Goal: Obtain resource: Download file/media

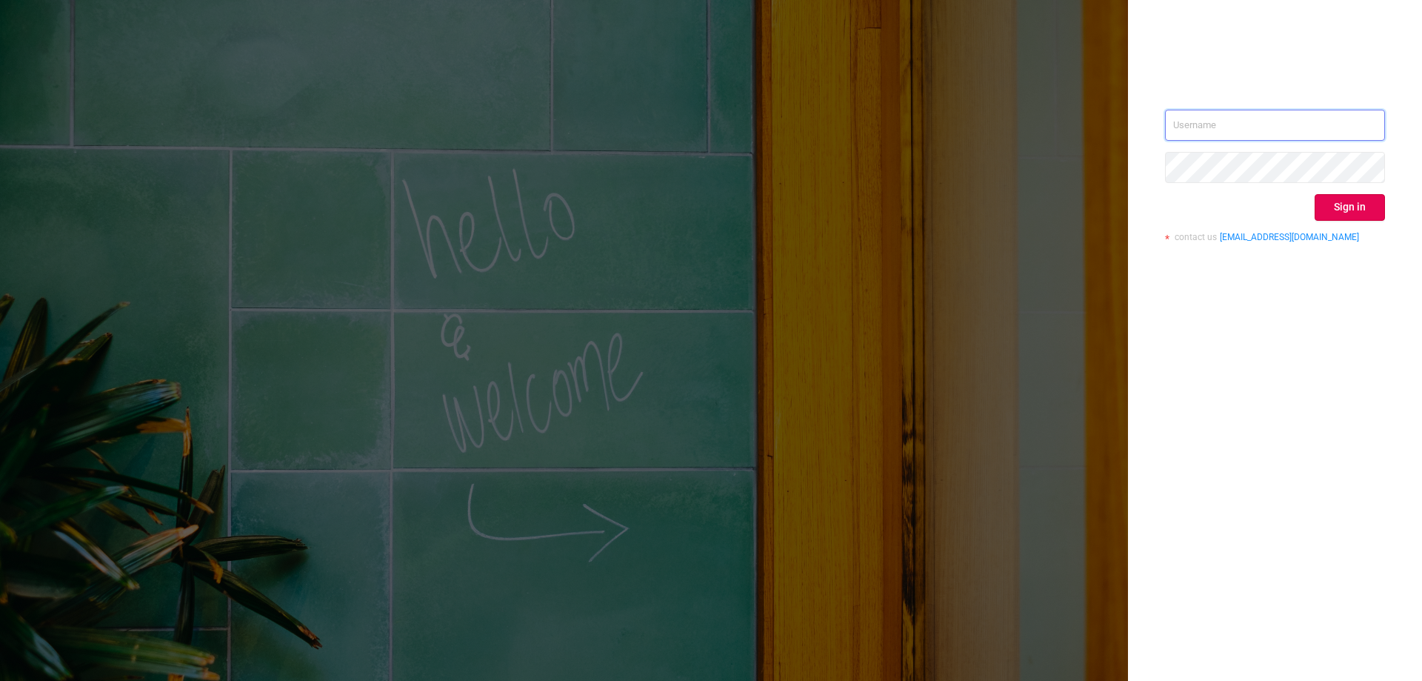
click at [1292, 135] on input "text" at bounding box center [1275, 125] width 220 height 31
click at [1247, 142] on div "Sign in contact us info@protected.media" at bounding box center [1275, 182] width 220 height 144
click at [1245, 132] on input "text" at bounding box center [1275, 125] width 220 height 31
type input "[EMAIL_ADDRESS][DOMAIN_NAME]"
click at [1350, 212] on button "Sign in" at bounding box center [1350, 207] width 70 height 27
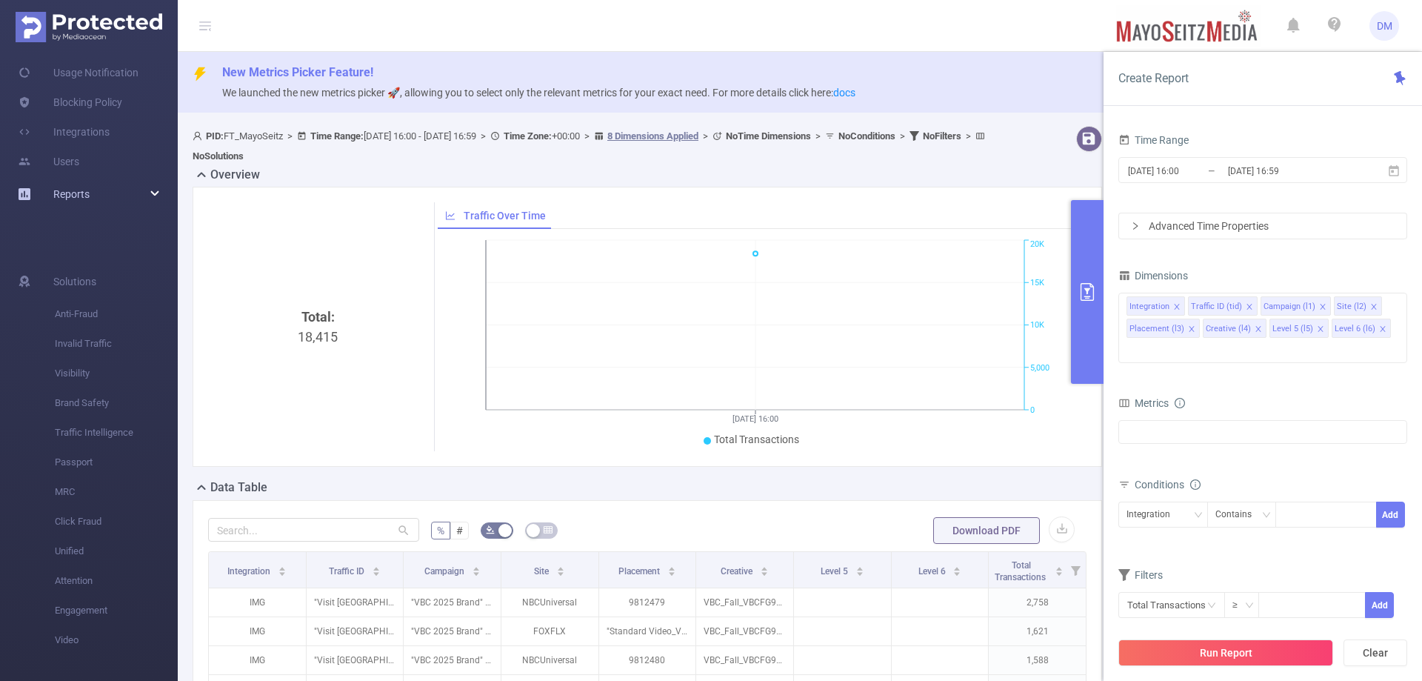
click at [144, 183] on div "Reports" at bounding box center [89, 194] width 178 height 30
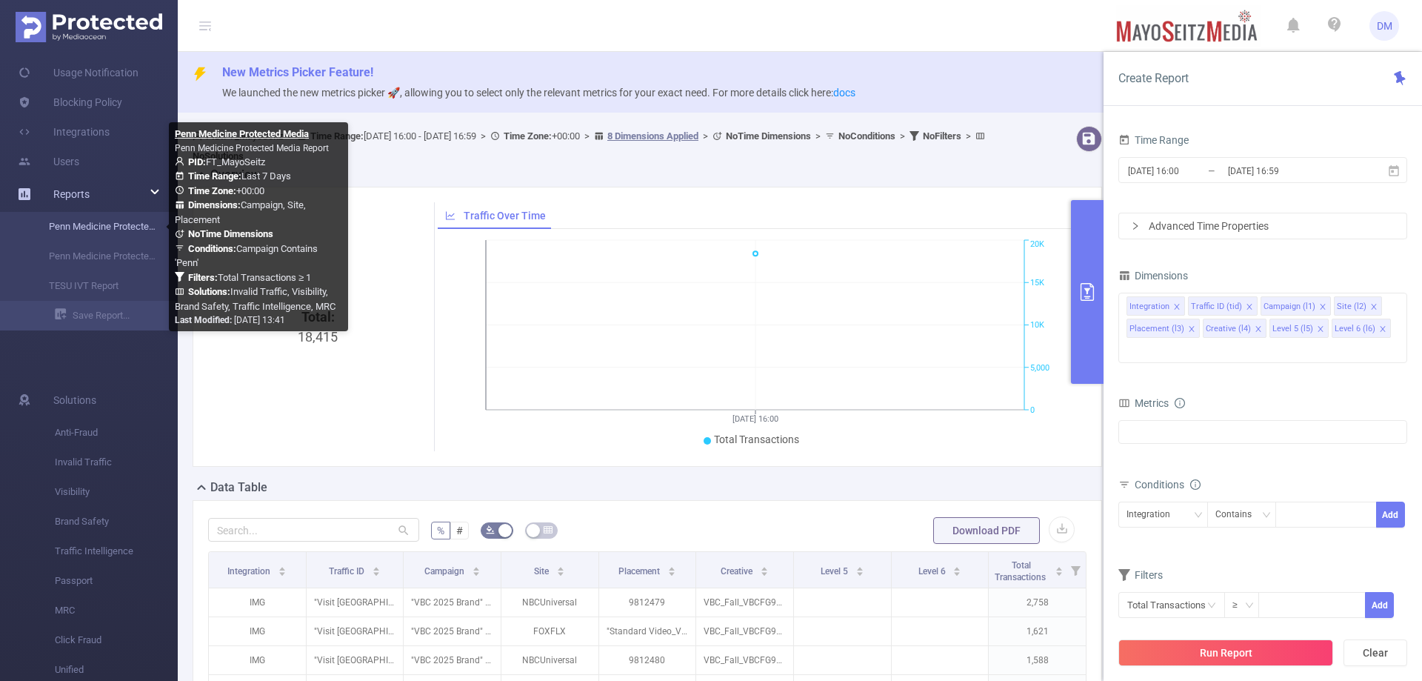
click at [104, 228] on link "Penn Medicine Protected Media" at bounding box center [95, 227] width 130 height 30
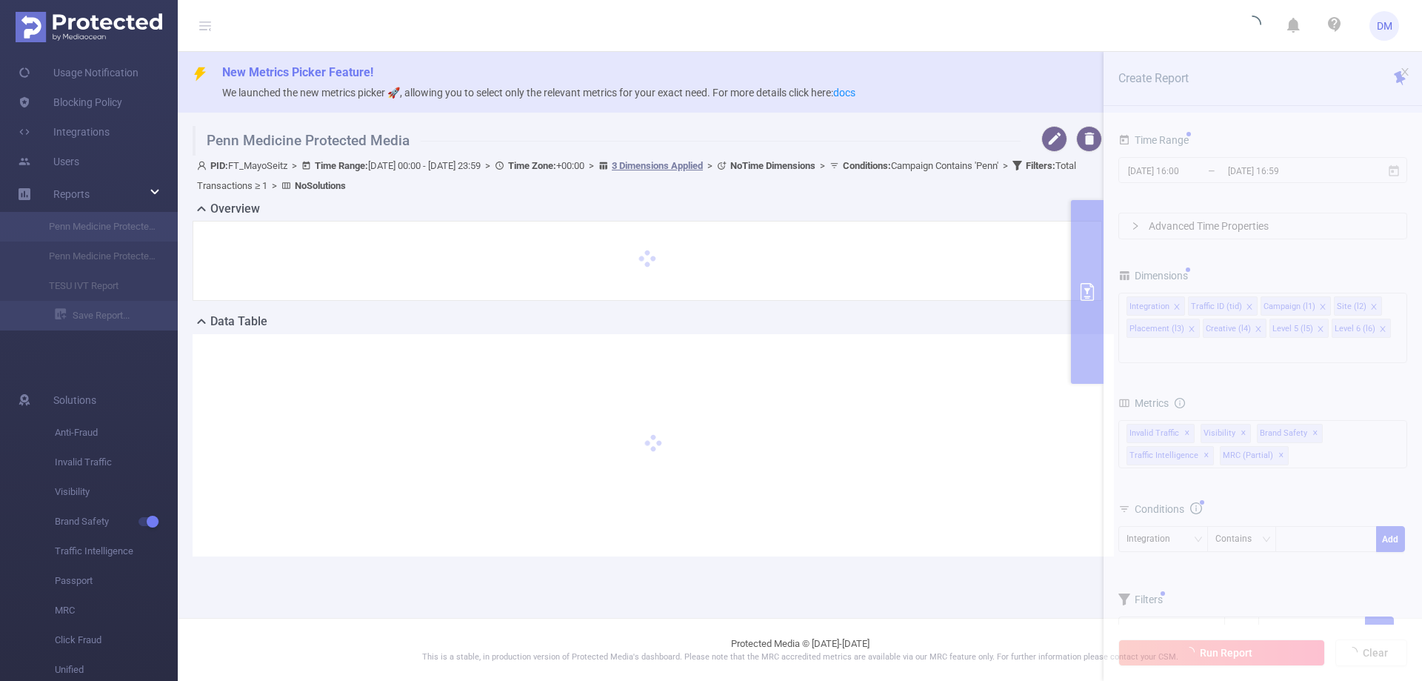
type input "2025-08-05 00:00"
type input "2025-08-11 23:59"
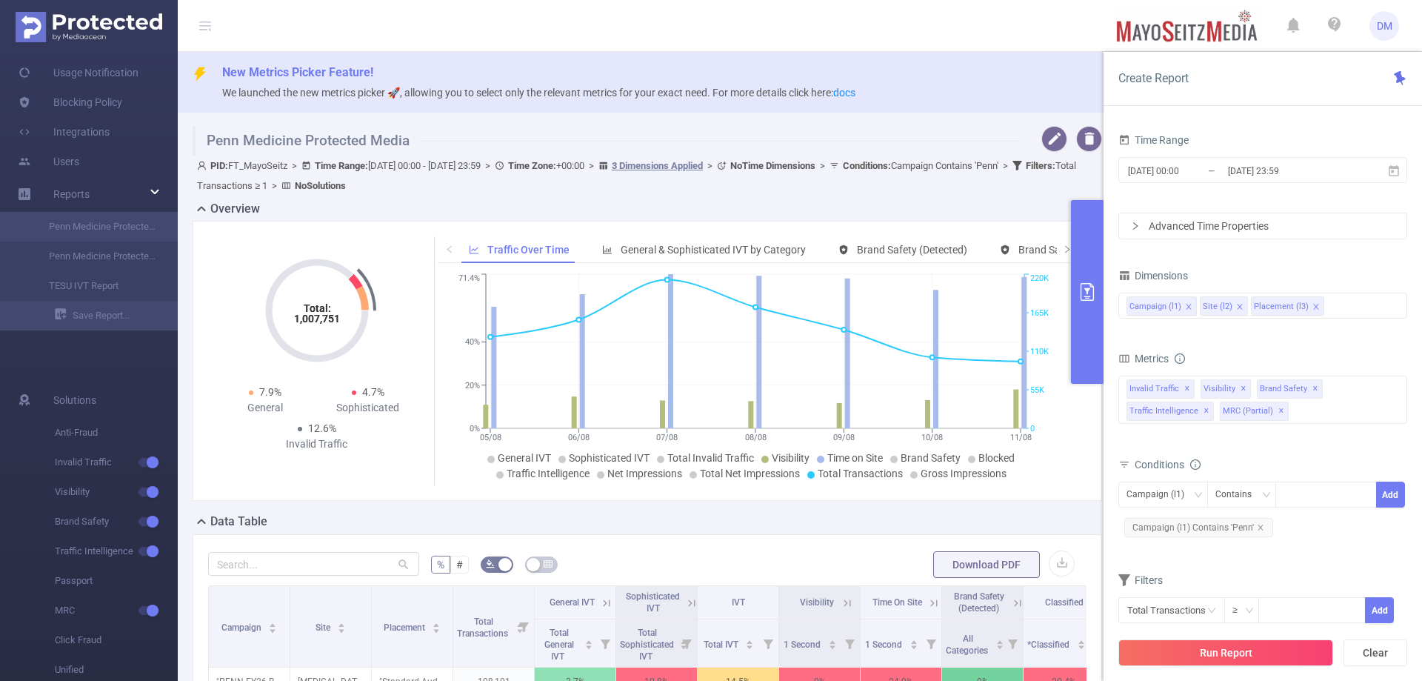
click at [957, 139] on h1 "Penn Medicine Protected Media" at bounding box center [607, 141] width 828 height 30
click at [956, 138] on h1 "Penn Medicine Protected Media" at bounding box center [607, 141] width 828 height 30
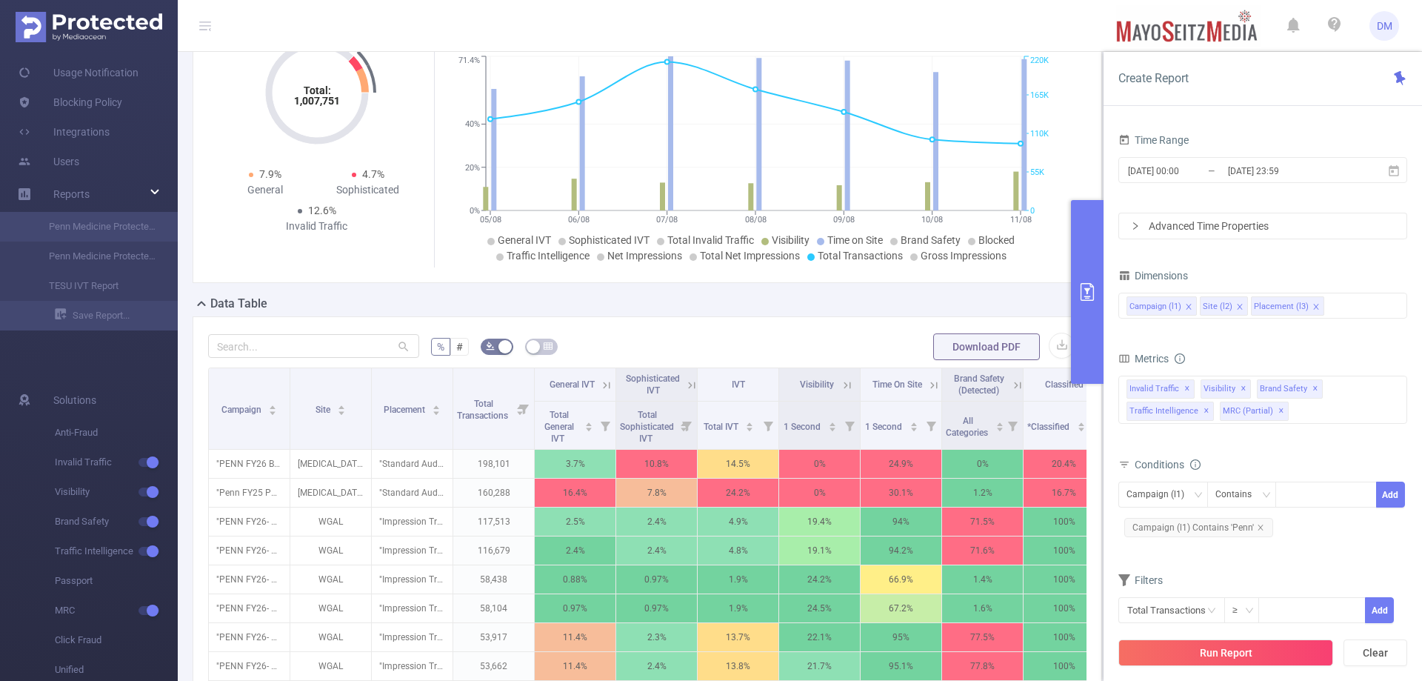
scroll to position [222, 0]
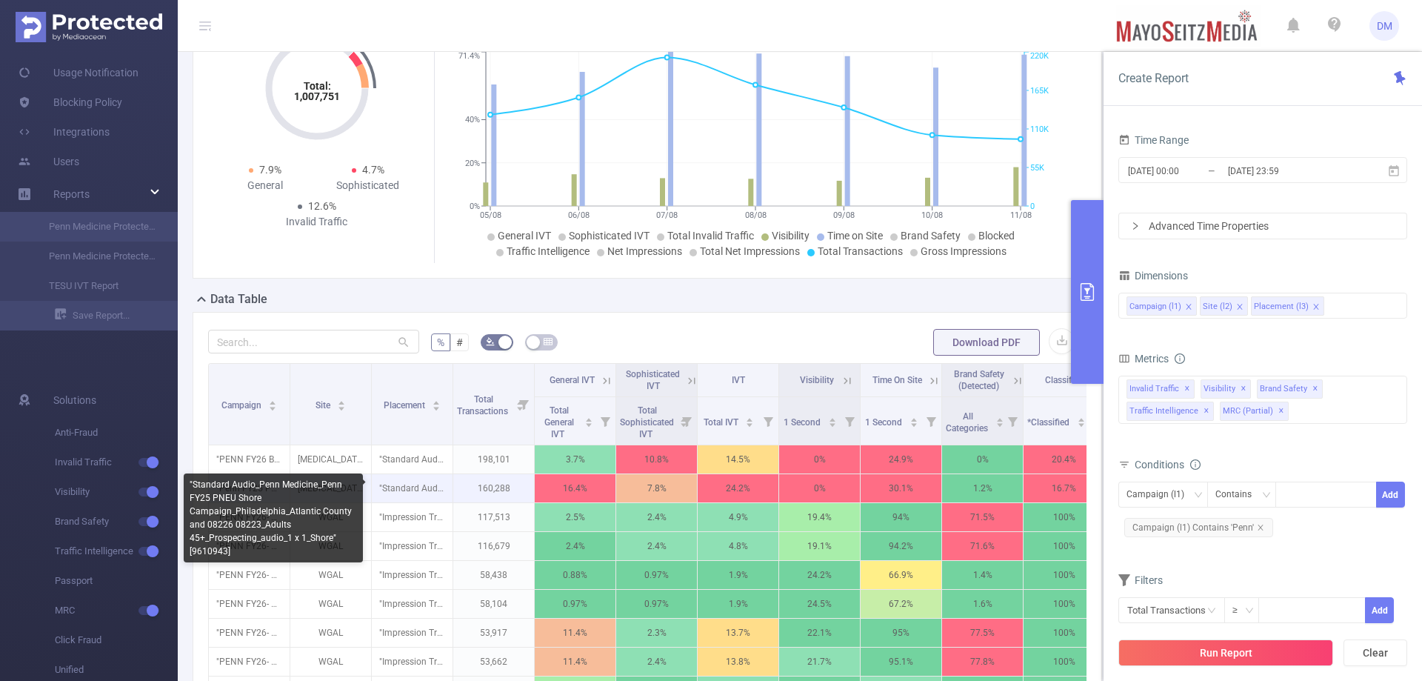
click at [403, 492] on p ""Standard Audio_Penn Medicine_Penn FY25 PNEU Shore Campaign_Philadelphia_Atlant…" at bounding box center [412, 488] width 81 height 28
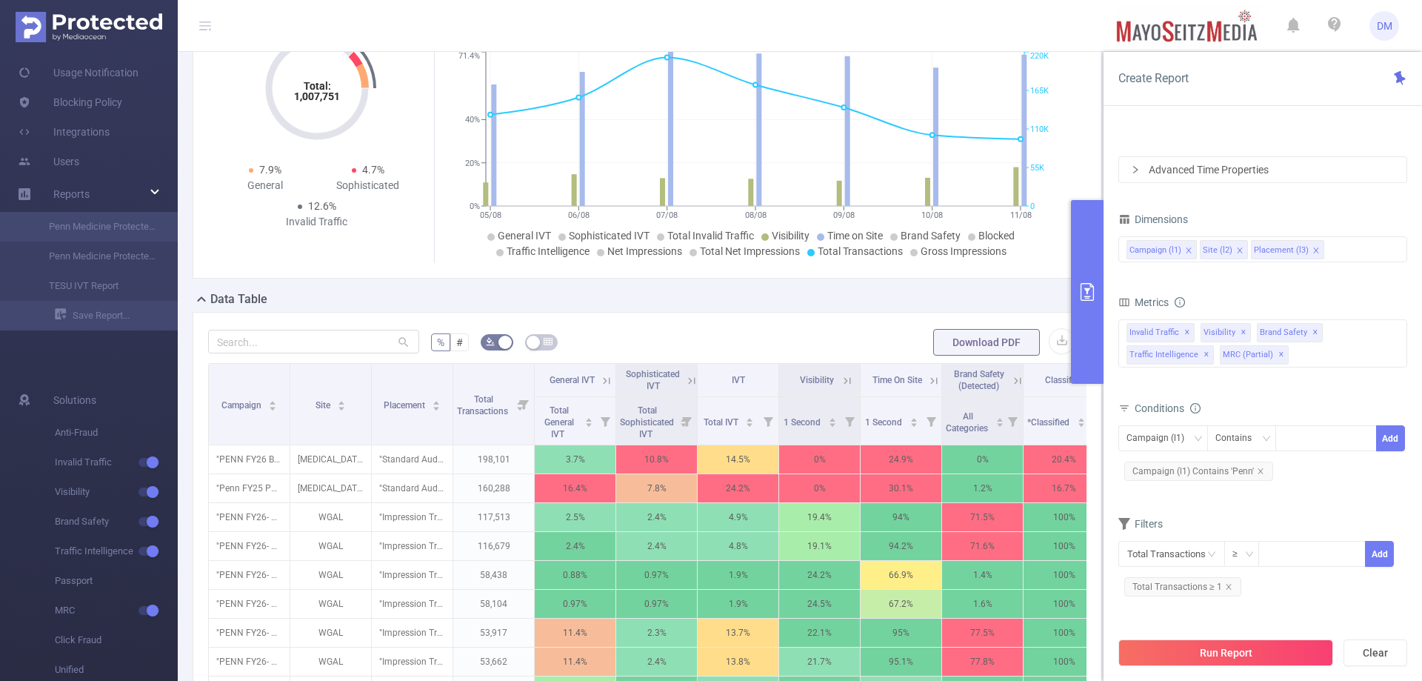
click at [1032, 292] on div "Data Table" at bounding box center [653, 300] width 921 height 21
click at [1079, 293] on icon "primary" at bounding box center [1088, 292] width 18 height 18
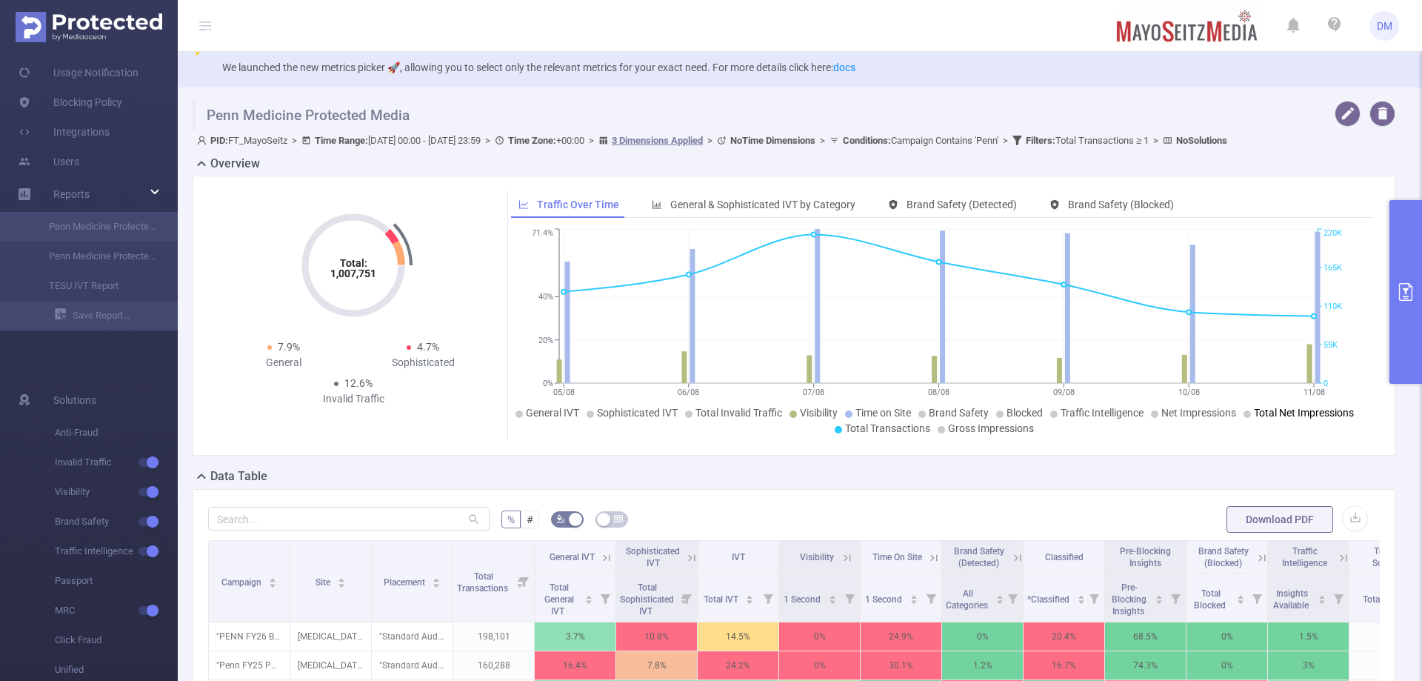
scroll to position [0, 0]
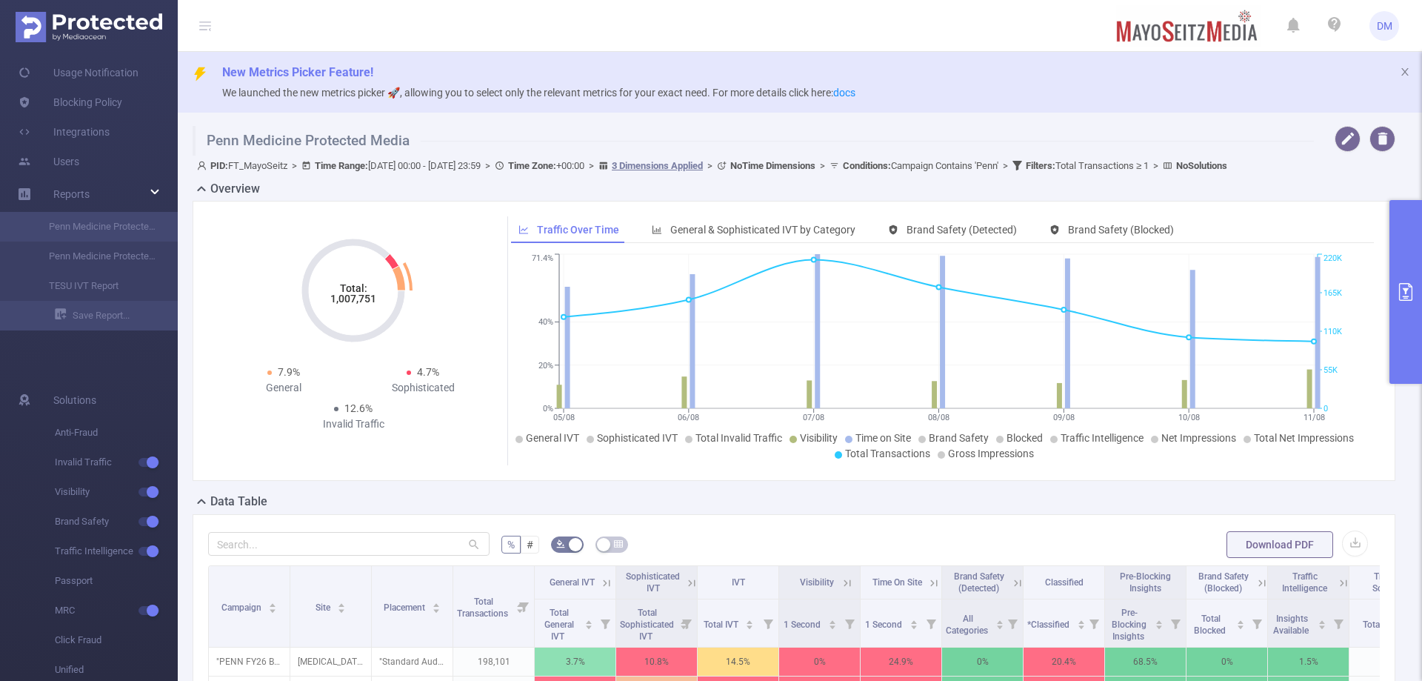
click at [399, 275] on icon at bounding box center [399, 278] width 13 height 24
click at [395, 282] on icon "Total: 1,007,751" at bounding box center [353, 290] width 148 height 148
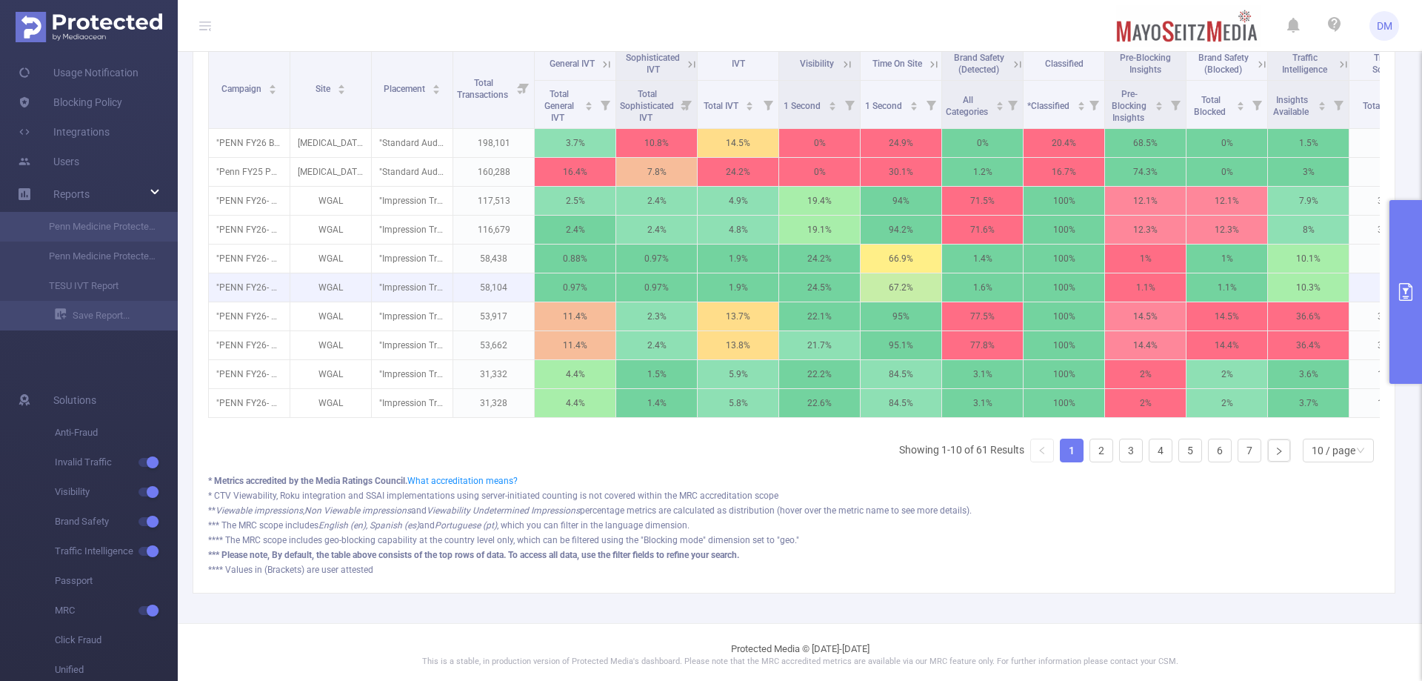
scroll to position [535, 0]
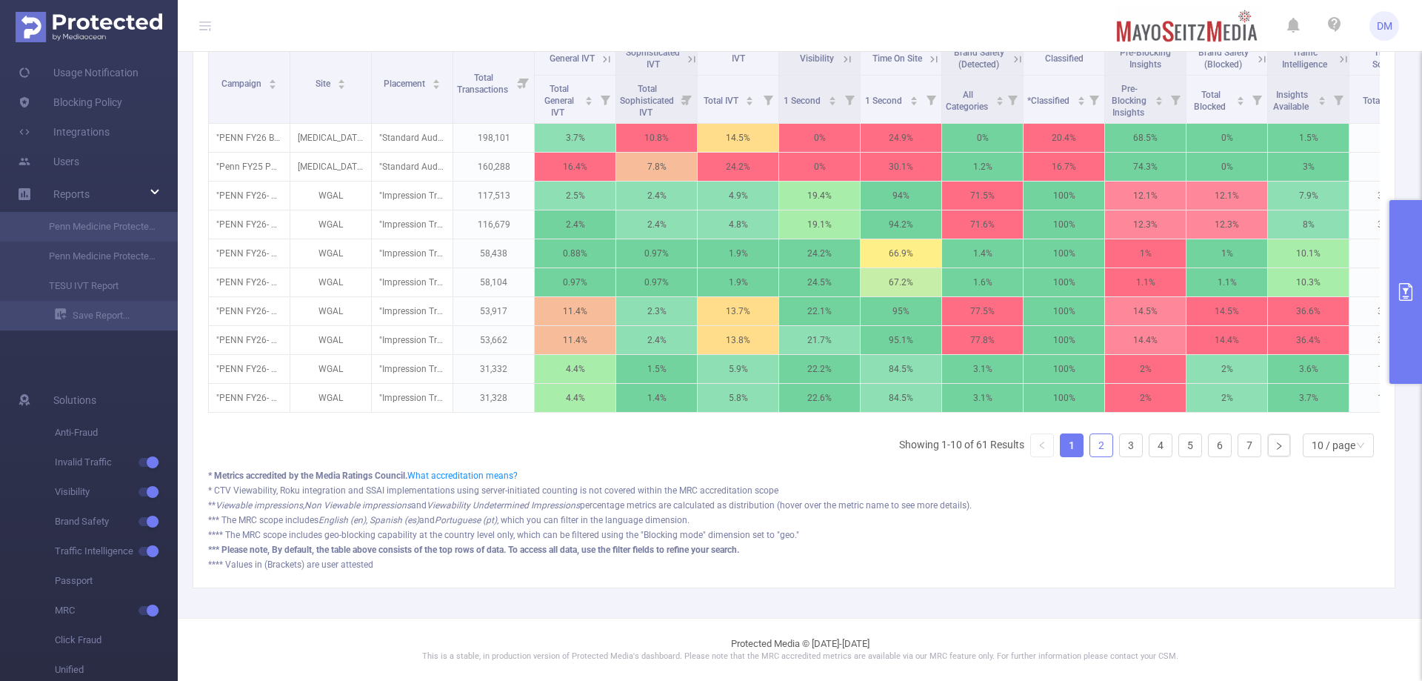
click at [1096, 449] on link "2" at bounding box center [1101, 445] width 22 height 22
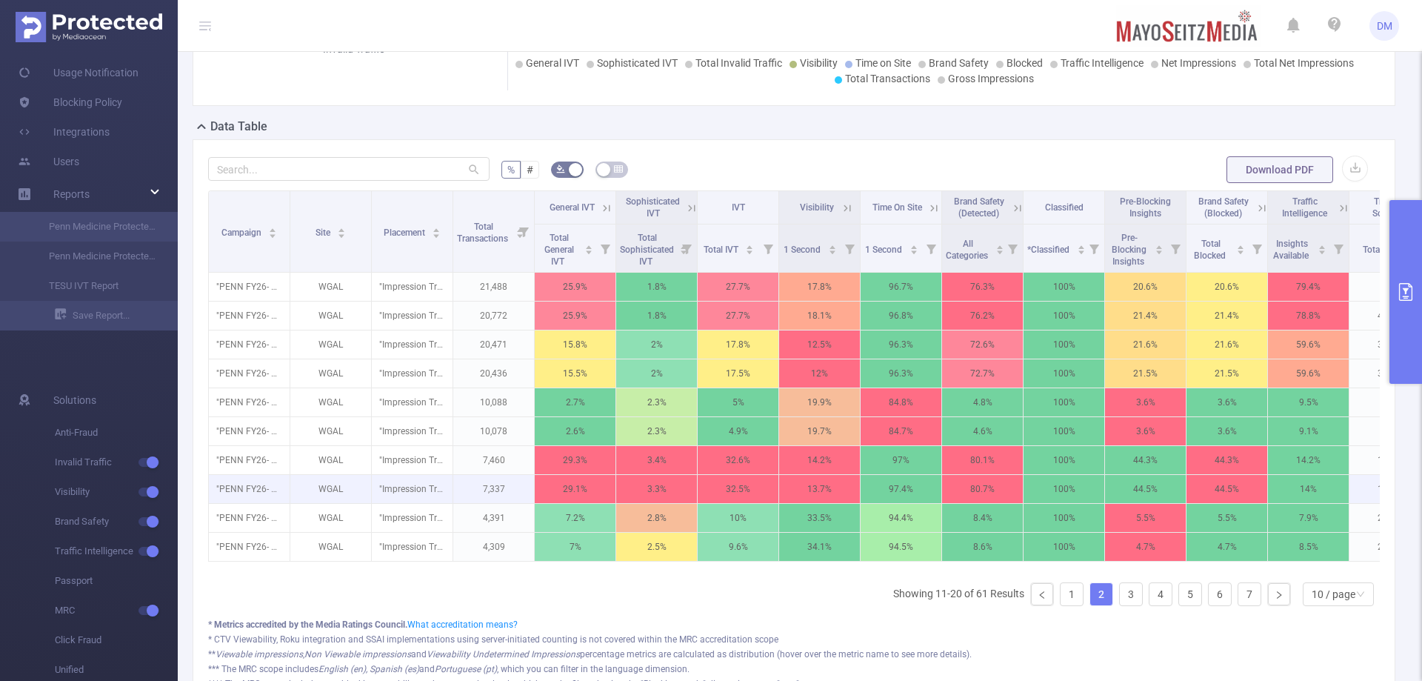
scroll to position [313, 0]
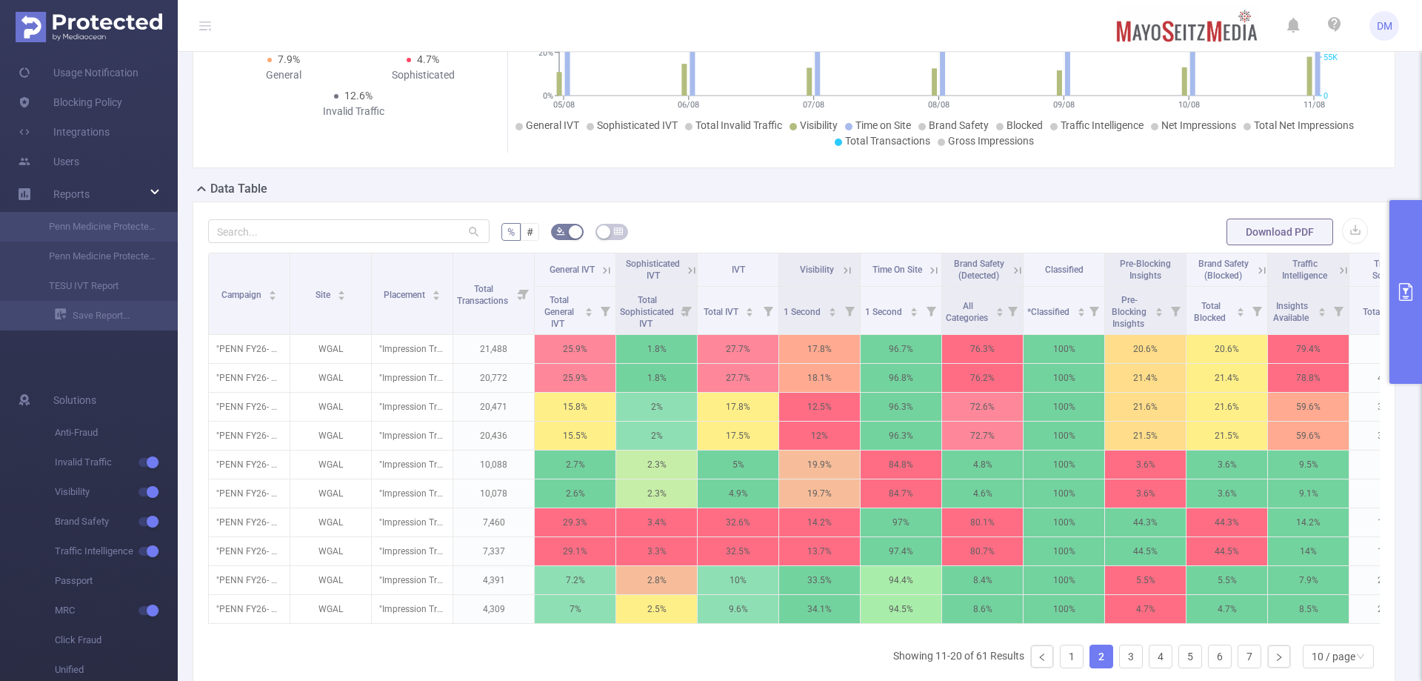
click at [1074, 668] on ul "Showing 11-20 of 61 Results 1 2 3 4 5 6 7 10 / page" at bounding box center [1136, 656] width 487 height 24
click at [231, 290] on span "Campaign" at bounding box center [242, 295] width 42 height 10
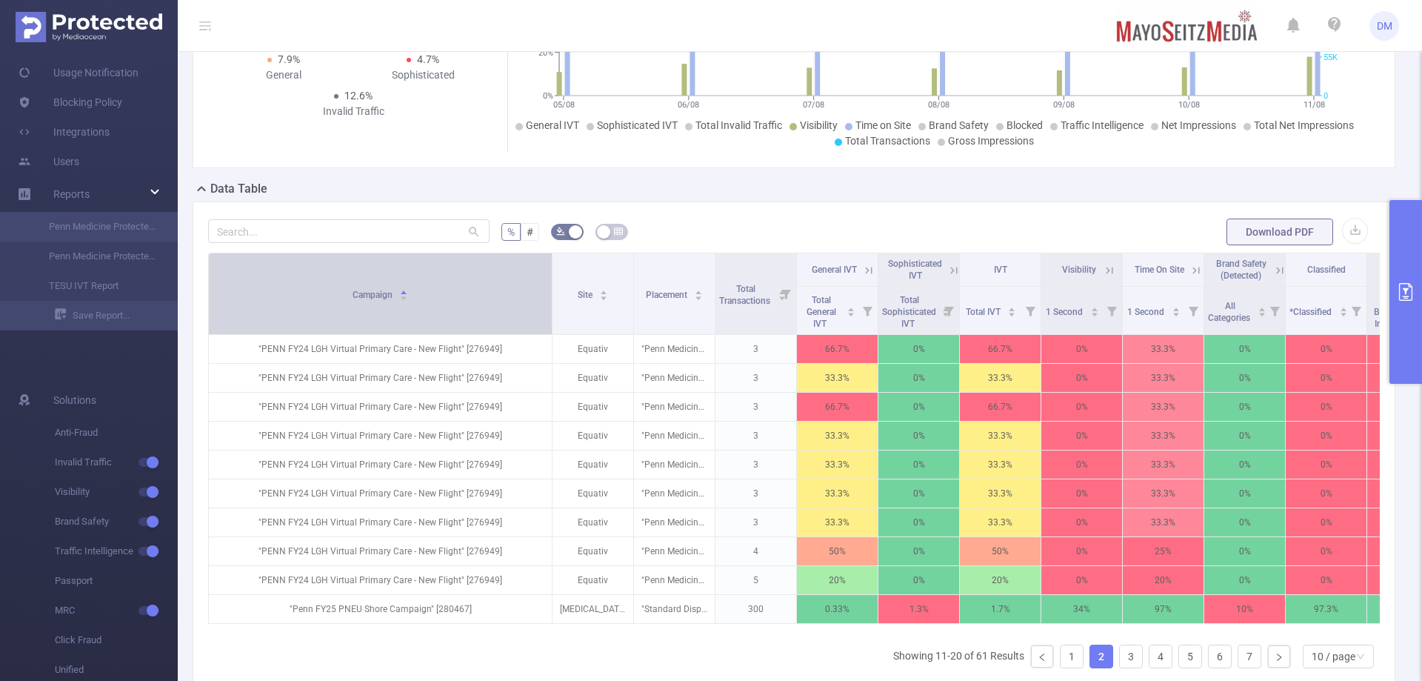
drag, startPoint x: 287, startPoint y: 264, endPoint x: 549, endPoint y: 260, distance: 262.3
click at [549, 260] on span at bounding box center [551, 293] width 7 height 81
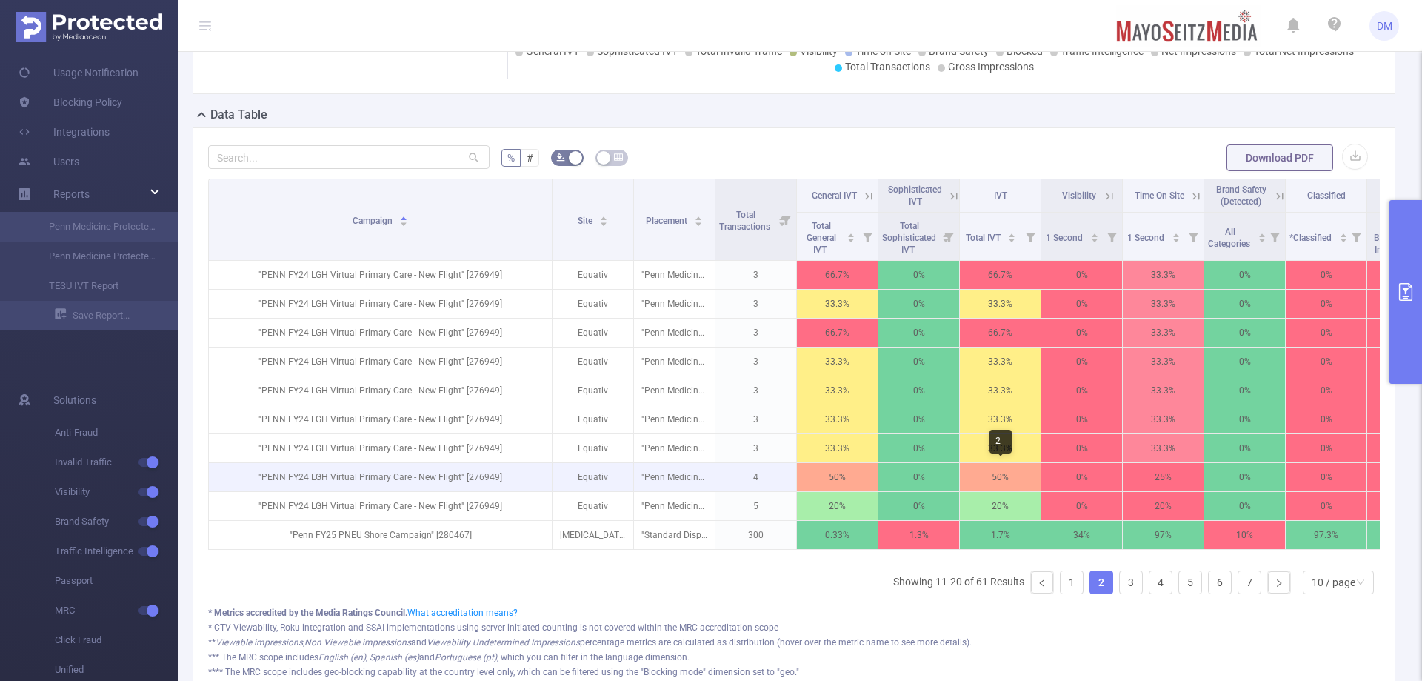
scroll to position [461, 0]
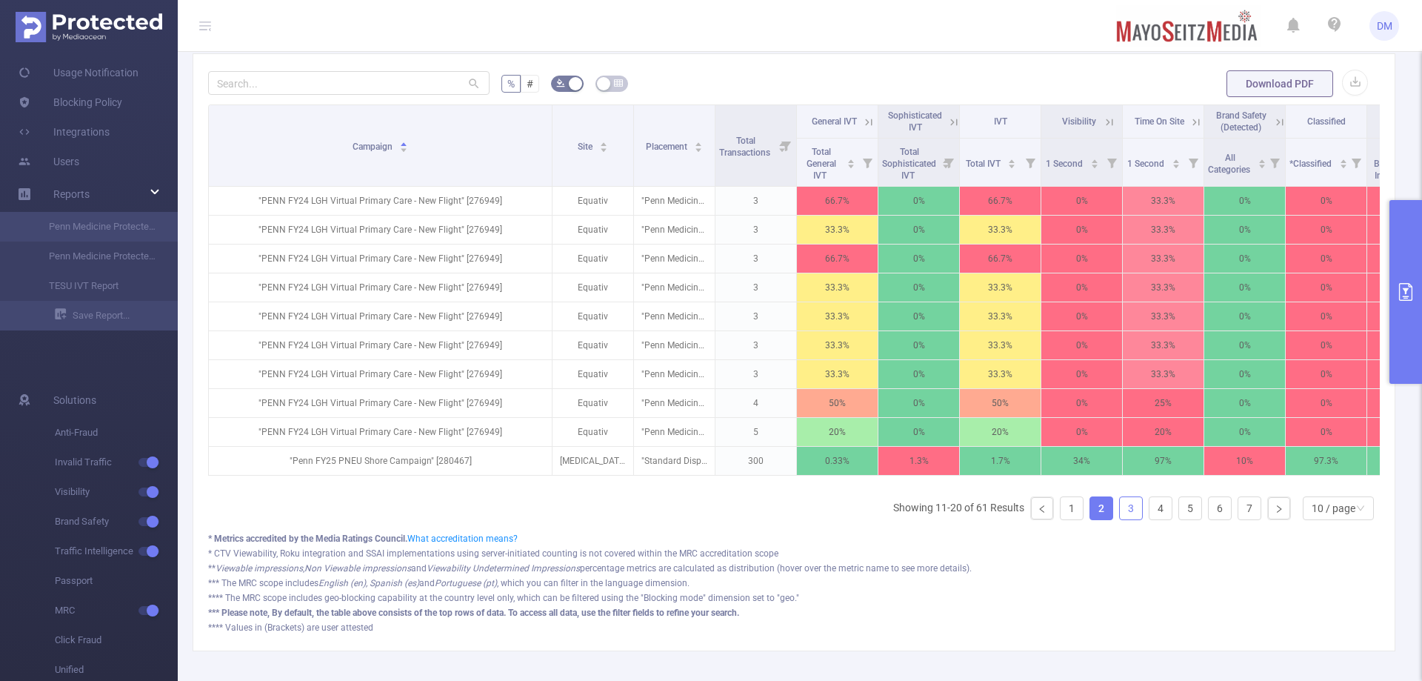
click at [1120, 519] on link "3" at bounding box center [1131, 508] width 22 height 22
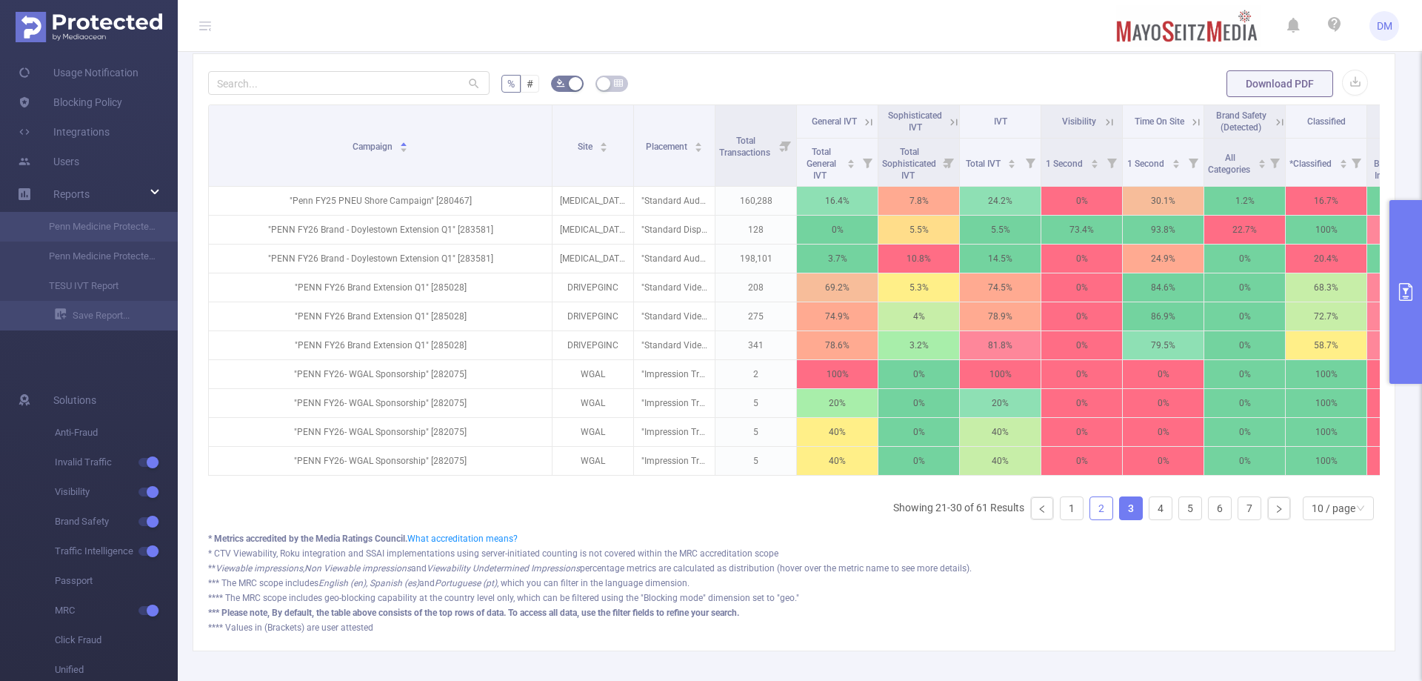
click at [1090, 519] on link "2" at bounding box center [1101, 508] width 22 height 22
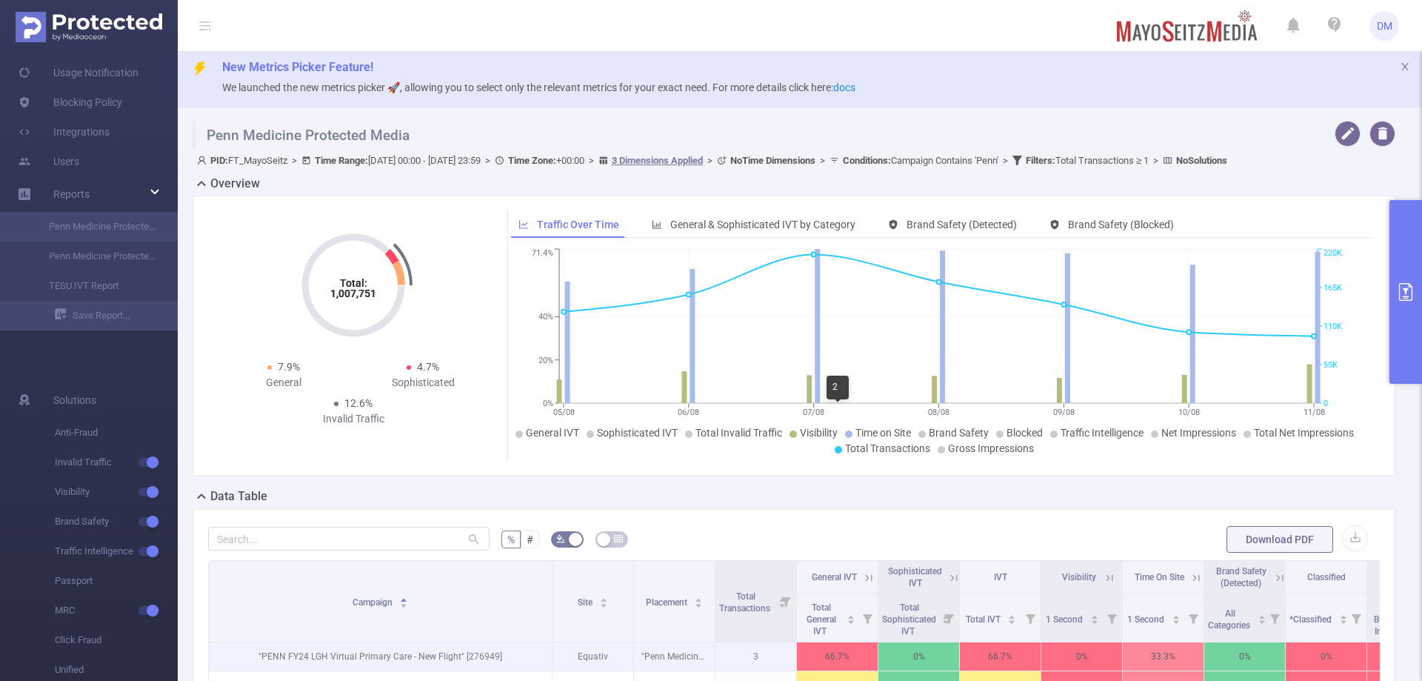
scroll to position [0, 0]
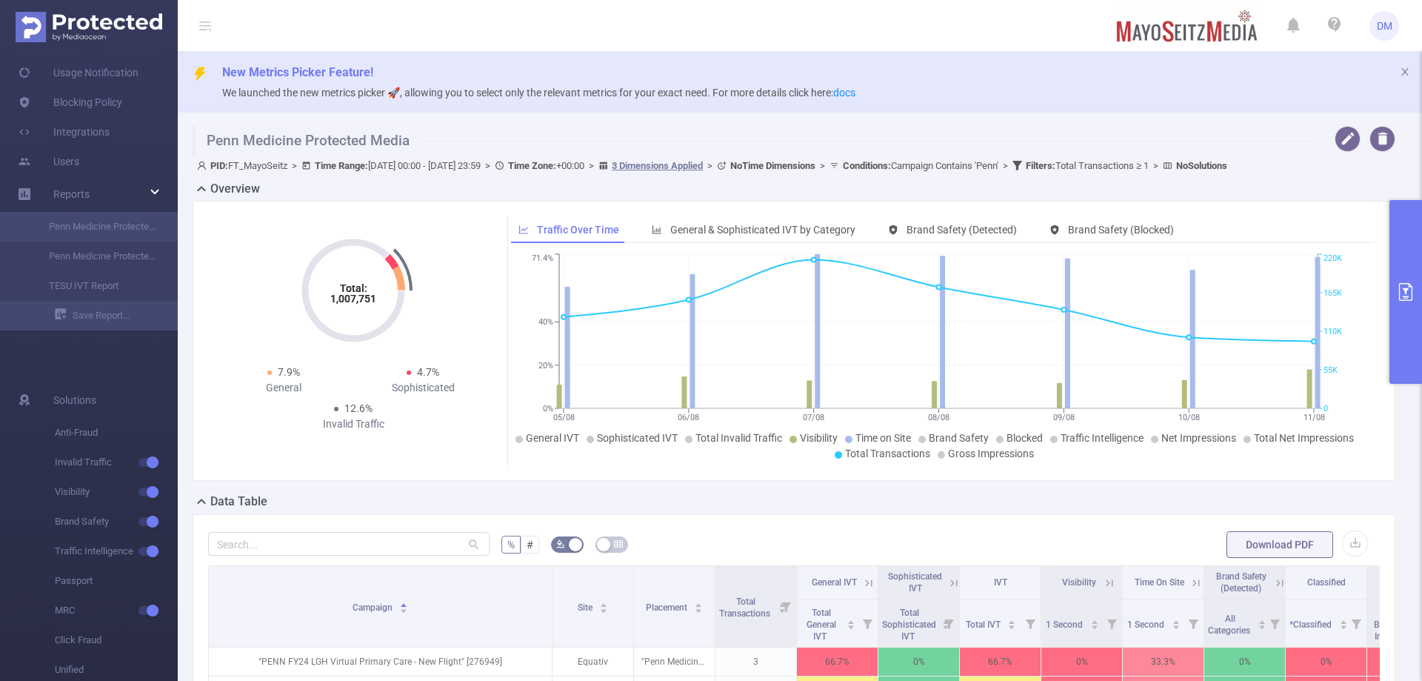
click at [498, 164] on span "PID: FT_MayoSeitz > Time Range: 2025-08-05 00:00 - 2025-08-11 23:59 > Time Zone…" at bounding box center [712, 165] width 1030 height 11
click at [394, 164] on span "PID: FT_MayoSeitz > Time Range: 2025-08-05 00:00 - 2025-08-11 23:59 > Time Zone…" at bounding box center [712, 165] width 1030 height 11
click at [512, 161] on span "PID: FT_MayoSeitz > Time Range: 2025-08-05 00:00 - 2025-08-11 23:59 > Time Zone…" at bounding box center [712, 165] width 1030 height 11
click at [382, 167] on span "PID: FT_MayoSeitz > Time Range: 2025-08-05 00:00 - 2025-08-11 23:59 > Time Zone…" at bounding box center [712, 165] width 1030 height 11
click at [1421, 247] on button "primary" at bounding box center [1406, 292] width 33 height 184
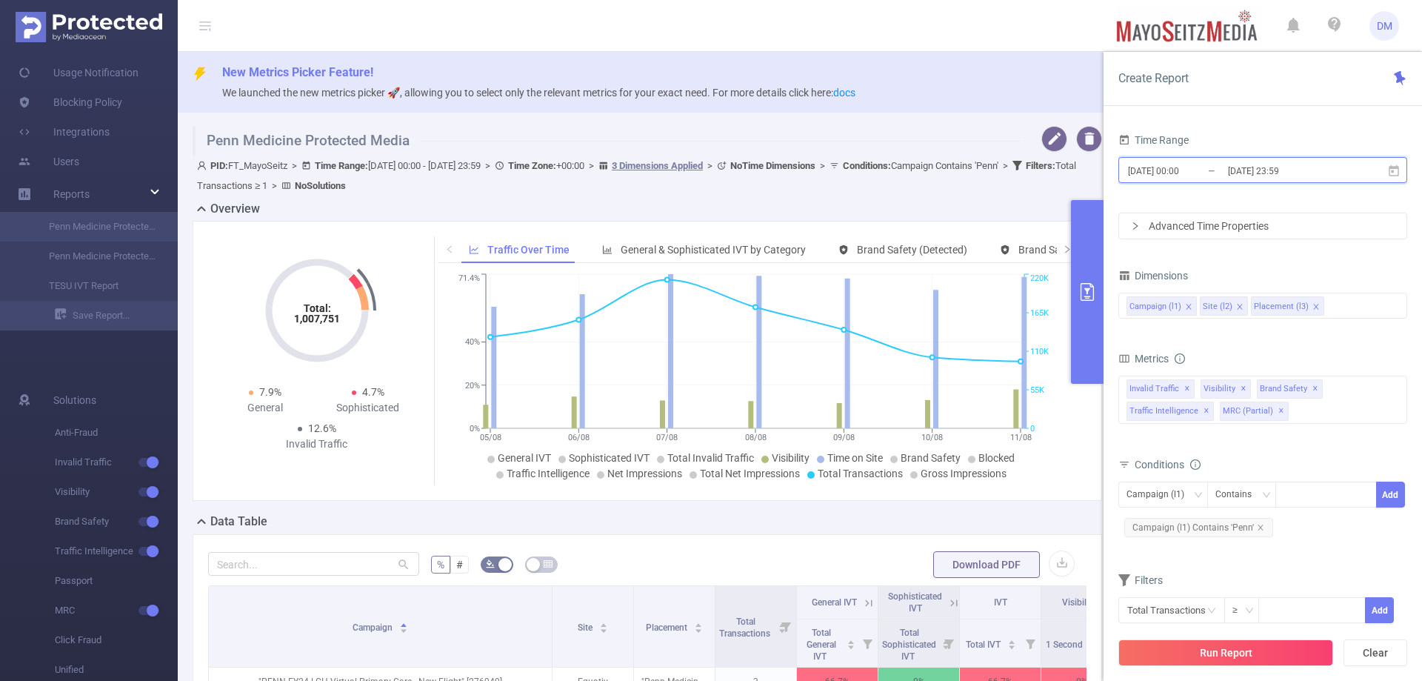
click at [1396, 171] on icon at bounding box center [1393, 170] width 13 height 13
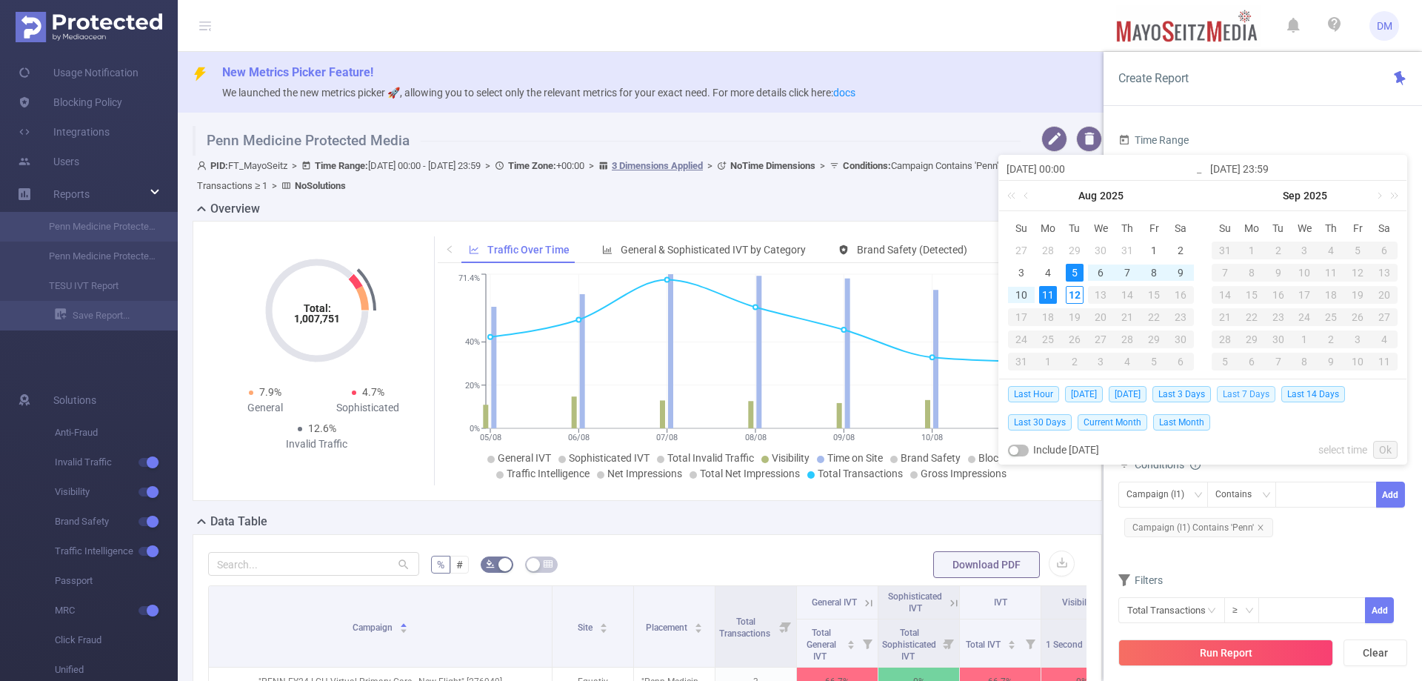
click at [1245, 399] on span "Last 7 Days" at bounding box center [1246, 394] width 59 height 16
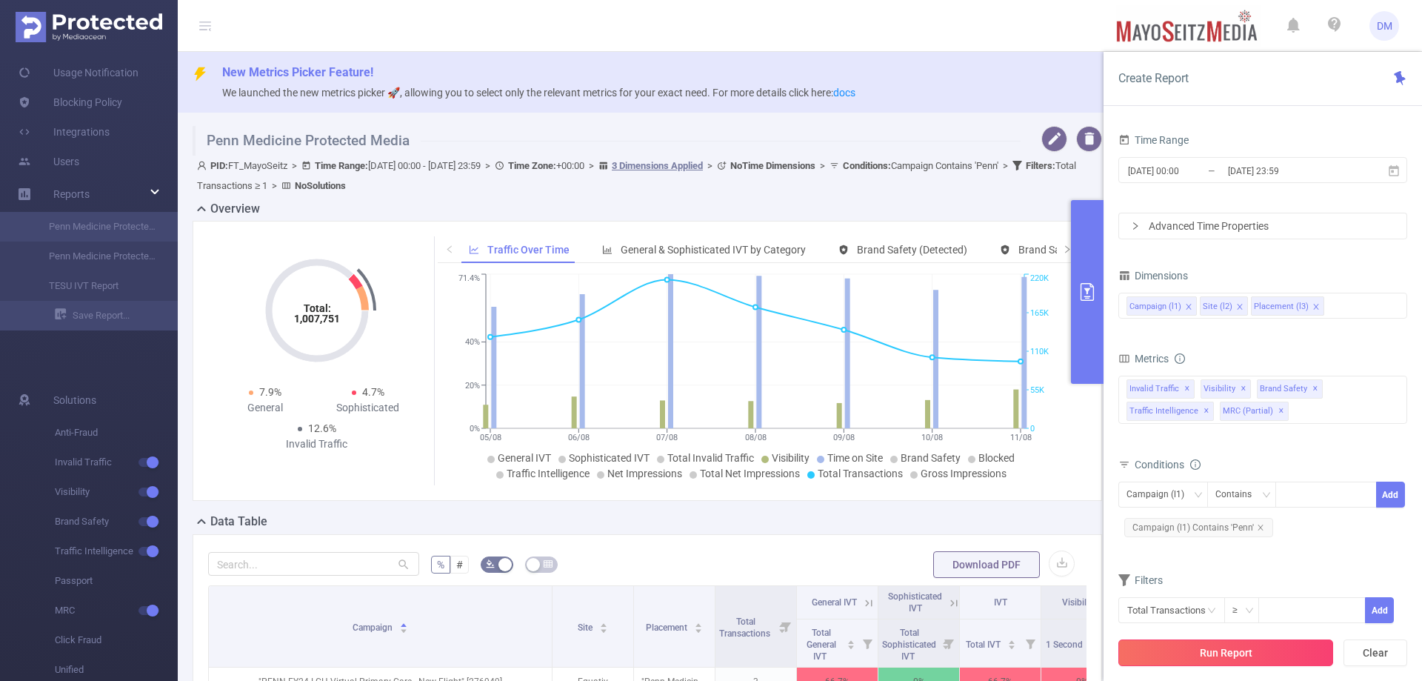
click at [1276, 648] on button "Run Report" at bounding box center [1226, 652] width 215 height 27
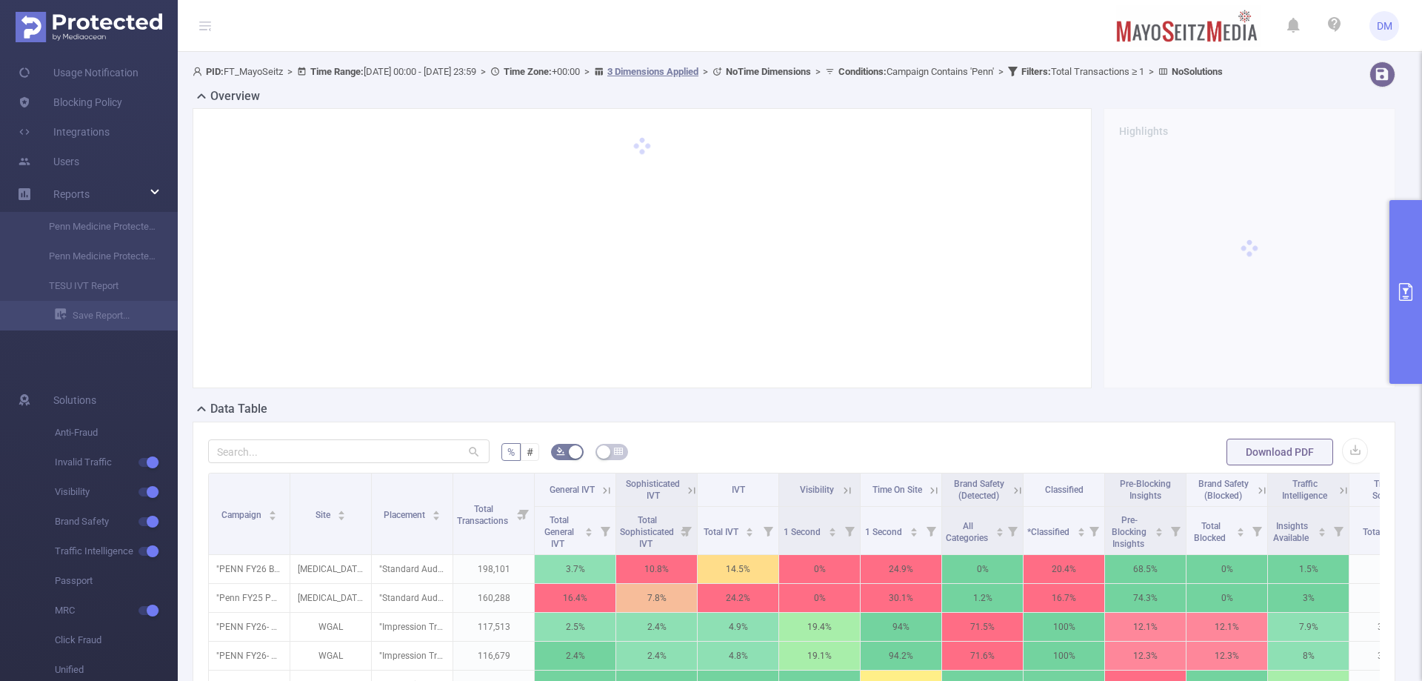
scroll to position [222, 0]
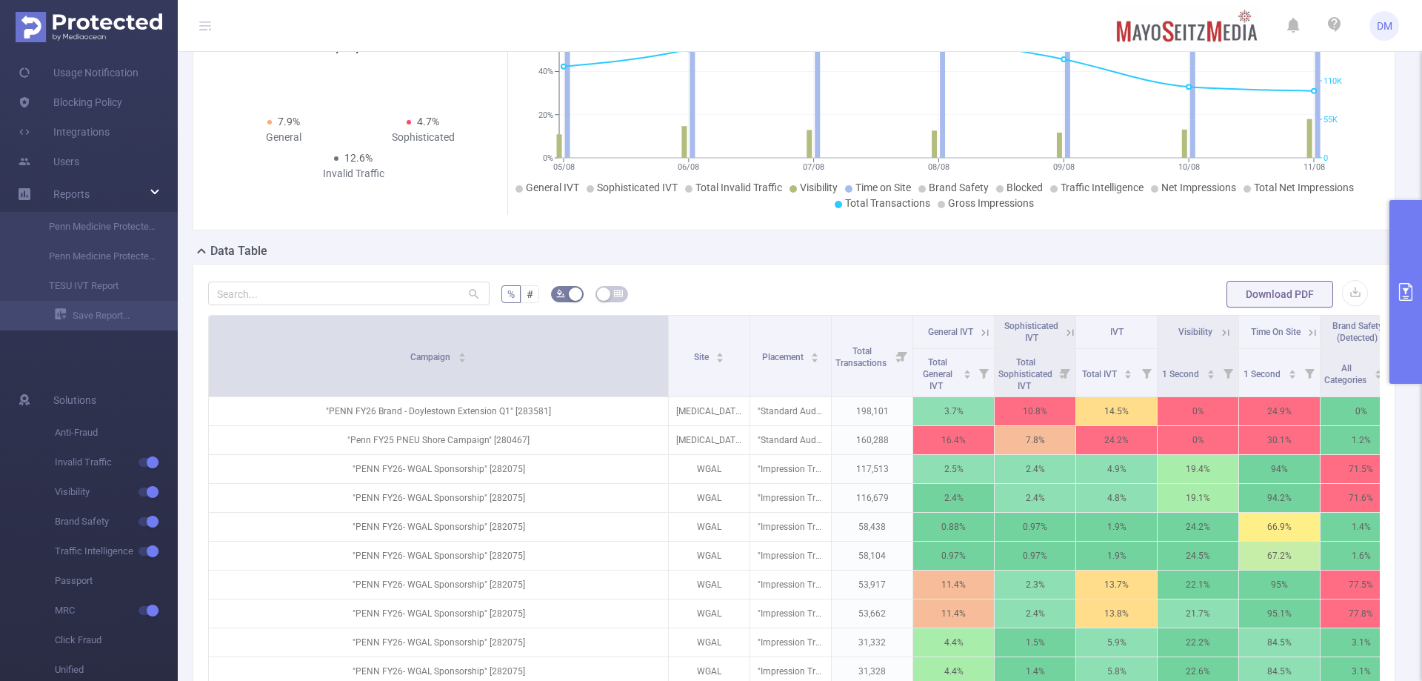
drag, startPoint x: 287, startPoint y: 364, endPoint x: 665, endPoint y: 354, distance: 378.7
click at [665, 354] on span at bounding box center [667, 356] width 7 height 81
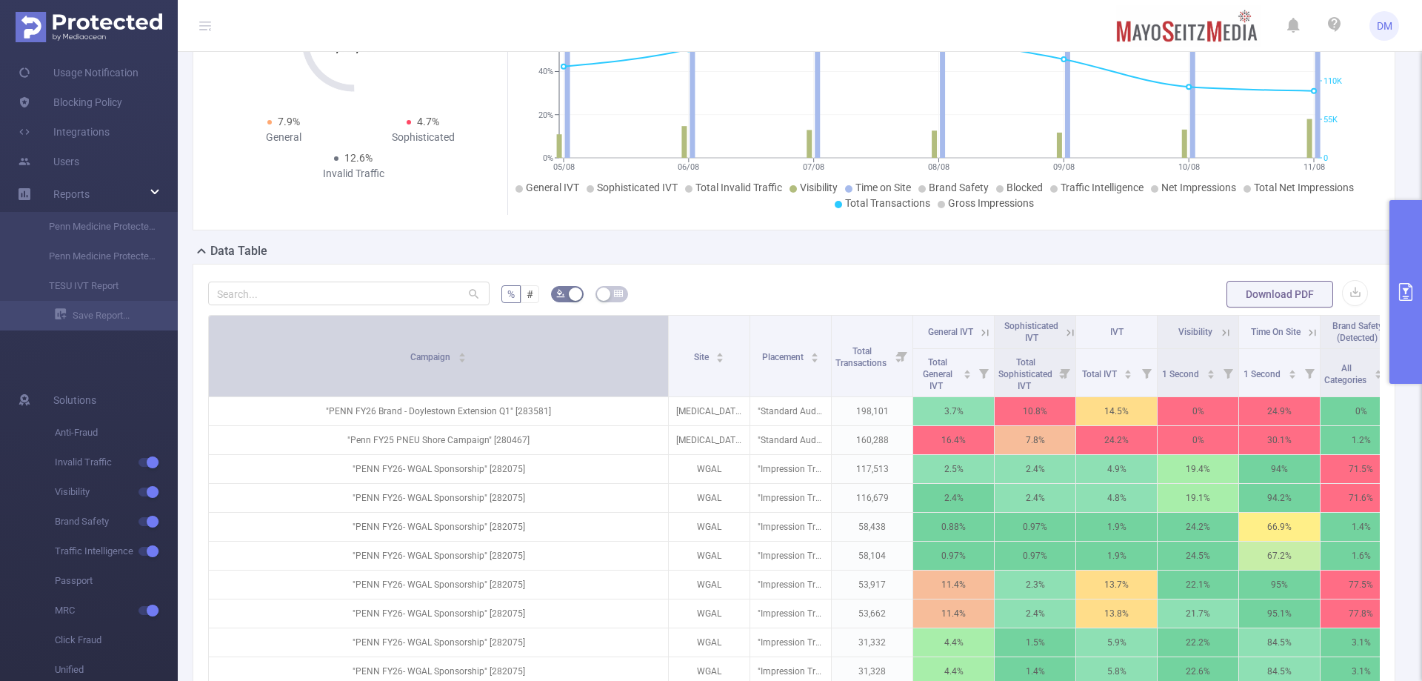
click at [452, 362] on span "Campaign" at bounding box center [431, 357] width 42 height 10
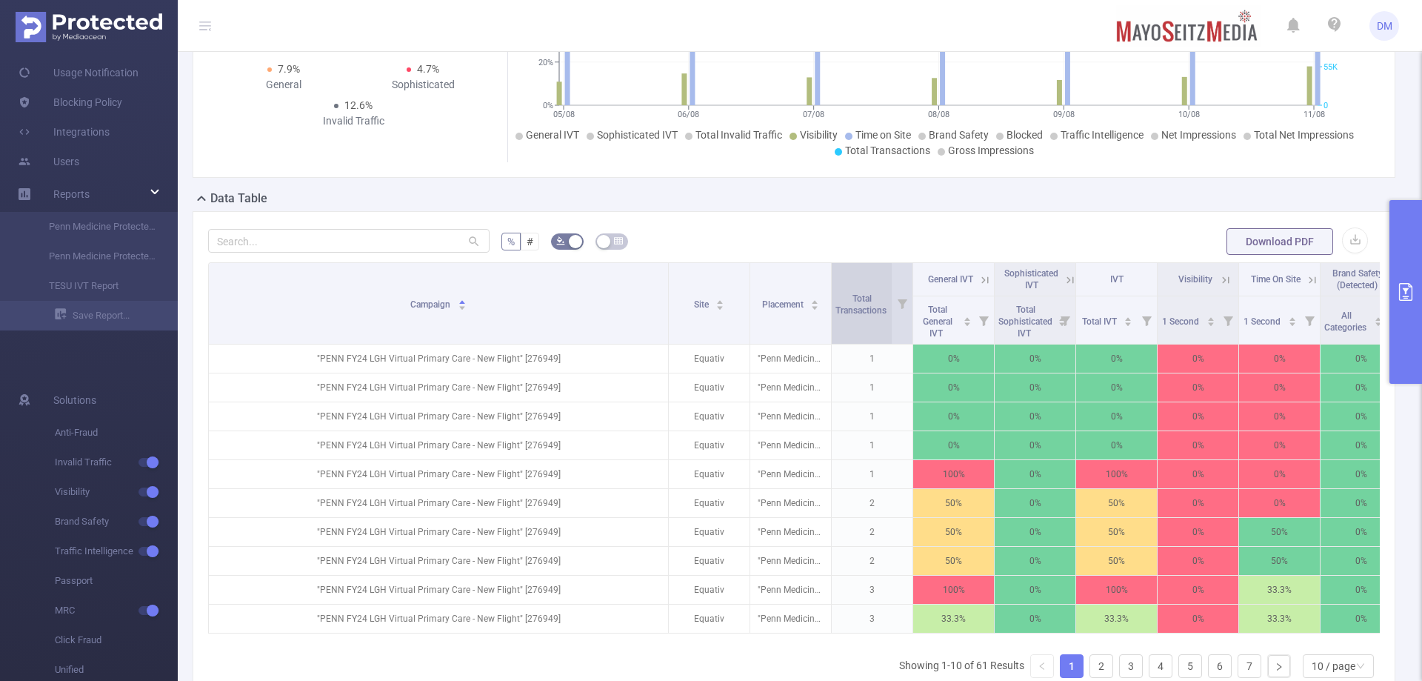
scroll to position [370, 0]
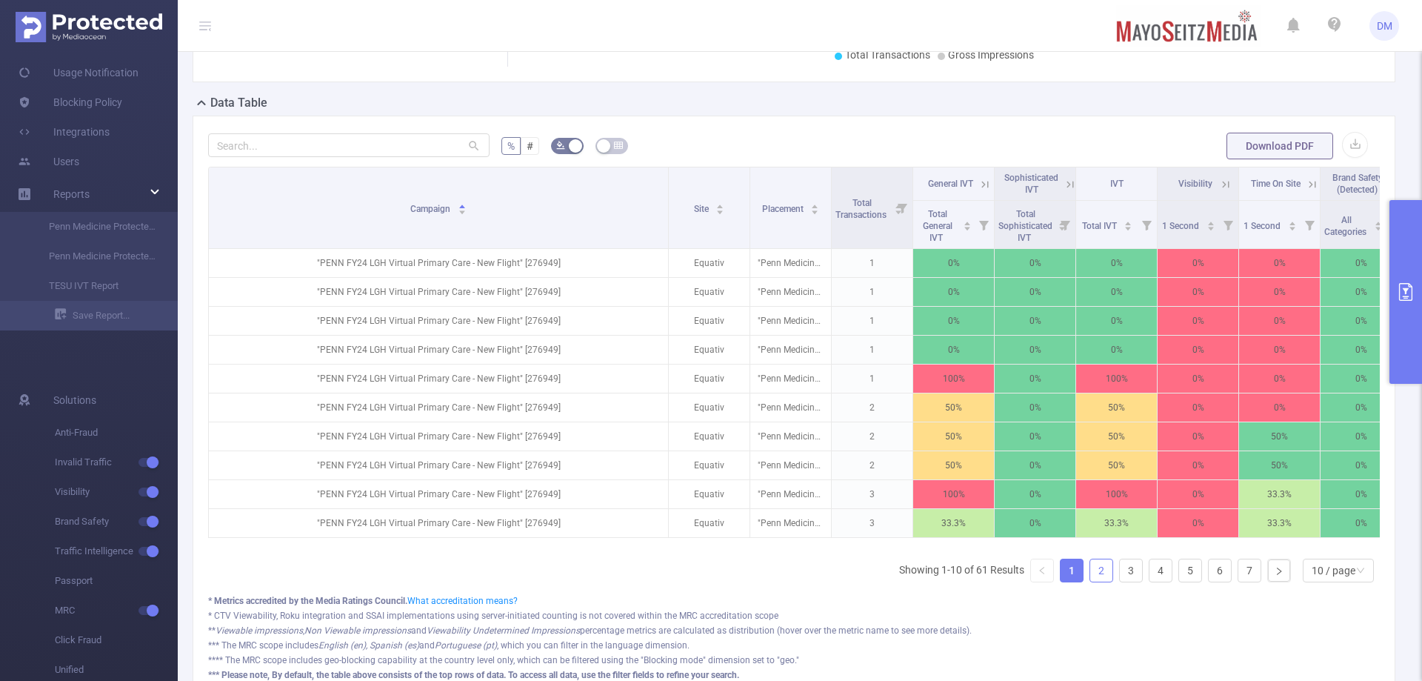
click at [1090, 581] on link "2" at bounding box center [1101, 570] width 22 height 22
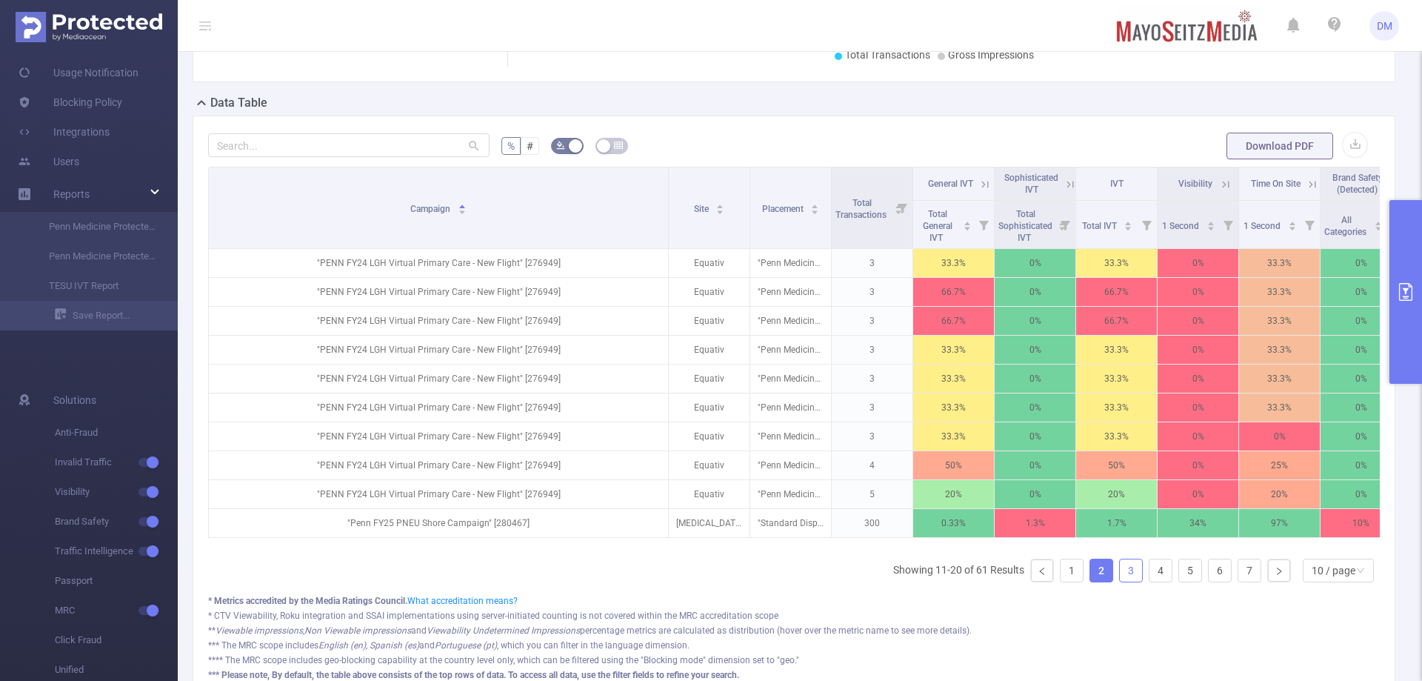
click at [1120, 581] on link "3" at bounding box center [1131, 570] width 22 height 22
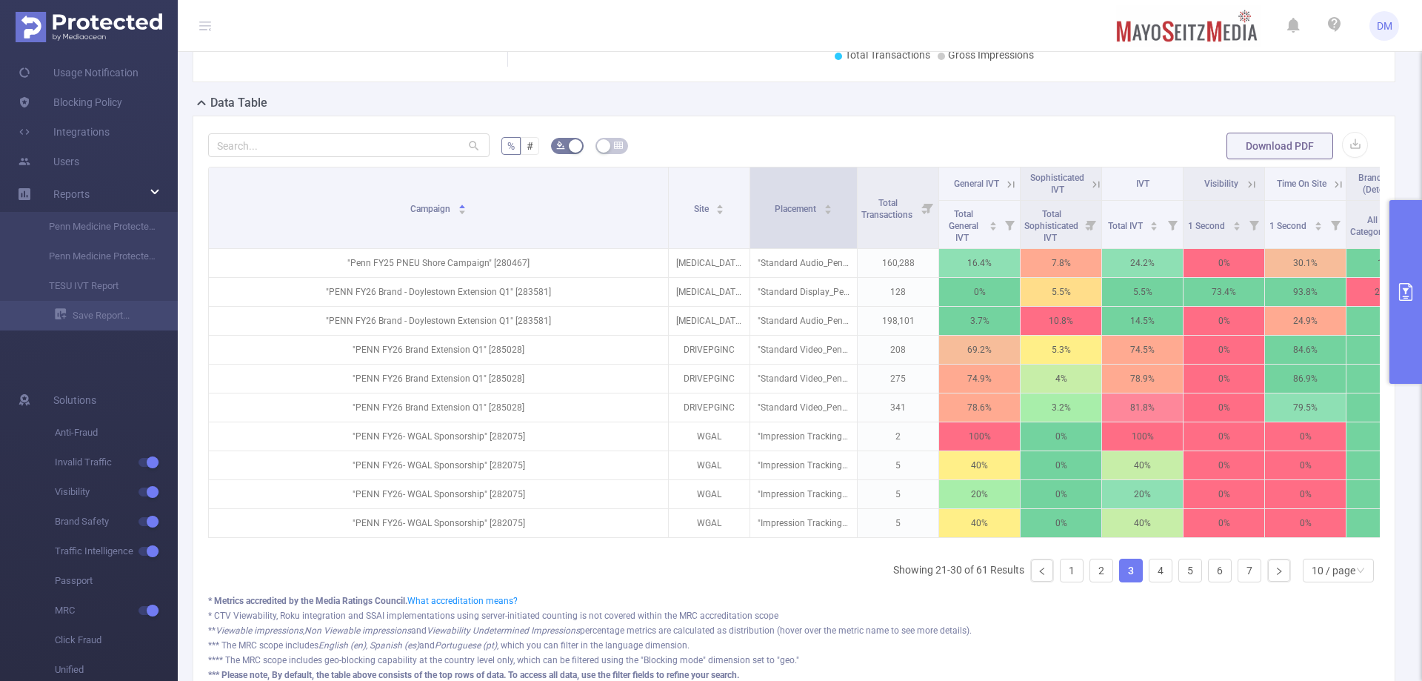
drag, startPoint x: 830, startPoint y: 190, endPoint x: 855, endPoint y: 250, distance: 65.1
click at [855, 248] on span at bounding box center [856, 207] width 7 height 81
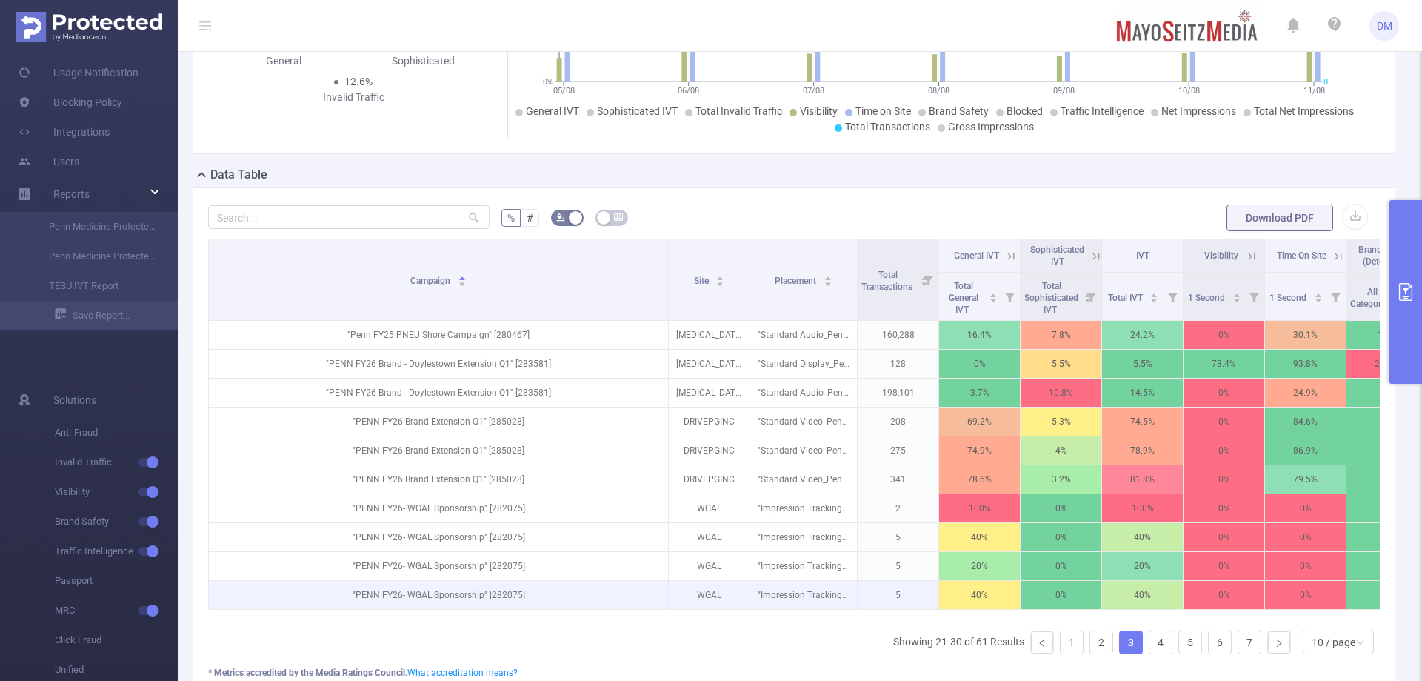
scroll to position [519, 0]
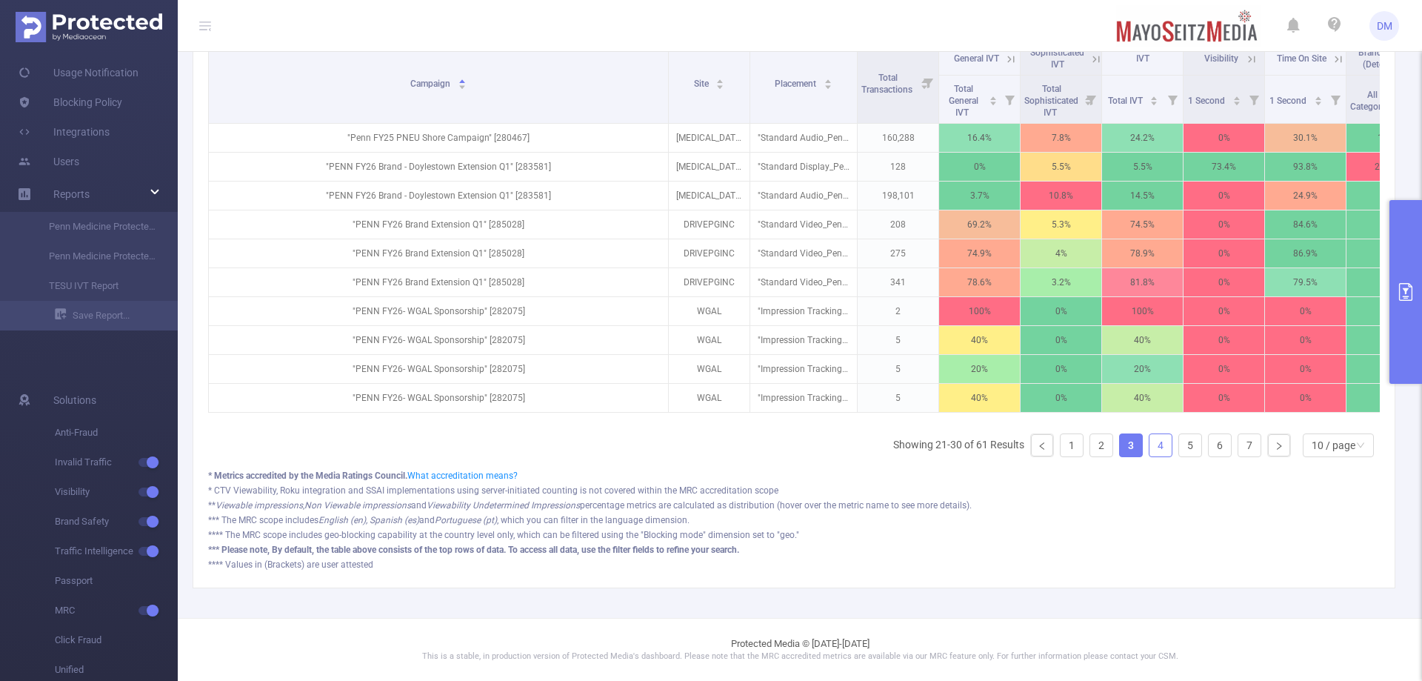
click at [1150, 447] on link "4" at bounding box center [1161, 445] width 22 height 22
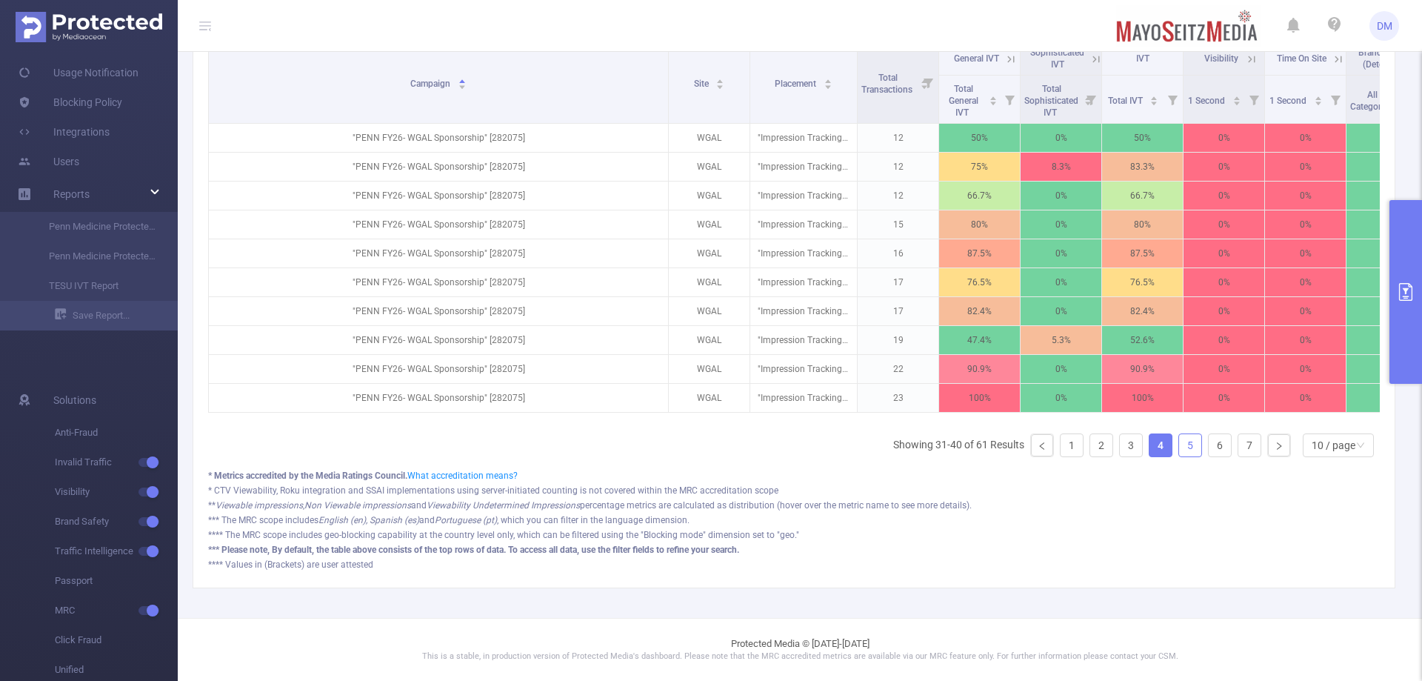
click at [1179, 449] on link "5" at bounding box center [1190, 445] width 22 height 22
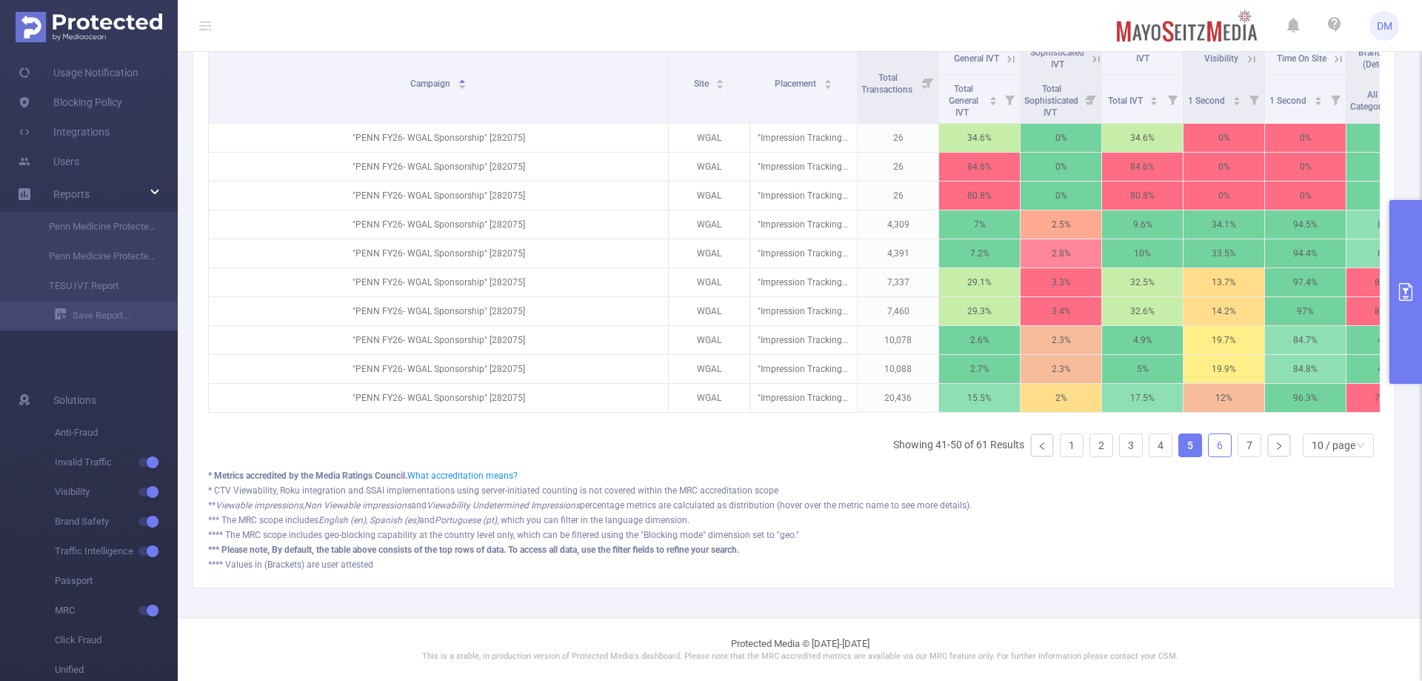
click at [1209, 446] on link "6" at bounding box center [1220, 445] width 22 height 22
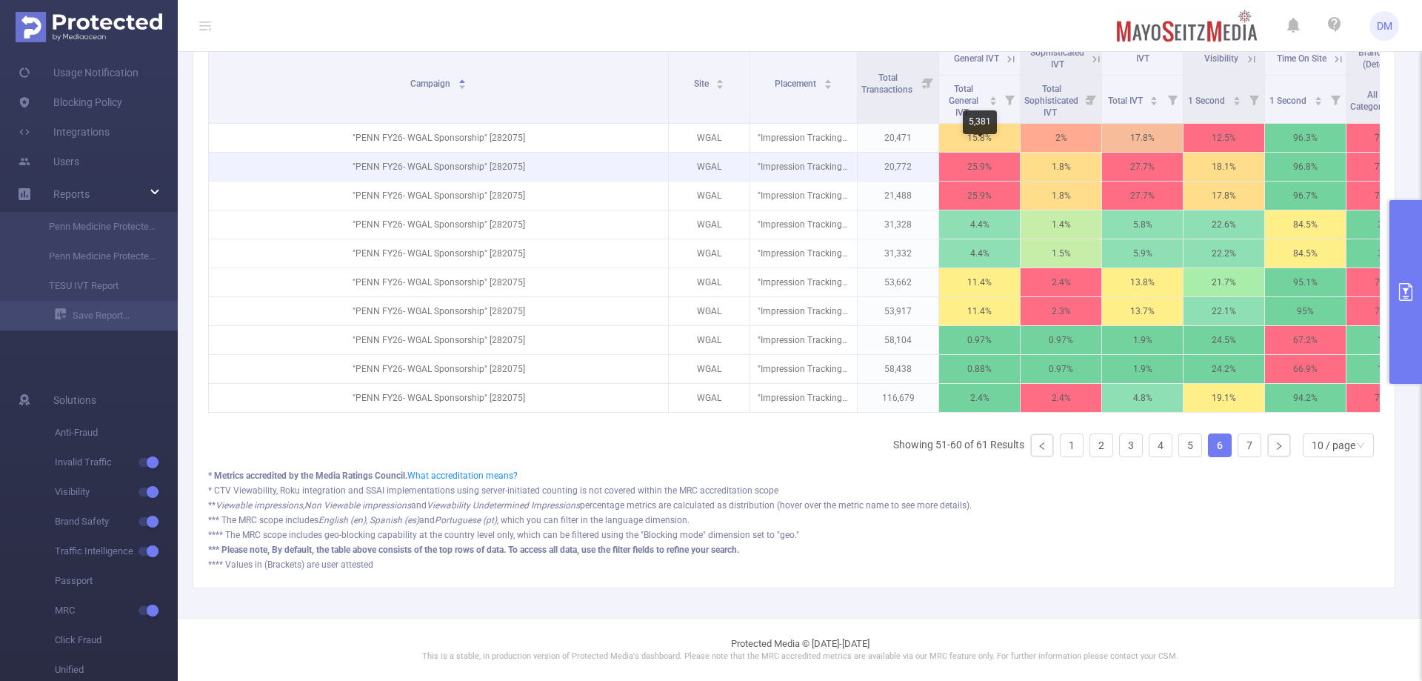
click at [990, 153] on p "25.9%" at bounding box center [979, 167] width 81 height 28
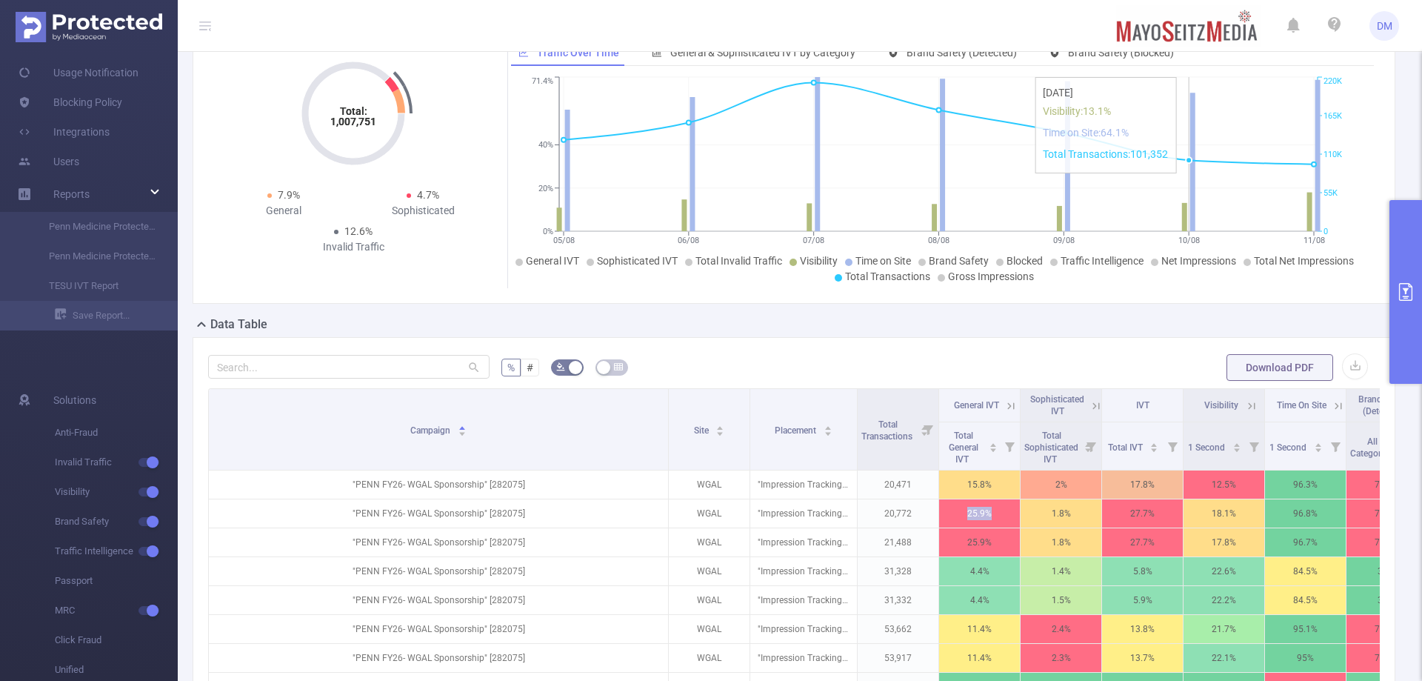
scroll to position [148, 0]
click at [800, 59] on span "General & Sophisticated IVT by Category" at bounding box center [762, 53] width 185 height 12
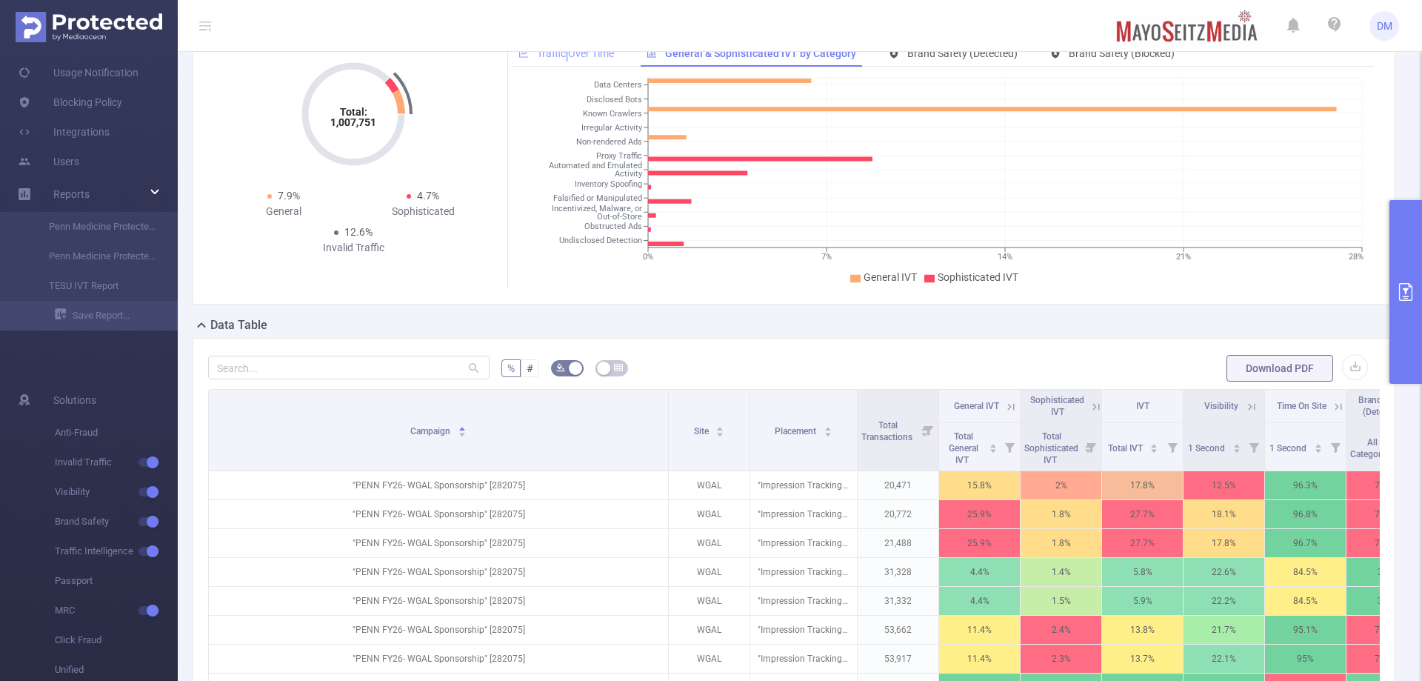
click at [564, 59] on span "Traffic Over Time" at bounding box center [575, 53] width 77 height 12
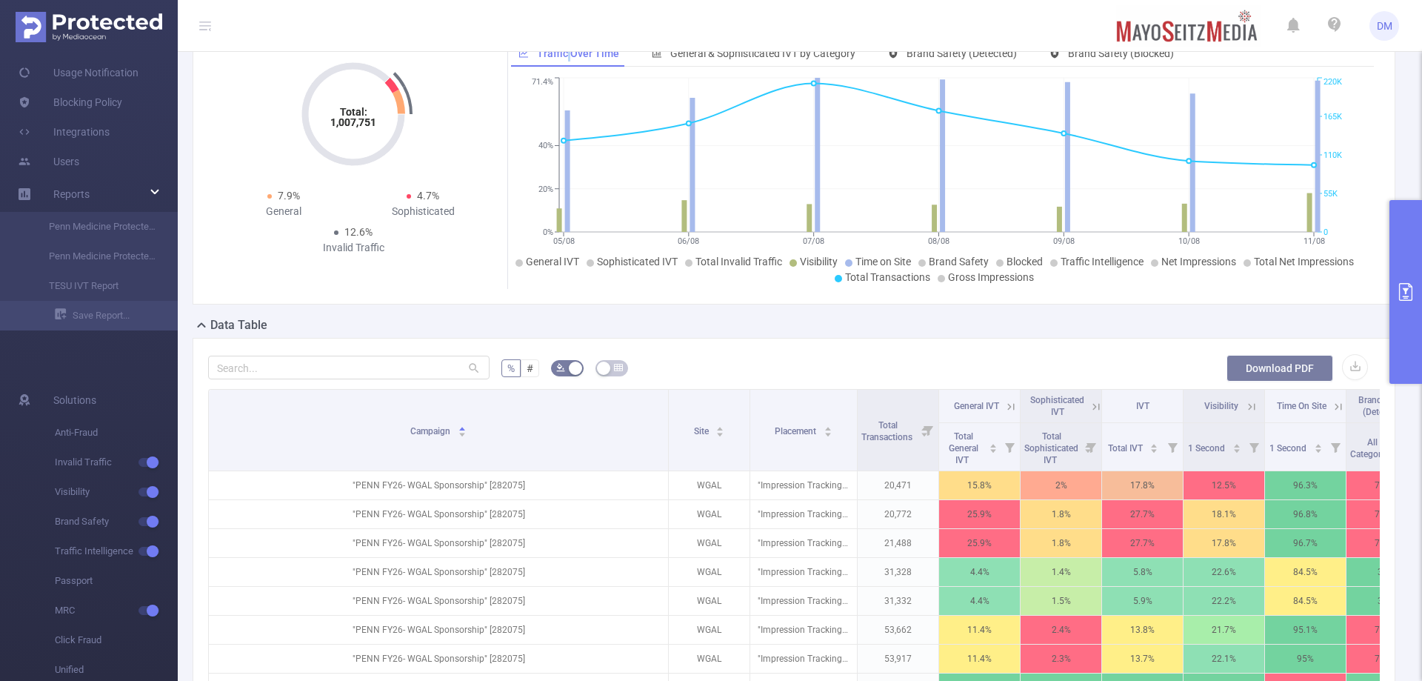
click at [1250, 377] on button "Download PDF" at bounding box center [1280, 368] width 107 height 27
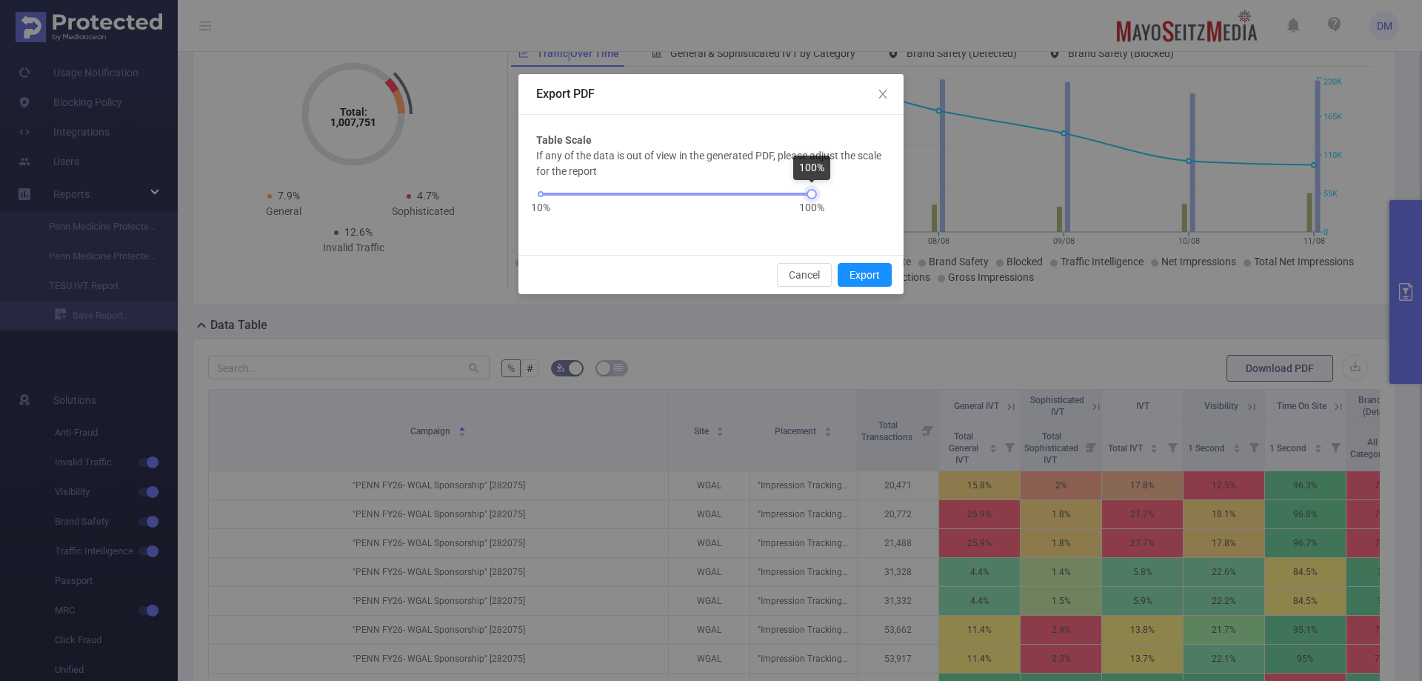
drag, startPoint x: 811, startPoint y: 195, endPoint x: 882, endPoint y: 219, distance: 75.2
click at [882, 219] on div "If any of the data is out of view in the generated PDF, please adjust the scale…" at bounding box center [711, 192] width 350 height 89
click at [884, 85] on span "Close" at bounding box center [882, 94] width 41 height 41
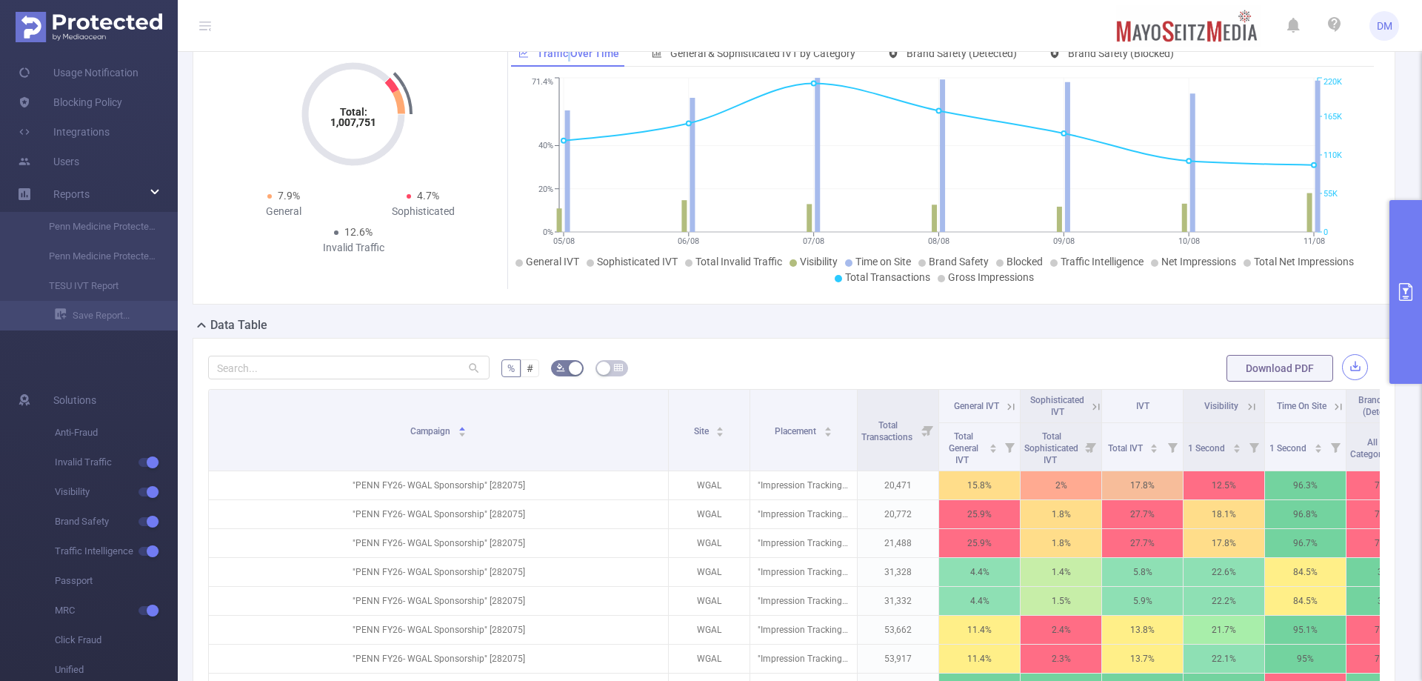
click at [1342, 380] on button "button" at bounding box center [1355, 367] width 26 height 26
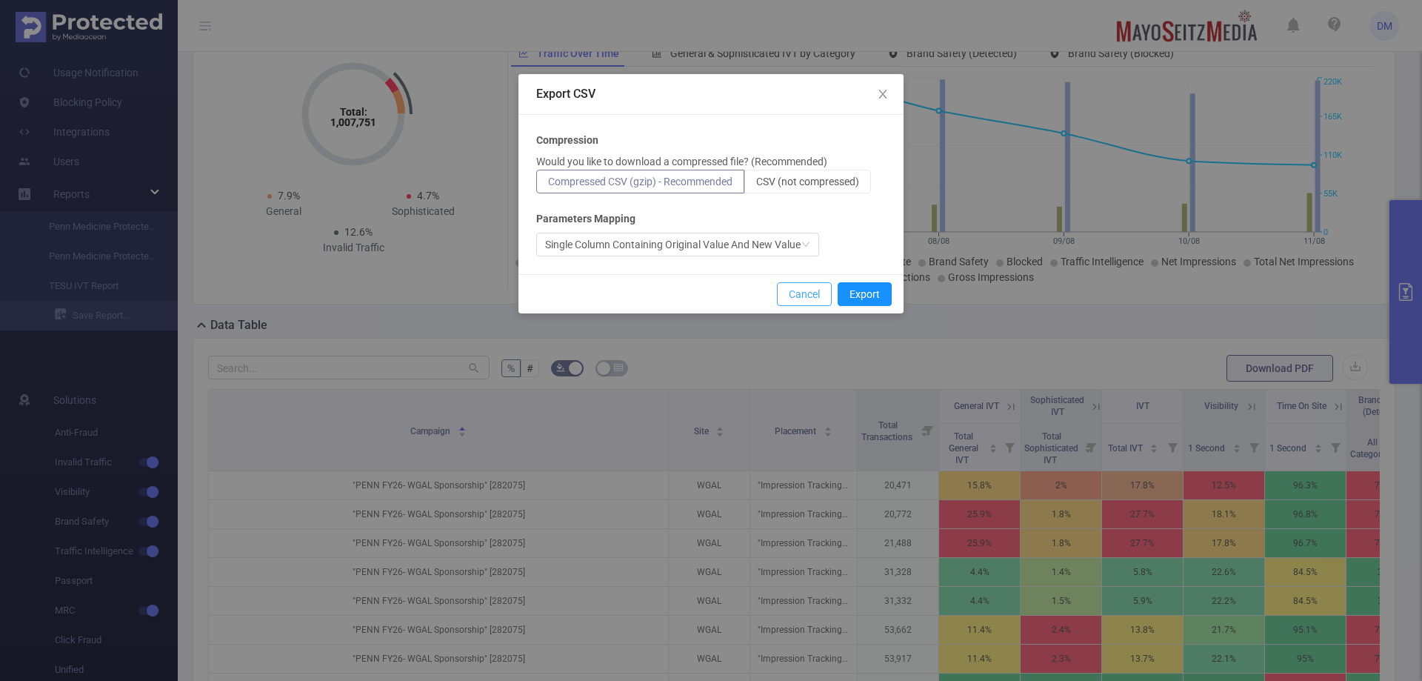
click at [782, 291] on button "Cancel" at bounding box center [804, 294] width 55 height 24
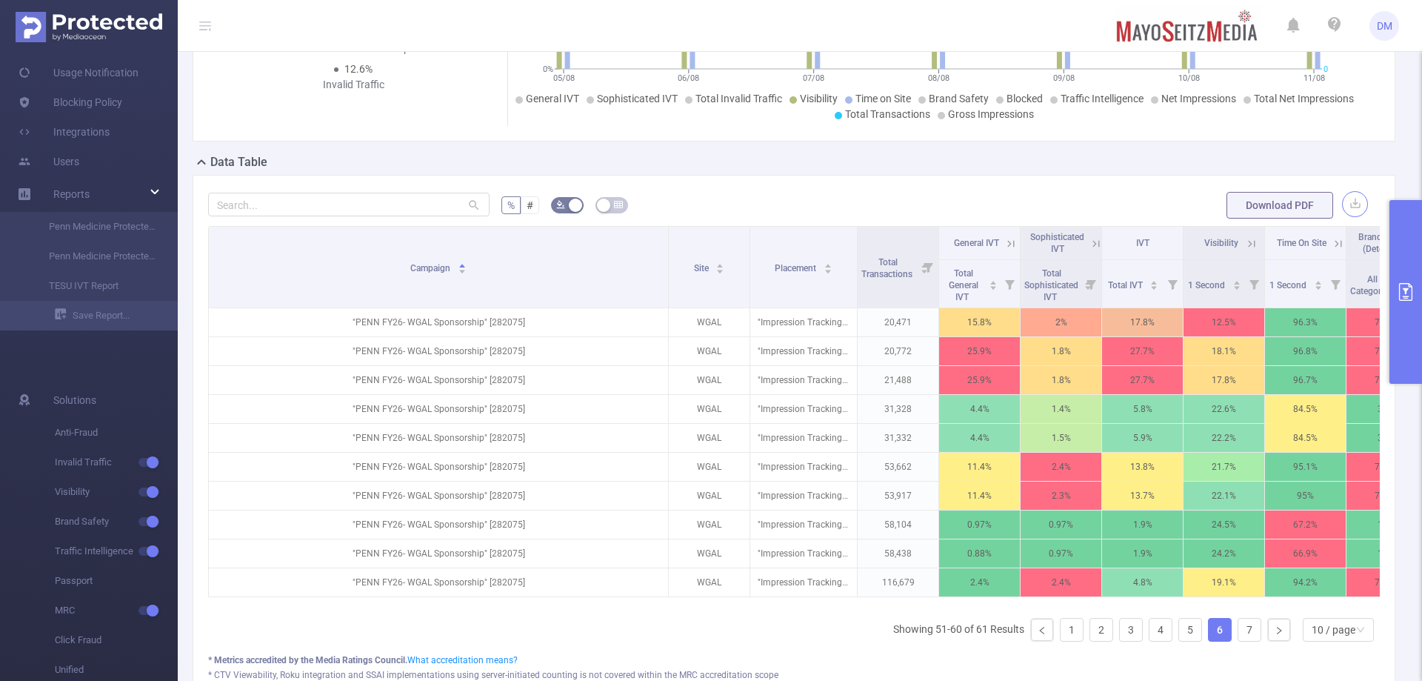
scroll to position [444, 0]
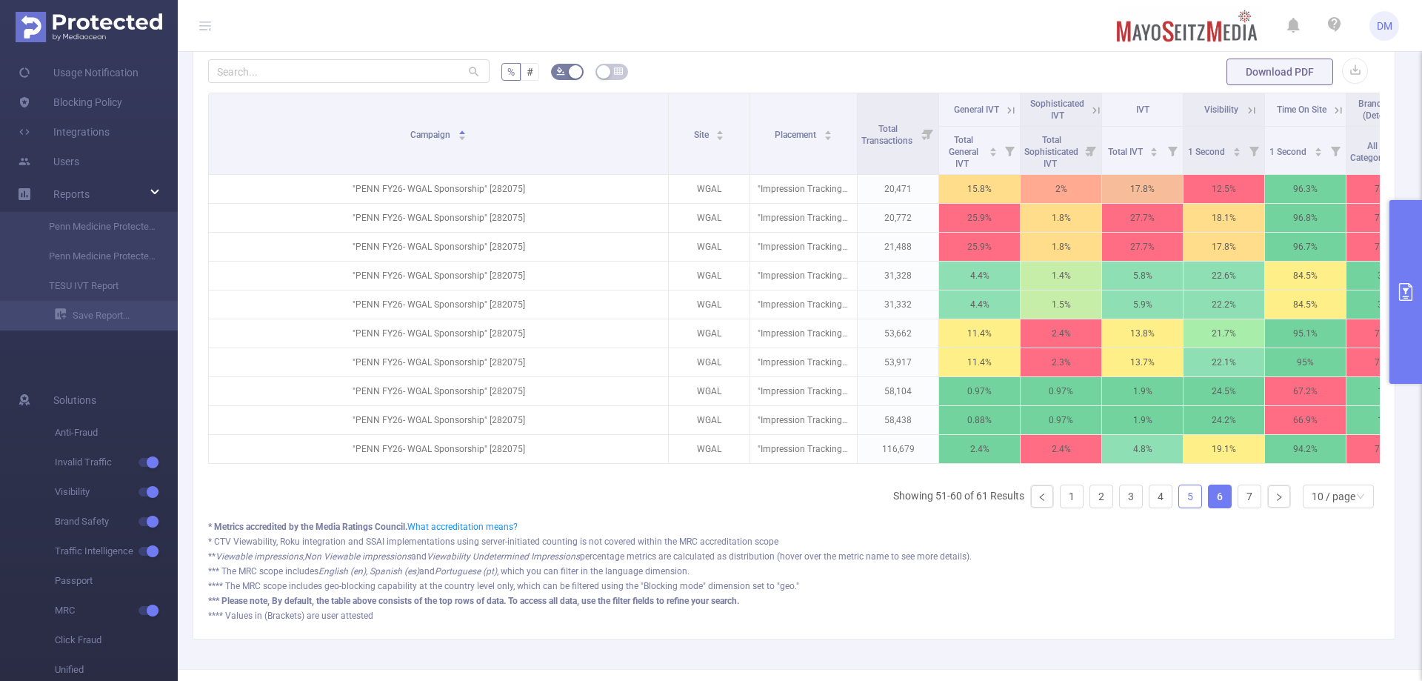
click at [1179, 507] on link "5" at bounding box center [1190, 496] width 22 height 22
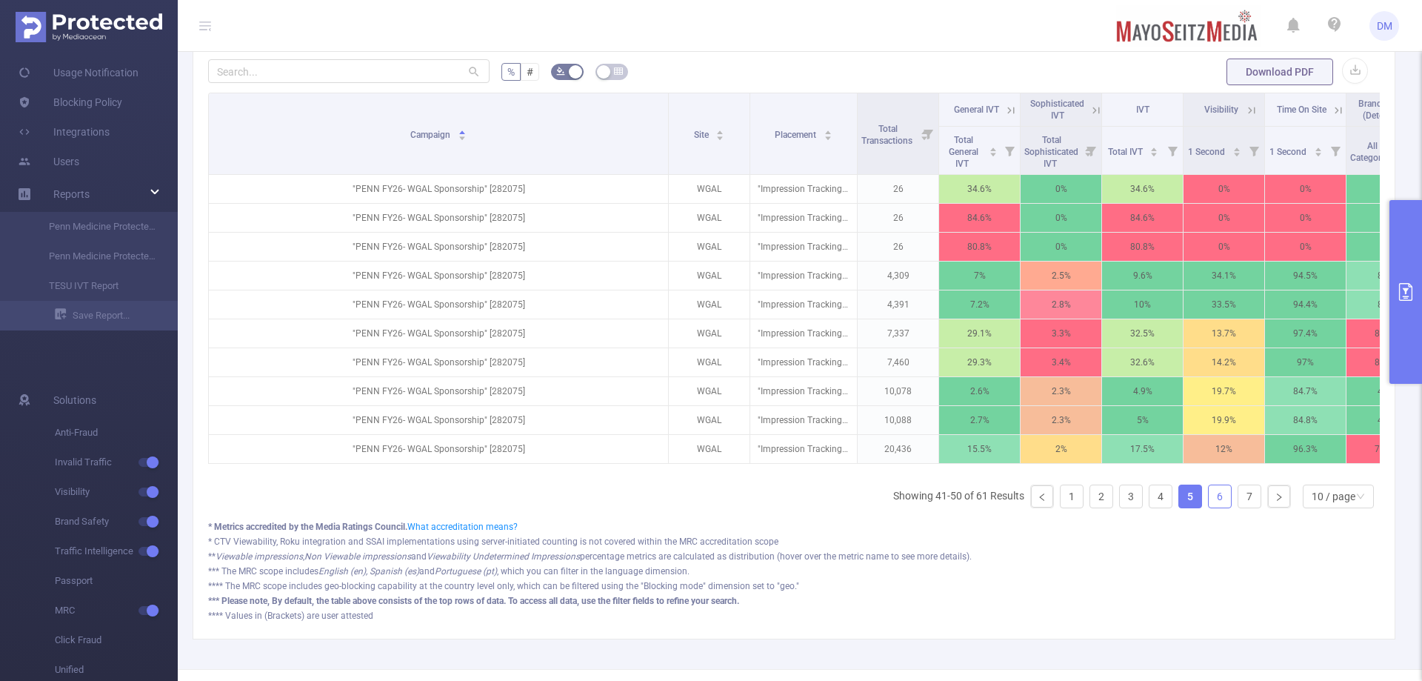
click at [1209, 507] on link "6" at bounding box center [1220, 496] width 22 height 22
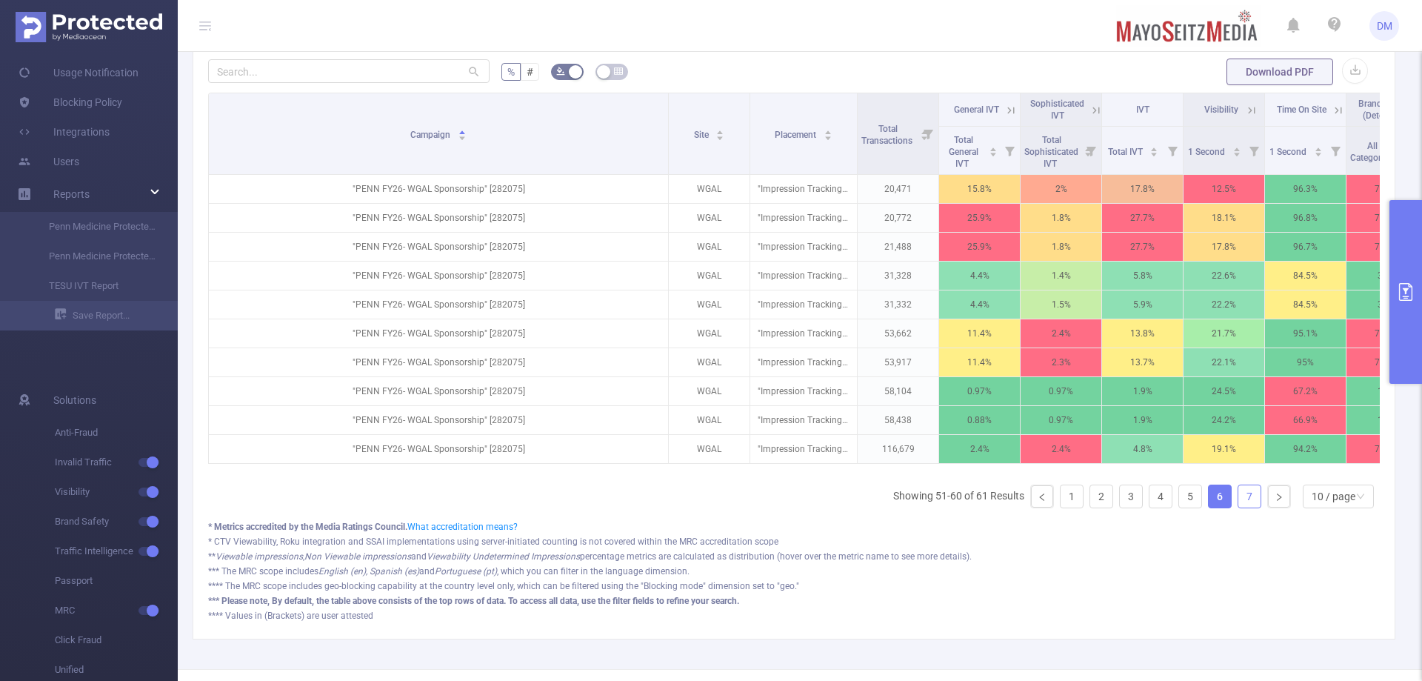
click at [1242, 507] on link "7" at bounding box center [1250, 496] width 22 height 22
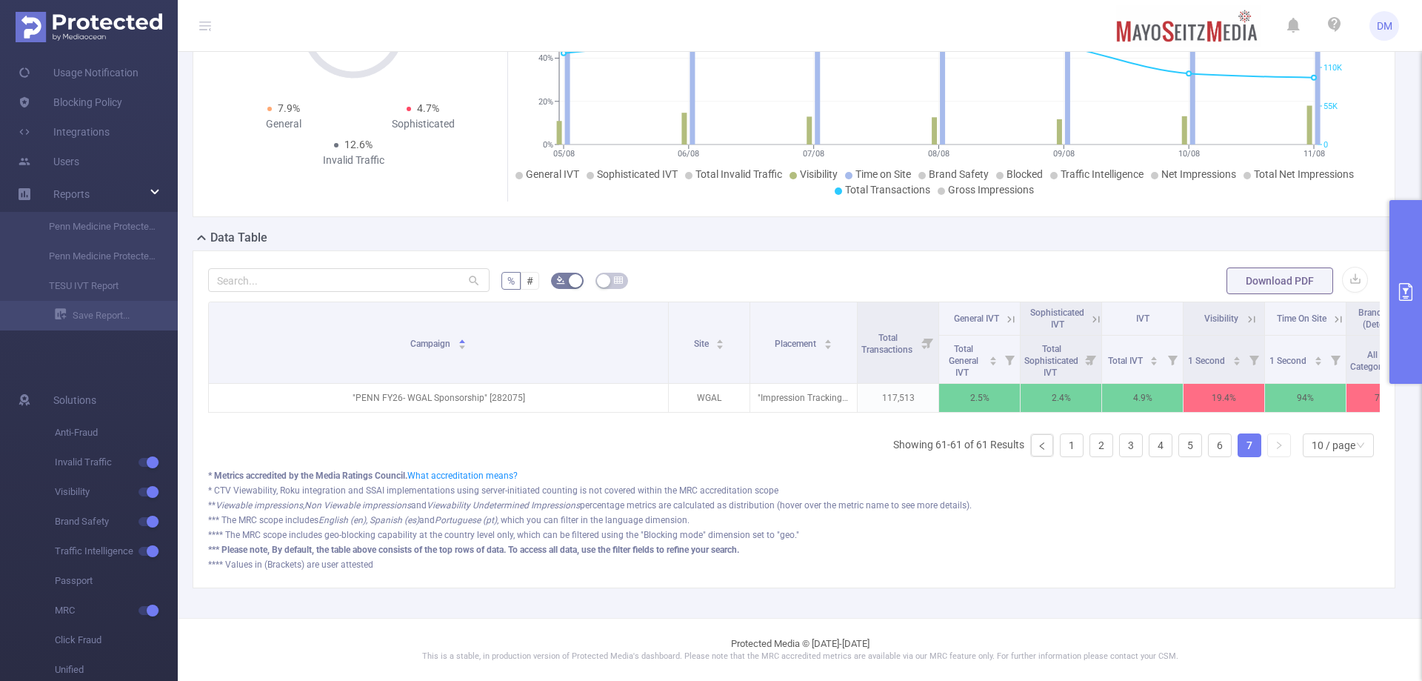
scroll to position [261, 0]
click at [1275, 447] on icon "icon: right" at bounding box center [1279, 445] width 9 height 9
click at [1210, 436] on link "6" at bounding box center [1220, 445] width 22 height 22
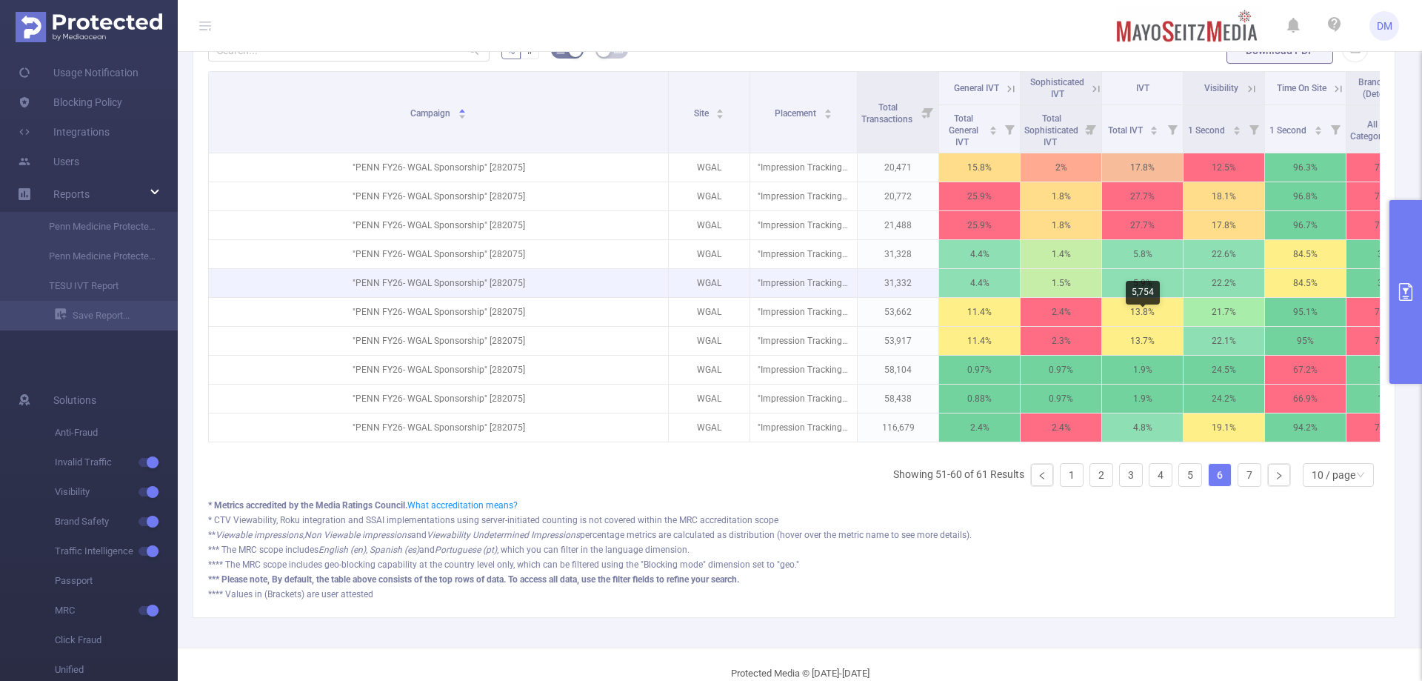
scroll to position [521, 0]
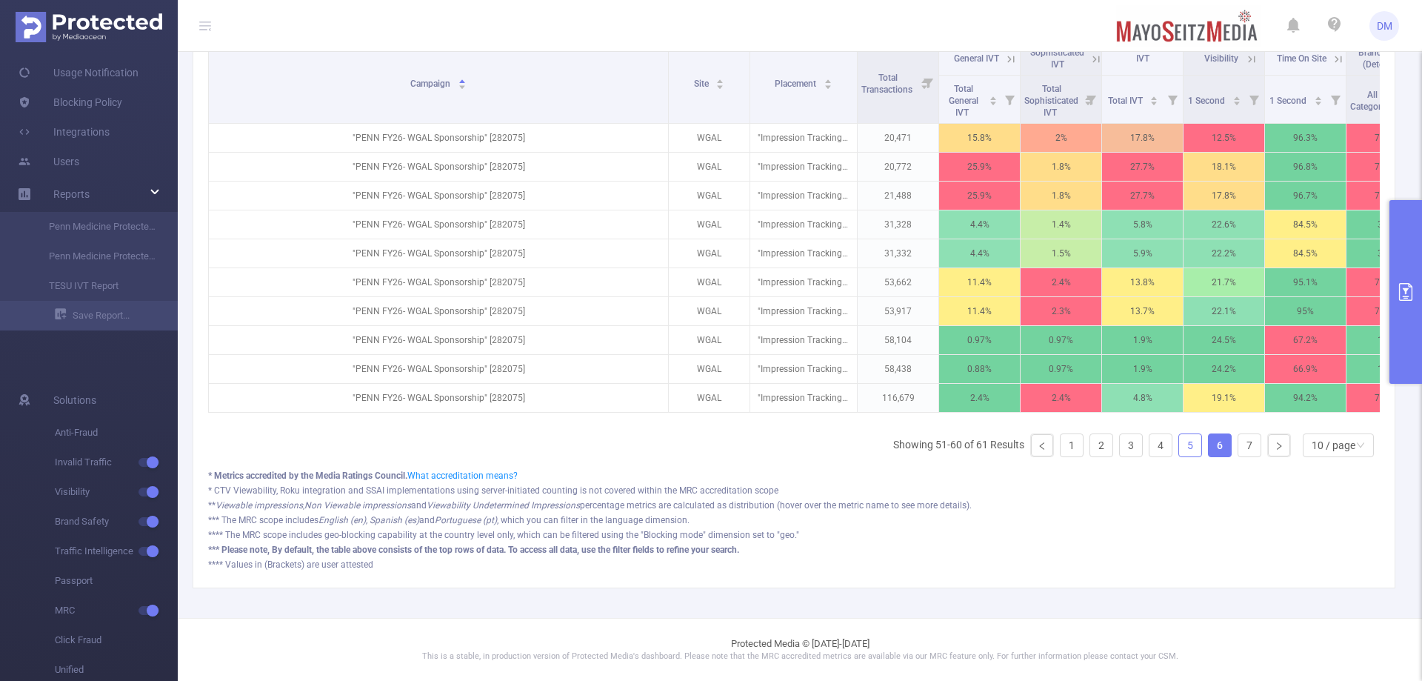
click at [1179, 447] on link "5" at bounding box center [1190, 445] width 22 height 22
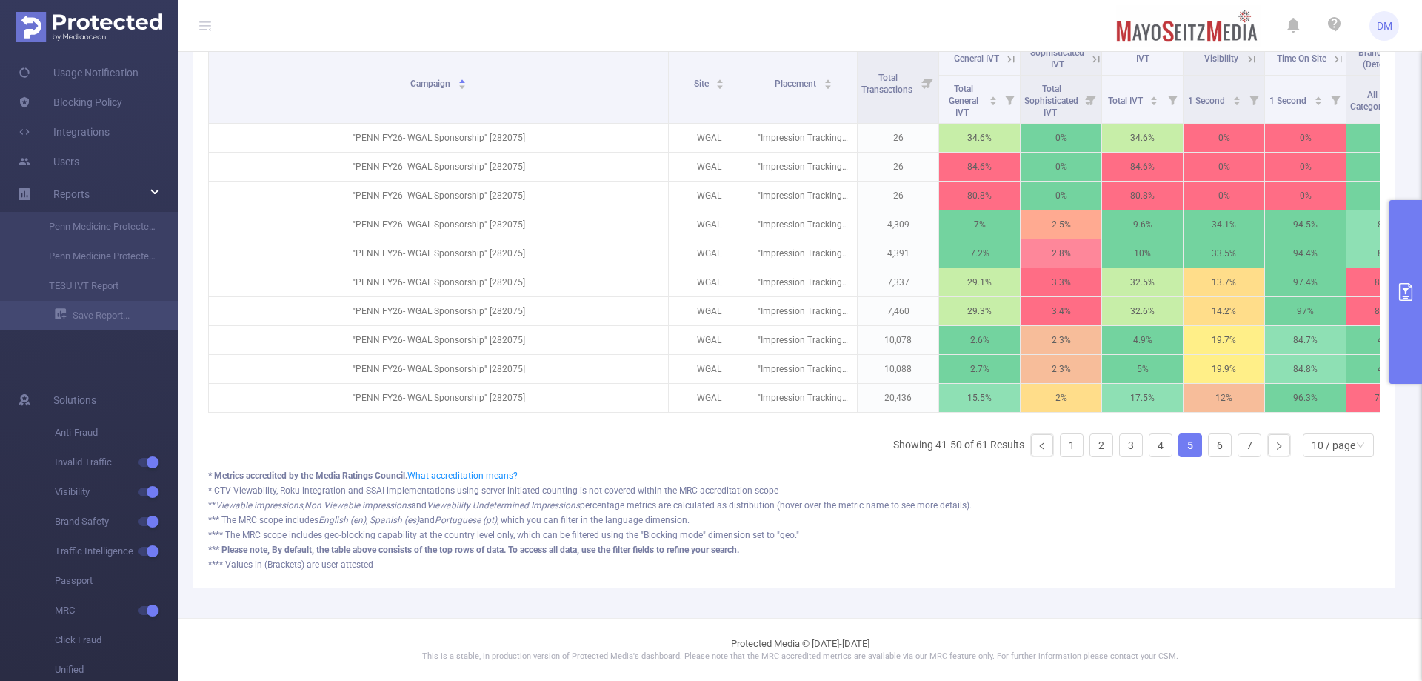
click at [1135, 436] on ul "Showing 41-50 of 61 Results 1 2 3 4 5 6 7 10 / page" at bounding box center [1136, 445] width 487 height 24
click at [1133, 438] on ul "Showing 41-50 of 61 Results 1 2 3 4 5 6 7 10 / page" at bounding box center [1136, 445] width 487 height 24
click at [1132, 440] on ul "Showing 41-50 of 61 Results 1 2 3 4 5 6 7 10 / page" at bounding box center [1136, 445] width 487 height 24
click at [1150, 447] on link "4" at bounding box center [1161, 445] width 22 height 22
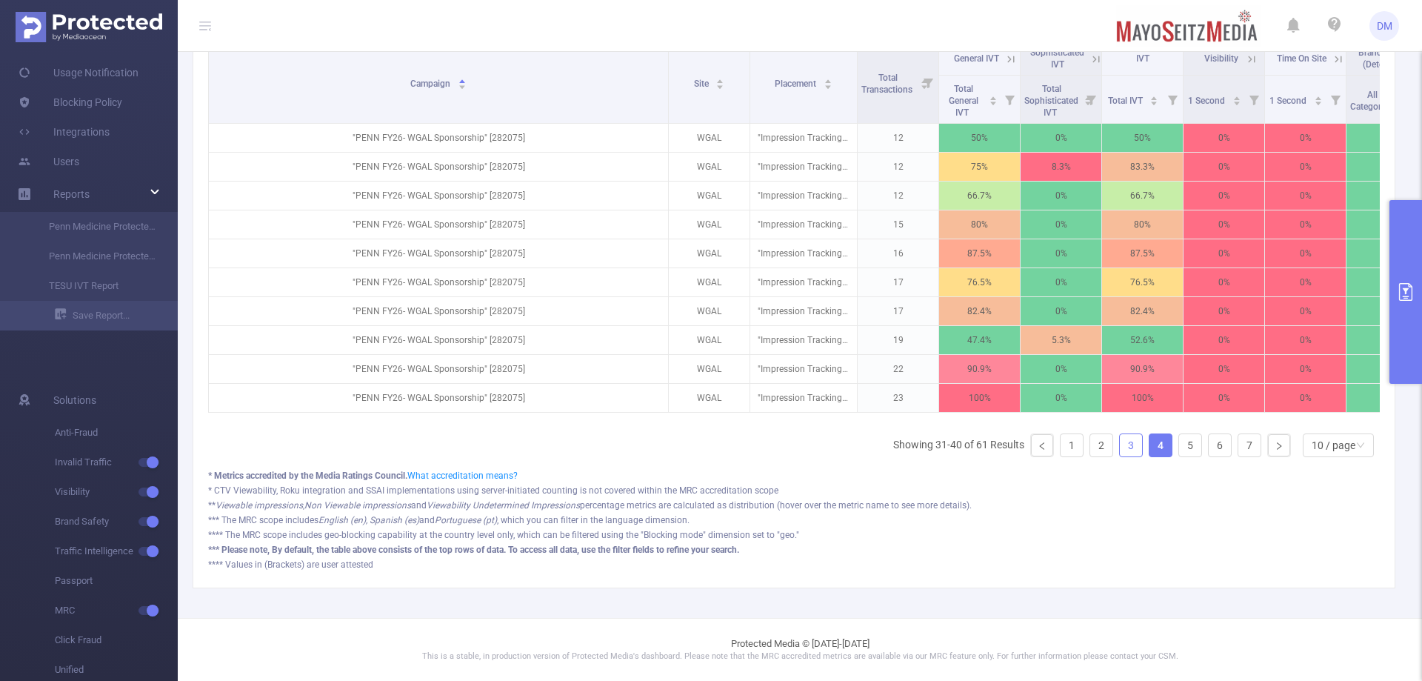
click at [1122, 446] on link "3" at bounding box center [1131, 445] width 22 height 22
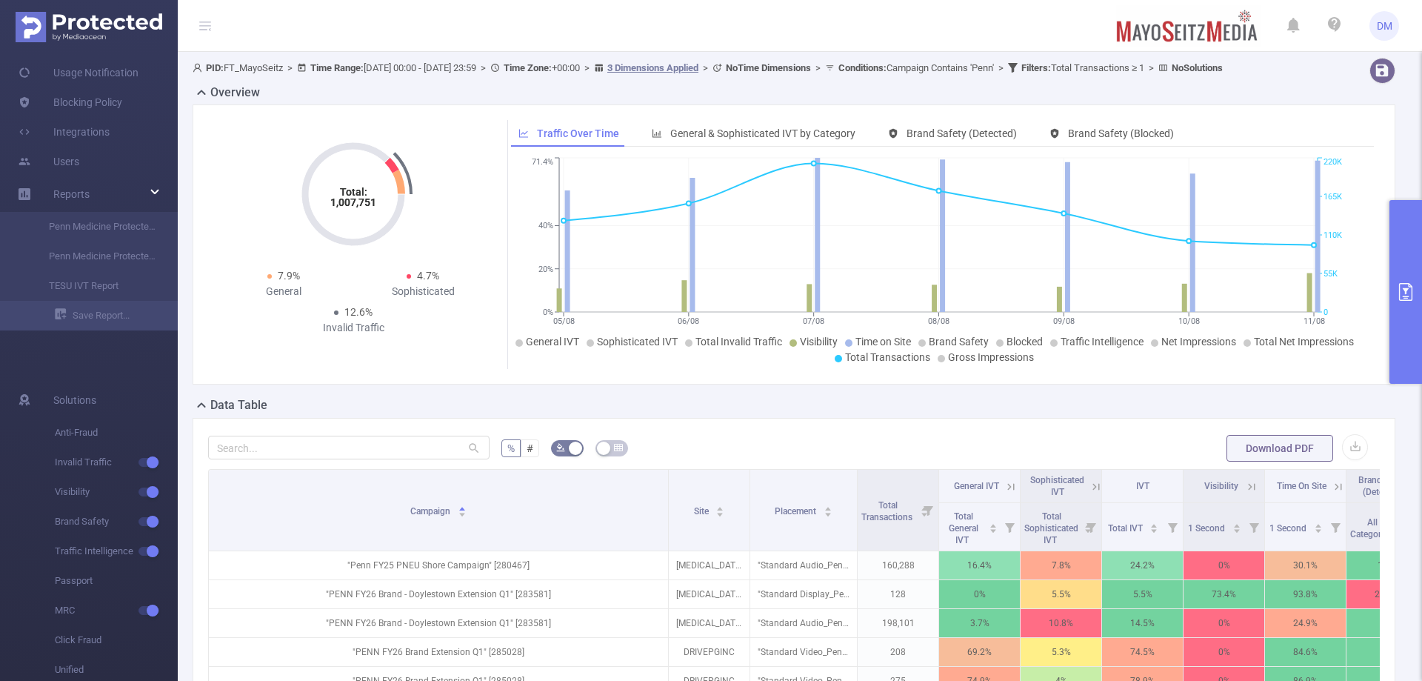
scroll to position [296, 0]
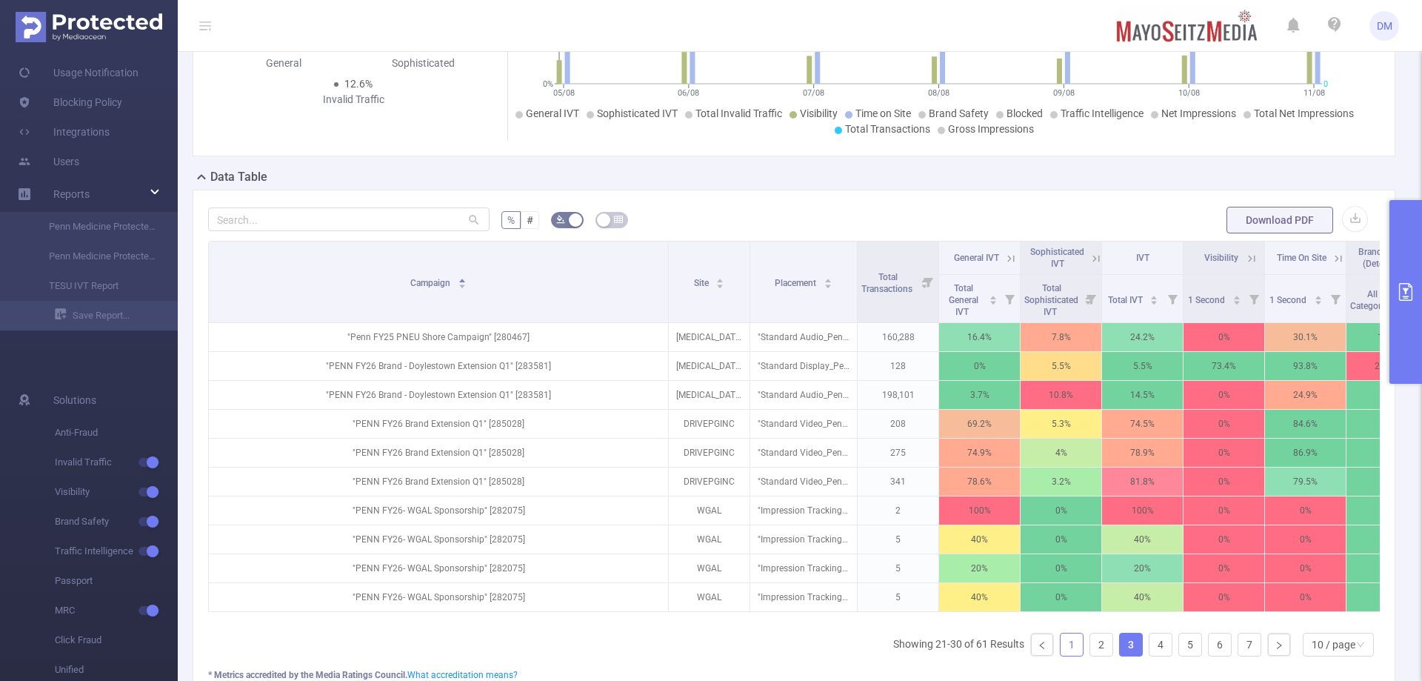
click at [1061, 656] on link "1" at bounding box center [1072, 644] width 22 height 22
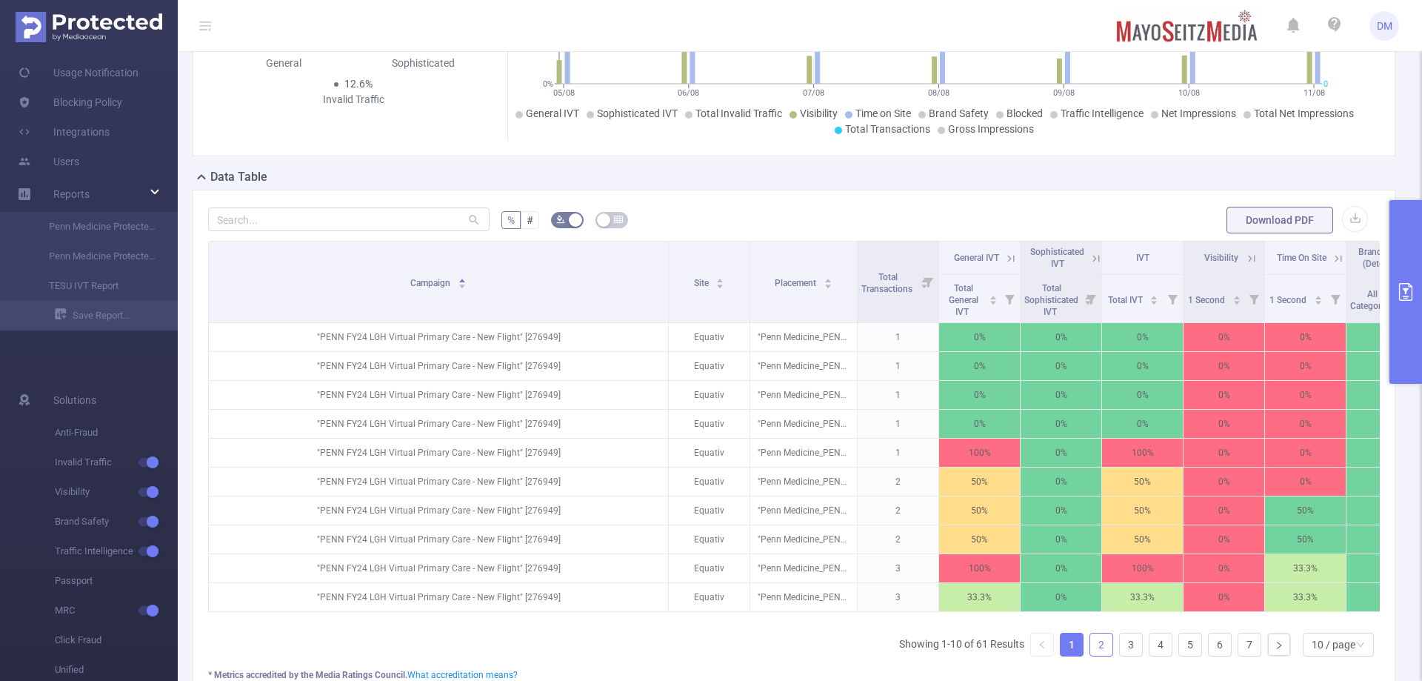
click at [1090, 656] on link "2" at bounding box center [1101, 644] width 22 height 22
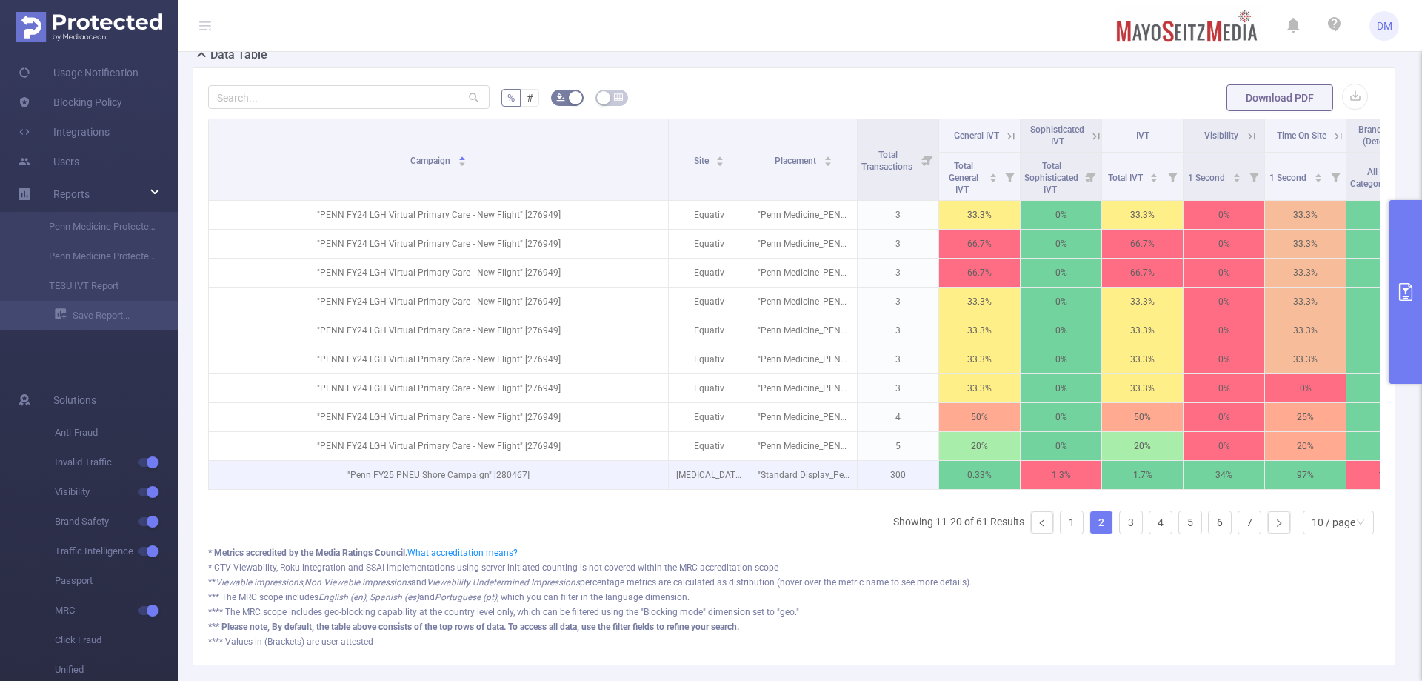
scroll to position [444, 0]
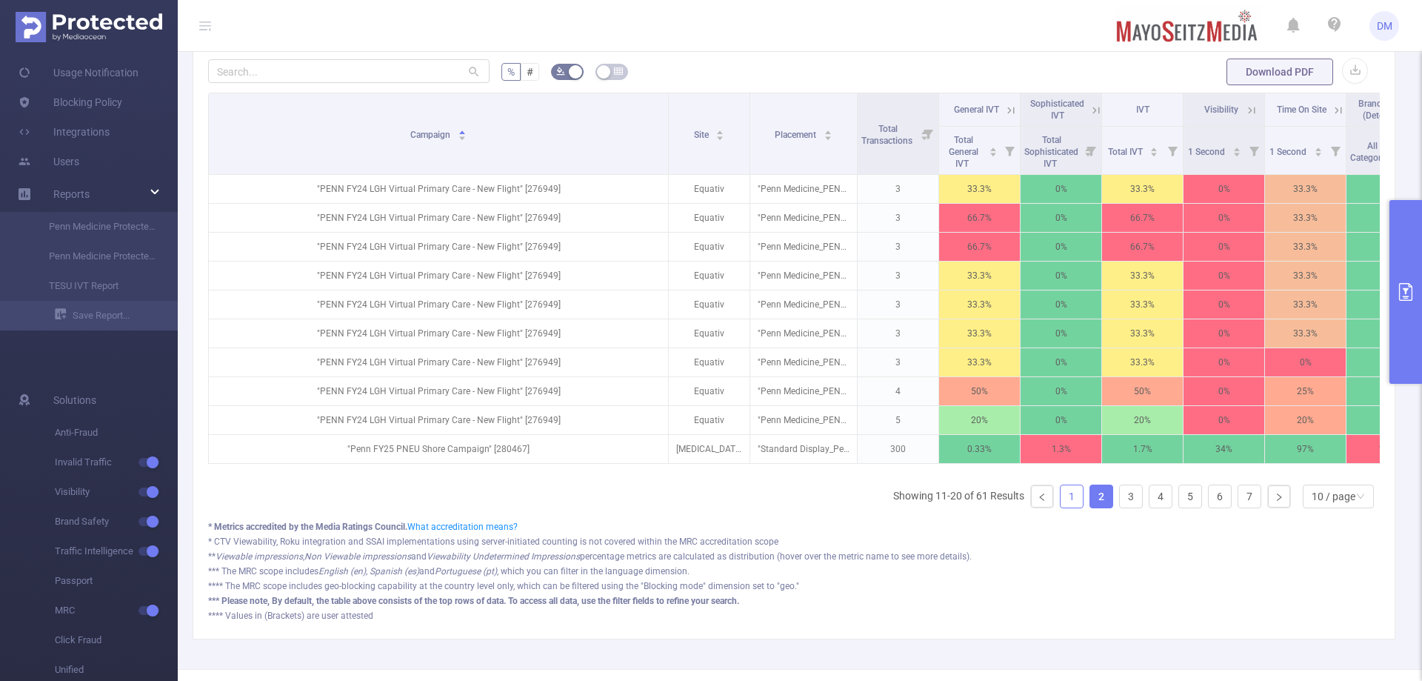
click at [1061, 507] on link "1" at bounding box center [1072, 496] width 22 height 22
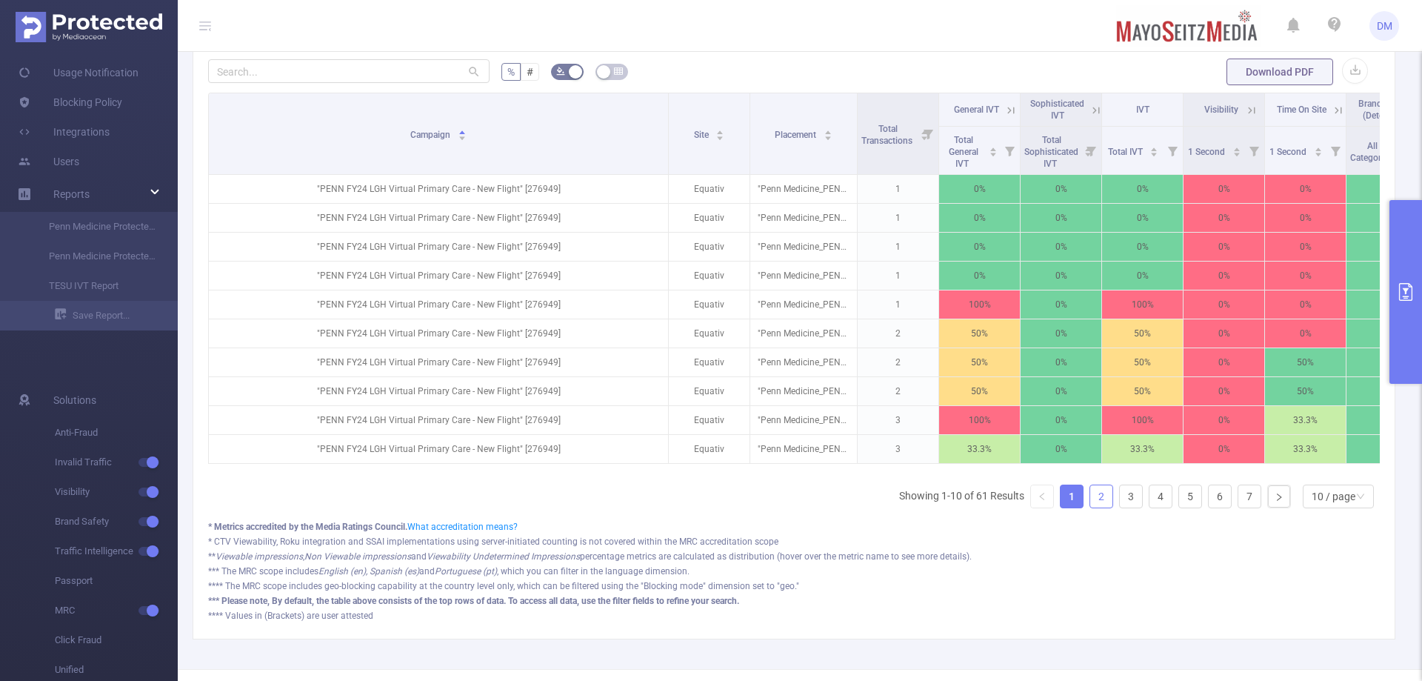
click at [1090, 507] on link "2" at bounding box center [1101, 496] width 22 height 22
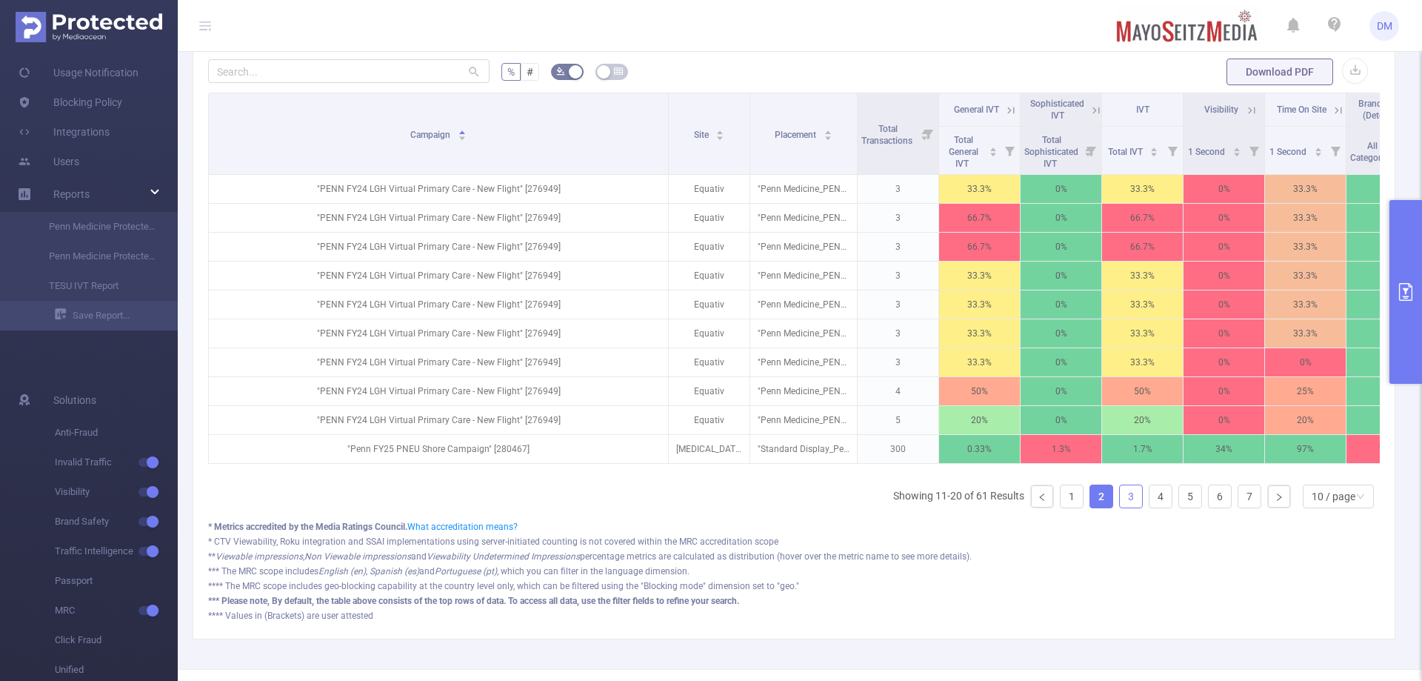
click at [1124, 507] on link "3" at bounding box center [1131, 496] width 22 height 22
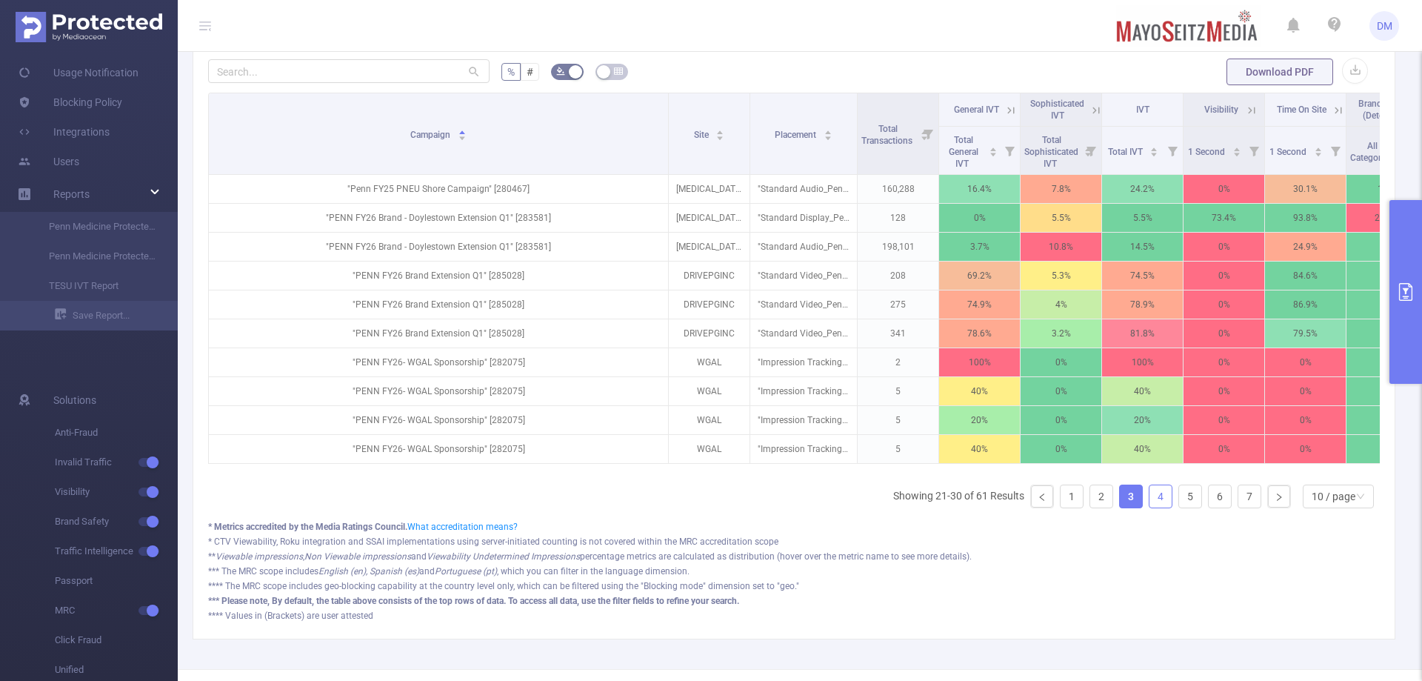
click at [1150, 507] on link "4" at bounding box center [1161, 496] width 22 height 22
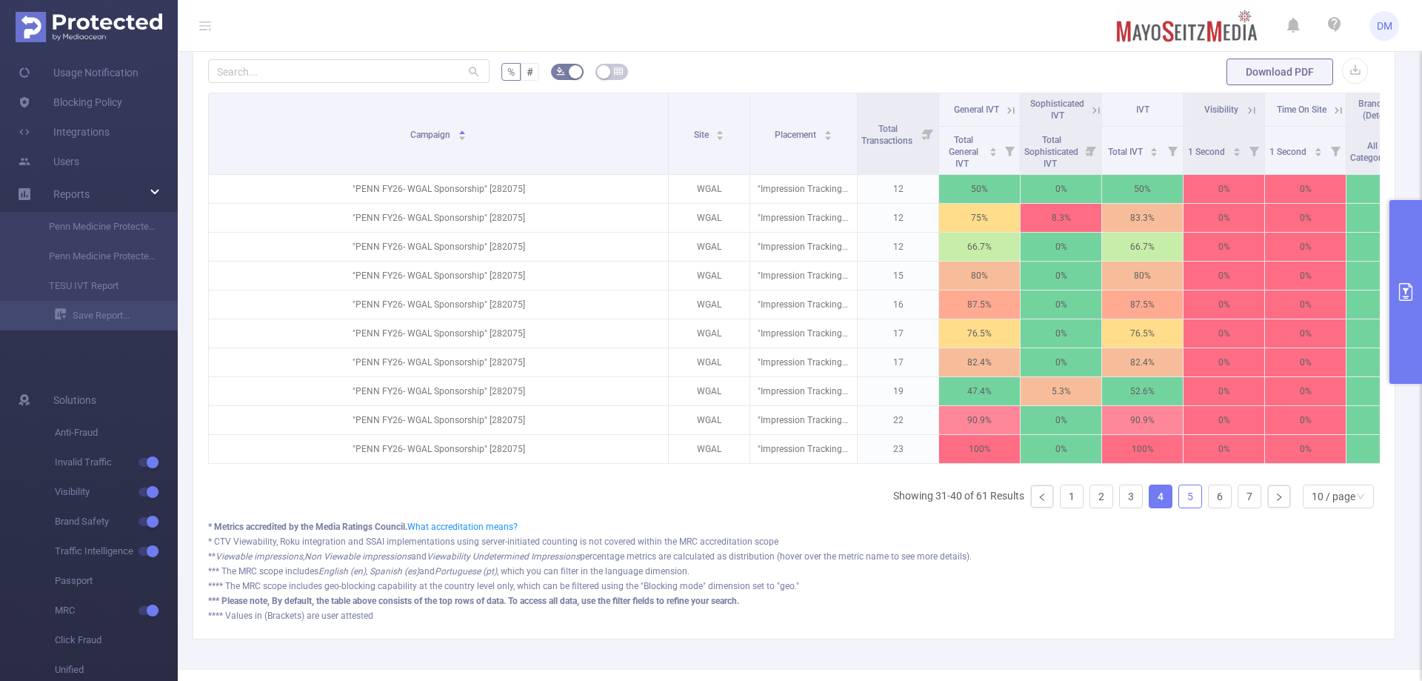
click at [1179, 507] on link "5" at bounding box center [1190, 496] width 22 height 22
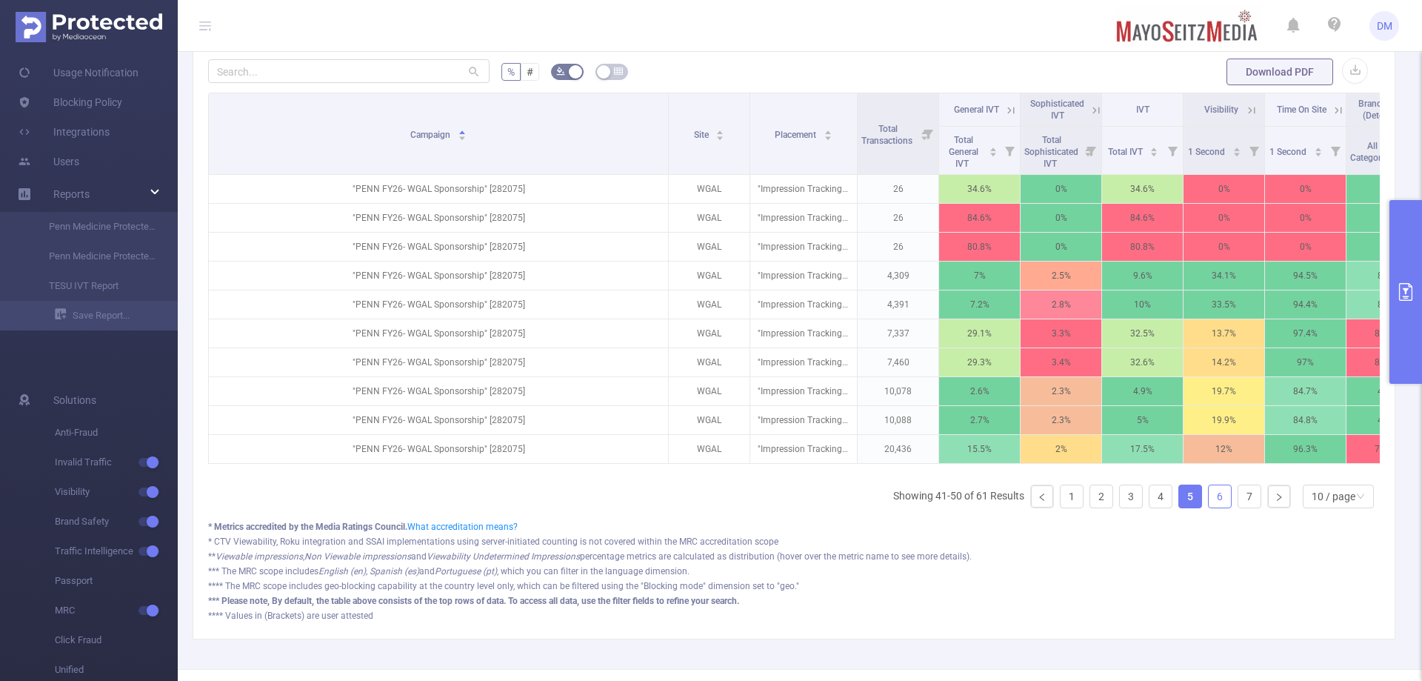
click at [1209, 507] on link "6" at bounding box center [1220, 496] width 22 height 22
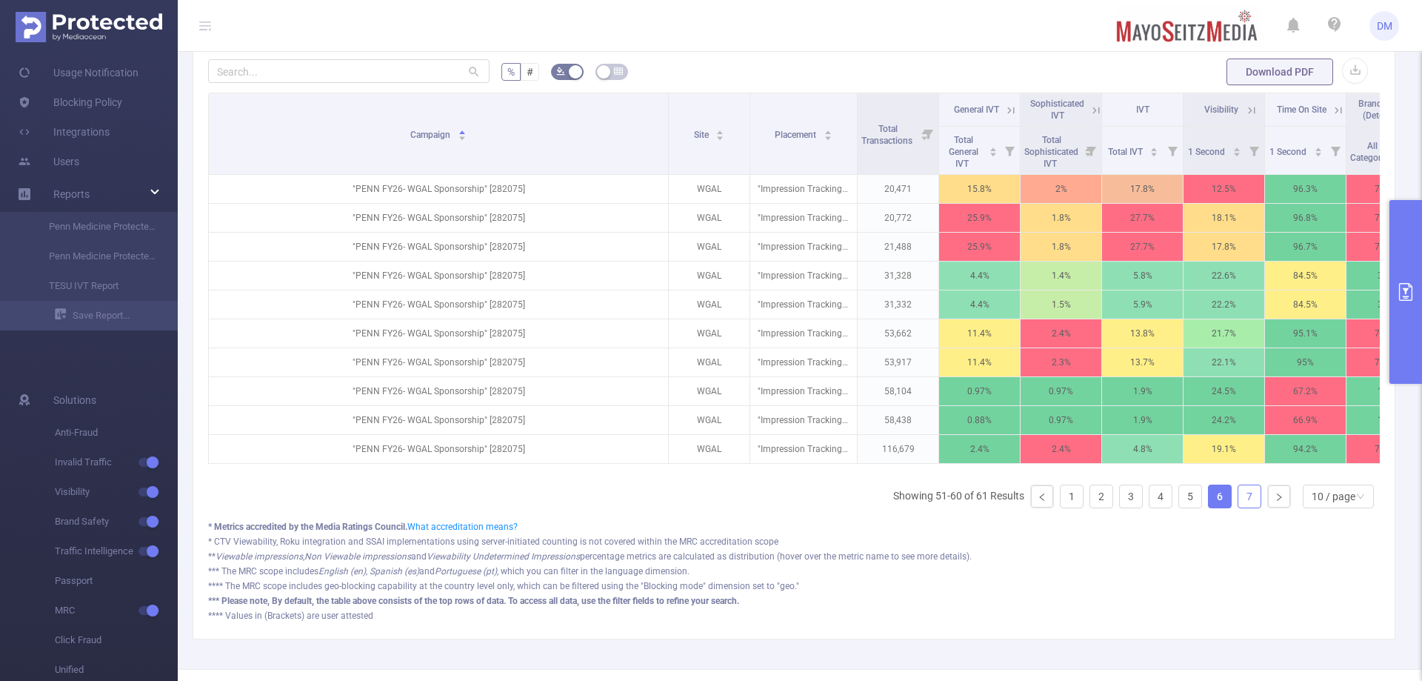
click at [1239, 507] on link "7" at bounding box center [1250, 496] width 22 height 22
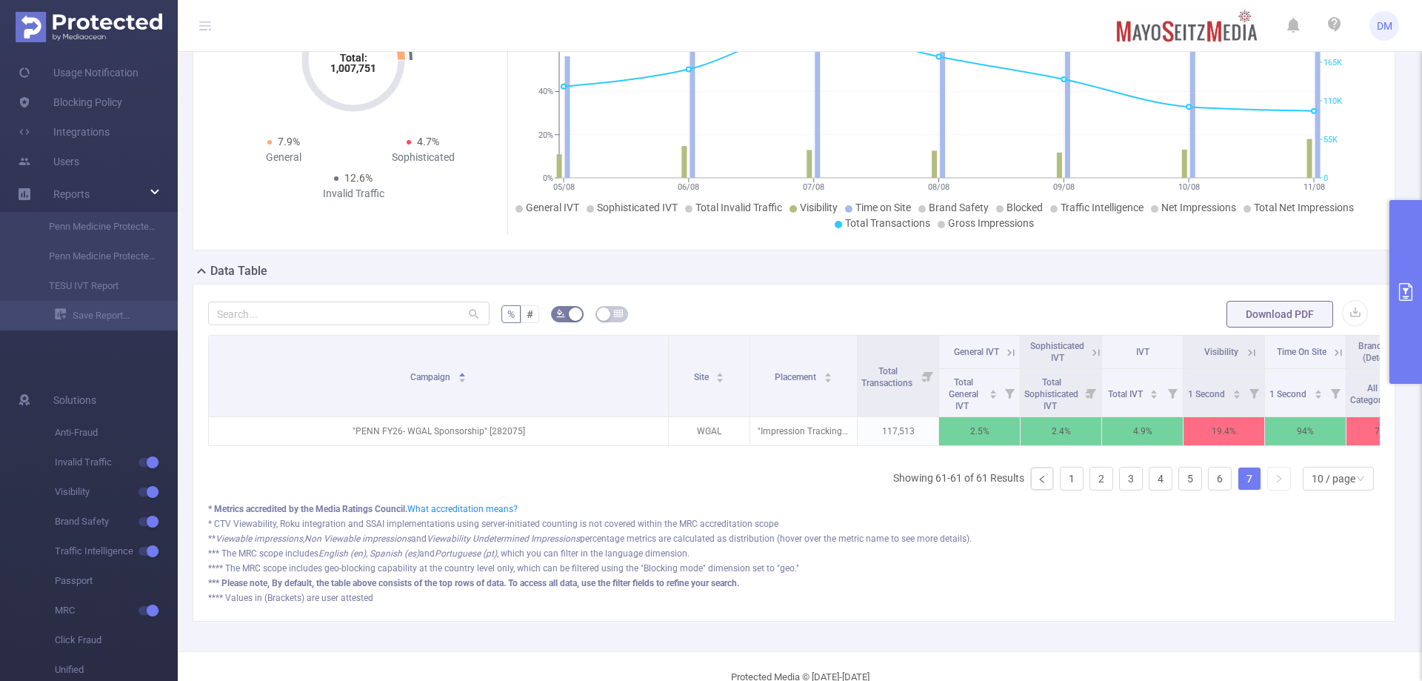
scroll to position [113, 0]
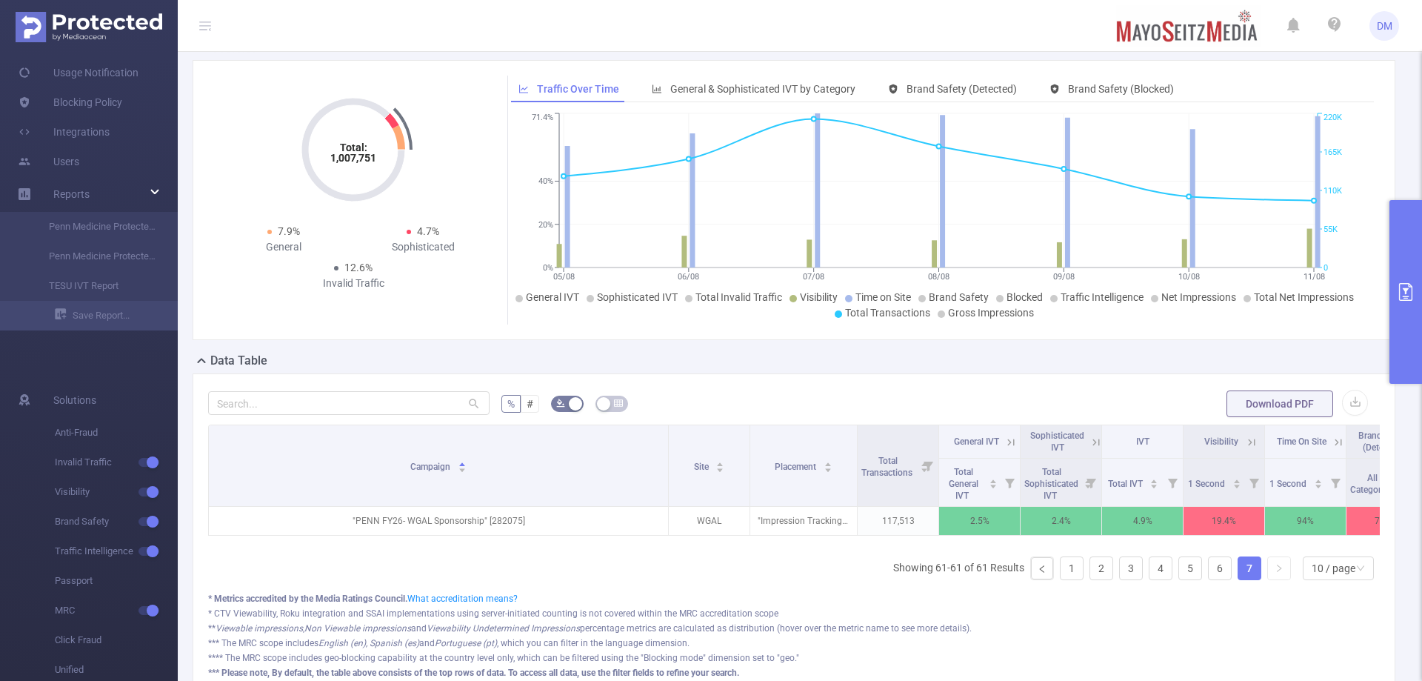
drag, startPoint x: 1273, startPoint y: 593, endPoint x: 1254, endPoint y: 590, distance: 18.7
click at [1268, 579] on link at bounding box center [1279, 568] width 22 height 22
click at [1067, 579] on link "1" at bounding box center [1072, 568] width 22 height 22
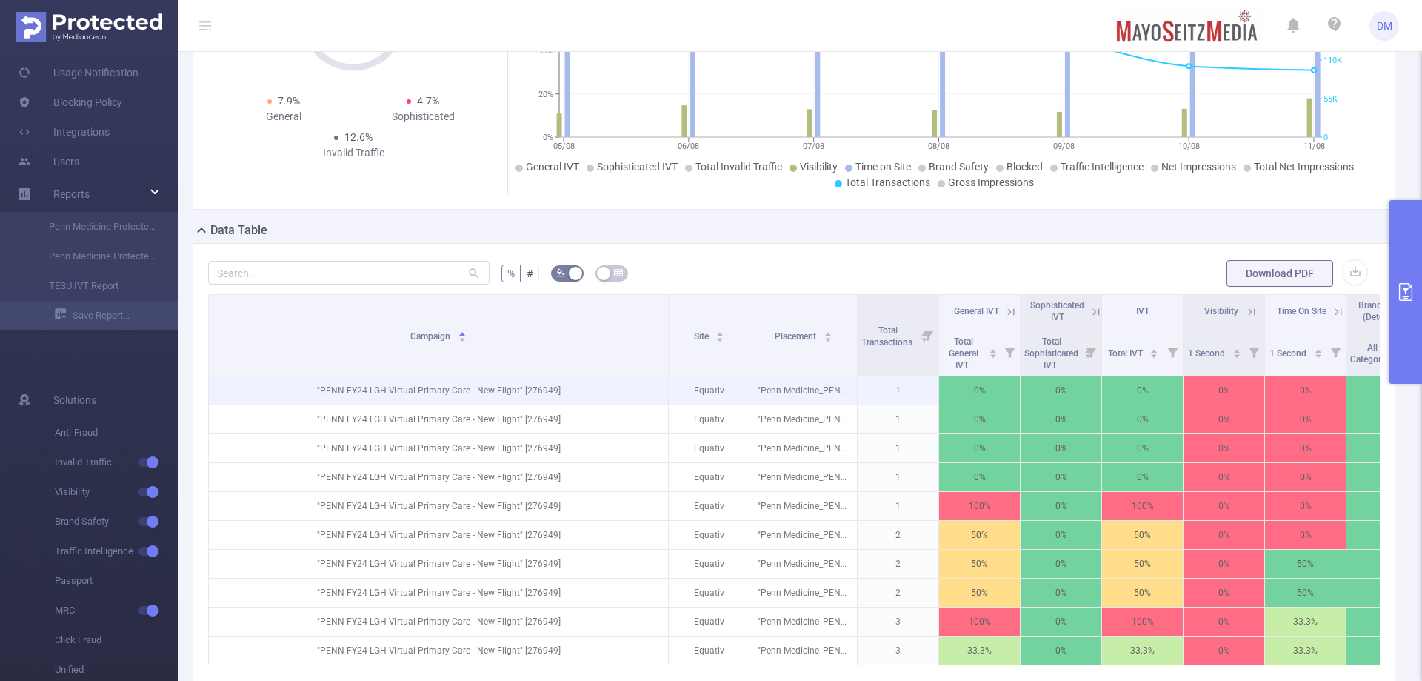
scroll to position [335, 0]
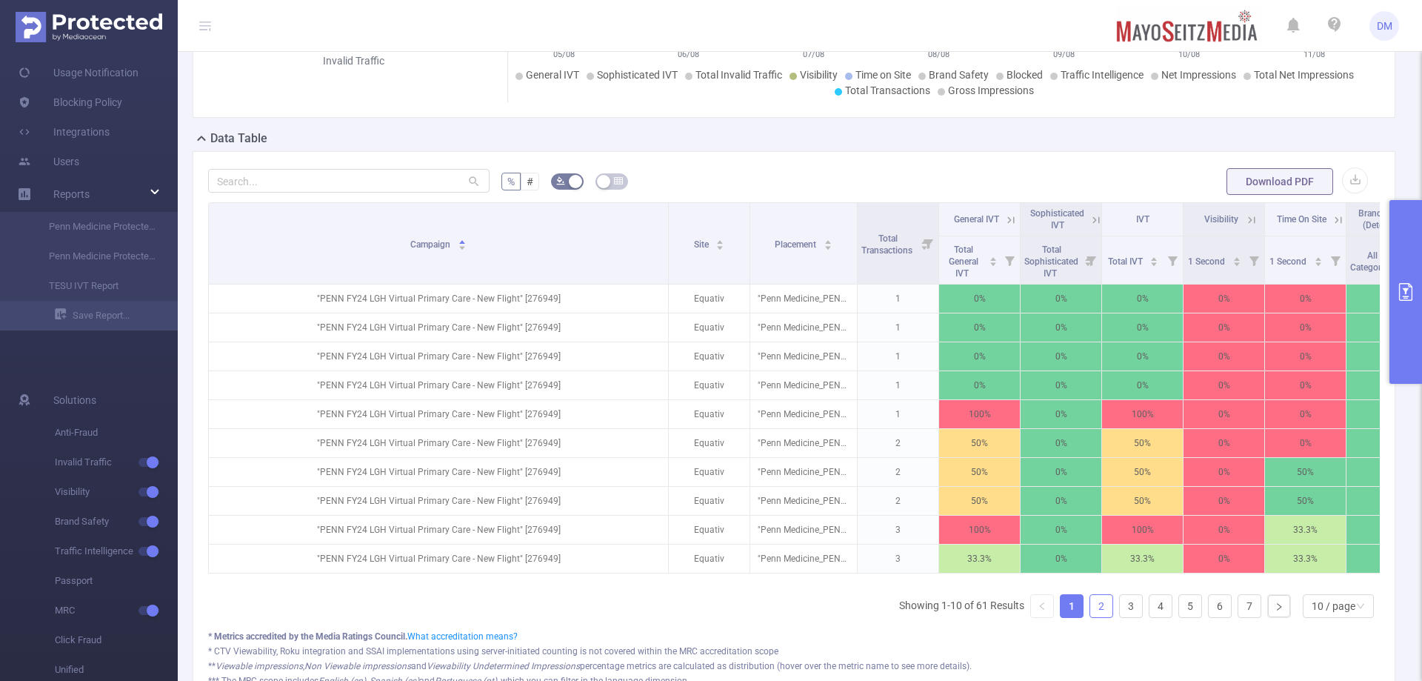
click at [1090, 617] on link "2" at bounding box center [1101, 606] width 22 height 22
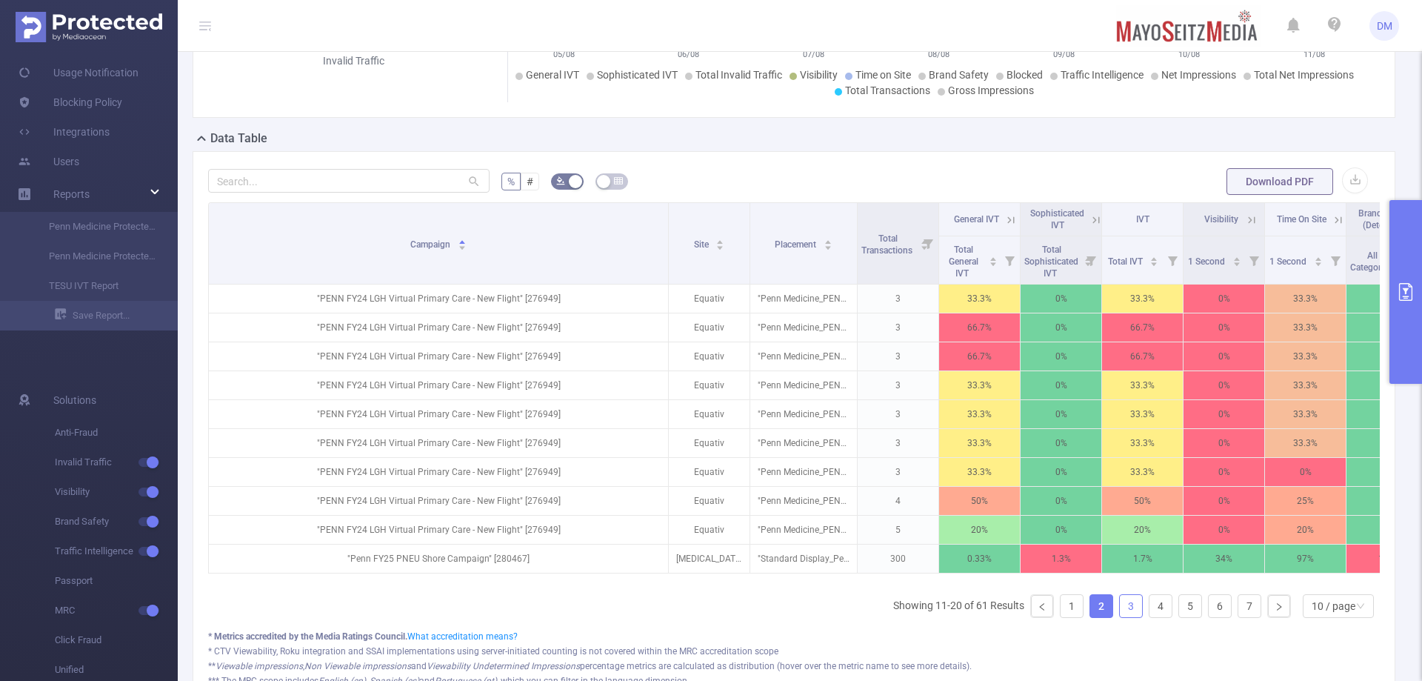
click at [1122, 617] on link "3" at bounding box center [1131, 606] width 22 height 22
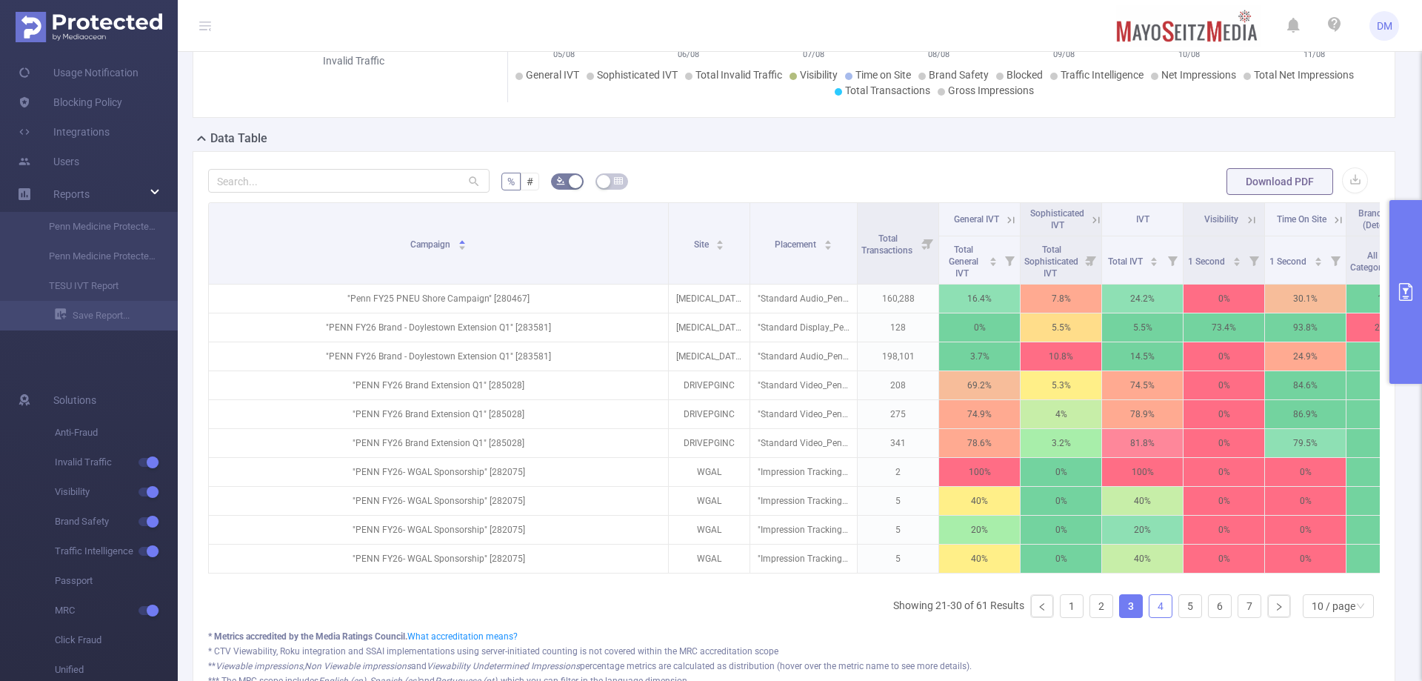
click at [1150, 617] on link "4" at bounding box center [1161, 606] width 22 height 22
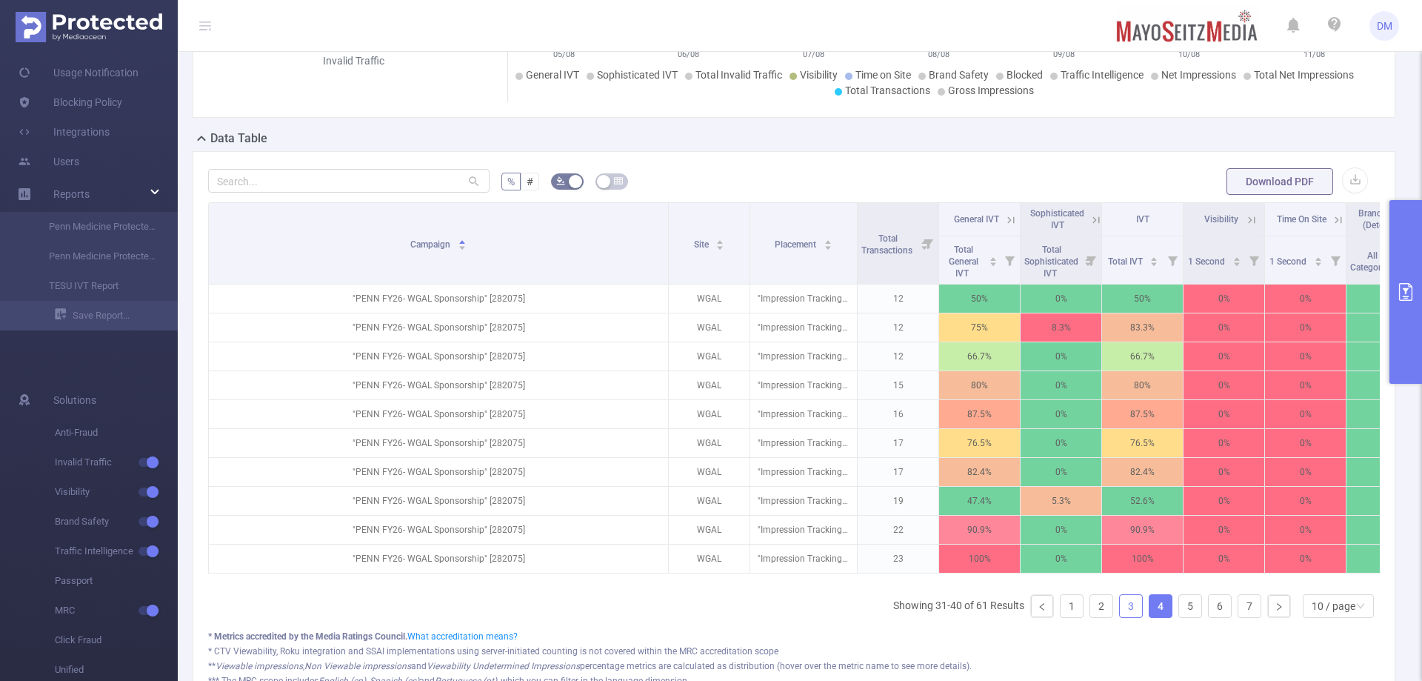
click at [1120, 617] on link "3" at bounding box center [1131, 606] width 22 height 22
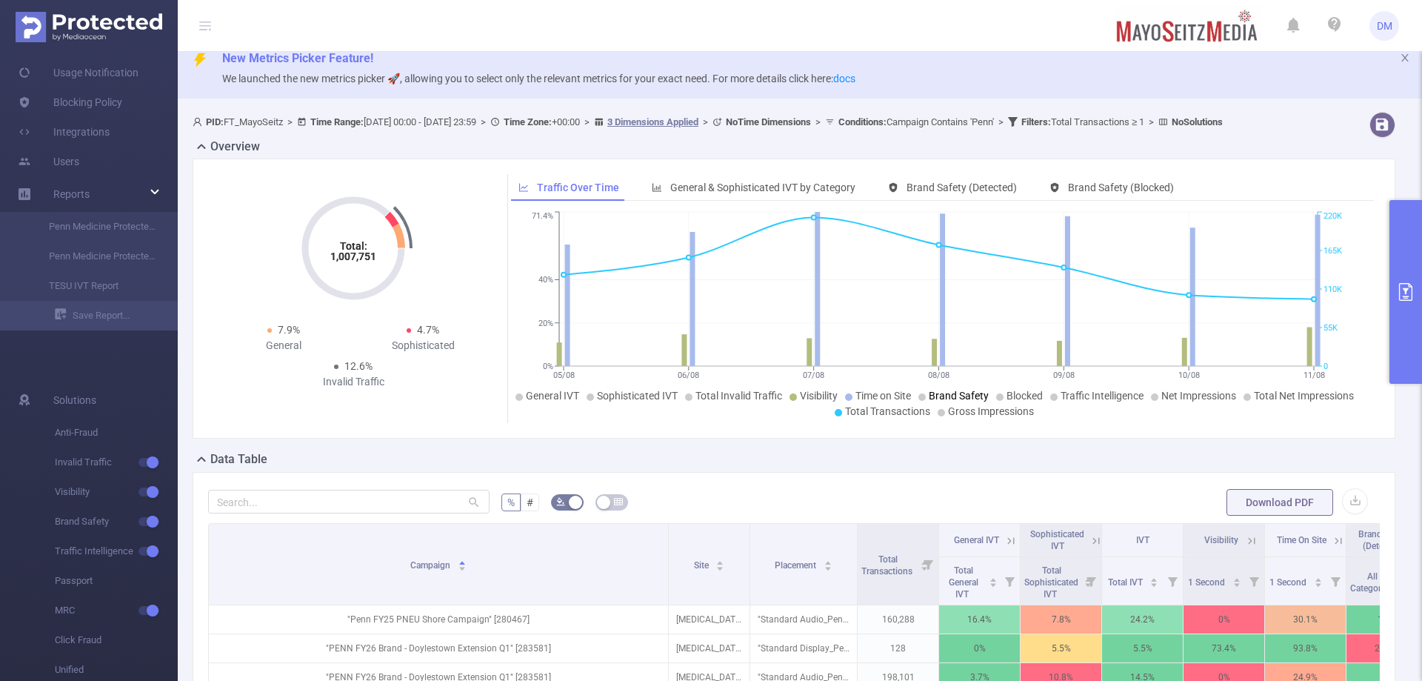
scroll to position [0, 0]
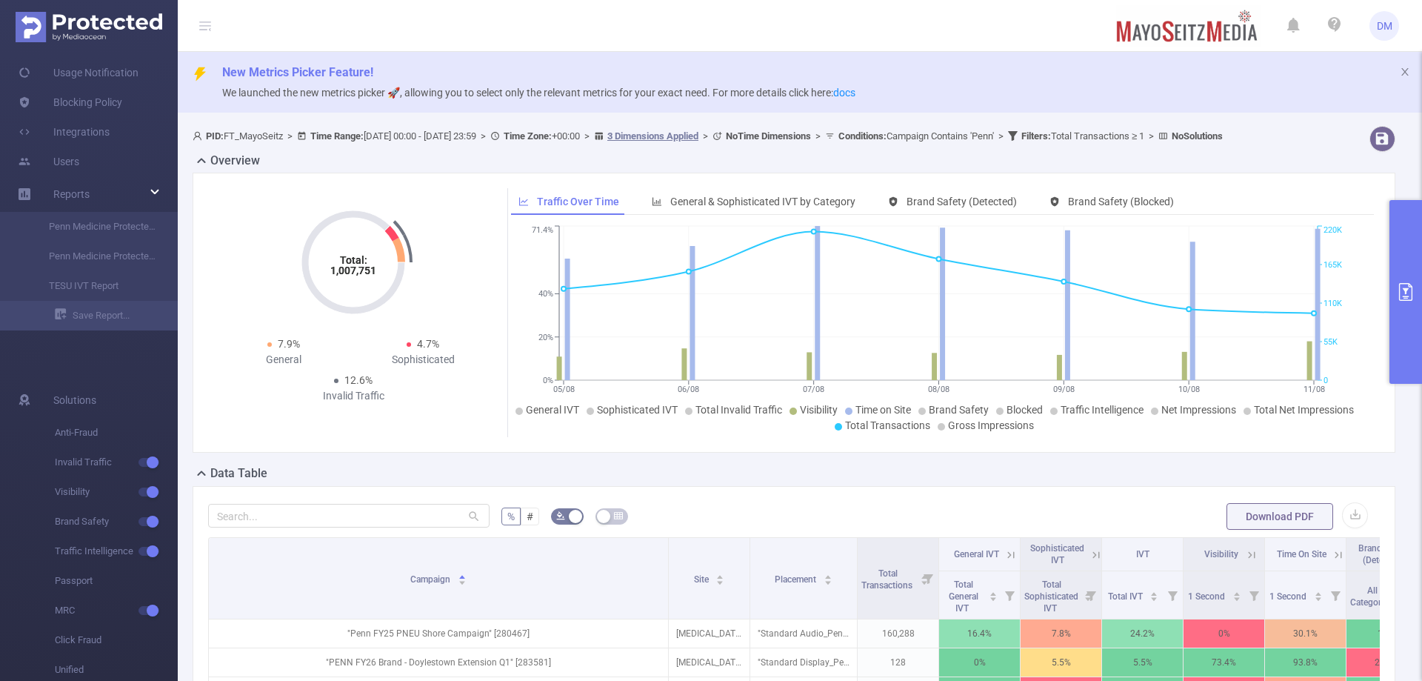
click at [420, 137] on span "PID: FT_MayoSeitz > Time Range: 2025-08-05 00:00 - 2025-08-11 23:59 > Time Zone…" at bounding box center [708, 135] width 1030 height 11
click at [336, 135] on b "Time Range:" at bounding box center [336, 135] width 53 height 11
click at [470, 119] on div "New Metrics Picker Feature! We launched the new metrics picker 🚀, allowing you …" at bounding box center [800, 583] width 1244 height 1062
click at [1422, 253] on button "primary" at bounding box center [1406, 292] width 33 height 184
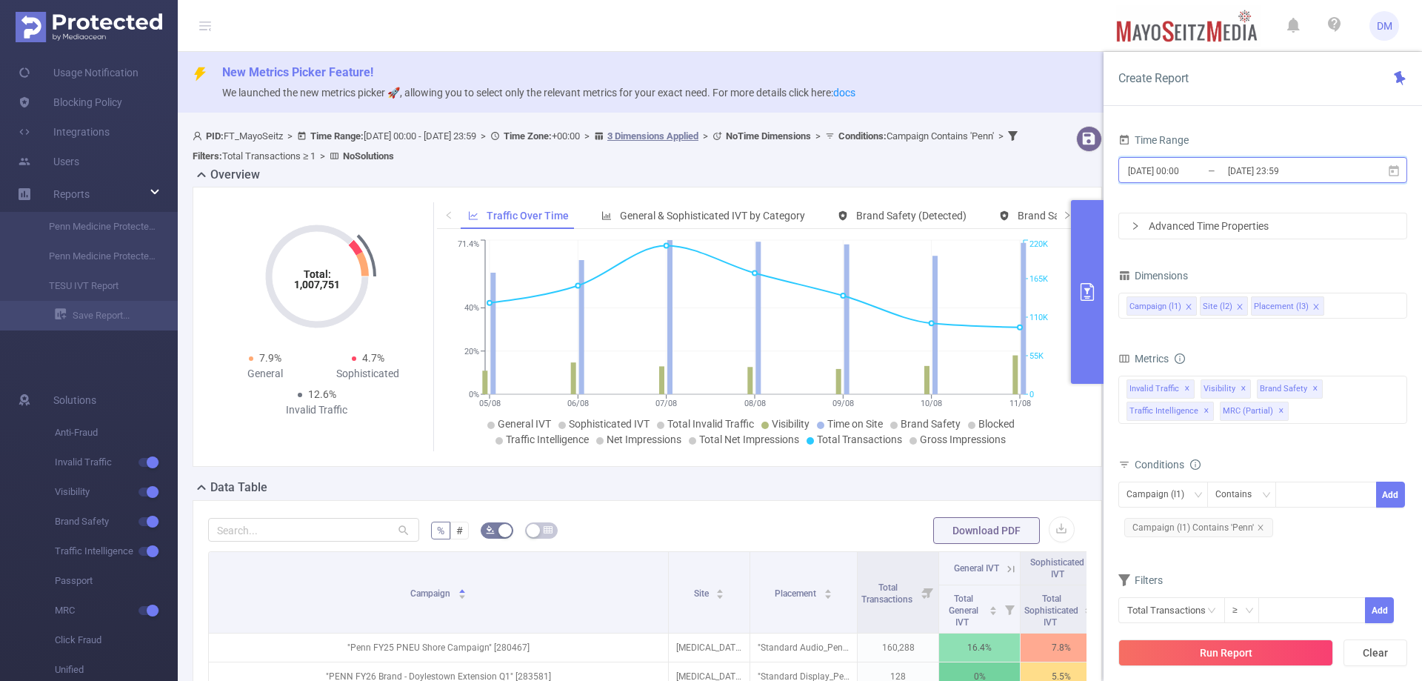
click at [1390, 168] on icon at bounding box center [1394, 169] width 10 height 11
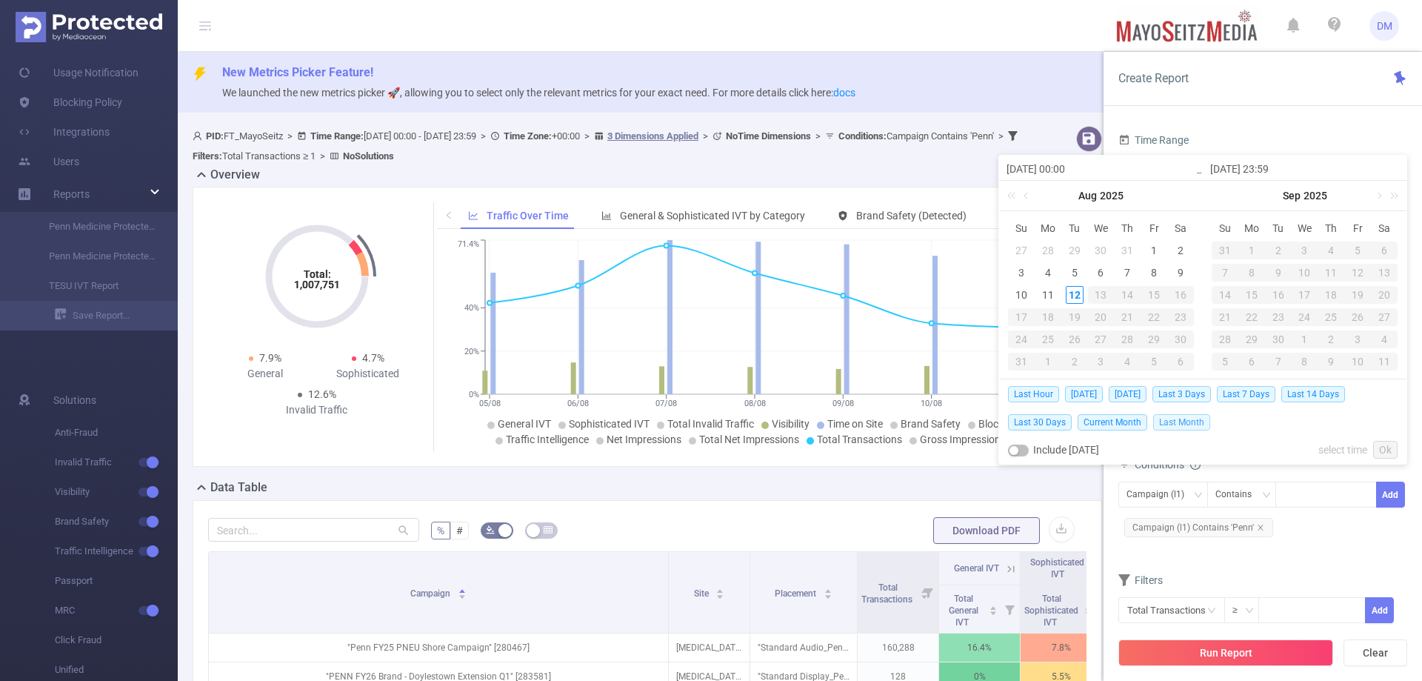
click at [1181, 422] on span "Last Month" at bounding box center [1181, 422] width 57 height 16
type input "2025-07-01 00:00"
type input "2025-07-31 23:59"
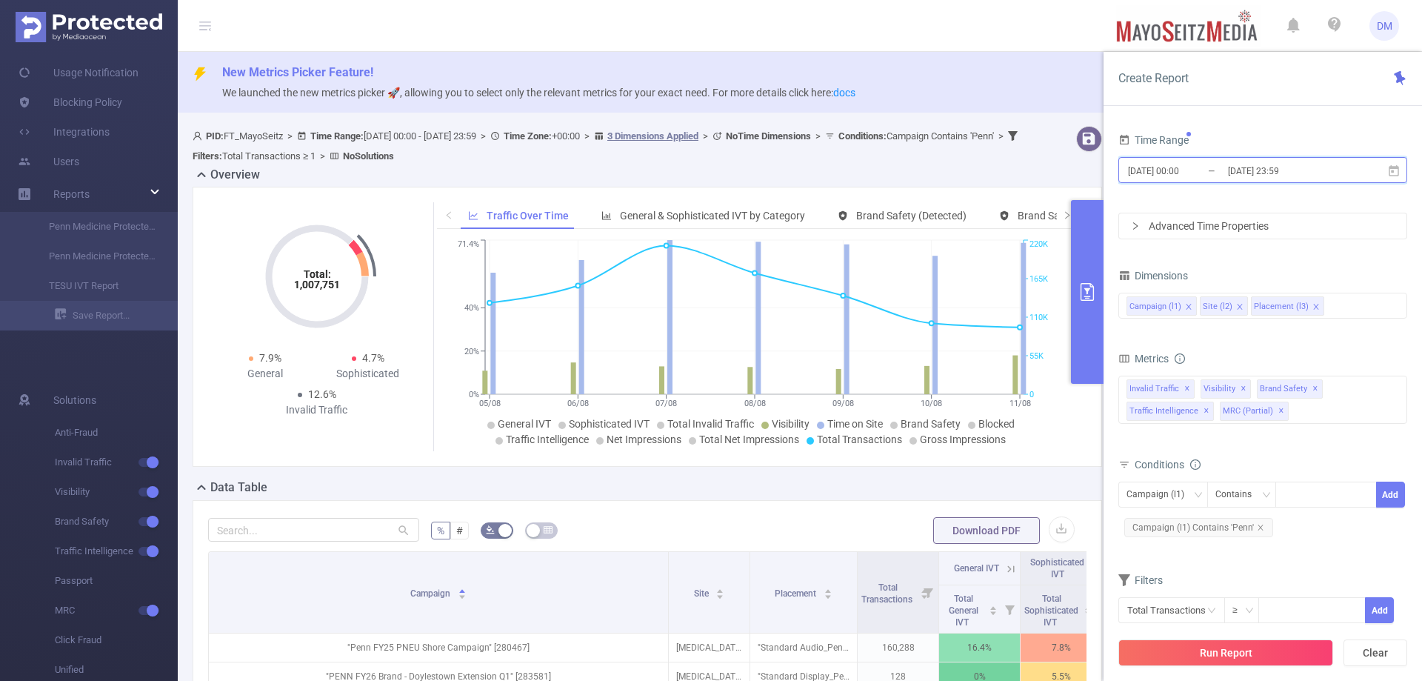
click at [1398, 176] on icon at bounding box center [1393, 170] width 13 height 13
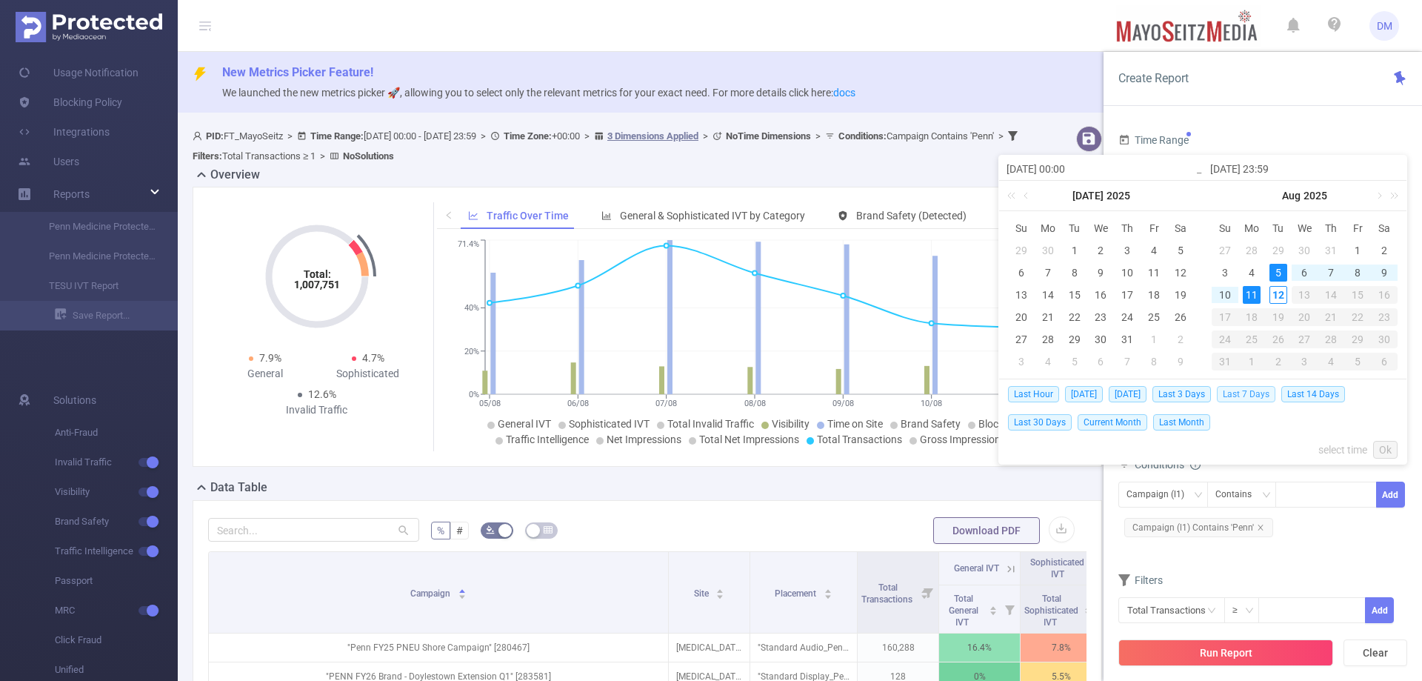
click at [1248, 394] on span "Last 7 Days" at bounding box center [1246, 394] width 59 height 16
type input "[DATE] 00:00"
type input "[DATE] 23:59"
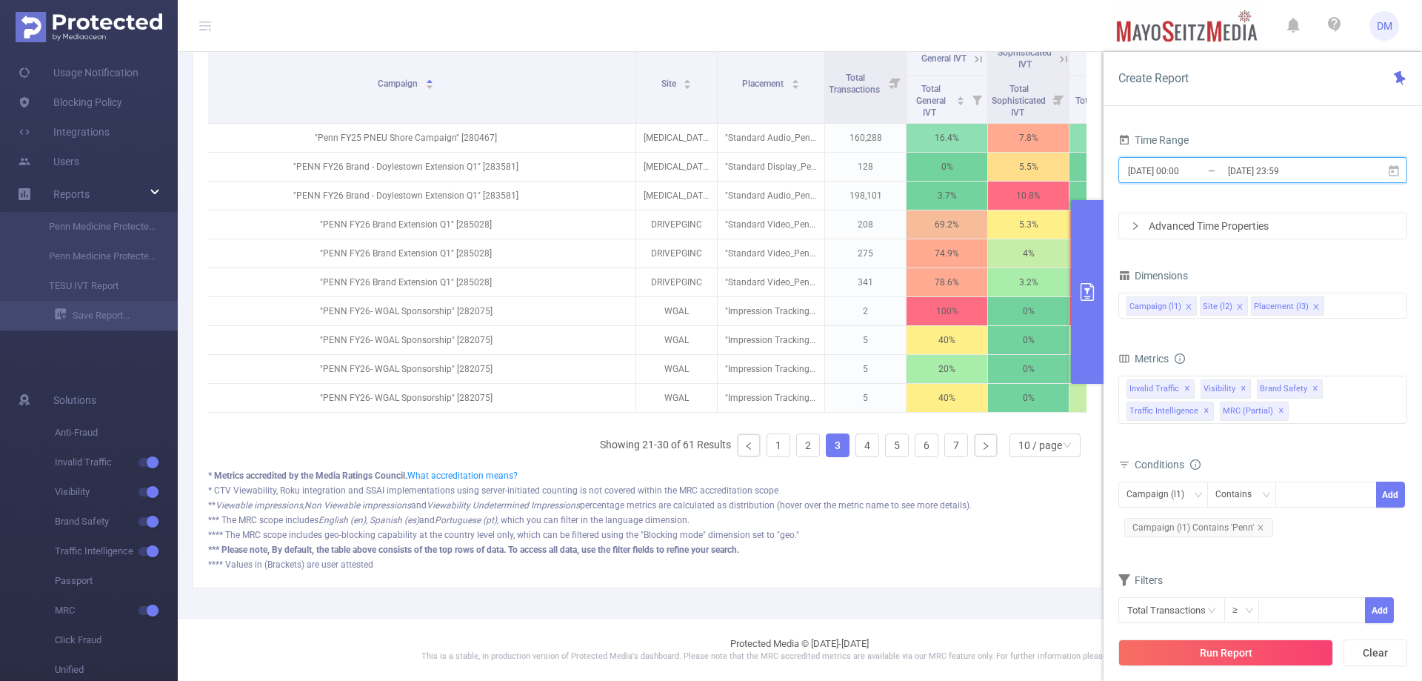
scroll to position [0, 45]
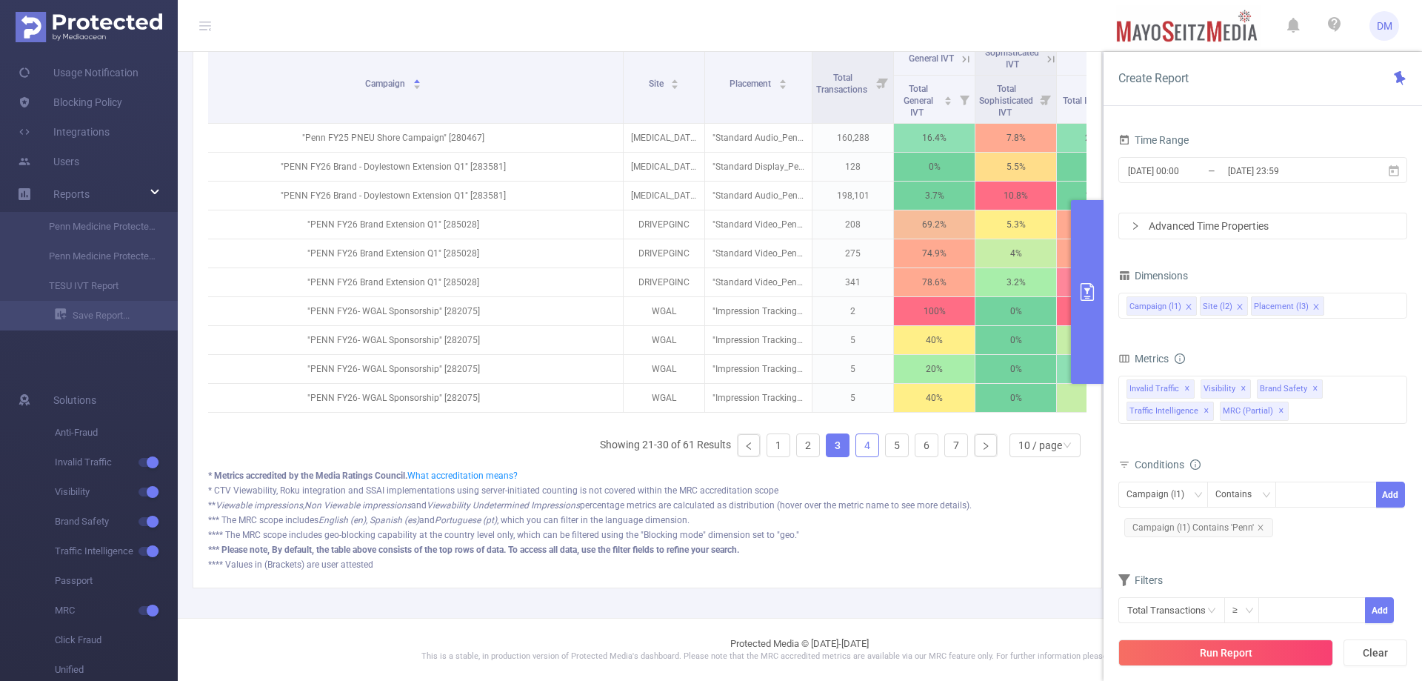
click at [859, 447] on link "4" at bounding box center [867, 445] width 22 height 22
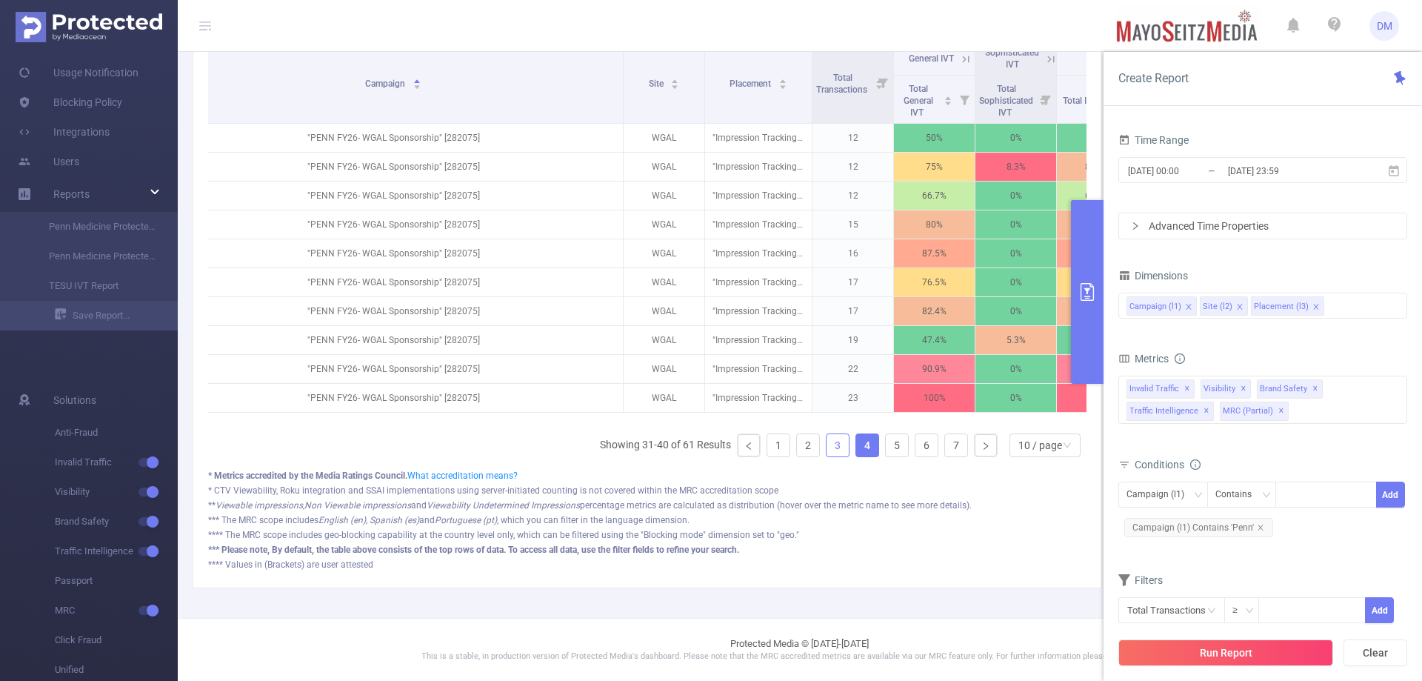
click at [833, 444] on link "3" at bounding box center [838, 445] width 22 height 22
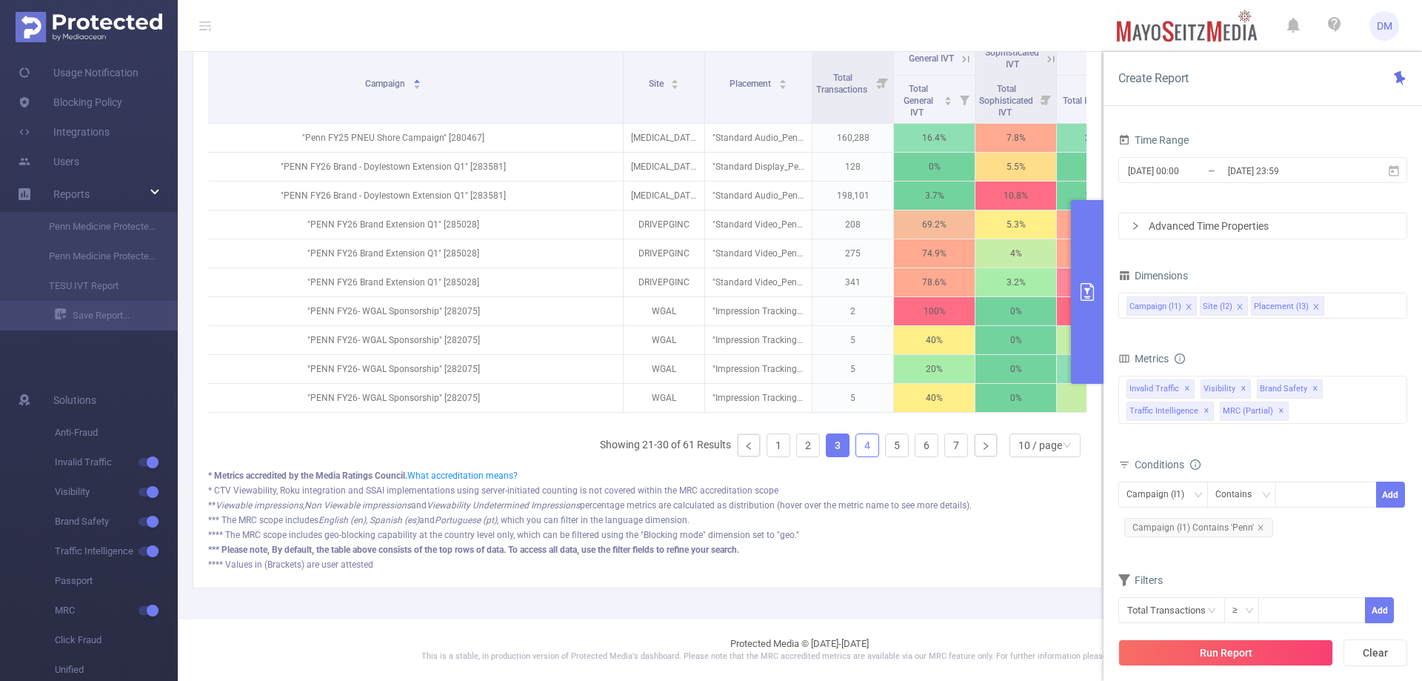
click at [856, 444] on link "4" at bounding box center [867, 445] width 22 height 22
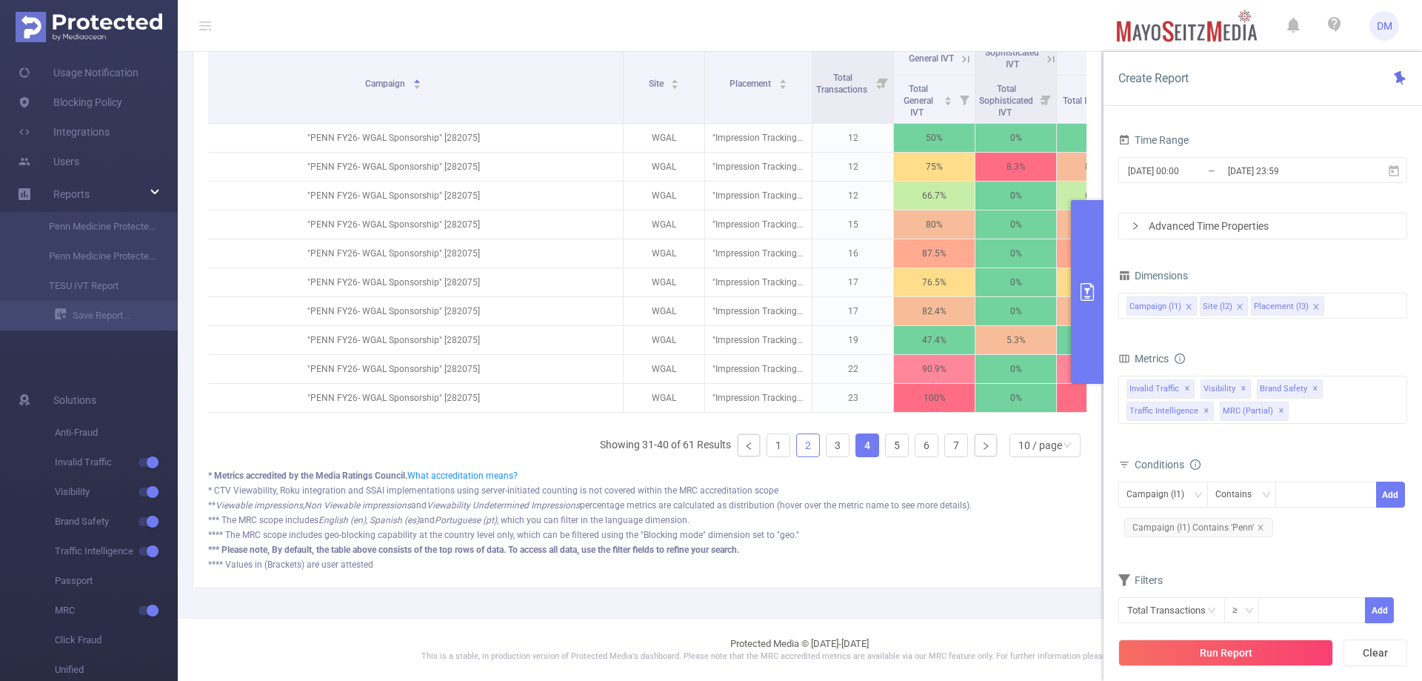
click at [804, 441] on link "2" at bounding box center [808, 445] width 22 height 22
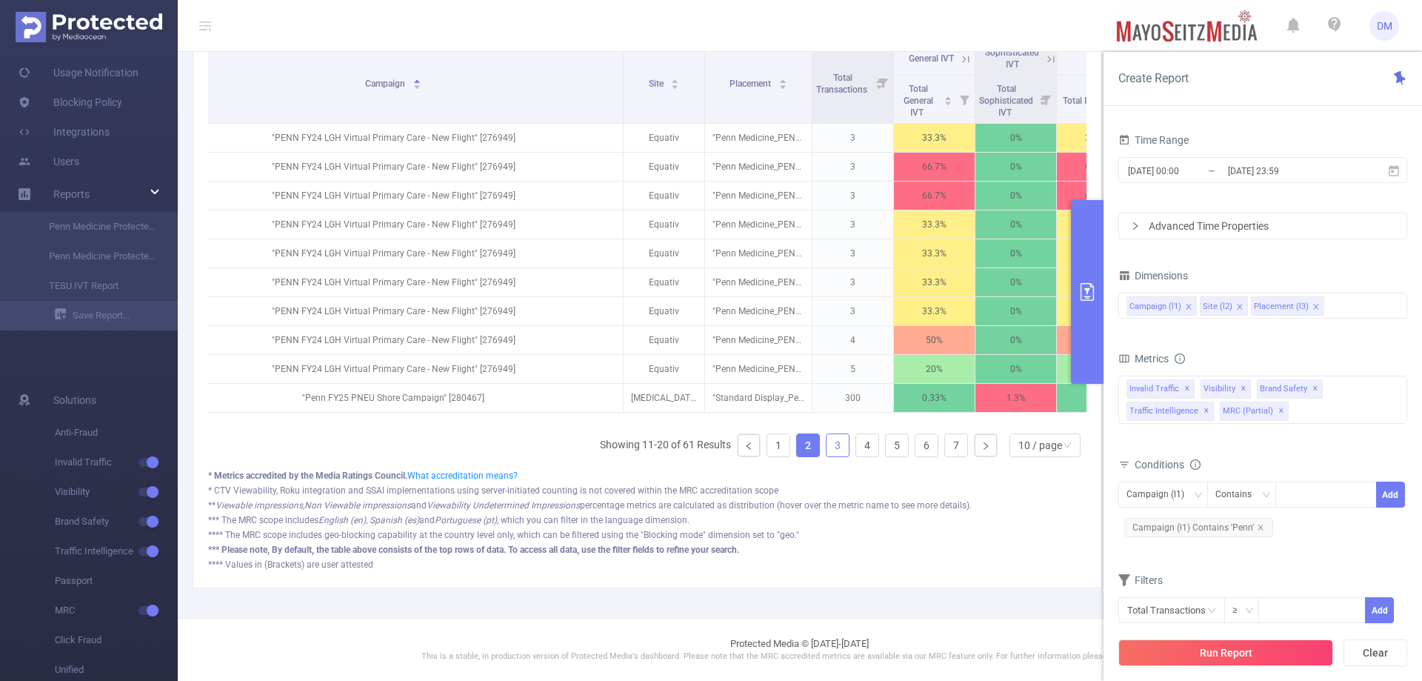
click at [827, 446] on link "3" at bounding box center [838, 445] width 22 height 22
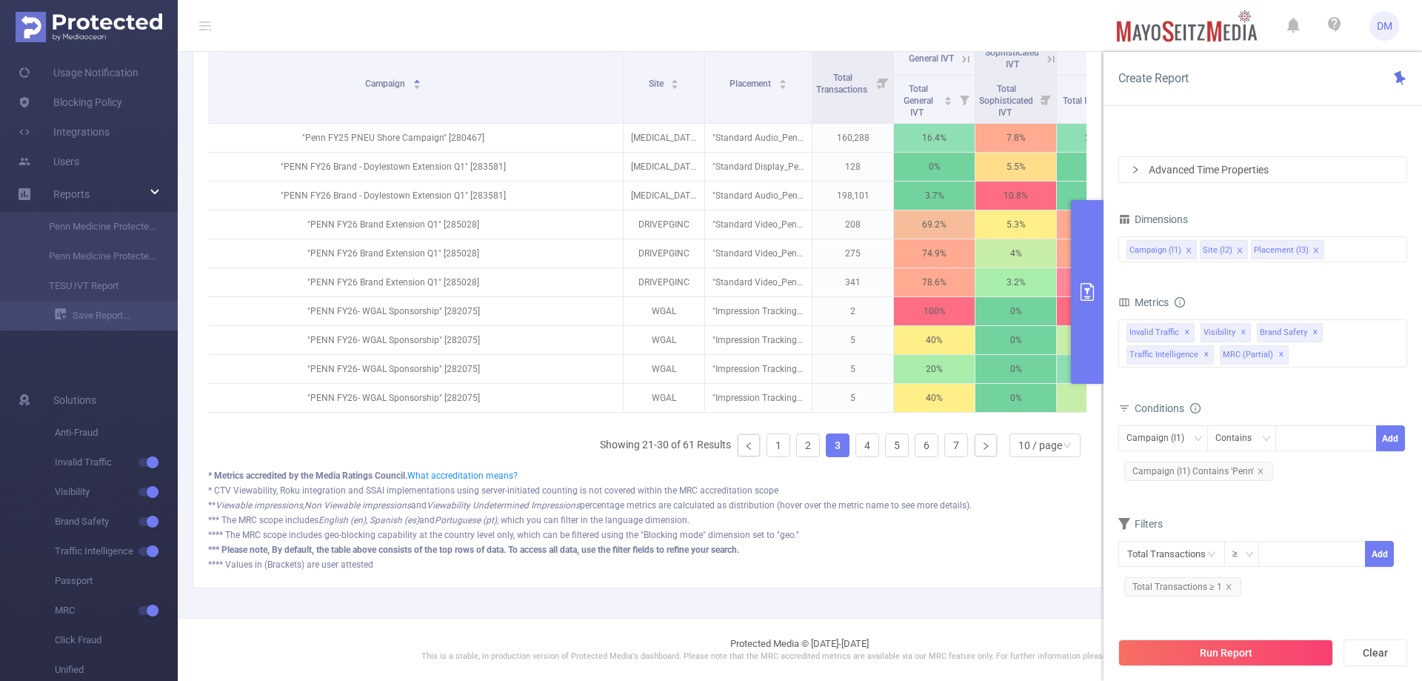
click at [1052, 507] on div "** Viewable impressions , Non Viewable impressions and Viewability Undetermined…" at bounding box center [647, 505] width 879 height 13
click at [1038, 504] on div "** Viewable impressions , Non Viewable impressions and Viewability Undetermined…" at bounding box center [647, 505] width 879 height 13
click at [1084, 337] on button "primary" at bounding box center [1087, 292] width 33 height 184
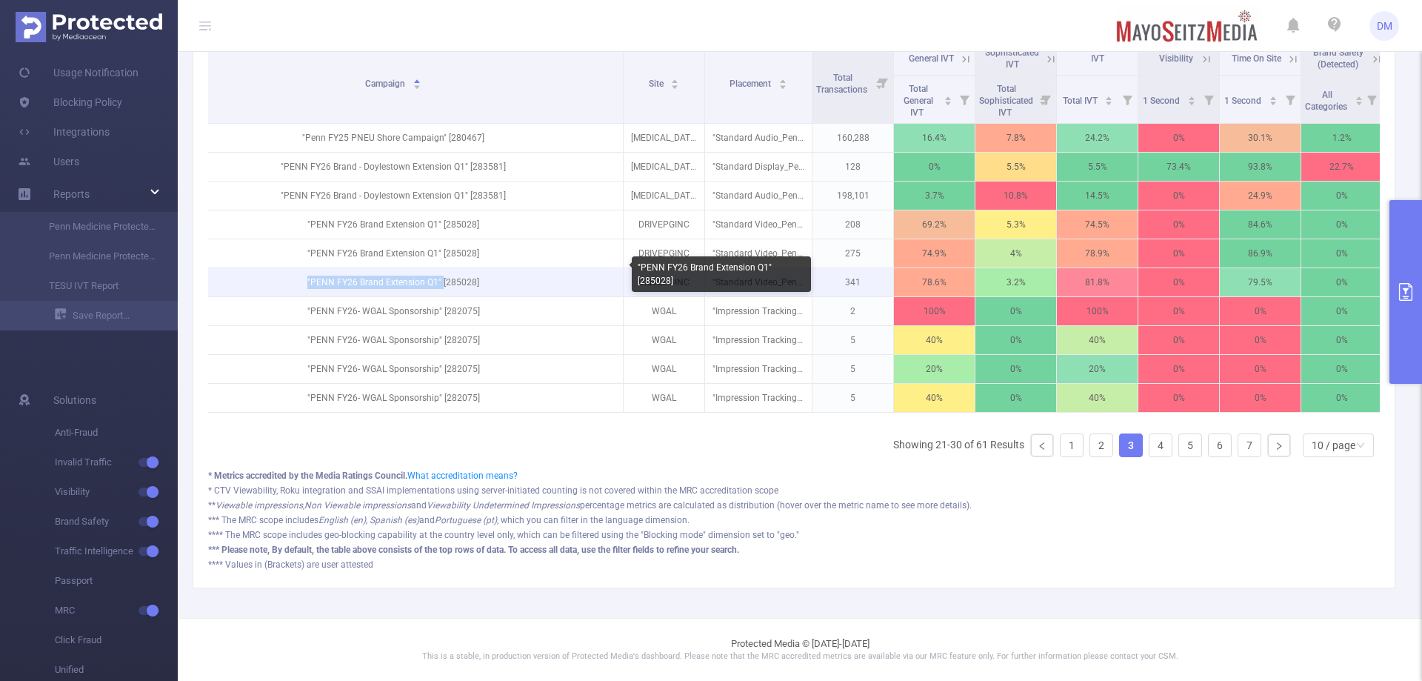
click at [450, 268] on p ""PENN FY26 Brand Extension Q1" [285028]" at bounding box center [393, 282] width 459 height 28
click at [444, 268] on p ""PENN FY26 Brand Extension Q1" [285028]" at bounding box center [393, 282] width 459 height 28
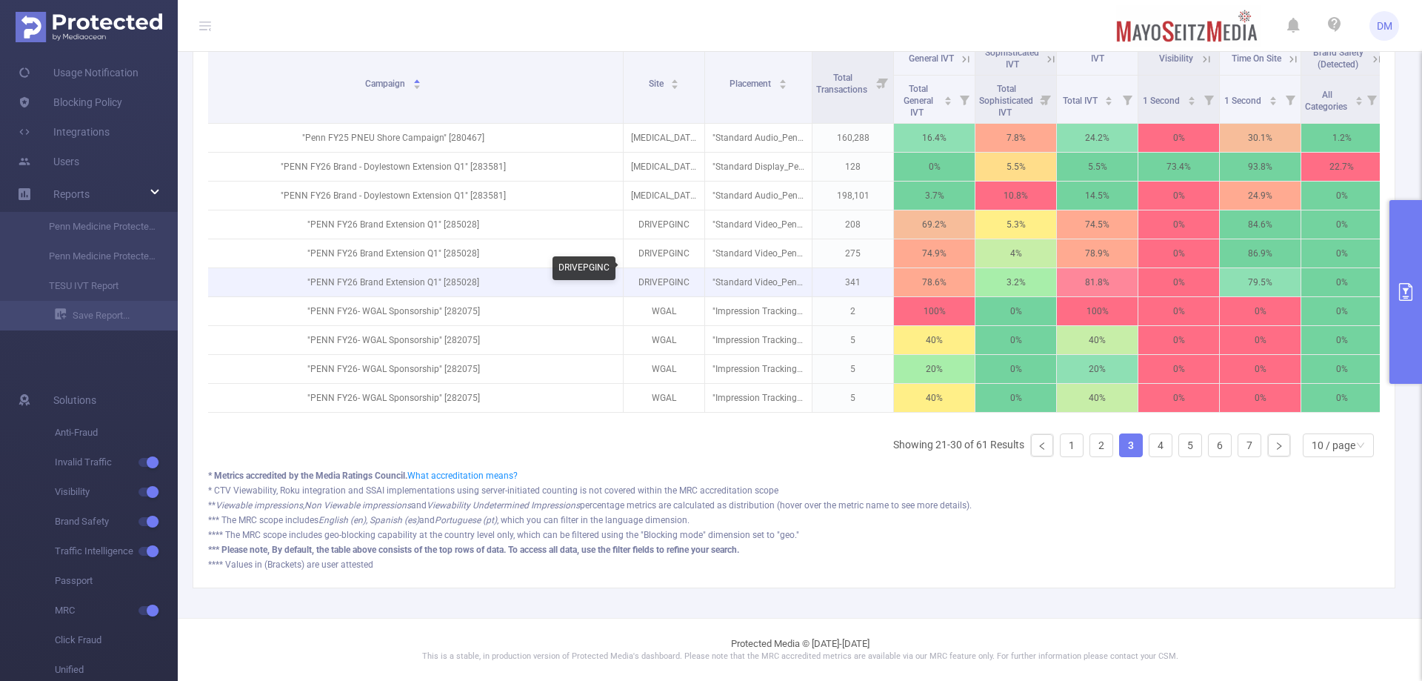
click at [673, 268] on p "DRIVEPGINC" at bounding box center [664, 282] width 81 height 28
click at [738, 273] on p ""Standard Video_Penn Medicine_PENN FY26 Brand Extension Q1_Philadelphia_Philly …" at bounding box center [758, 282] width 107 height 28
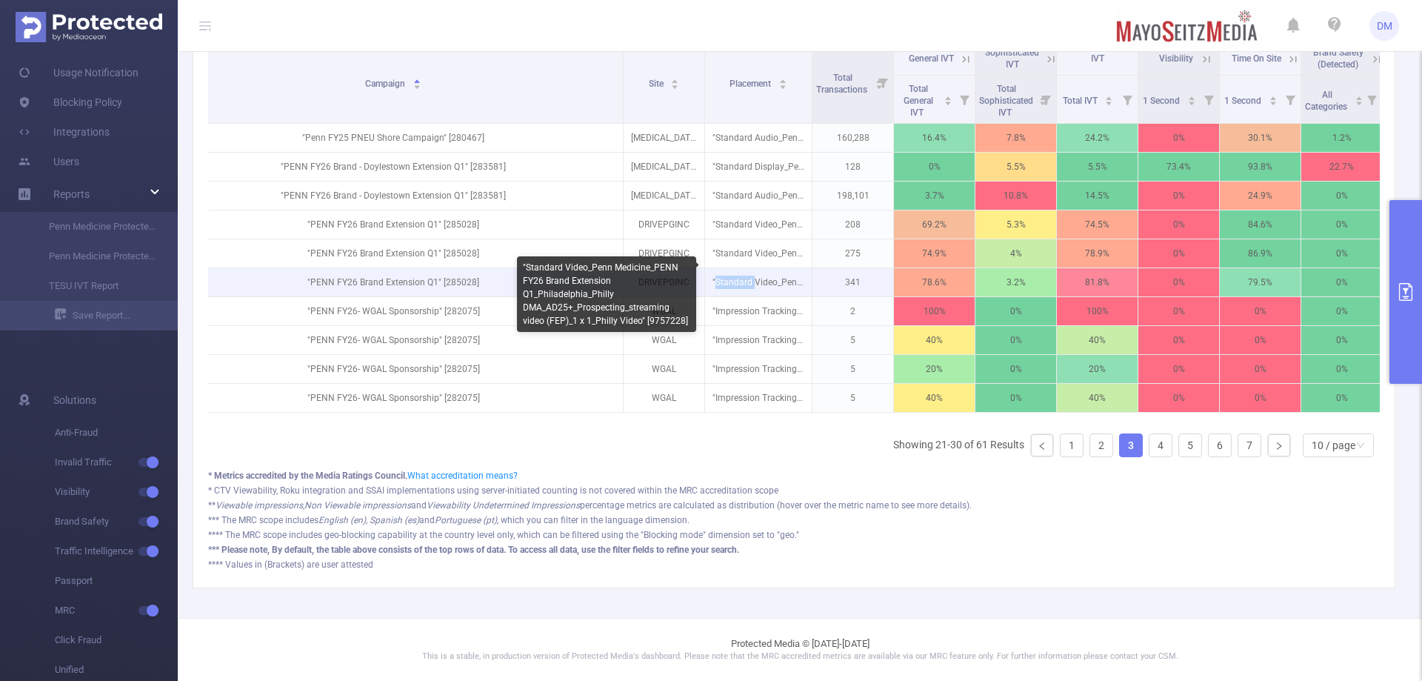
click at [738, 273] on p ""Standard Video_Penn Medicine_PENN FY26 Brand Extension Q1_Philadelphia_Philly …" at bounding box center [758, 282] width 107 height 28
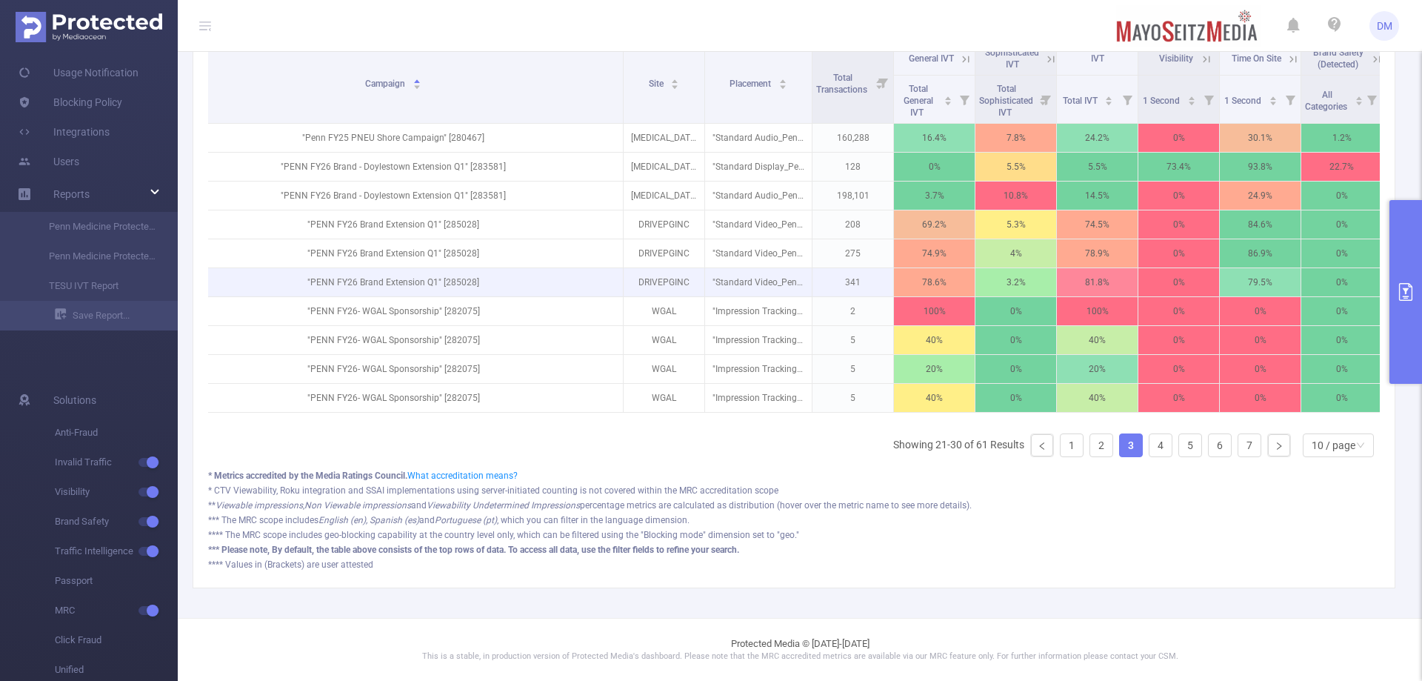
click at [861, 271] on p "341" at bounding box center [853, 282] width 81 height 28
click at [936, 274] on p "78.6%" at bounding box center [934, 282] width 81 height 28
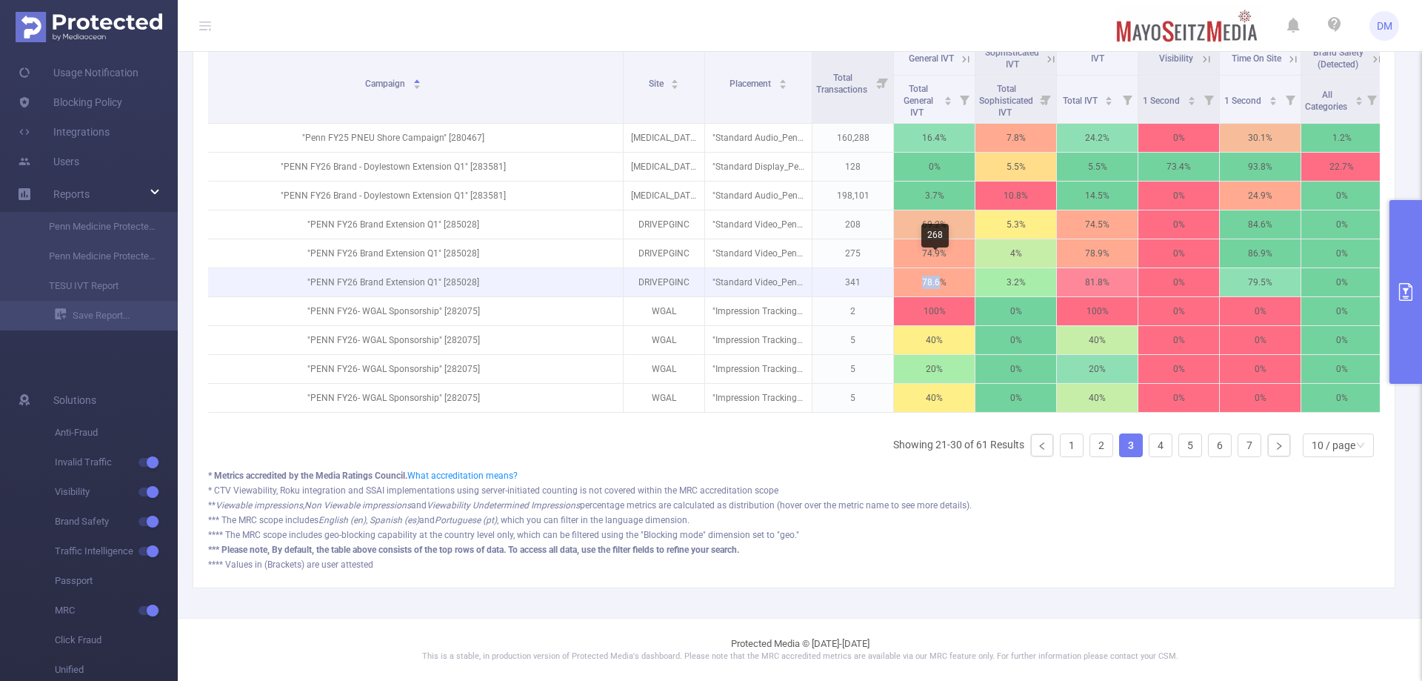
click at [939, 271] on p "78.6%" at bounding box center [934, 282] width 81 height 28
click at [1022, 268] on p "3.2%" at bounding box center [1016, 282] width 81 height 28
click at [1056, 268] on td "3.2%" at bounding box center [1016, 282] width 81 height 29
click at [1091, 268] on p "81.8%" at bounding box center [1097, 282] width 81 height 28
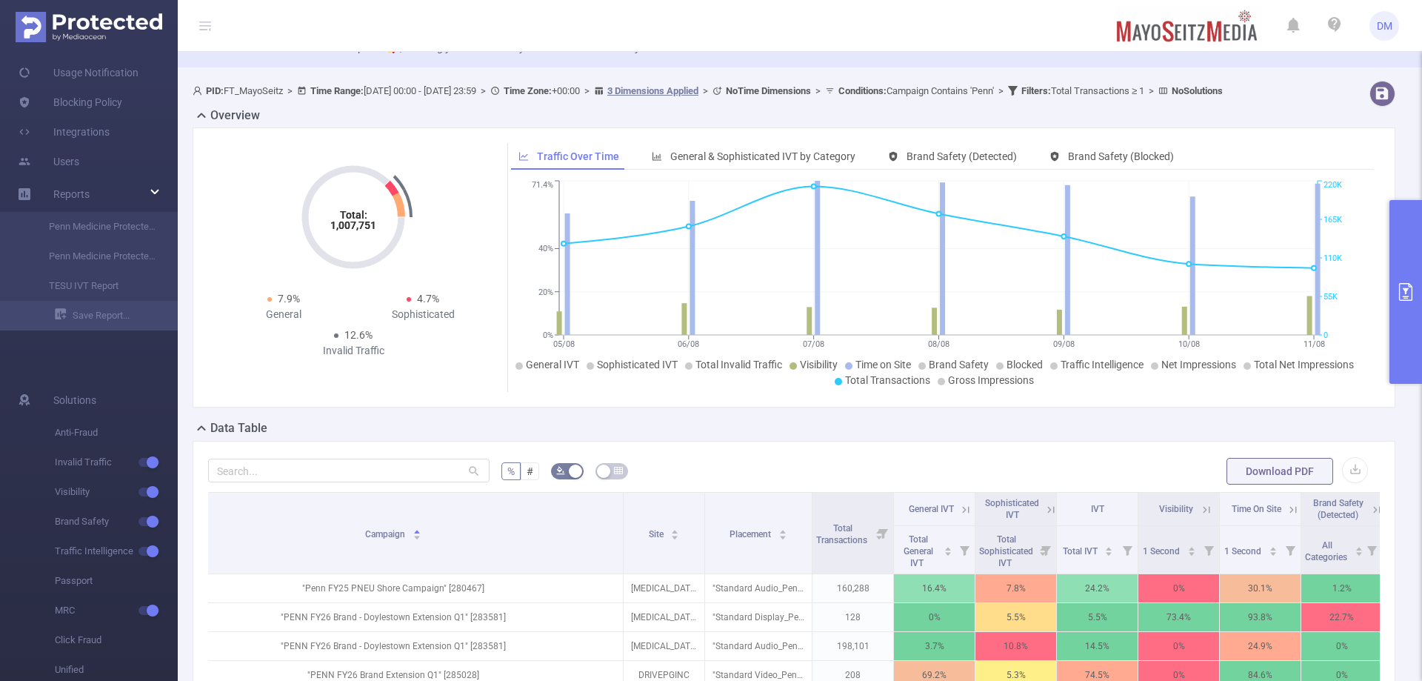
scroll to position [148, 0]
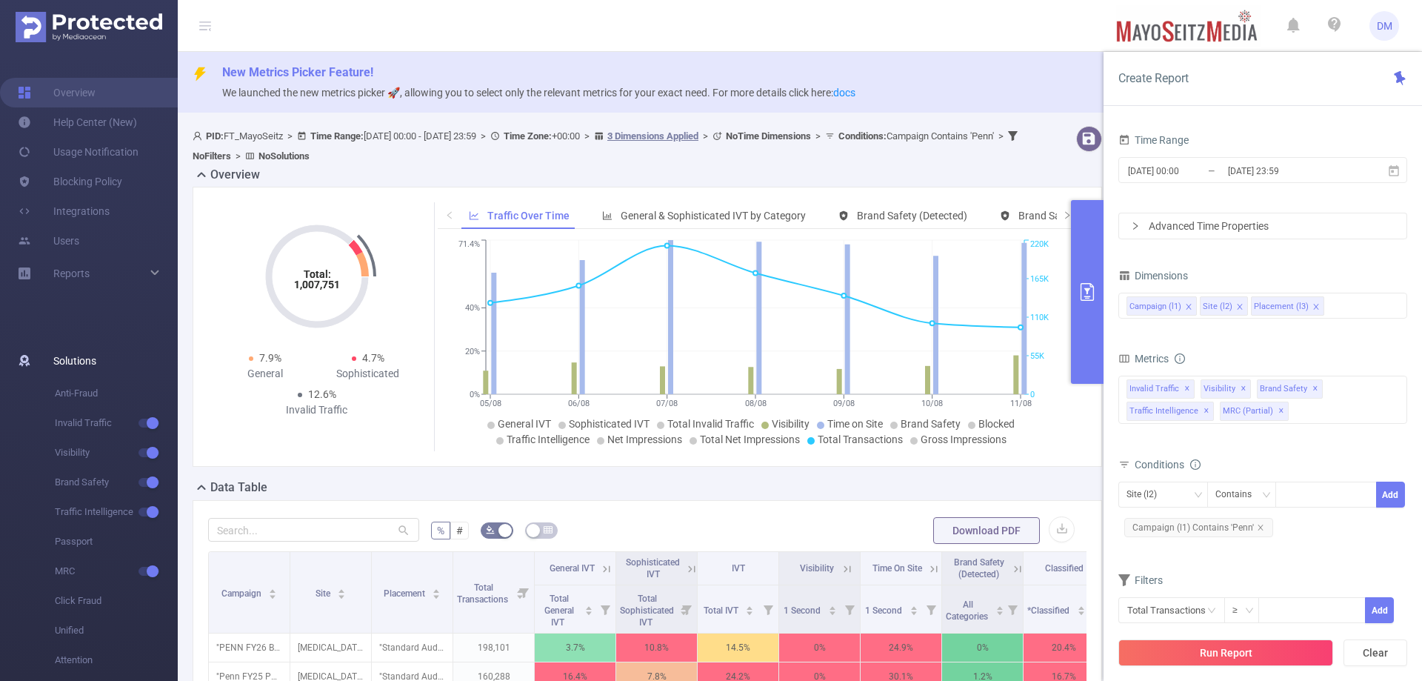
click at [92, 363] on span "Solutions" at bounding box center [74, 361] width 43 height 30
click at [92, 356] on span "Solutions" at bounding box center [74, 361] width 43 height 30
click at [91, 270] on div "Reports" at bounding box center [89, 274] width 178 height 30
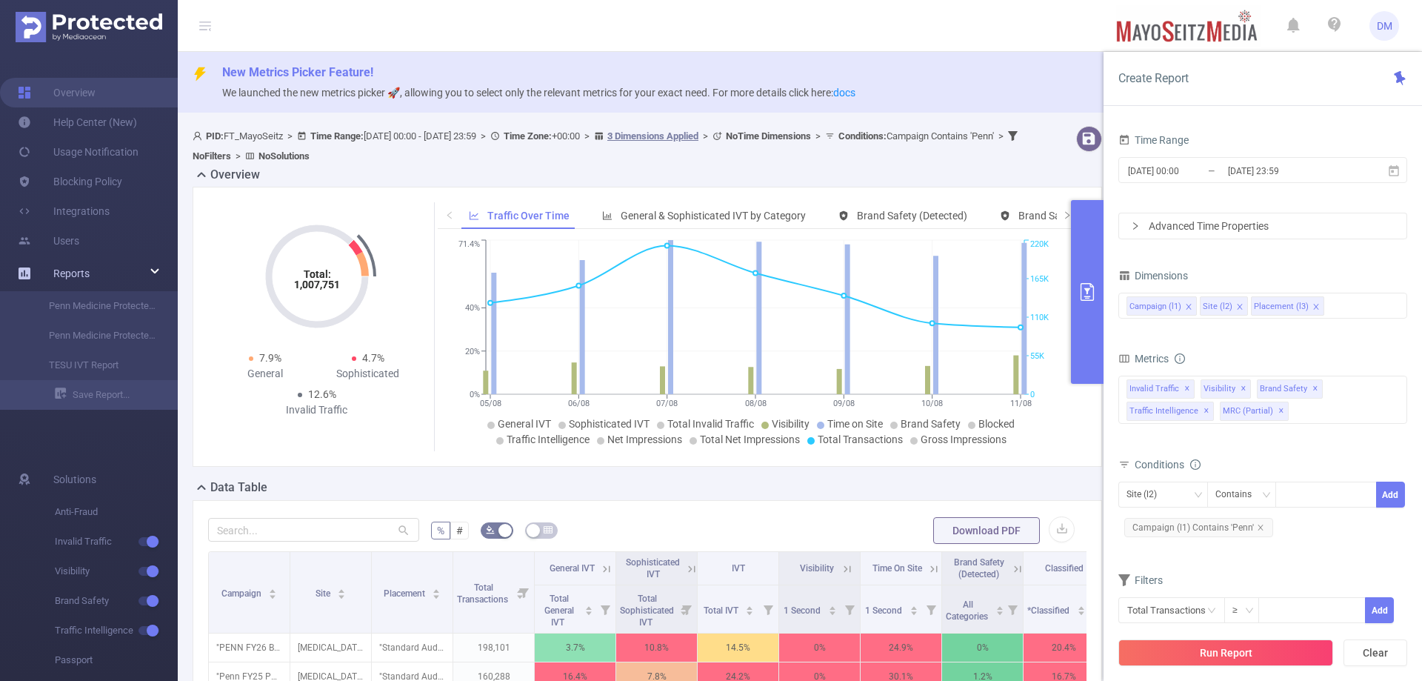
click at [91, 270] on div "Reports" at bounding box center [89, 274] width 178 height 30
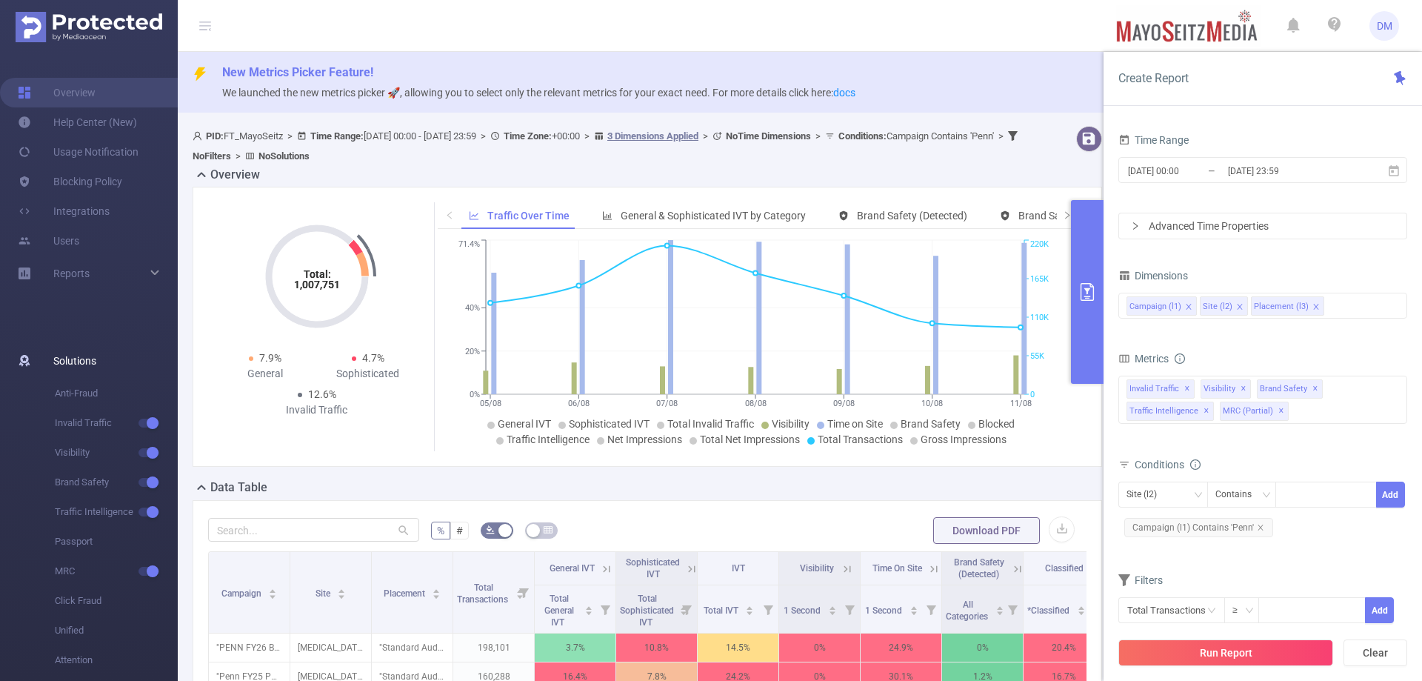
click at [77, 365] on span "Solutions" at bounding box center [74, 361] width 43 height 30
click at [76, 364] on span "Solutions" at bounding box center [74, 361] width 43 height 30
click at [75, 364] on span "Solutions" at bounding box center [74, 361] width 43 height 30
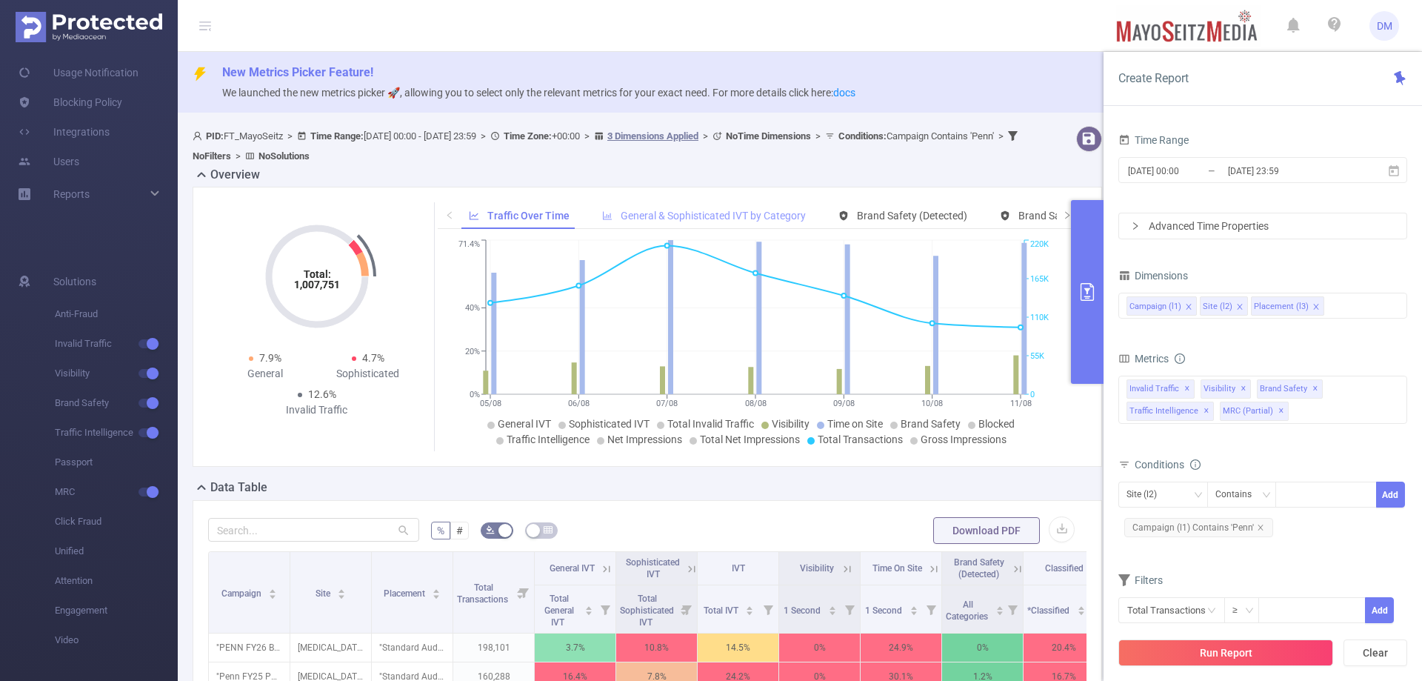
click at [700, 217] on span "General & Sophisticated IVT by Category" at bounding box center [713, 216] width 185 height 12
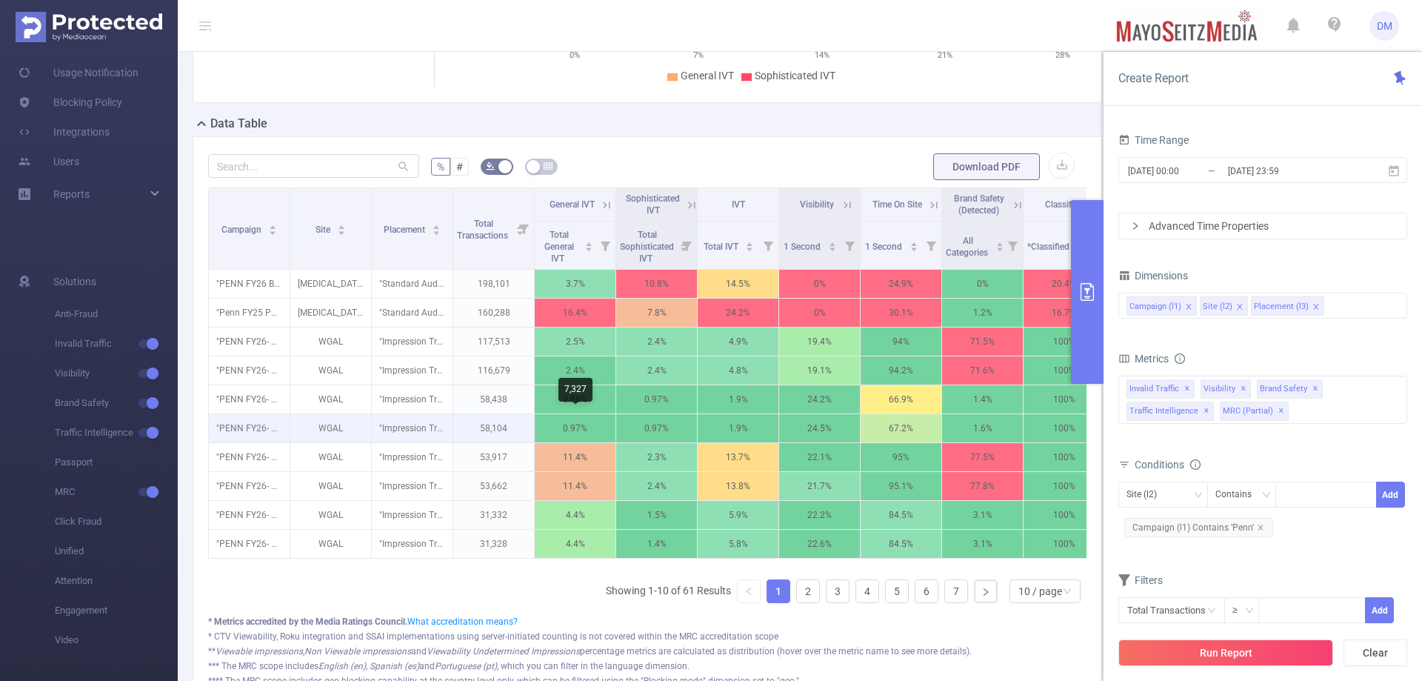
scroll to position [370, 0]
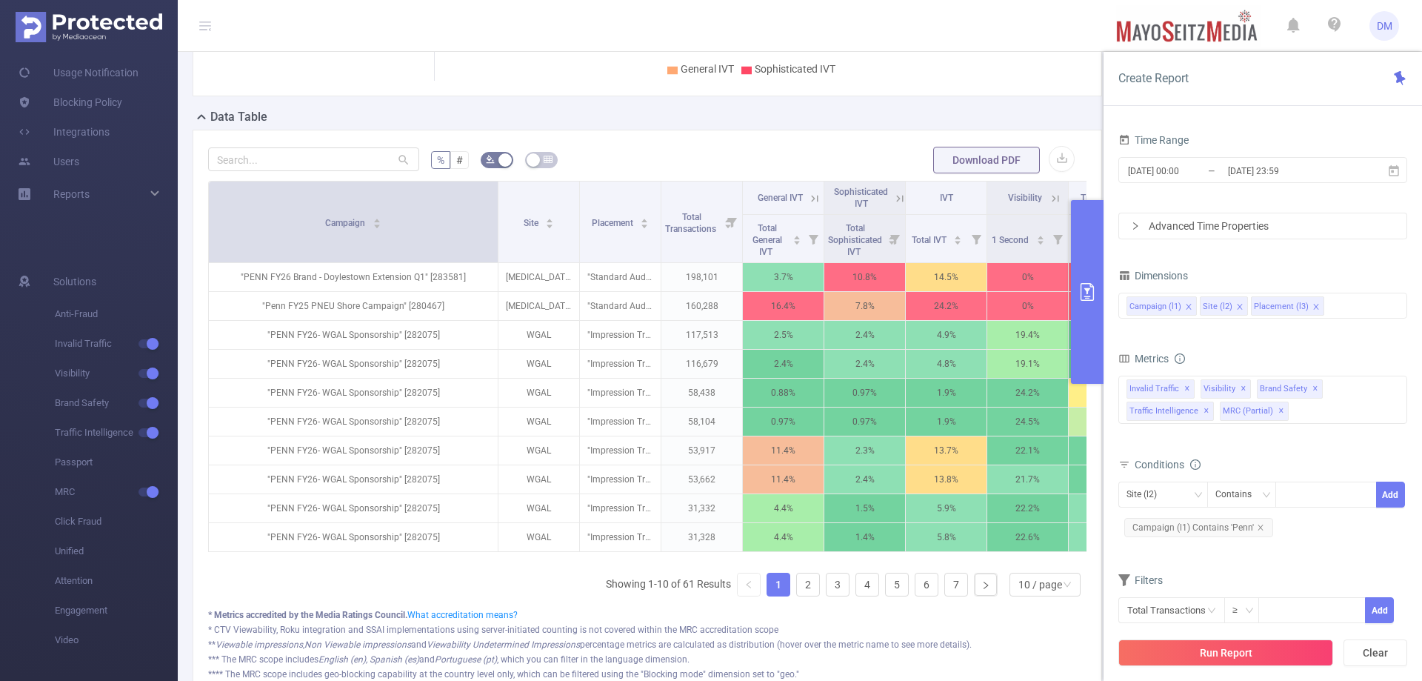
drag, startPoint x: 287, startPoint y: 208, endPoint x: 496, endPoint y: 247, distance: 211.8
click at [496, 247] on span at bounding box center [497, 221] width 7 height 81
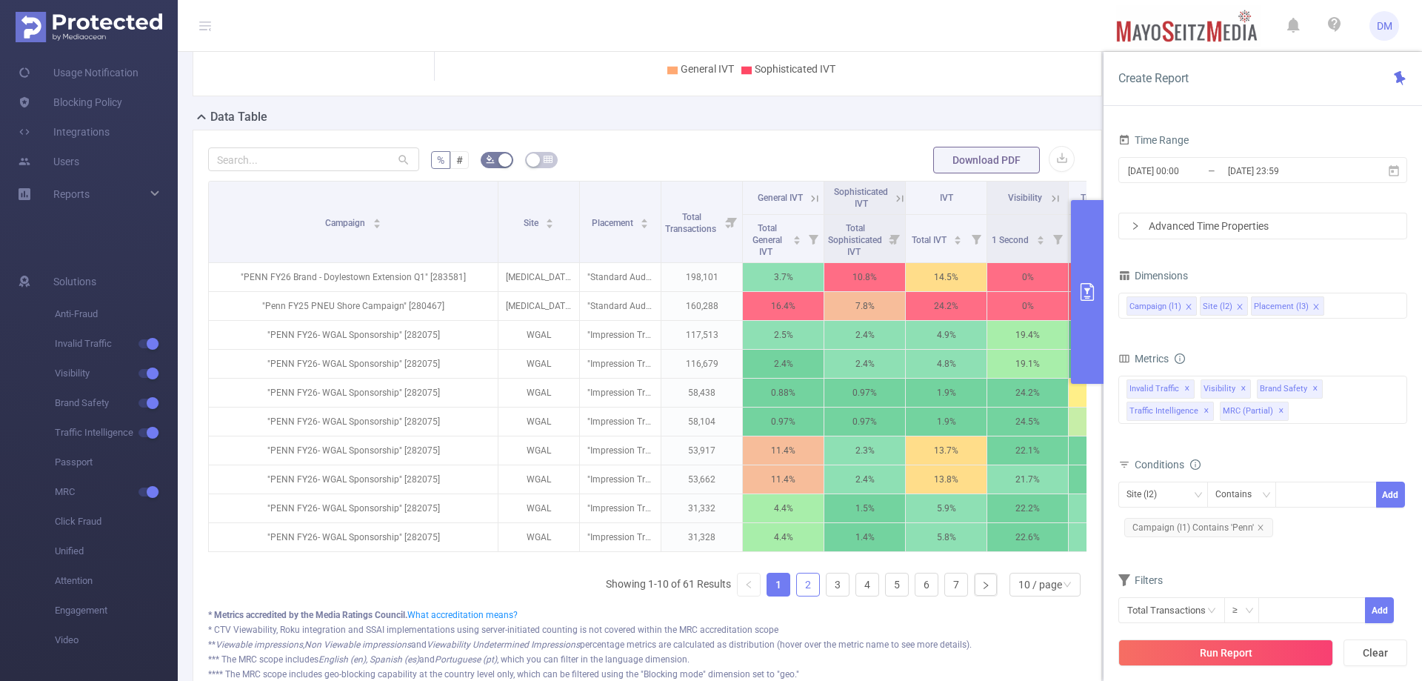
click at [807, 596] on link "2" at bounding box center [808, 584] width 22 height 22
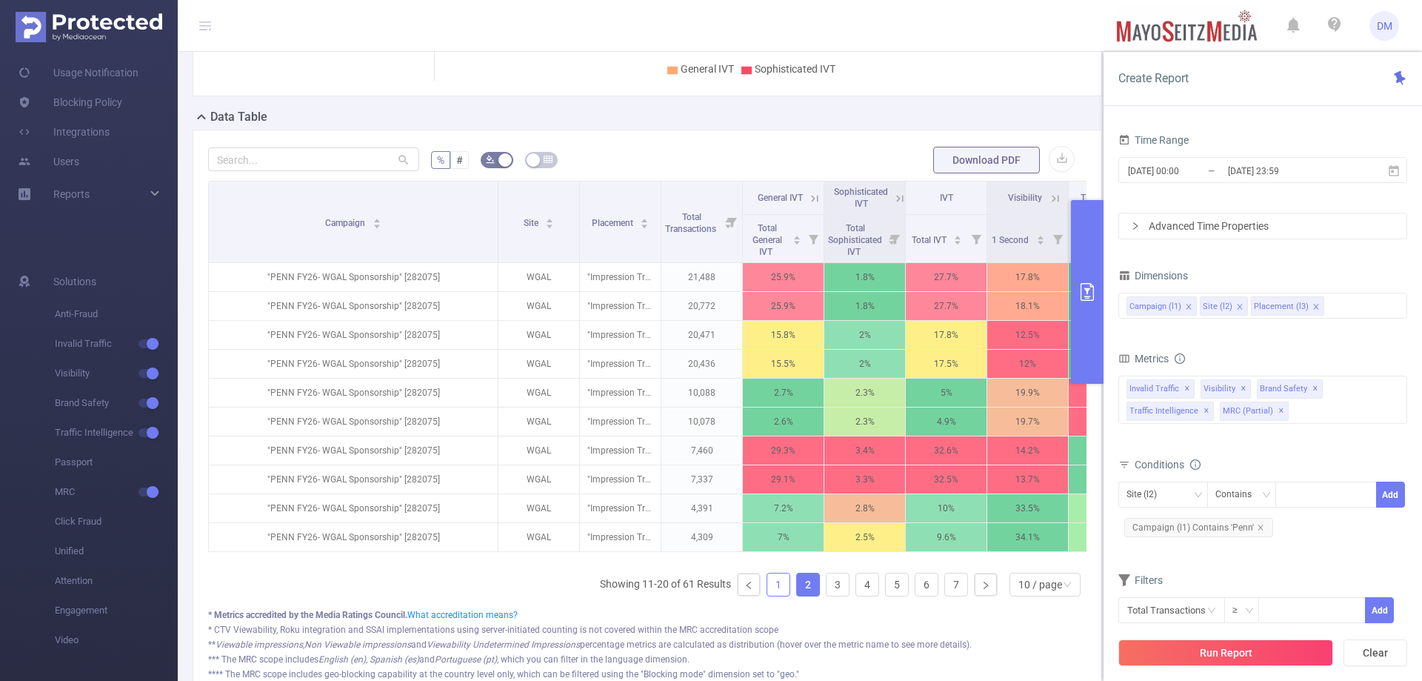
click at [770, 595] on link "1" at bounding box center [778, 584] width 22 height 22
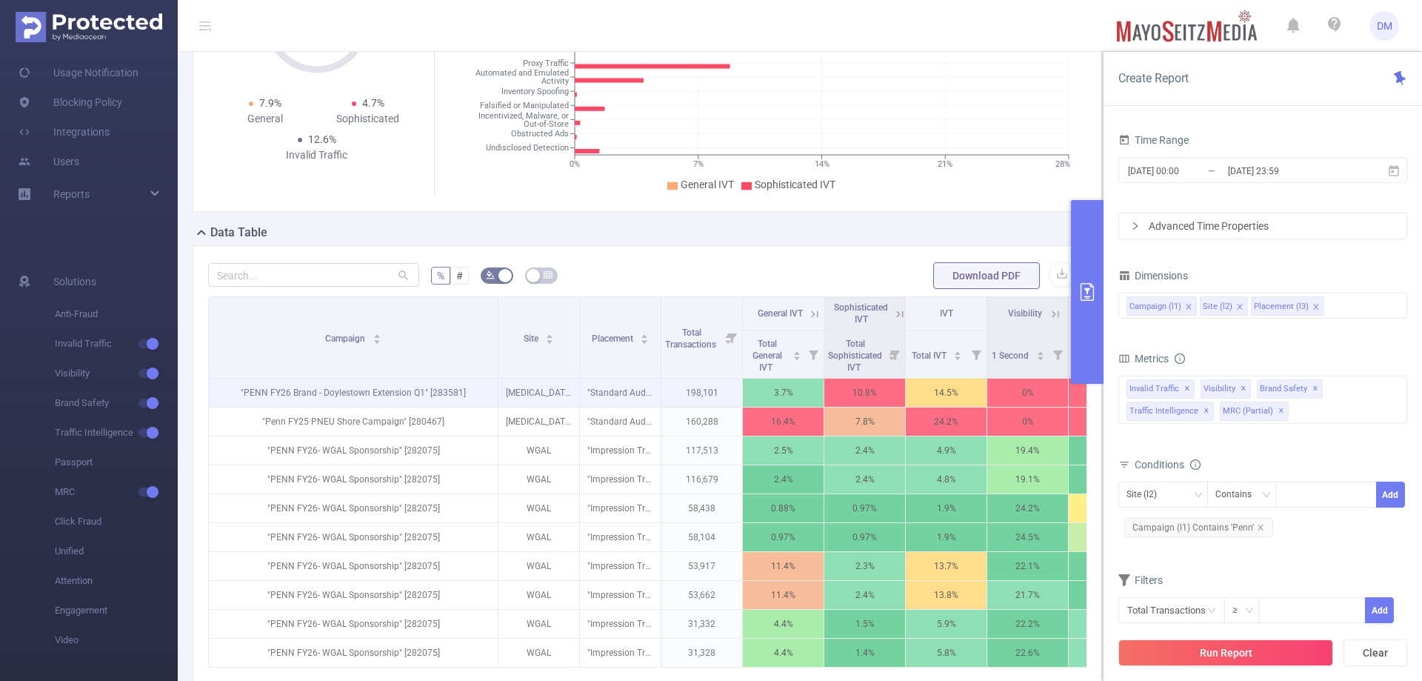
scroll to position [296, 0]
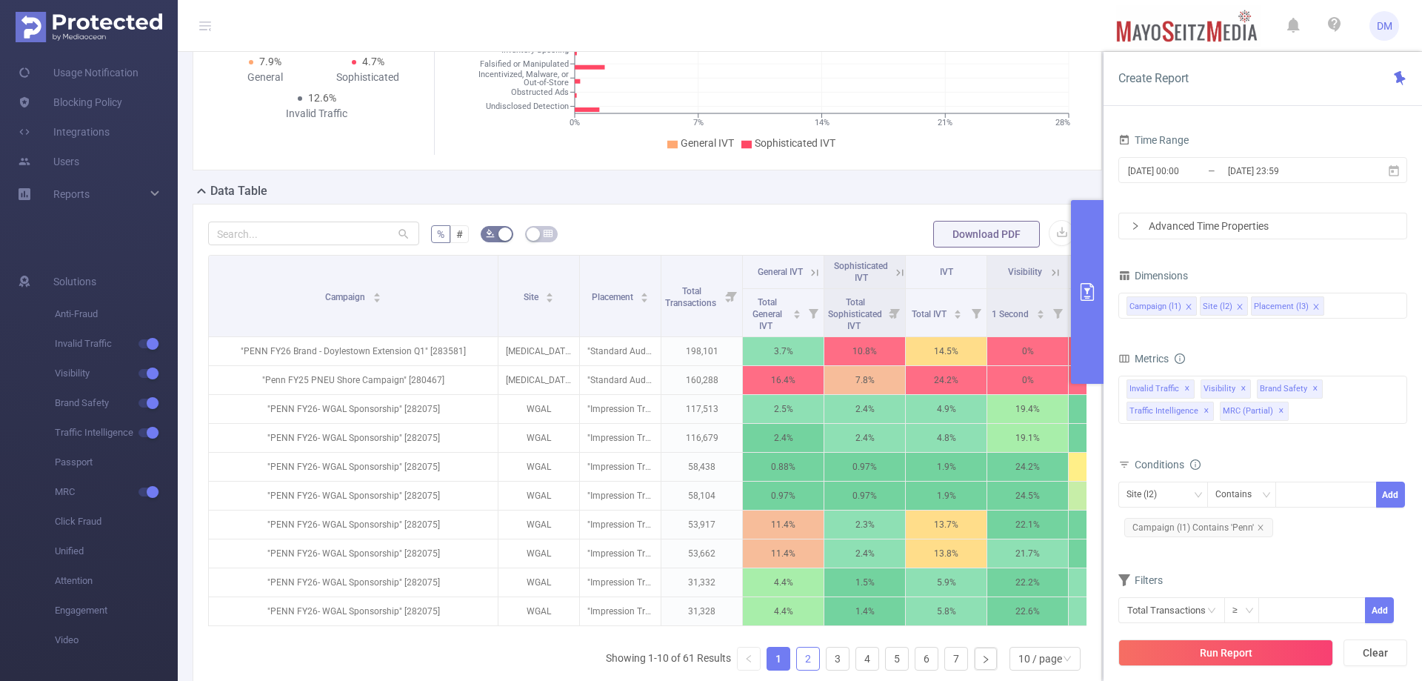
click at [797, 670] on link "2" at bounding box center [808, 658] width 22 height 22
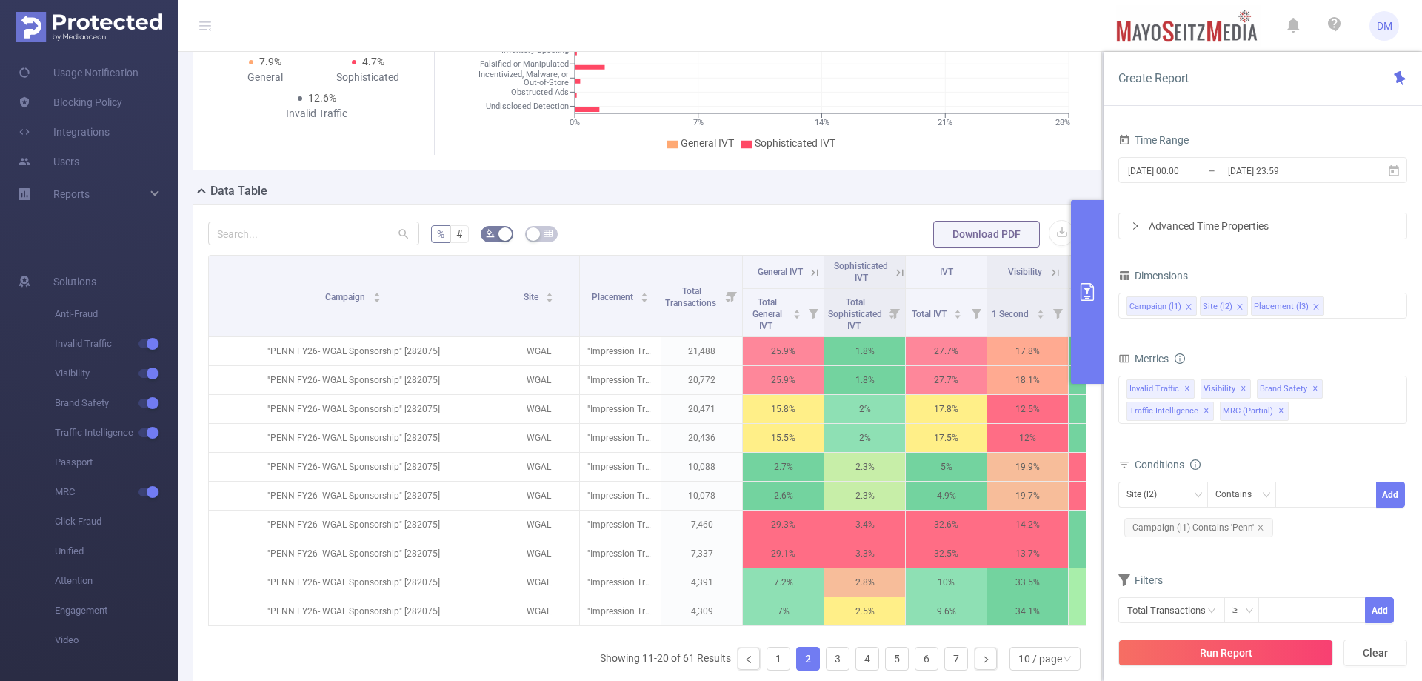
click at [812, 670] on ul "Showing 11-20 of 61 Results 1 2 3 4 5 6 7 10 / page" at bounding box center [843, 659] width 487 height 24
click at [827, 668] on link "3" at bounding box center [838, 658] width 22 height 22
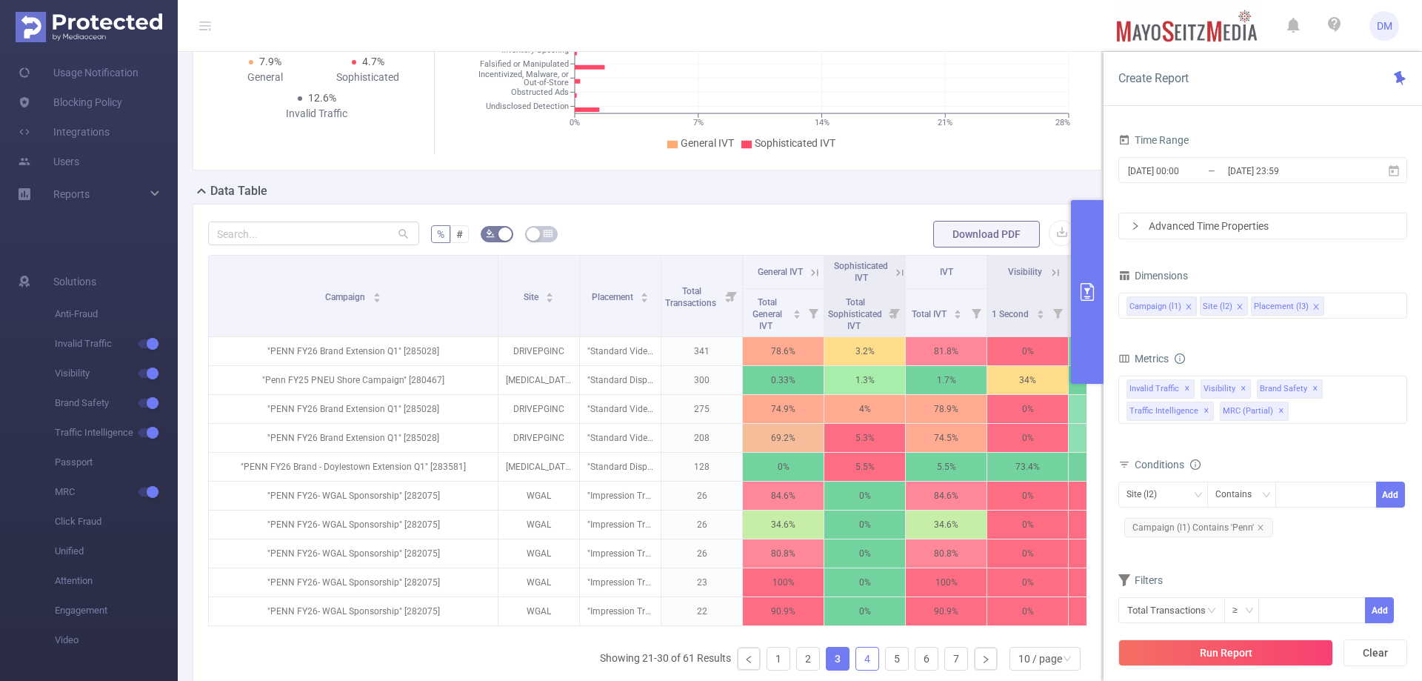
click at [856, 670] on link "4" at bounding box center [867, 658] width 22 height 22
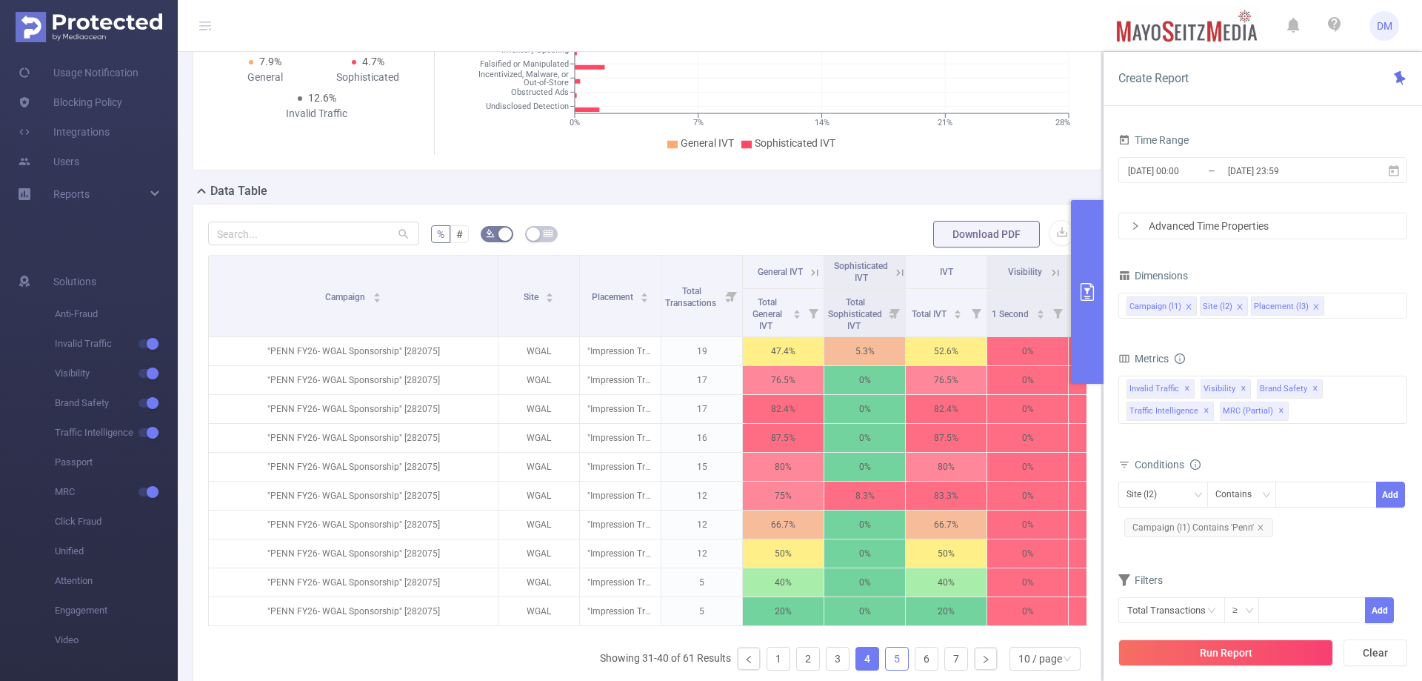
click at [889, 670] on link "5" at bounding box center [897, 658] width 22 height 22
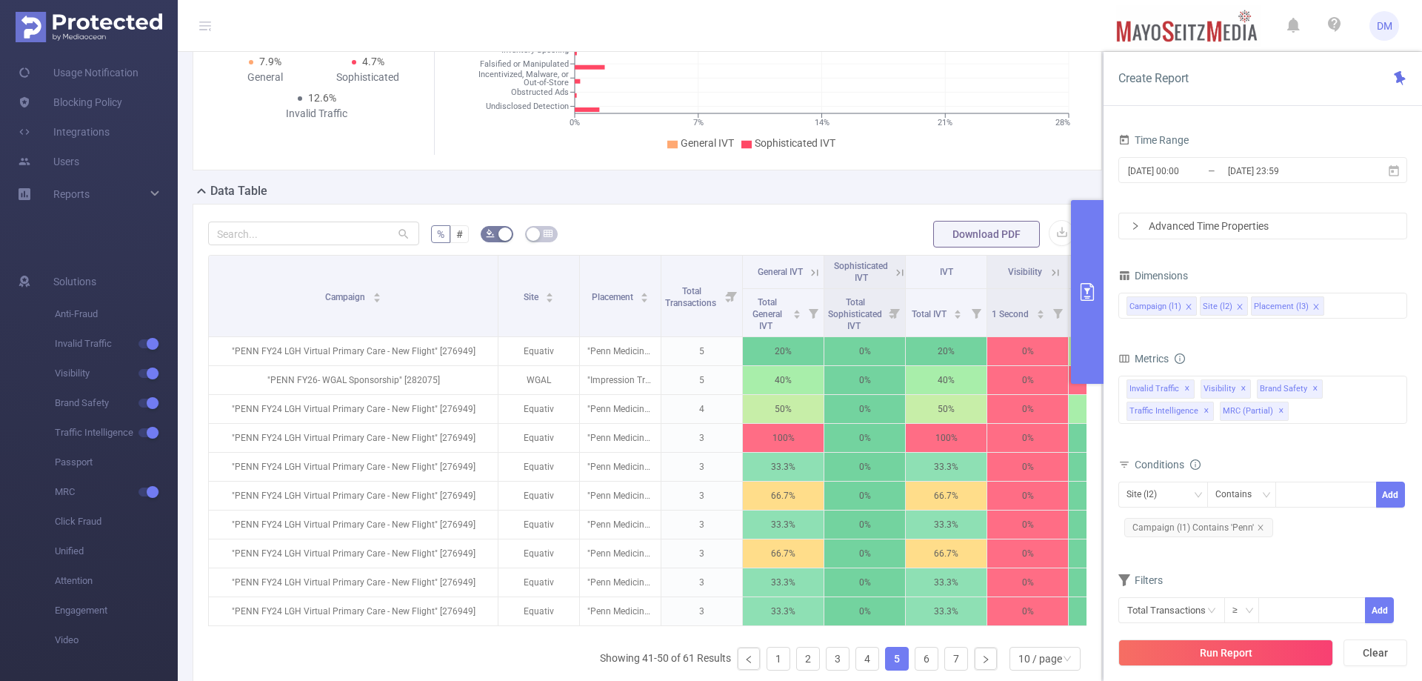
click at [869, 667] on ul "Showing 41-50 of 61 Results 1 2 3 4 5 6 7 10 / page" at bounding box center [843, 659] width 487 height 24
click at [867, 667] on li "4" at bounding box center [868, 659] width 24 height 24
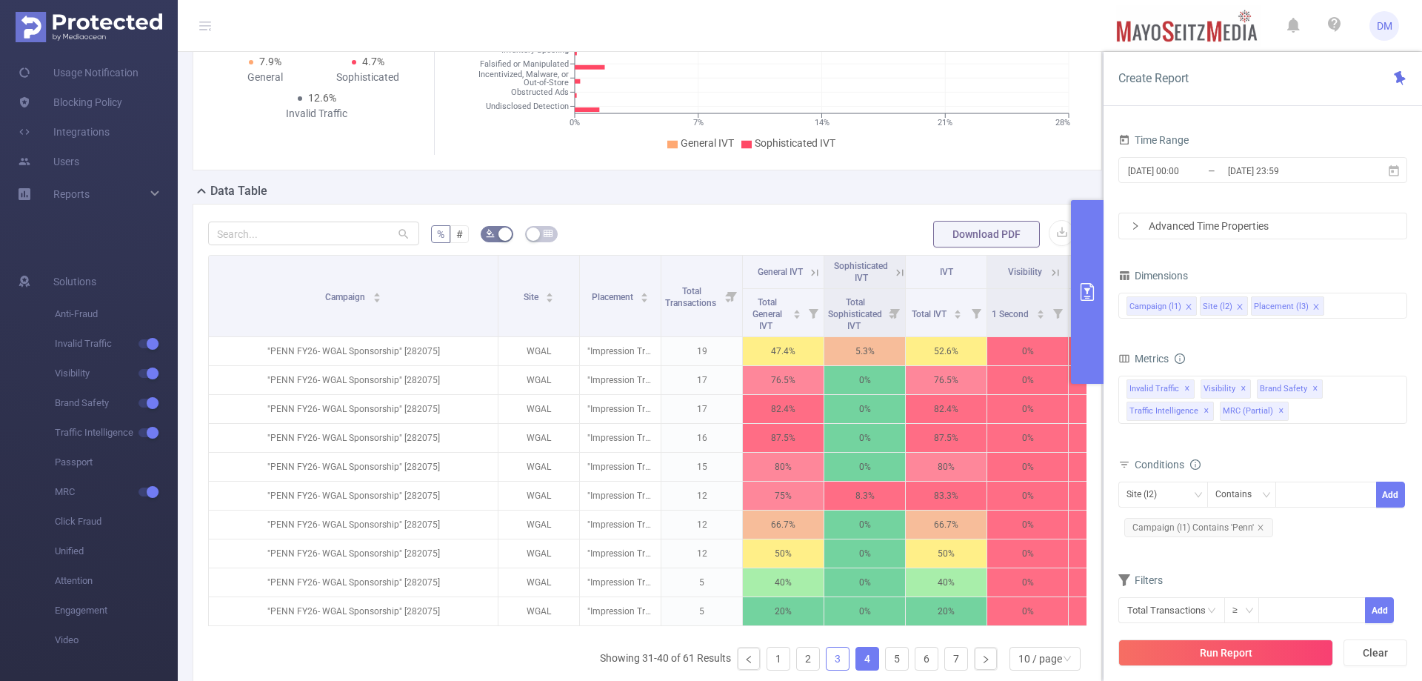
click at [827, 667] on link "3" at bounding box center [838, 658] width 22 height 22
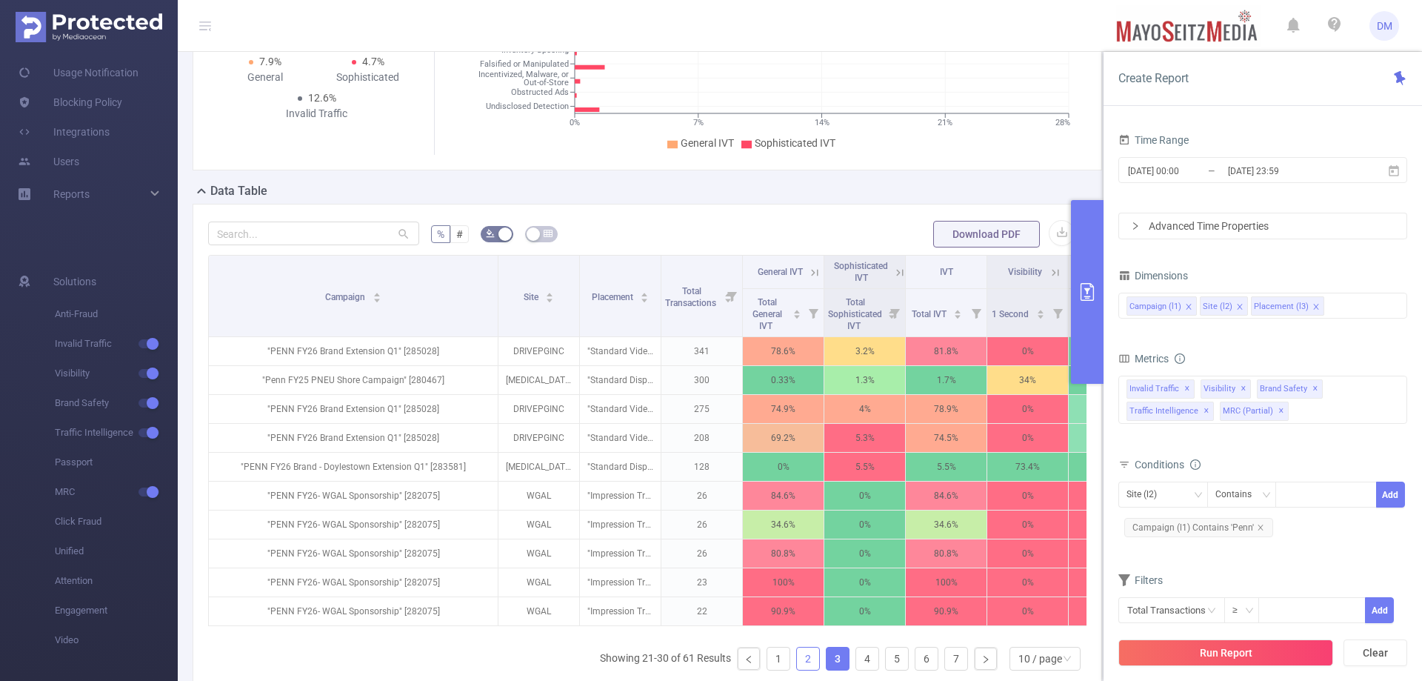
click at [804, 669] on link "2" at bounding box center [808, 658] width 22 height 22
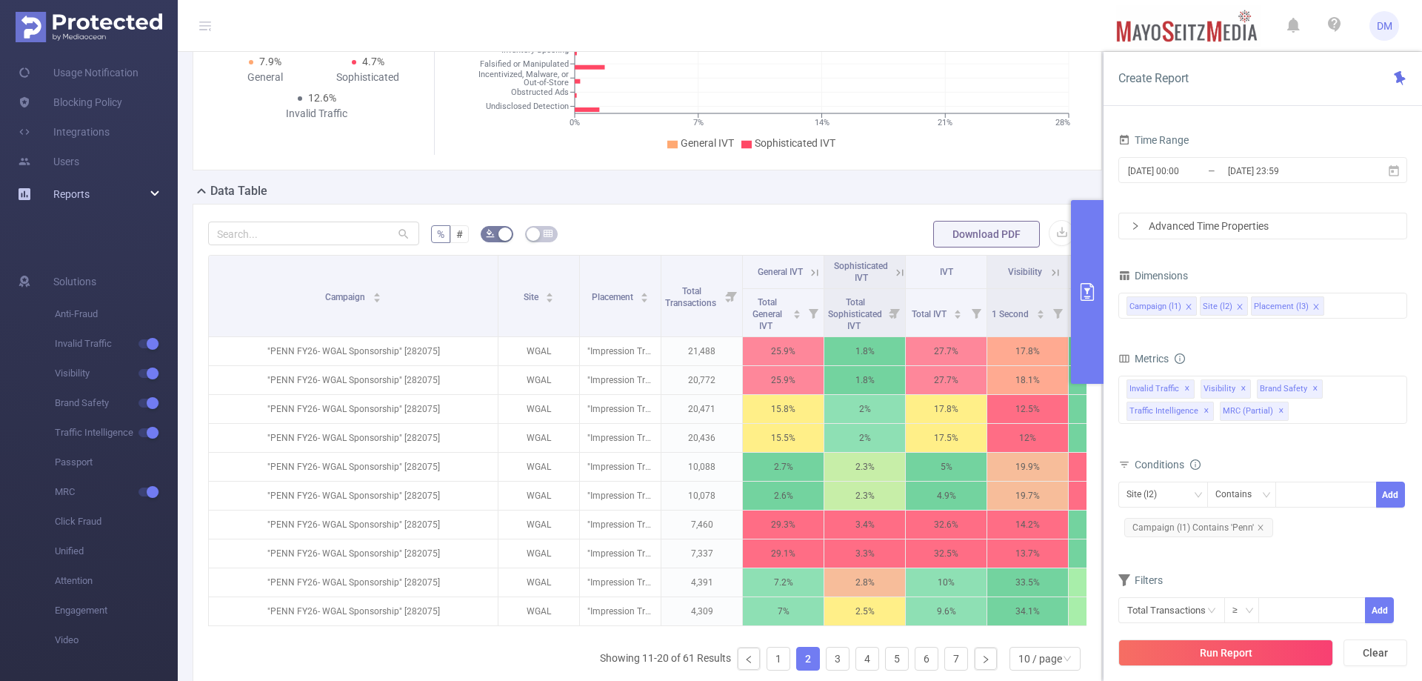
click at [112, 187] on div "Reports" at bounding box center [89, 194] width 178 height 30
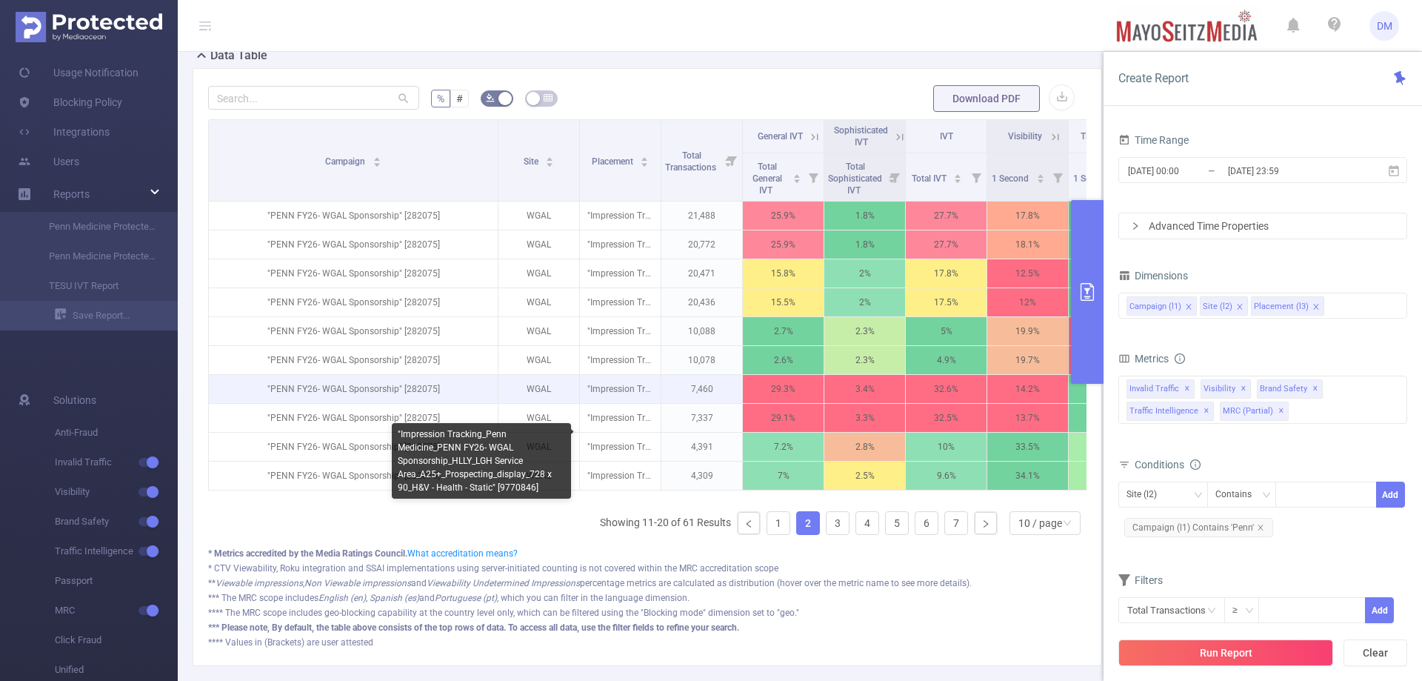
scroll to position [444, 0]
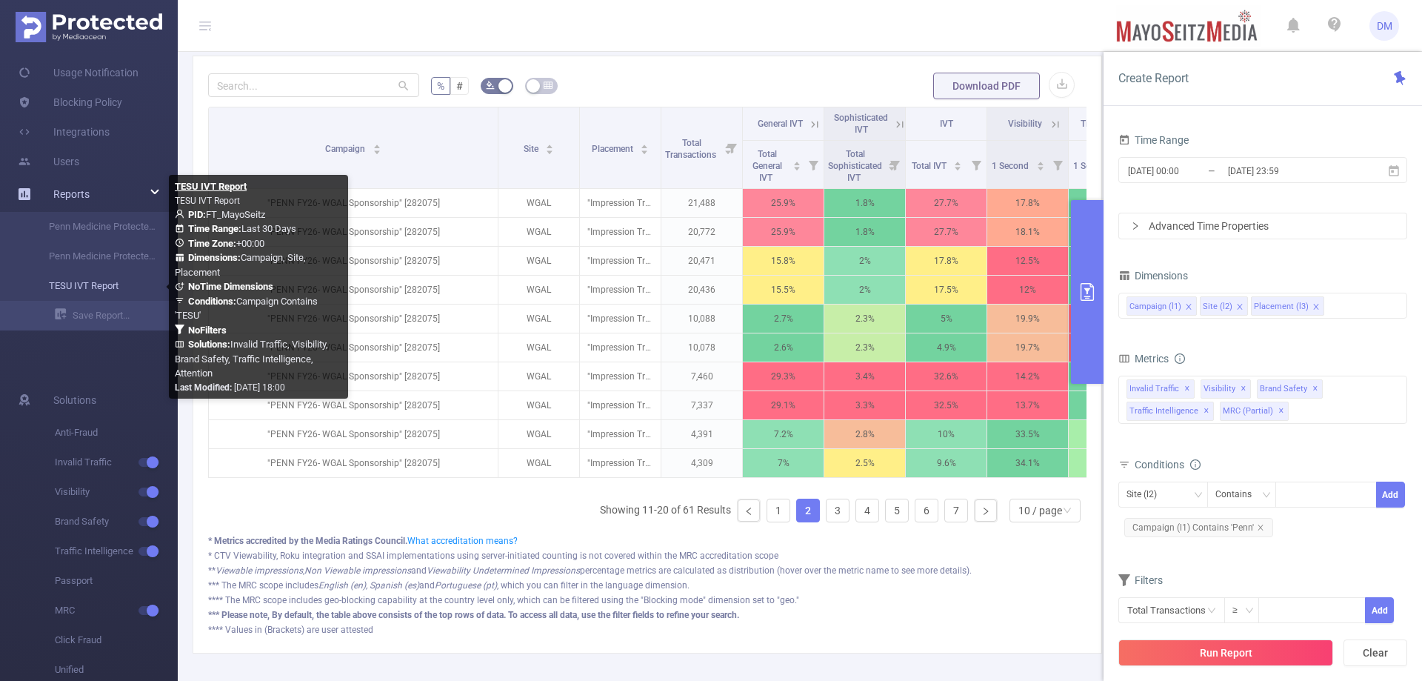
click at [100, 293] on link "TESU IVT Report" at bounding box center [95, 286] width 130 height 30
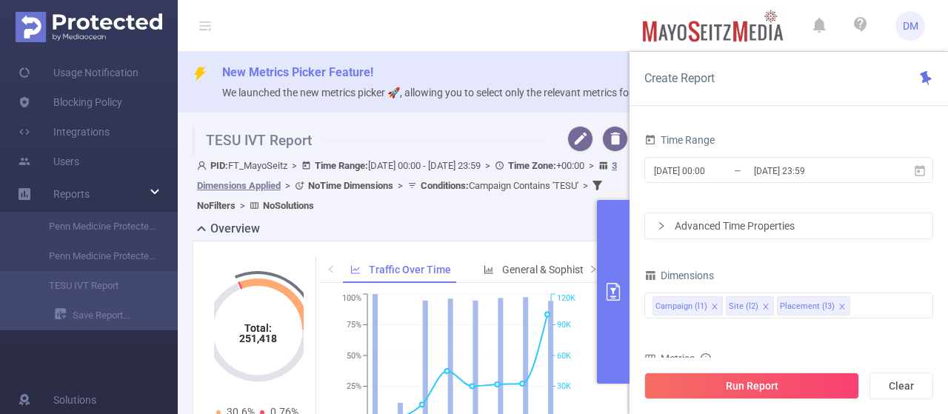
click at [517, 26] on header "DM" at bounding box center [474, 26] width 948 height 52
click at [585, 30] on header "DM" at bounding box center [474, 26] width 948 height 52
click at [622, 241] on button "primary" at bounding box center [613, 292] width 33 height 184
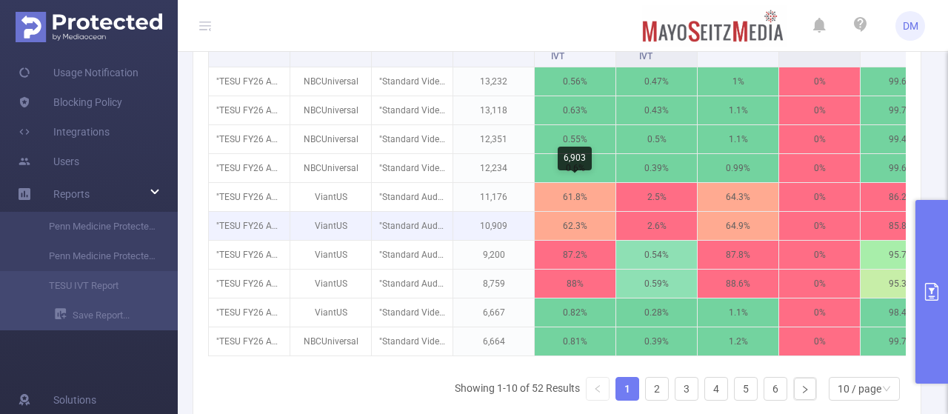
scroll to position [596, 0]
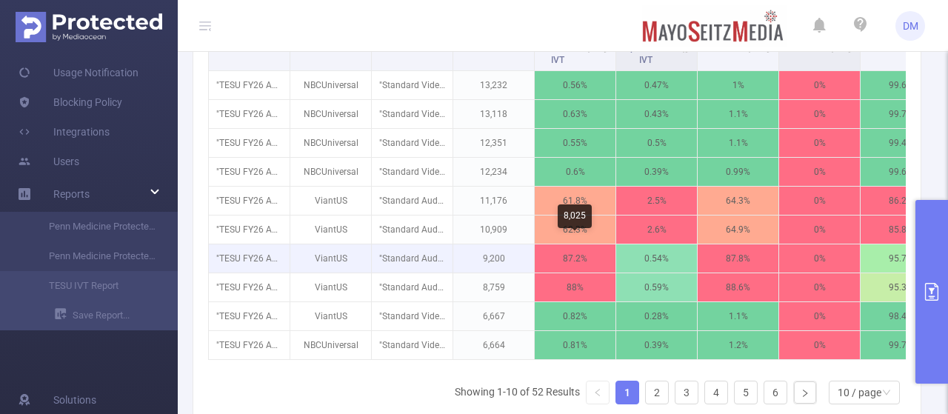
click at [586, 245] on p "87.2%" at bounding box center [575, 258] width 81 height 28
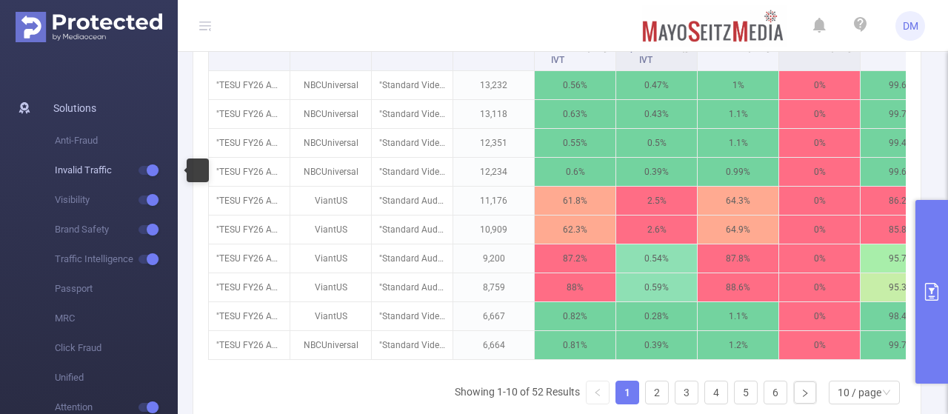
click at [87, 167] on span "Invalid Traffic" at bounding box center [116, 171] width 123 height 30
click at [84, 167] on span "Invalid Traffic" at bounding box center [116, 171] width 123 height 30
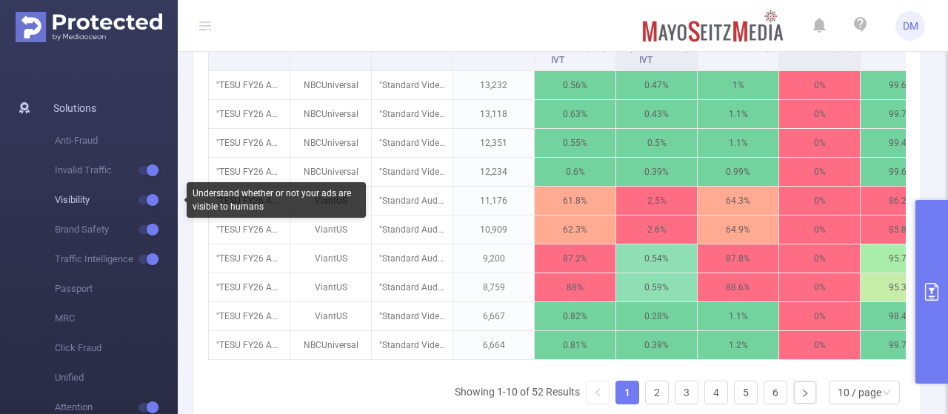
click at [101, 210] on span "Visibility" at bounding box center [116, 200] width 123 height 30
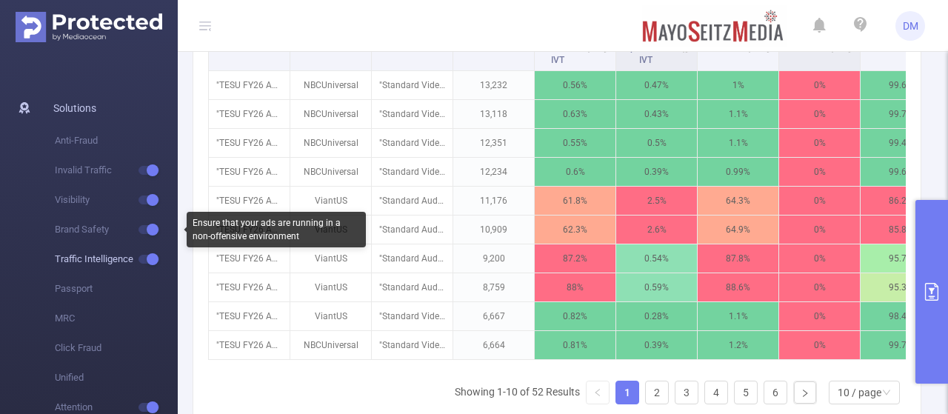
click at [104, 245] on span "Traffic Intelligence" at bounding box center [116, 259] width 123 height 30
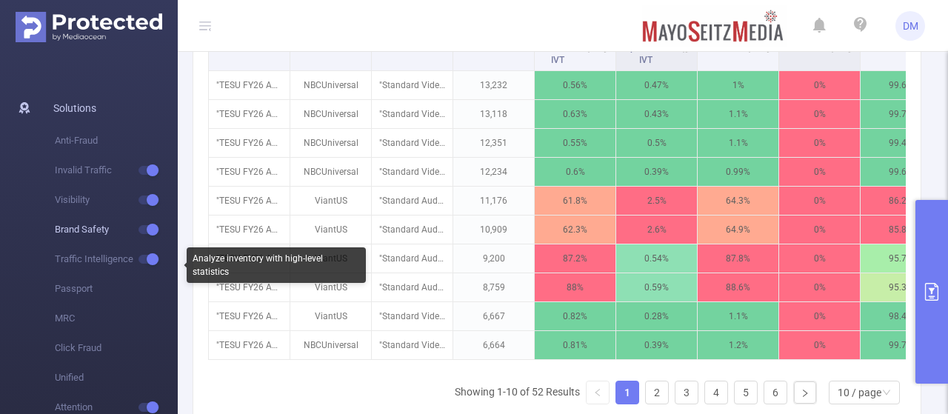
click at [102, 219] on span "Brand Safety" at bounding box center [116, 230] width 123 height 30
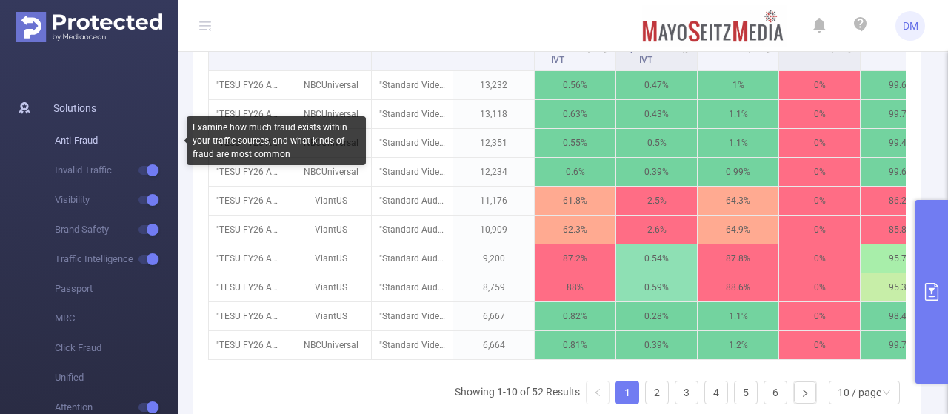
click at [81, 133] on span "Anti-Fraud" at bounding box center [116, 141] width 123 height 30
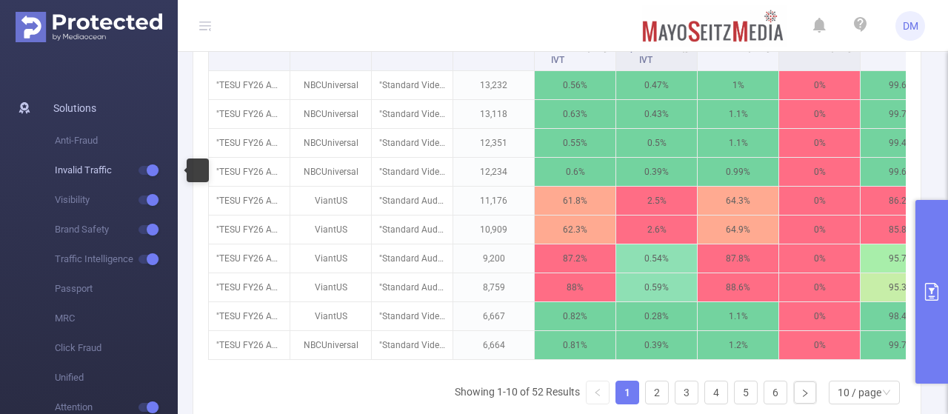
click at [102, 167] on span "Invalid Traffic" at bounding box center [116, 171] width 123 height 30
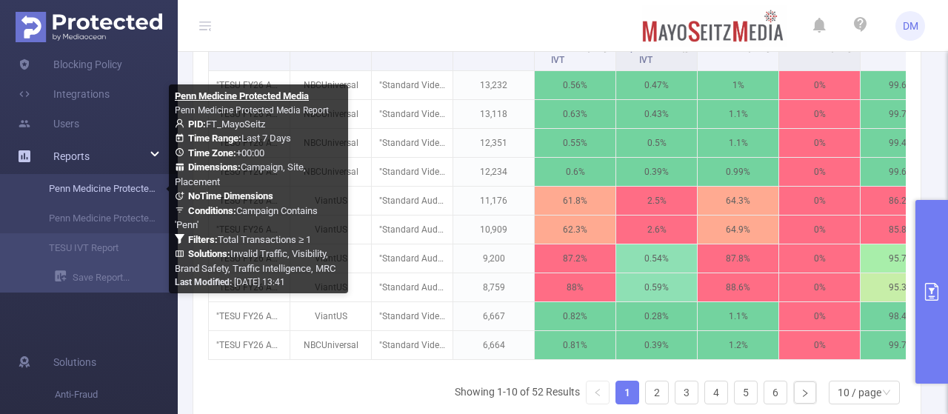
click at [139, 186] on link "Penn Medicine Protected Media" at bounding box center [95, 189] width 130 height 30
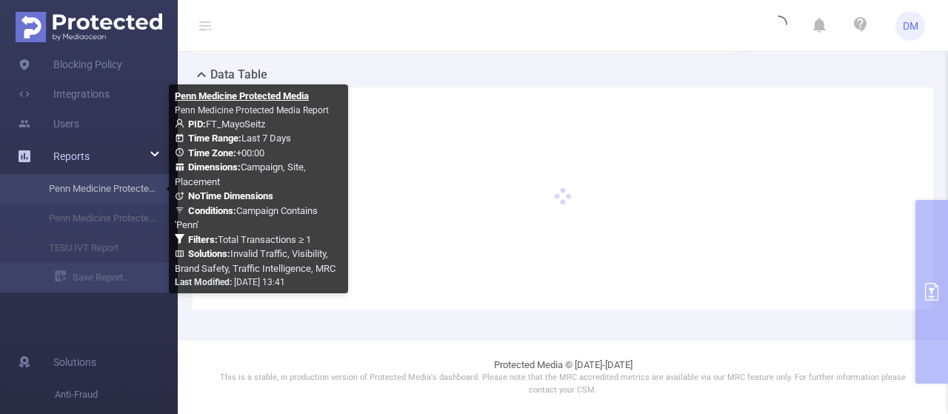
scroll to position [445, 0]
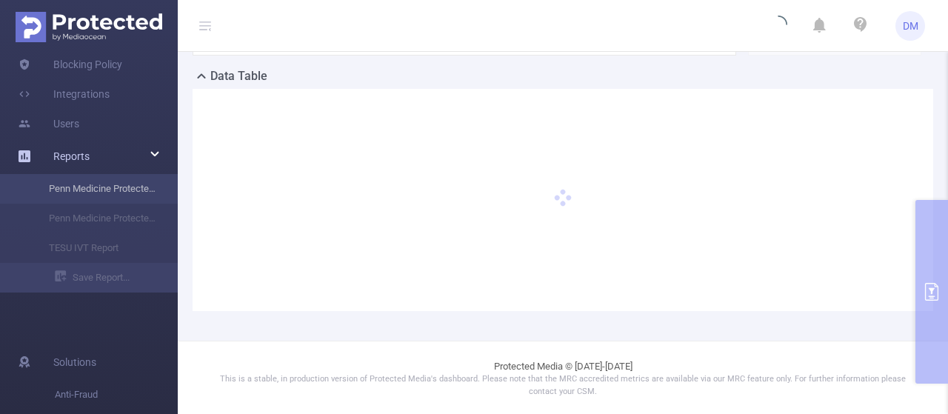
type input "[DATE] 00:00"
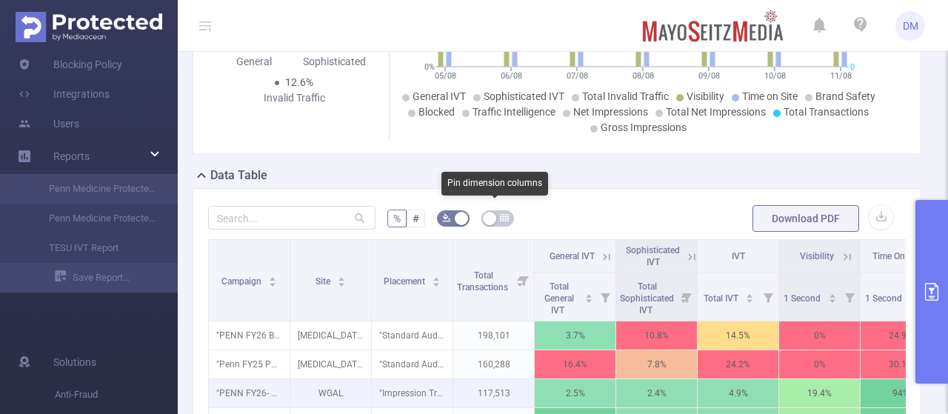
scroll to position [339, 0]
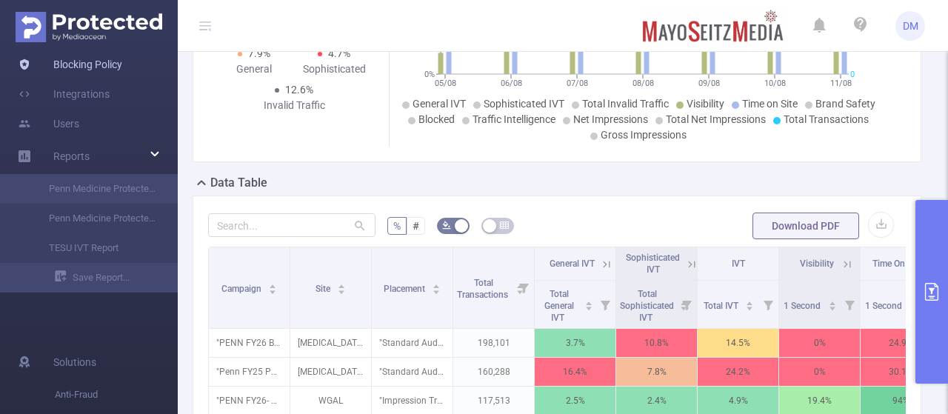
click at [96, 69] on link "Blocking Policy" at bounding box center [70, 65] width 104 height 30
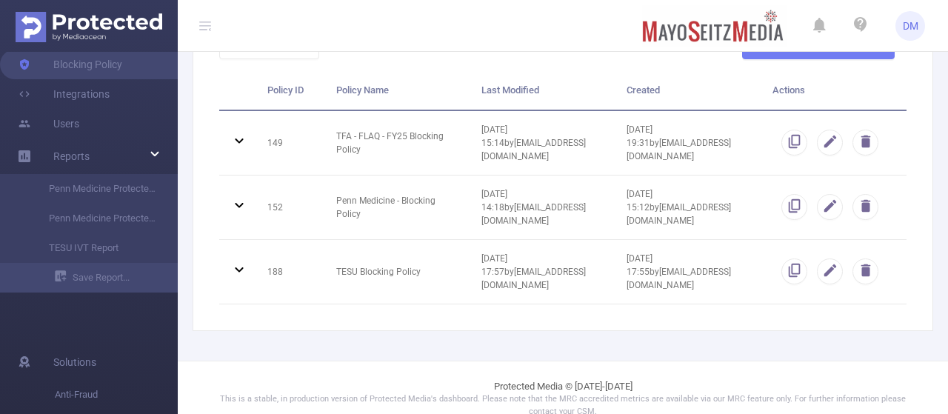
scroll to position [127, 0]
click at [108, 106] on link "Integrations" at bounding box center [64, 94] width 92 height 30
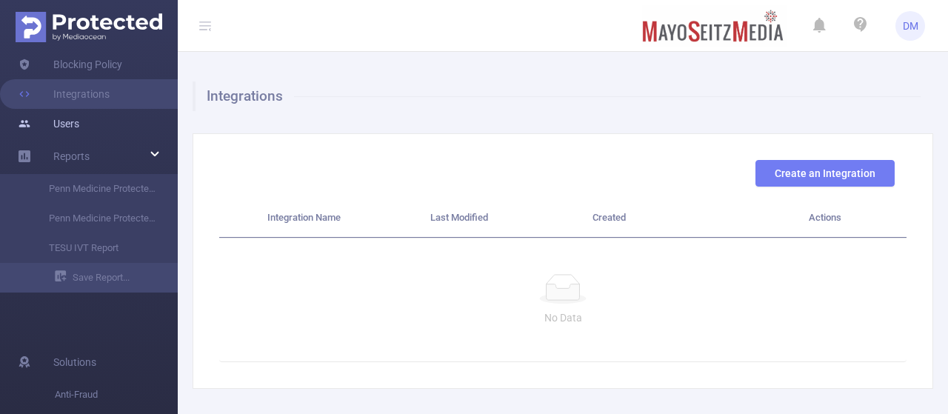
click at [79, 121] on link "Users" at bounding box center [48, 124] width 61 height 30
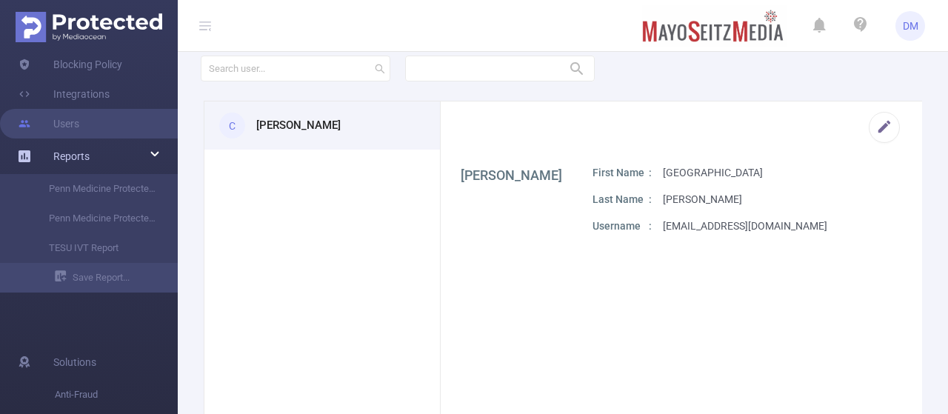
click at [117, 144] on div "Reports" at bounding box center [89, 156] width 178 height 30
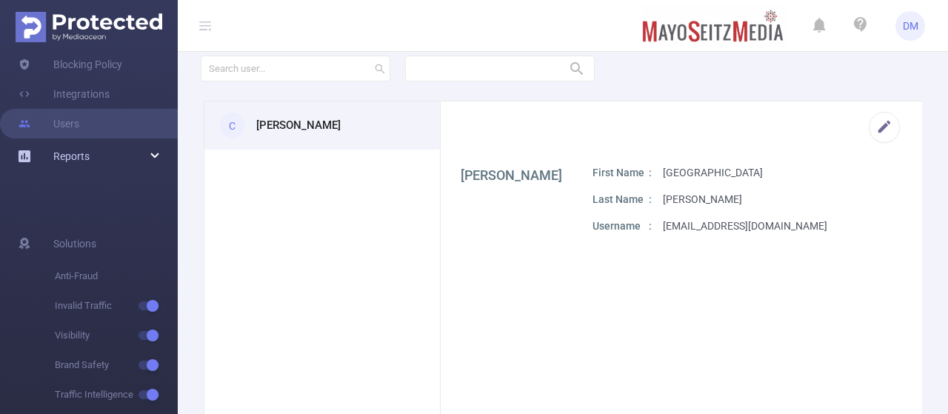
click at [117, 144] on div "Reports" at bounding box center [89, 156] width 178 height 30
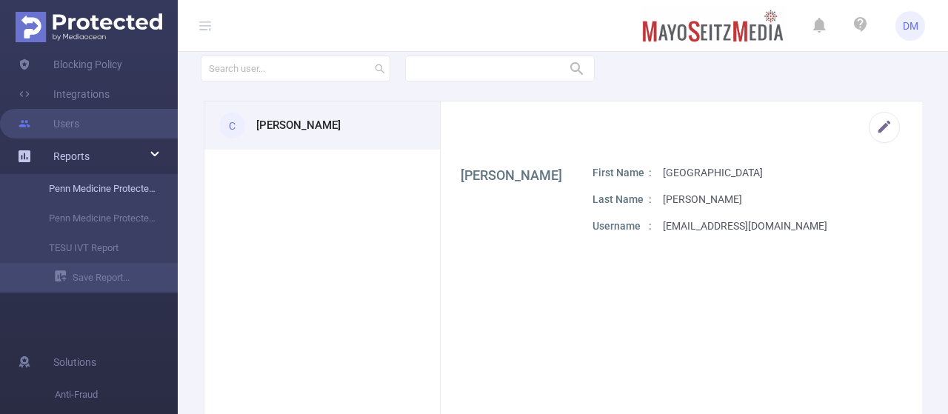
click at [124, 179] on link "Penn Medicine Protected Media" at bounding box center [95, 189] width 130 height 30
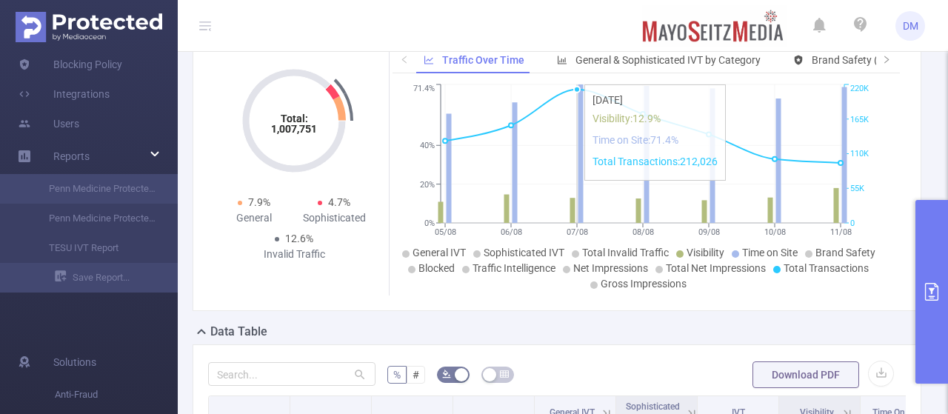
scroll to position [157, 0]
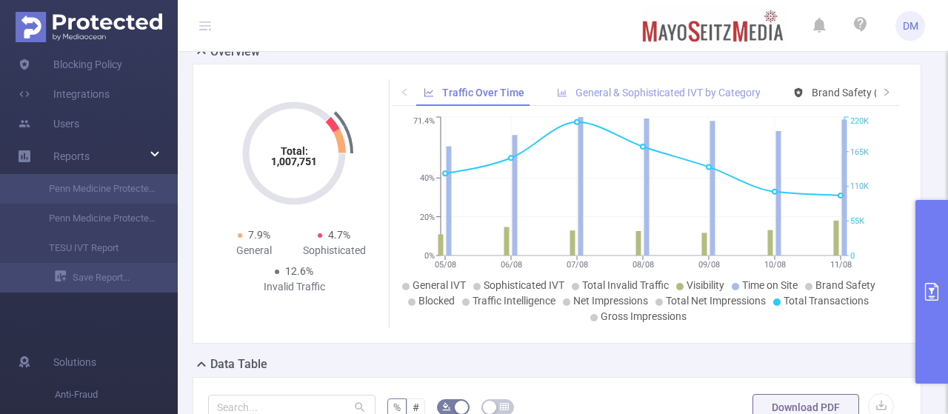
click at [633, 92] on span "General & Sophisticated IVT by Category" at bounding box center [668, 93] width 185 height 12
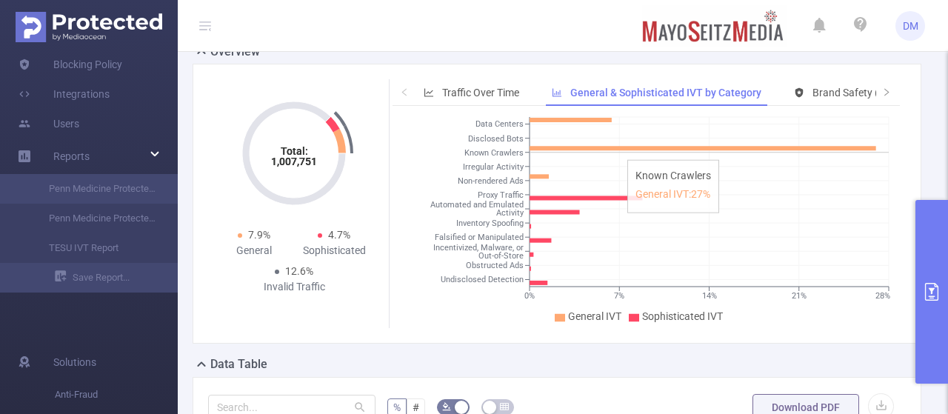
click at [616, 153] on line at bounding box center [709, 153] width 359 height 0
click at [614, 147] on icon at bounding box center [703, 148] width 347 height 4
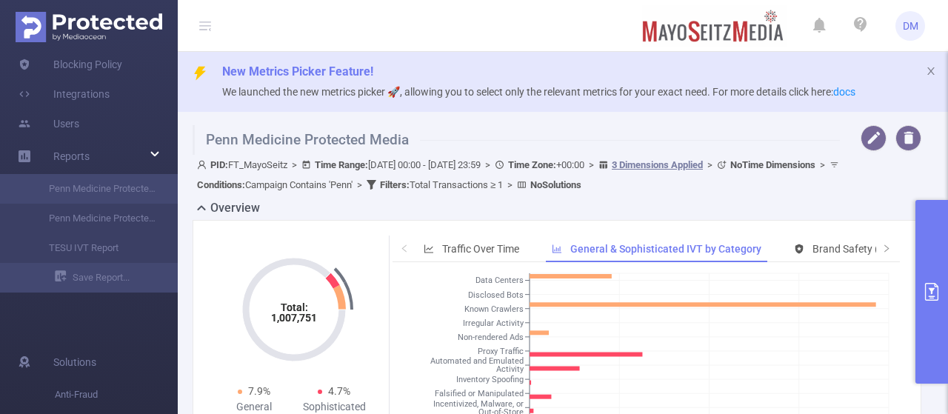
scroll to position [0, 0]
click at [855, 93] on link "docs" at bounding box center [844, 93] width 22 height 12
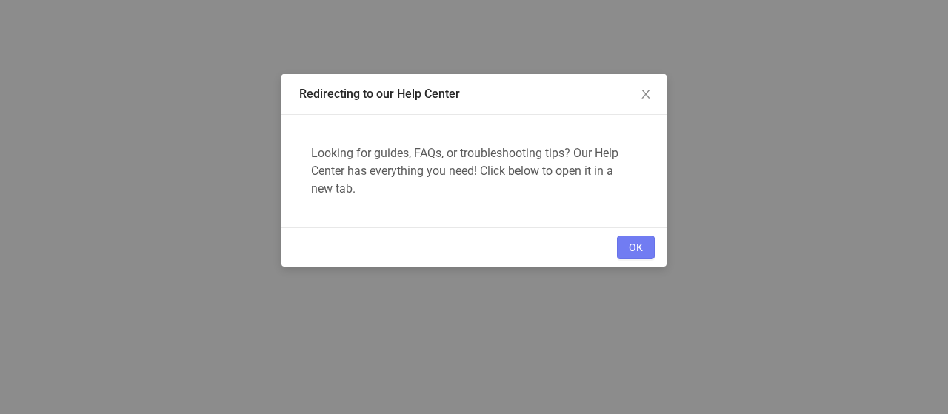
click at [638, 244] on button "OK" at bounding box center [636, 248] width 38 height 24
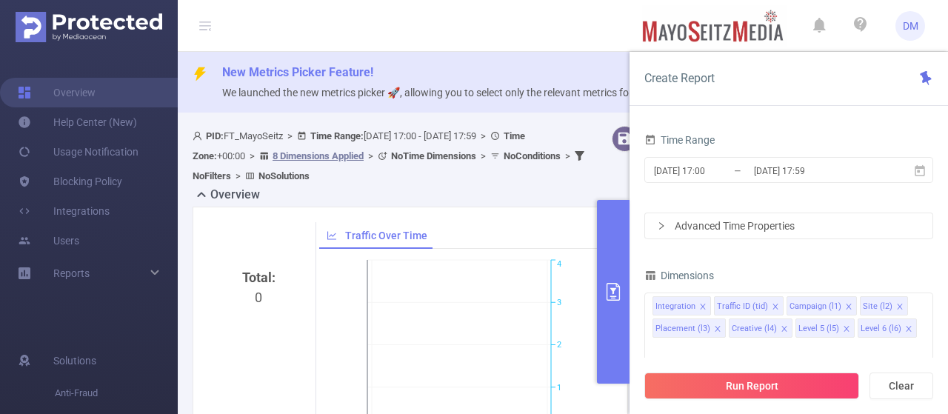
click at [625, 222] on button "primary" at bounding box center [613, 292] width 33 height 184
click at [615, 227] on button "primary" at bounding box center [613, 292] width 33 height 184
click at [604, 290] on button "primary" at bounding box center [613, 292] width 33 height 184
click at [582, 199] on div "Overview" at bounding box center [416, 196] width 447 height 21
click at [607, 303] on button "primary" at bounding box center [613, 292] width 33 height 184
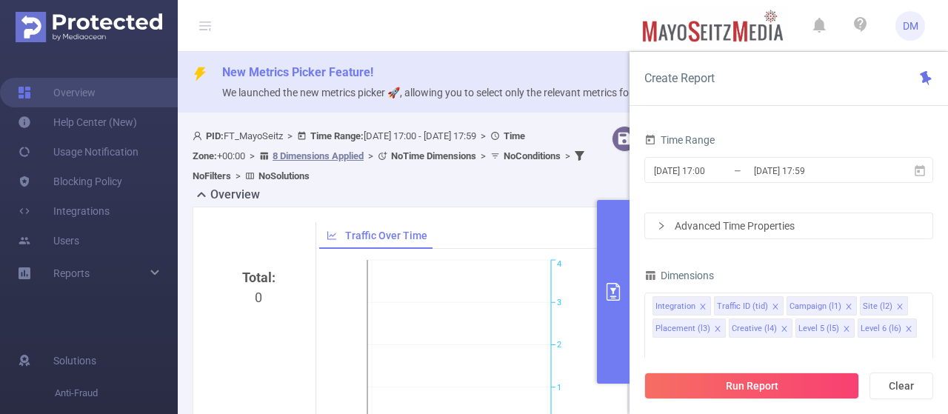
click at [498, 184] on div "PID: FT_MayoSeitz > Time Range: 2025-08-12 17:00 - 2025-08-12 17:59 > Time Zone…" at bounding box center [392, 156] width 399 height 60
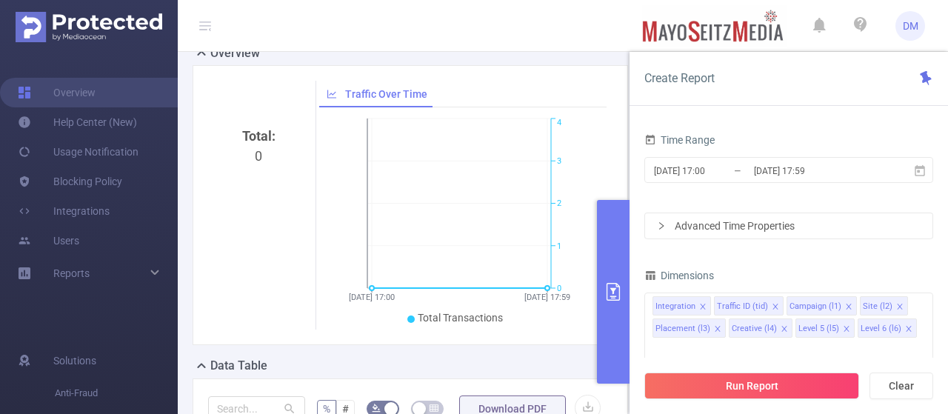
scroll to position [131, 0]
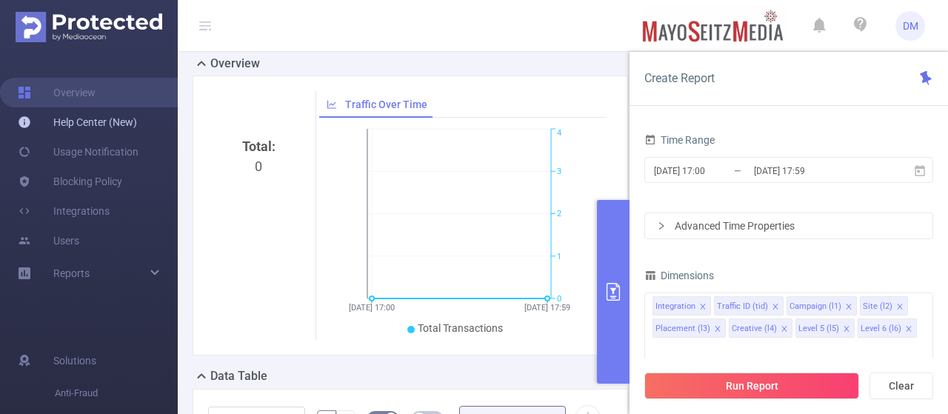
click at [114, 122] on link "Help Center (New)" at bounding box center [77, 122] width 119 height 30
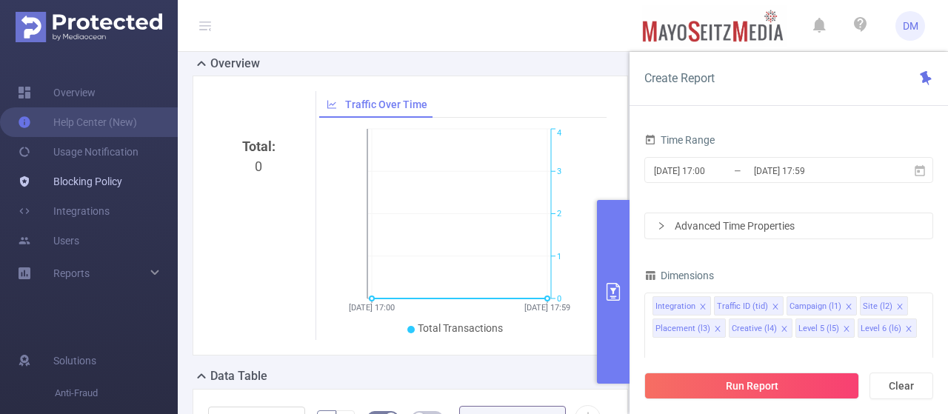
click at [107, 181] on link "Blocking Policy" at bounding box center [70, 182] width 104 height 30
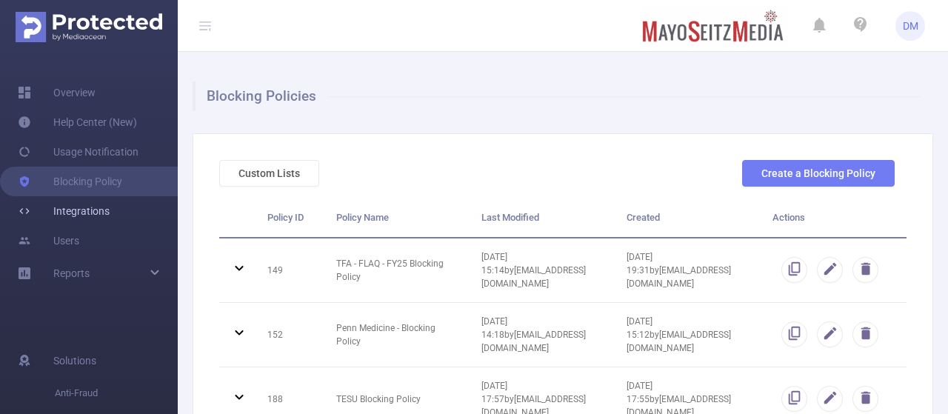
click at [110, 200] on link "Integrations" at bounding box center [64, 211] width 92 height 30
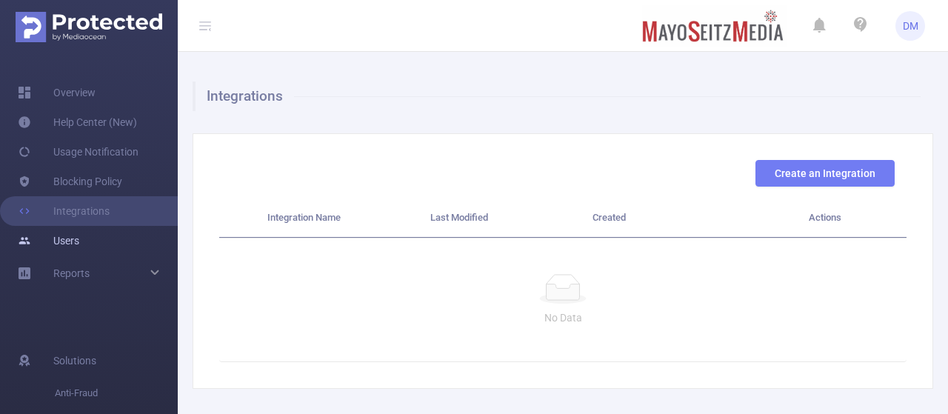
click at [79, 239] on link "Users" at bounding box center [48, 241] width 61 height 30
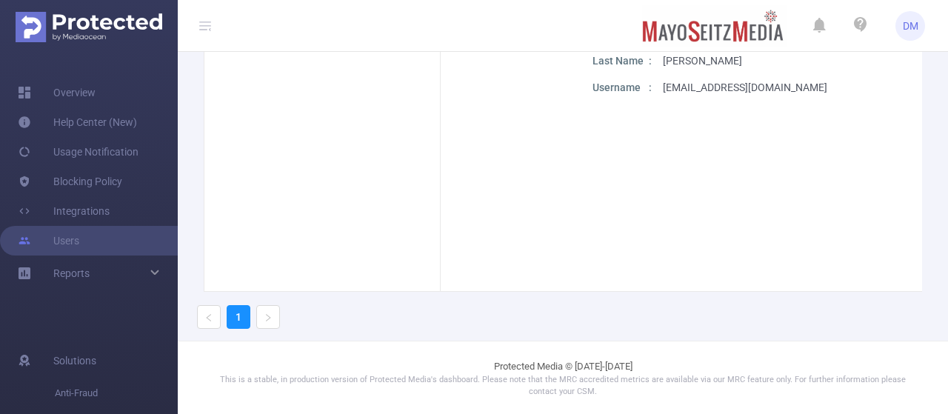
scroll to position [140, 0]
click at [86, 270] on span "Reports" at bounding box center [71, 273] width 36 height 12
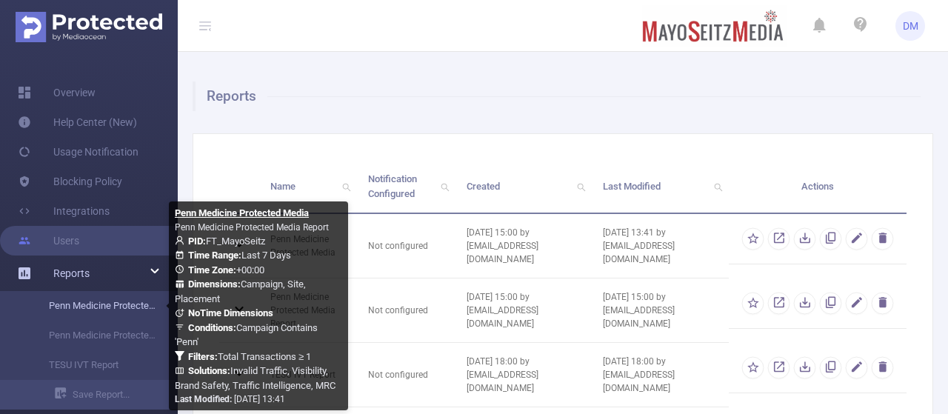
click at [120, 315] on link "Penn Medicine Protected Media" at bounding box center [95, 306] width 130 height 30
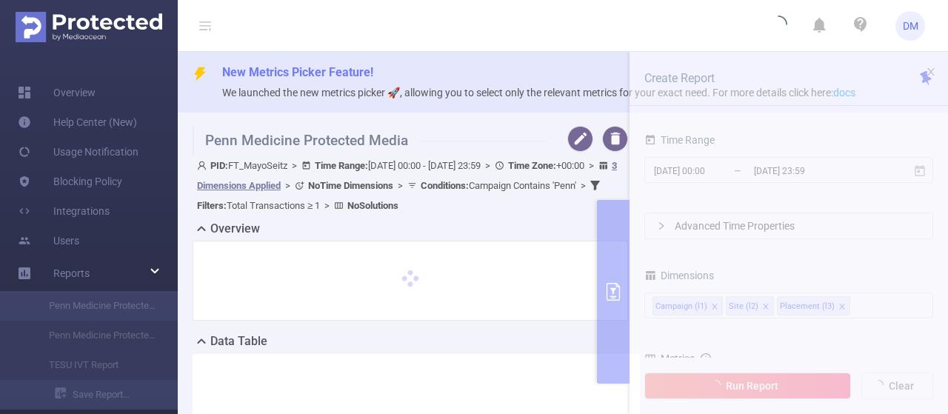
click at [305, 222] on div "Overview" at bounding box center [416, 230] width 447 height 21
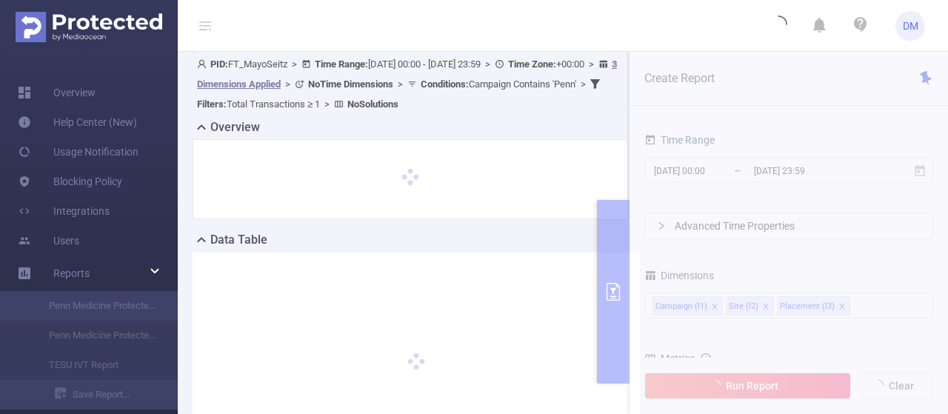
scroll to position [105, 0]
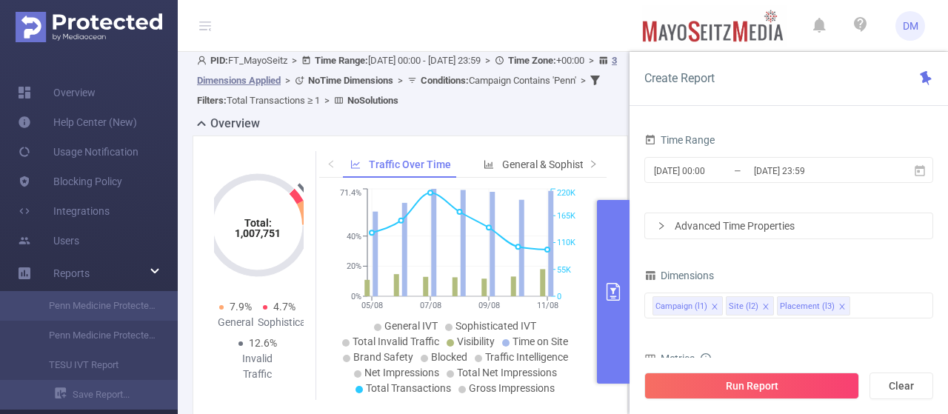
click at [599, 282] on button "primary" at bounding box center [613, 292] width 33 height 184
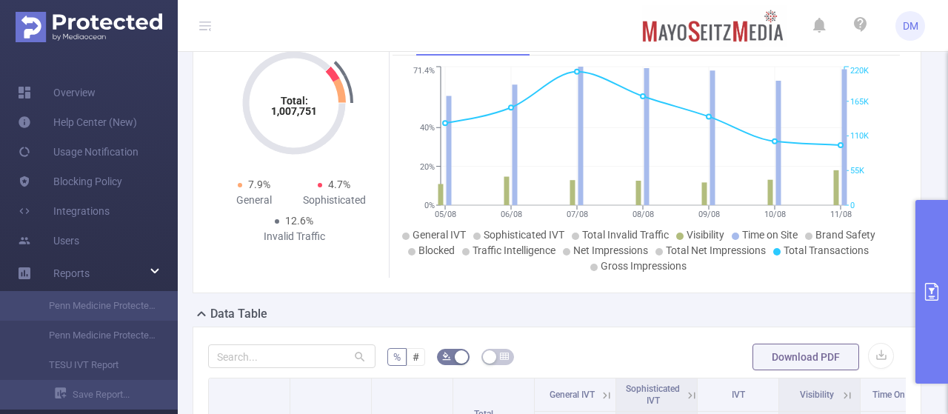
scroll to position [209, 0]
click at [579, 312] on div "Data Table" at bounding box center [563, 314] width 741 height 21
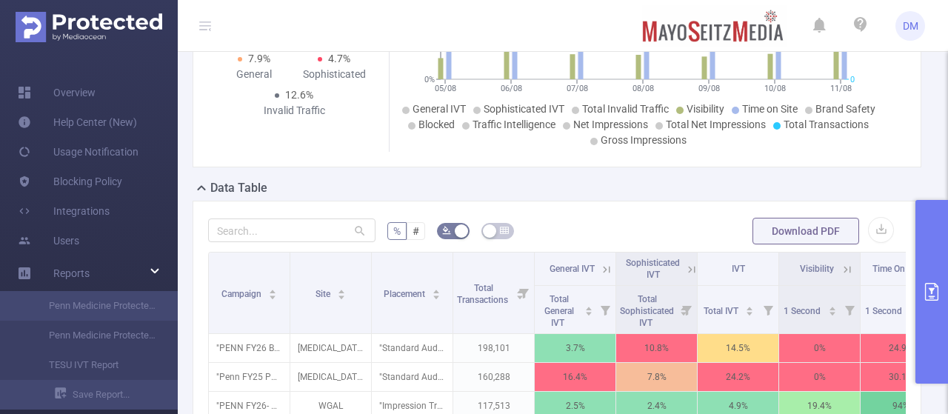
scroll to position [334, 0]
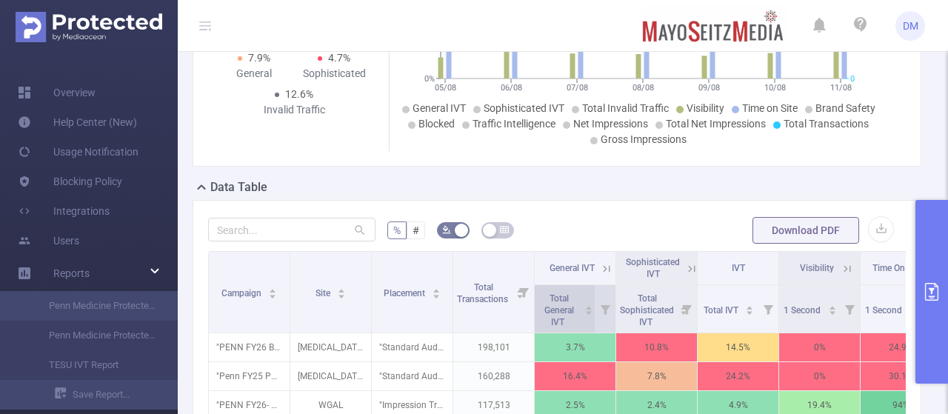
click at [566, 306] on span "Total General IVT" at bounding box center [559, 310] width 30 height 34
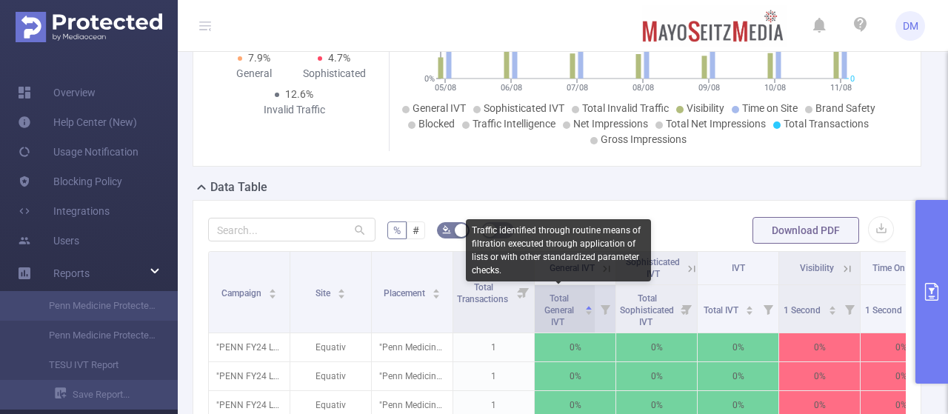
click at [566, 306] on span "Total General IVT" at bounding box center [559, 310] width 30 height 34
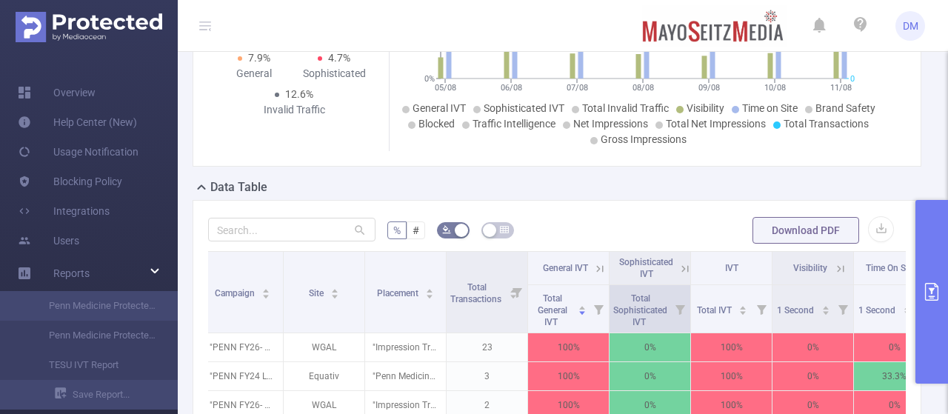
scroll to position [0, 7]
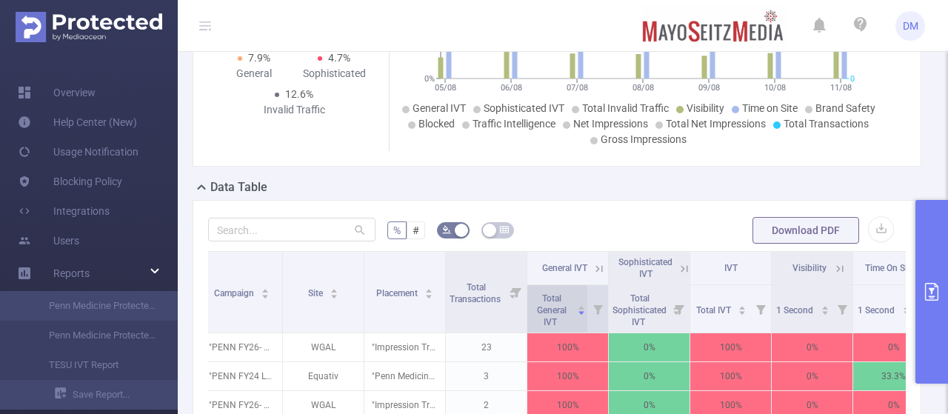
click at [567, 301] on span "Total General IVT" at bounding box center [551, 309] width 41 height 39
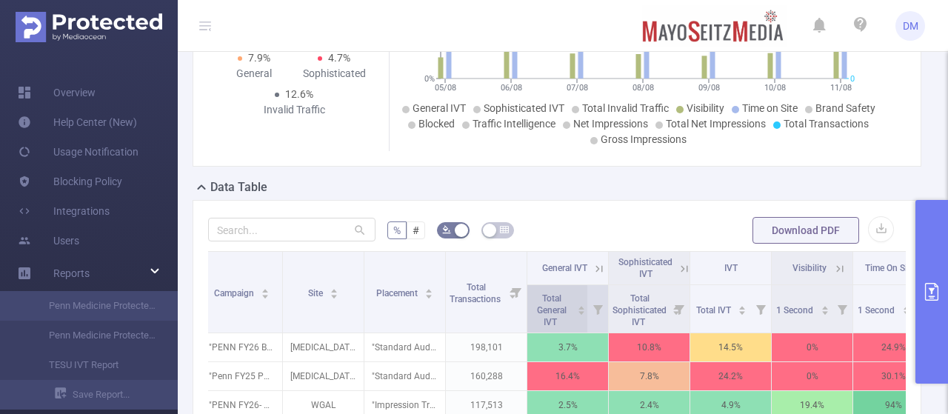
click at [569, 302] on span "Total General IVT" at bounding box center [551, 309] width 41 height 39
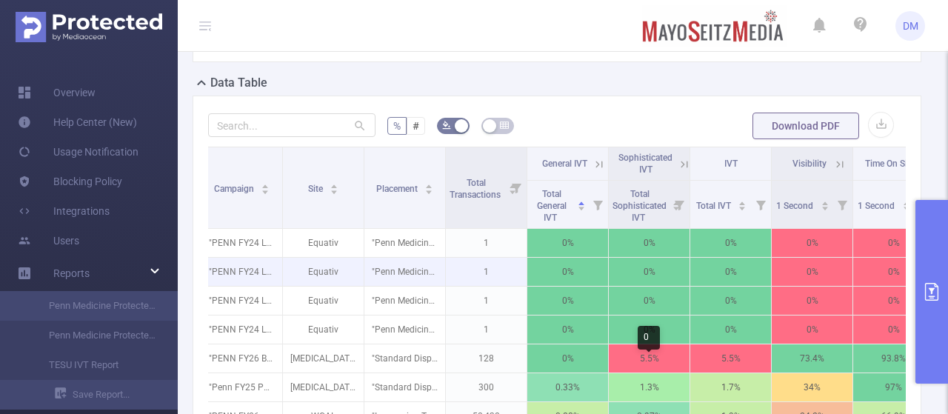
scroll to position [438, 0]
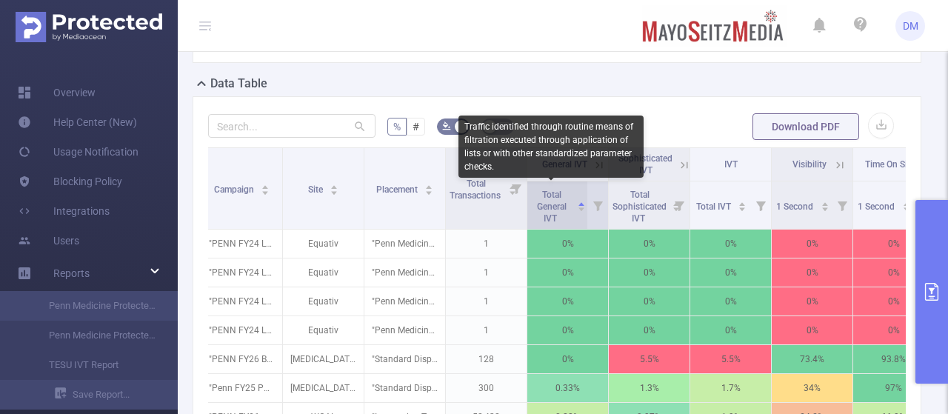
click at [551, 201] on span "Total General IVT" at bounding box center [552, 207] width 30 height 34
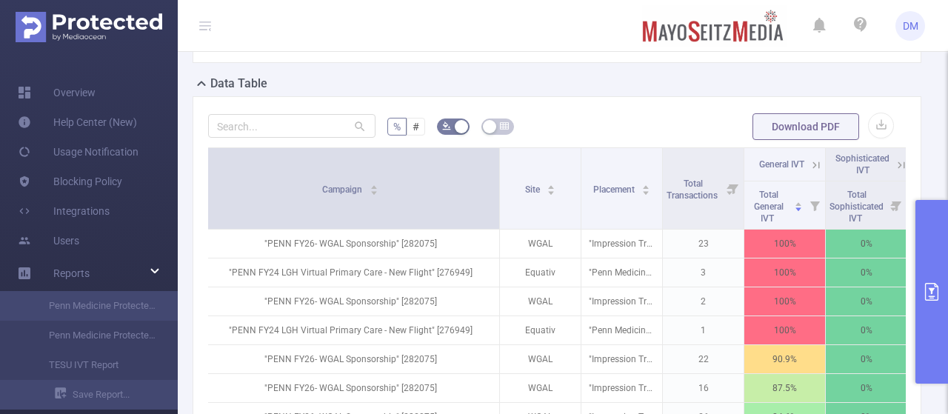
drag, startPoint x: 279, startPoint y: 172, endPoint x: 496, endPoint y: 162, distance: 217.3
click at [496, 162] on span at bounding box center [499, 188] width 7 height 81
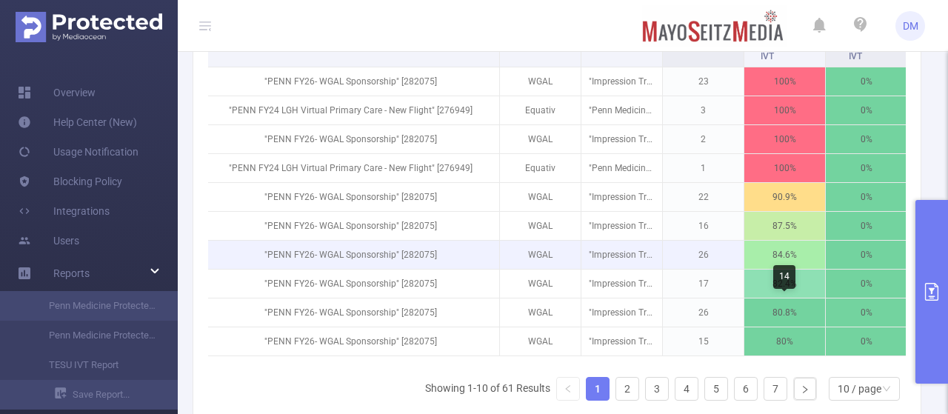
scroll to position [616, 0]
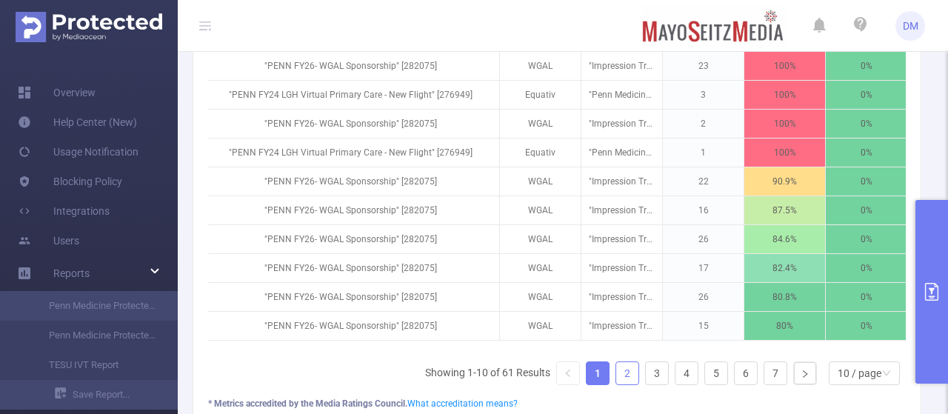
click at [621, 377] on link "2" at bounding box center [627, 373] width 22 height 22
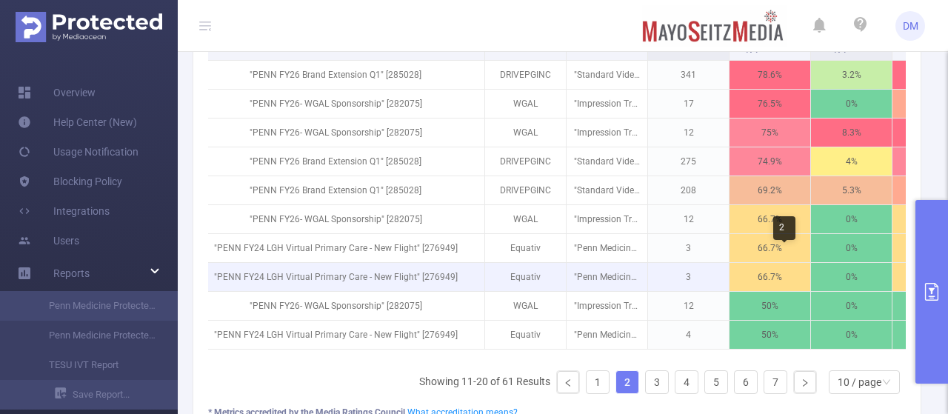
scroll to position [608, 0]
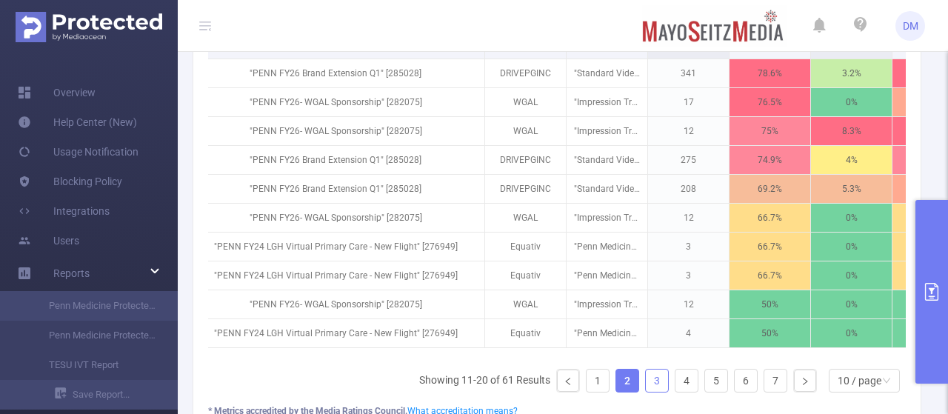
click at [646, 390] on link "3" at bounding box center [657, 381] width 22 height 22
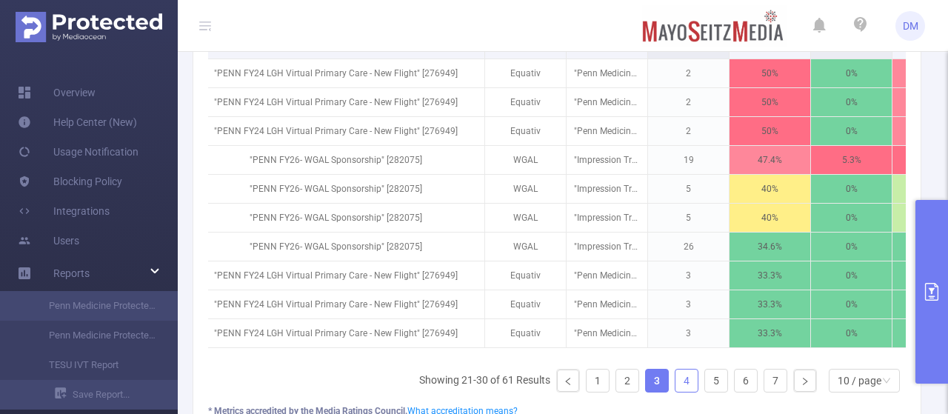
click at [678, 387] on link "4" at bounding box center [687, 381] width 22 height 22
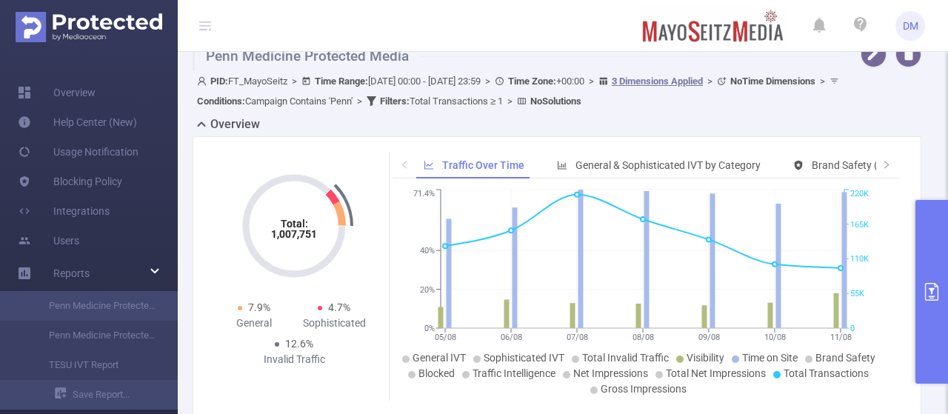
scroll to position [83, 0]
click at [339, 219] on icon at bounding box center [339, 215] width 13 height 24
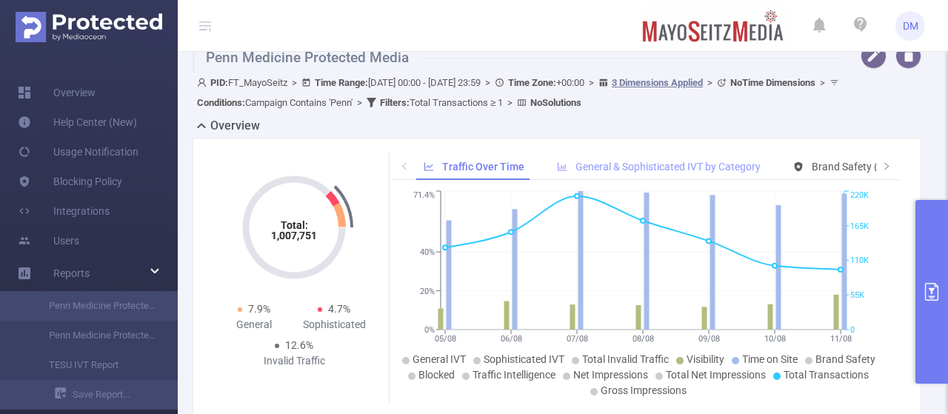
click at [643, 168] on span "General & Sophisticated IVT by Category" at bounding box center [668, 167] width 185 height 12
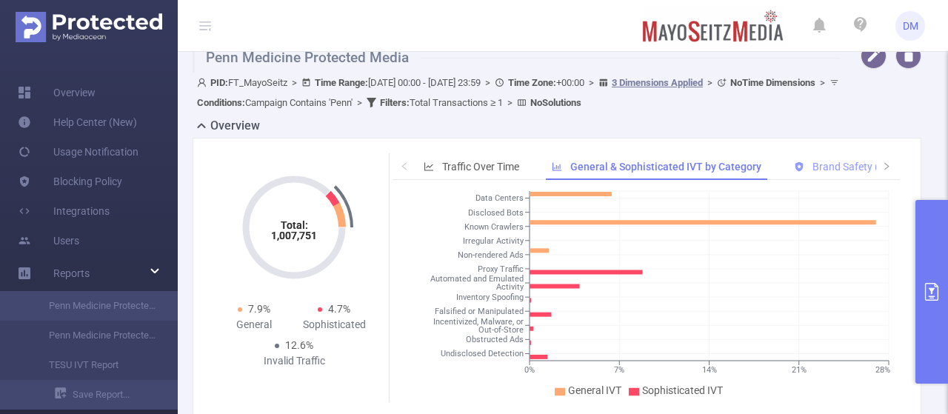
click at [856, 165] on span "Brand Safety (Detected)" at bounding box center [868, 167] width 110 height 12
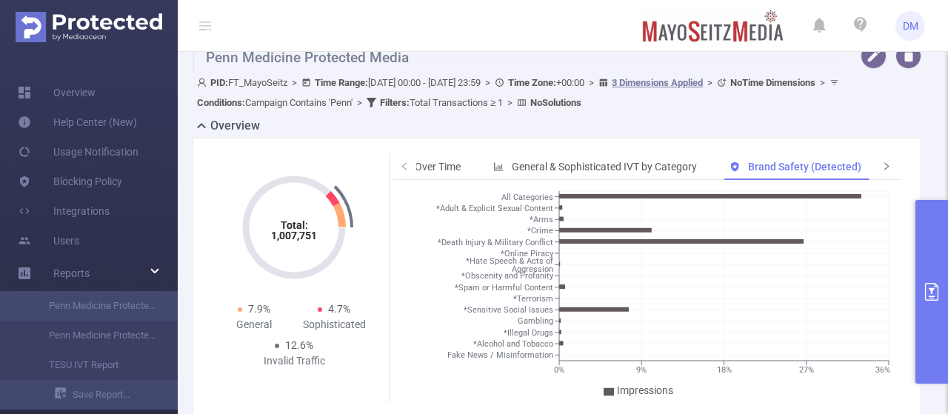
click at [882, 162] on icon "icon: right" at bounding box center [886, 165] width 9 height 9
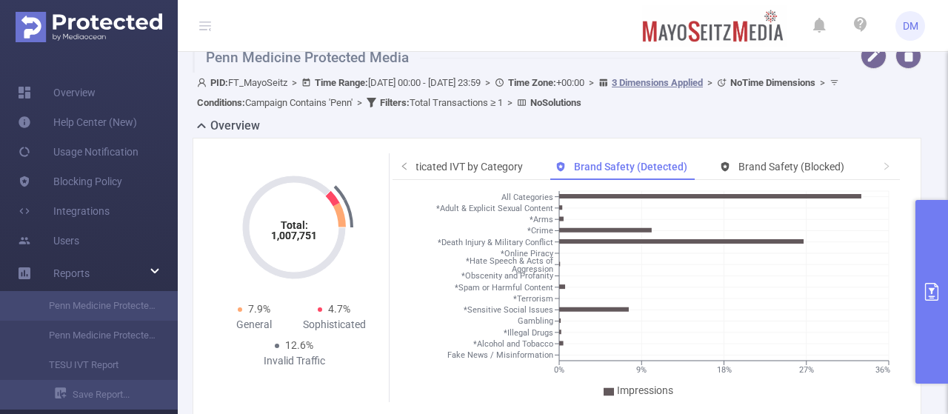
click at [882, 164] on icon "icon: right" at bounding box center [886, 165] width 9 height 9
click at [793, 173] on span "Brand Safety (Blocked)" at bounding box center [792, 167] width 106 height 12
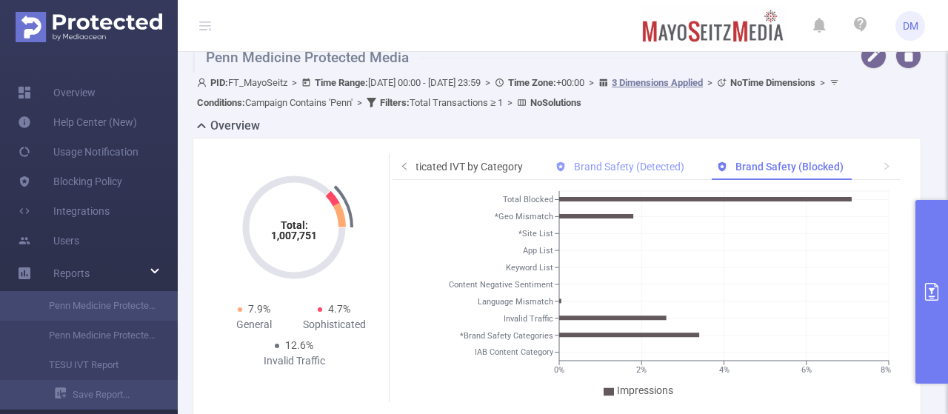
click at [652, 165] on span "Brand Safety (Detected)" at bounding box center [629, 167] width 110 height 12
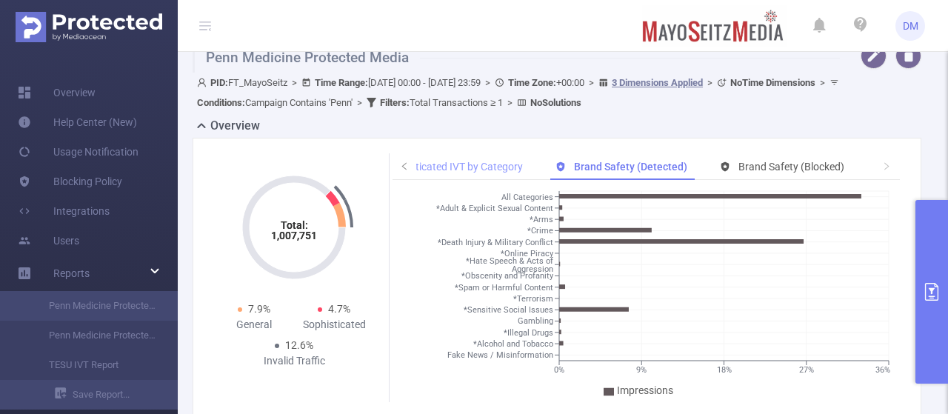
click at [484, 164] on span "General & Sophisticated IVT by Category" at bounding box center [430, 167] width 185 height 12
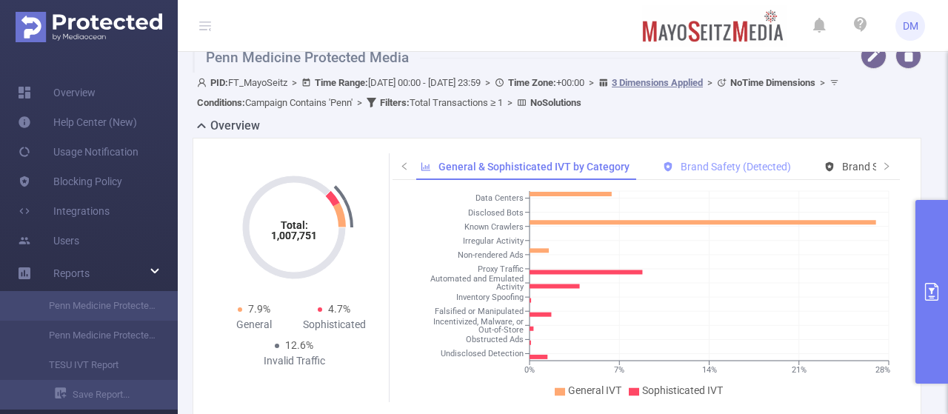
click at [683, 173] on div "Brand Safety (Detected)" at bounding box center [727, 166] width 144 height 27
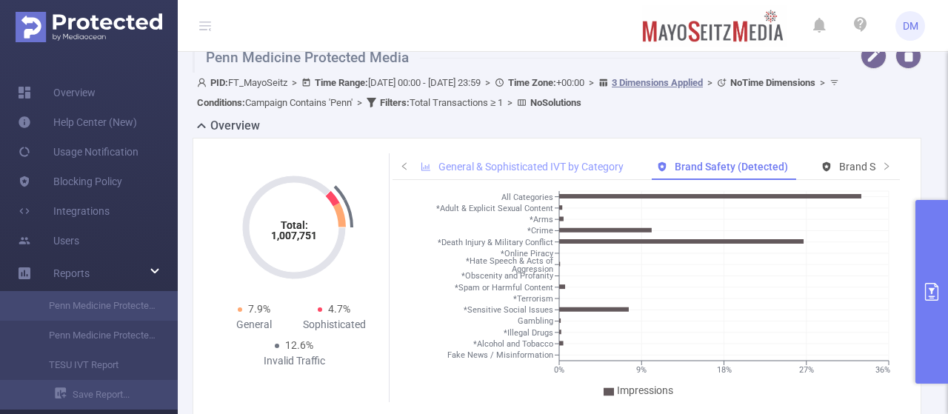
click at [556, 168] on span "General & Sophisticated IVT by Category" at bounding box center [531, 167] width 185 height 12
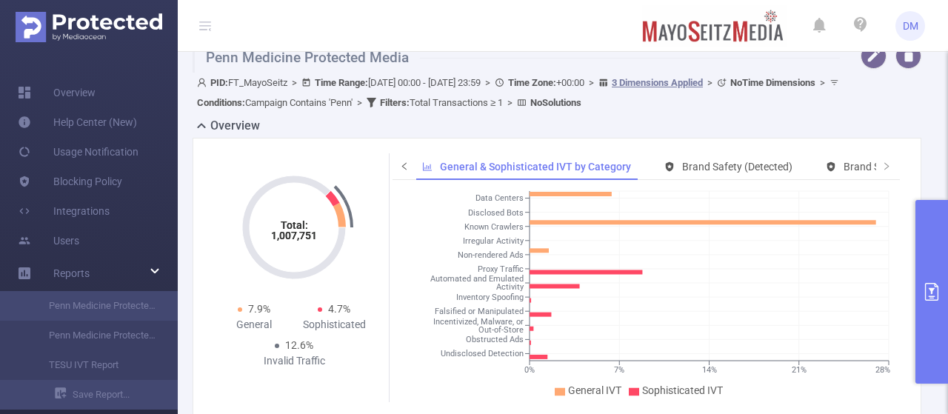
click at [406, 164] on span at bounding box center [405, 166] width 24 height 27
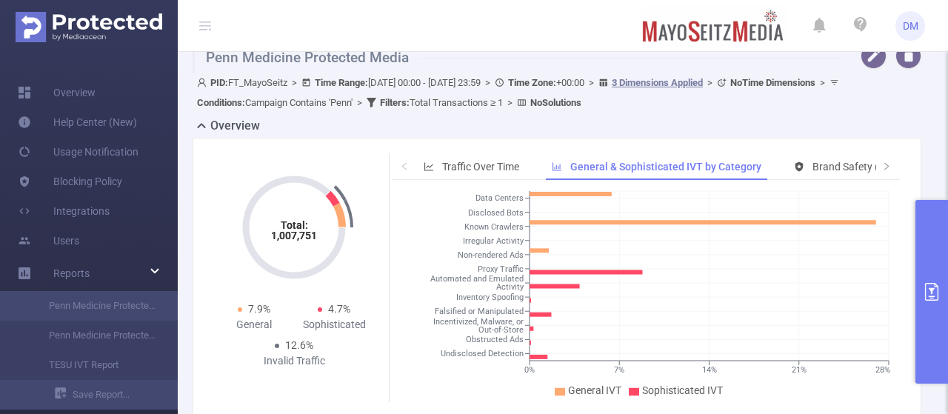
click at [406, 164] on span at bounding box center [405, 166] width 24 height 27
click at [492, 170] on span "Traffic Over Time" at bounding box center [480, 167] width 77 height 12
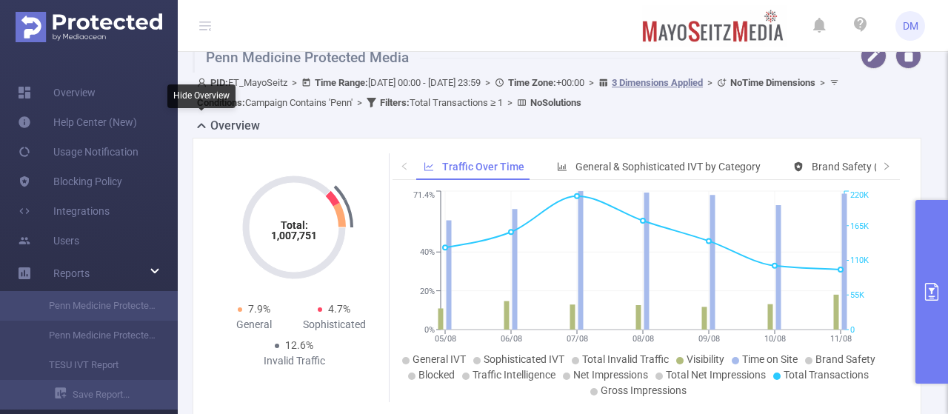
click at [200, 127] on icon at bounding box center [202, 126] width 18 height 18
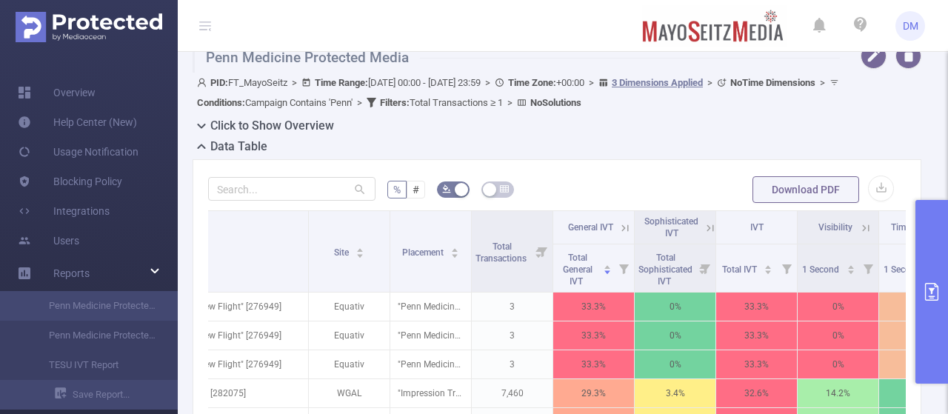
click at [216, 146] on h2 "Data Table" at bounding box center [238, 147] width 57 height 18
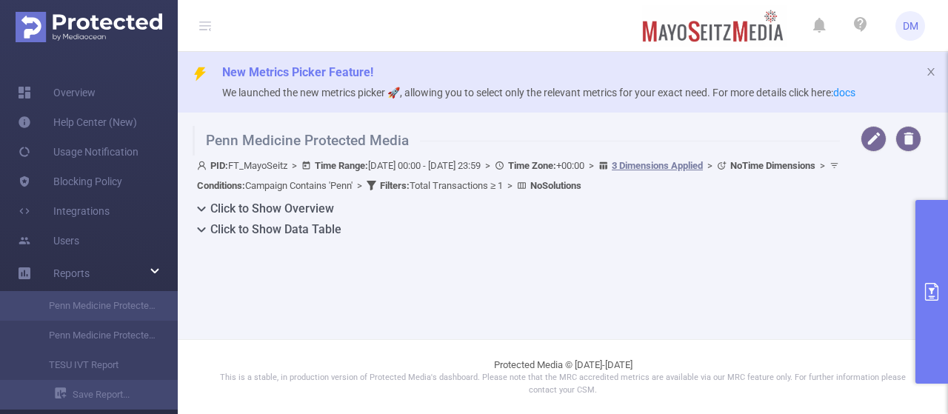
click at [252, 230] on h2 "Click to Show Data Table" at bounding box center [275, 230] width 131 height 18
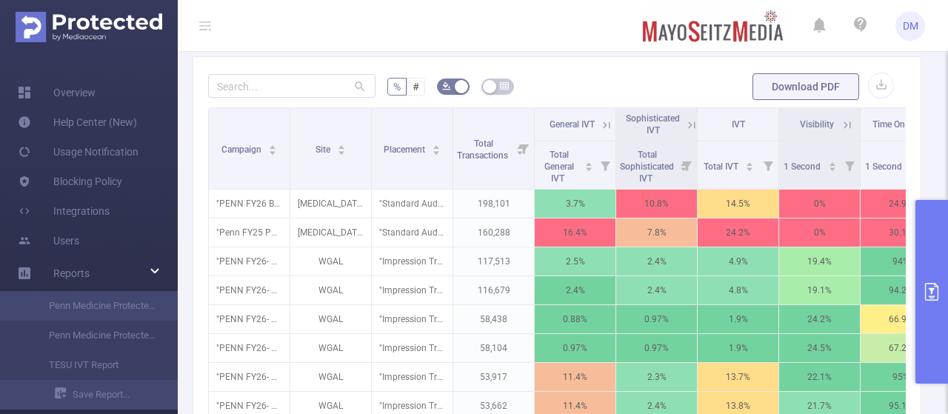
scroll to position [190, 0]
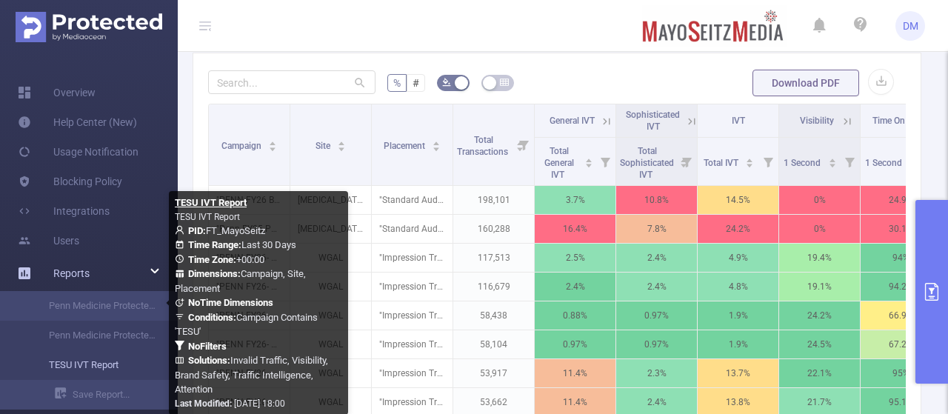
click at [115, 356] on link "TESU IVT Report" at bounding box center [95, 365] width 130 height 30
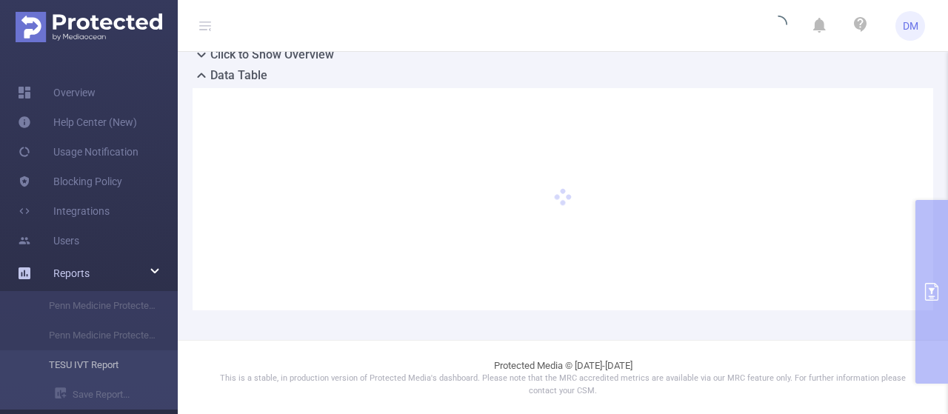
click at [67, 373] on li "TESU IVT Report" at bounding box center [89, 365] width 178 height 30
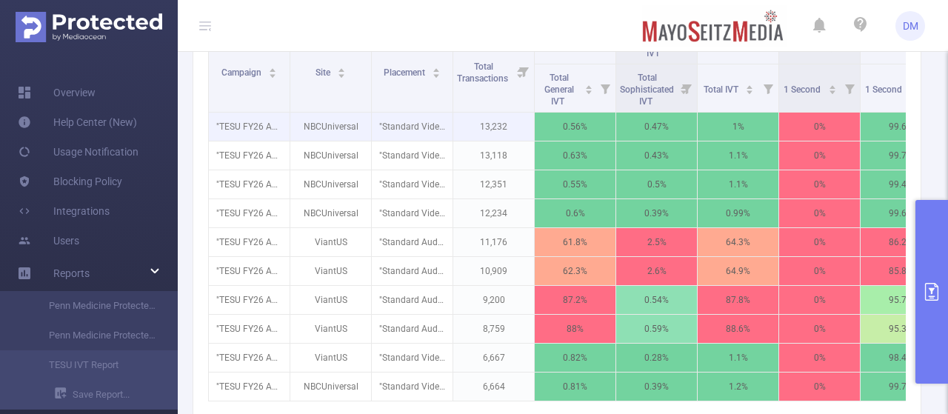
scroll to position [264, 0]
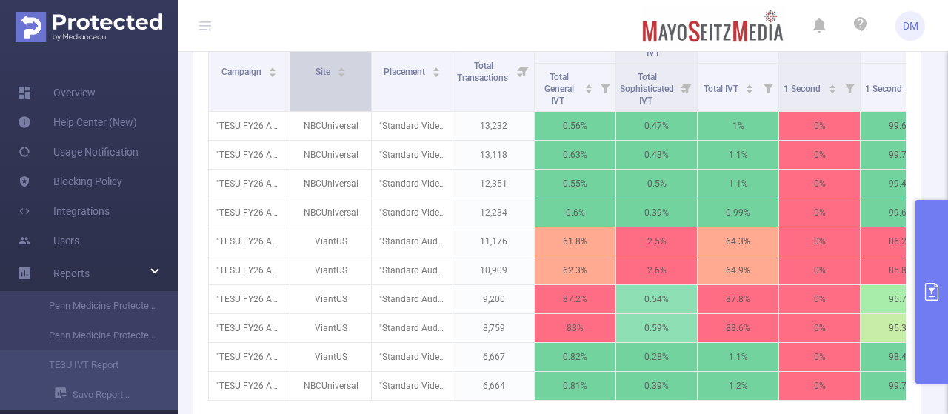
click at [326, 64] on span "Site" at bounding box center [324, 70] width 17 height 15
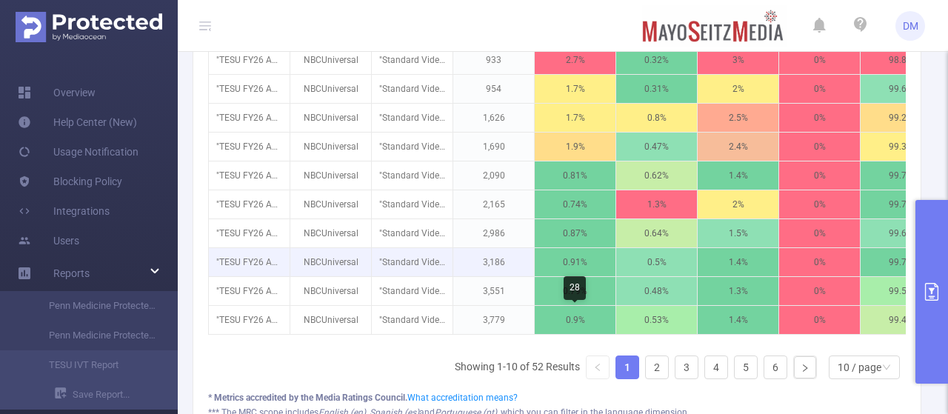
scroll to position [330, 0]
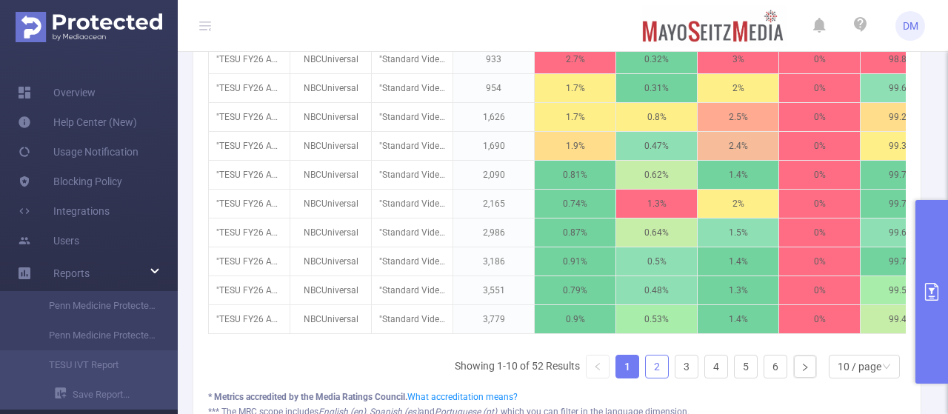
click at [651, 368] on link "2" at bounding box center [657, 367] width 22 height 22
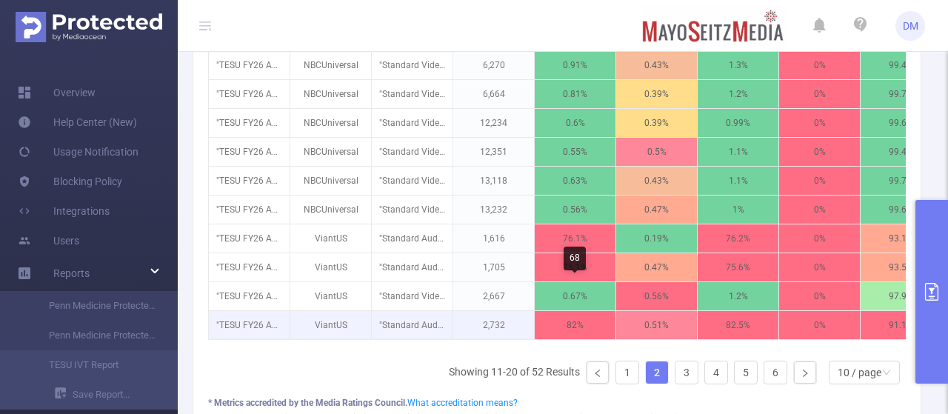
scroll to position [338, 0]
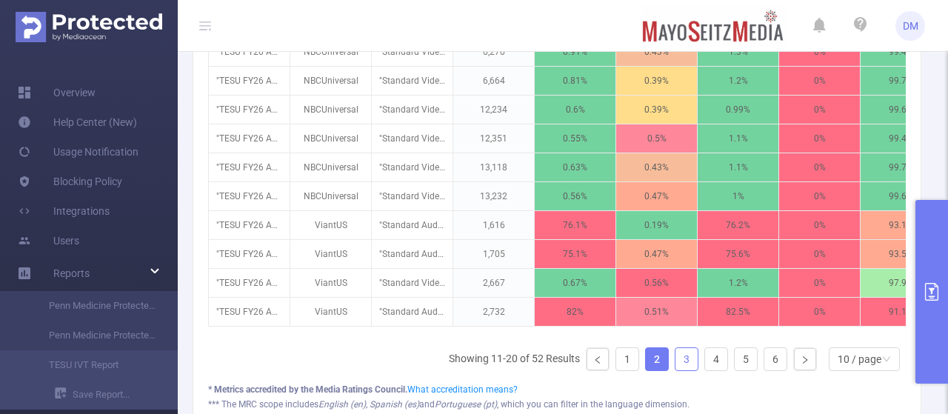
click at [676, 364] on link "3" at bounding box center [687, 359] width 22 height 22
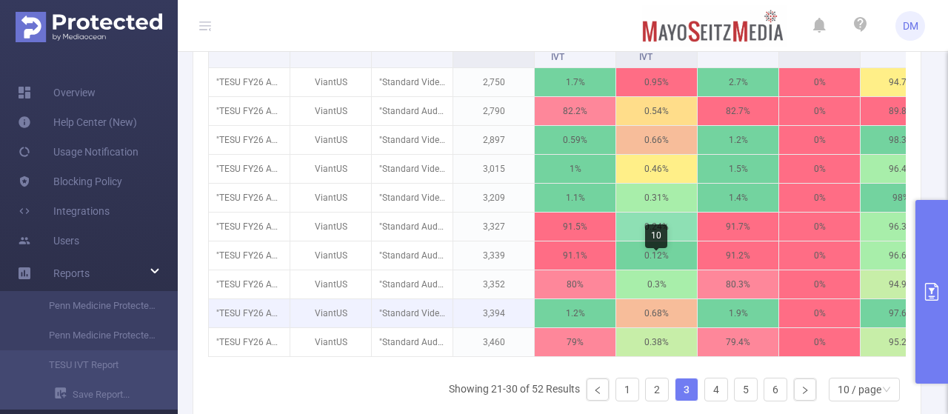
scroll to position [308, 0]
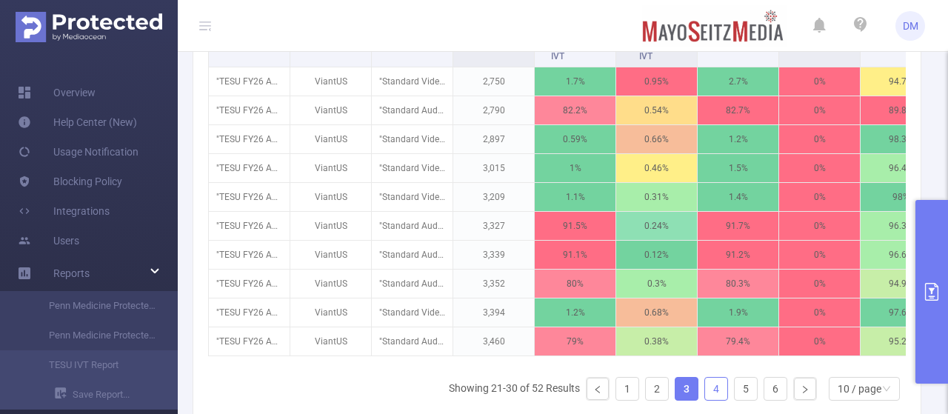
click at [705, 395] on link "4" at bounding box center [716, 389] width 22 height 22
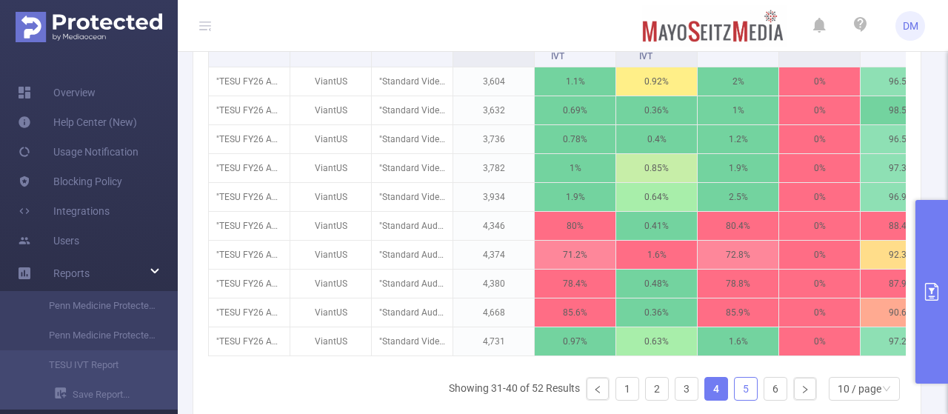
click at [742, 394] on link "5" at bounding box center [746, 389] width 22 height 22
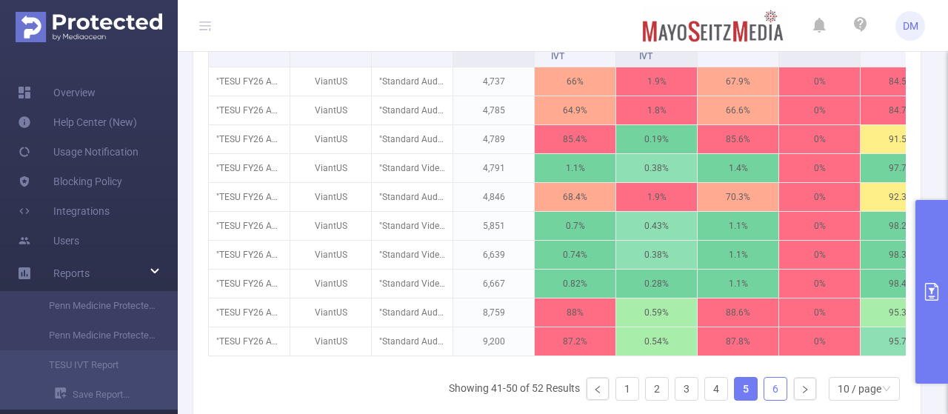
click at [771, 393] on link "6" at bounding box center [775, 389] width 22 height 22
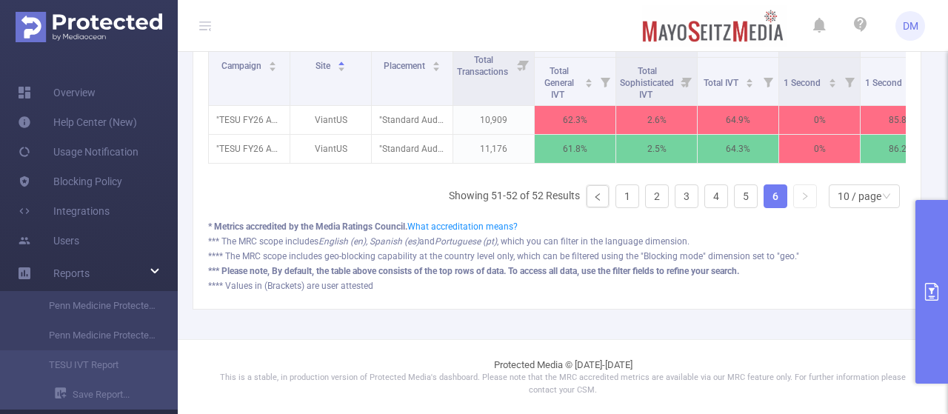
scroll to position [279, 0]
click at [739, 195] on link "5" at bounding box center [746, 196] width 22 height 22
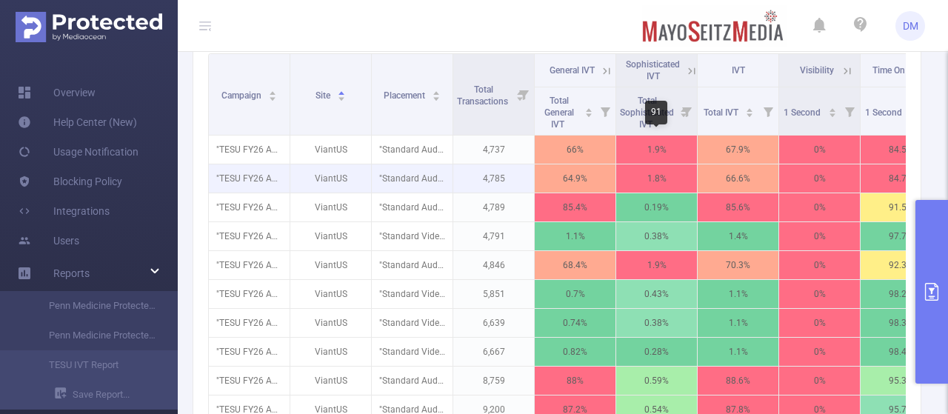
scroll to position [0, 0]
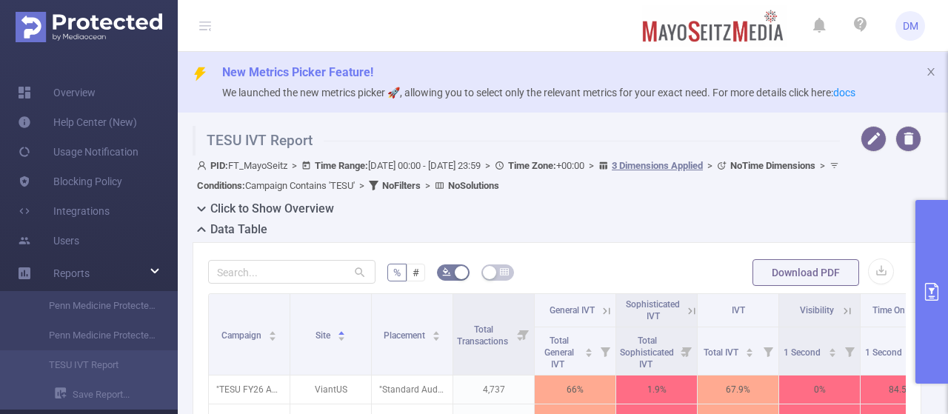
click at [322, 204] on h2 "Click to Show Overview" at bounding box center [272, 209] width 124 height 18
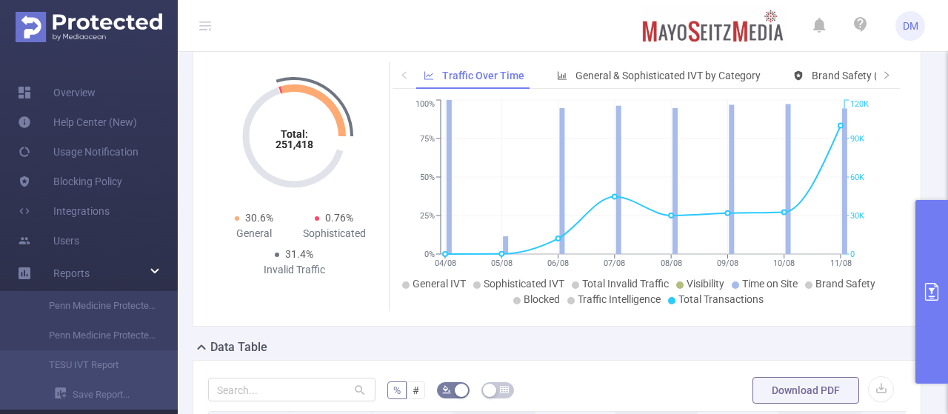
scroll to position [173, 0]
click at [630, 80] on span "General & Sophisticated IVT by Category" at bounding box center [668, 76] width 185 height 12
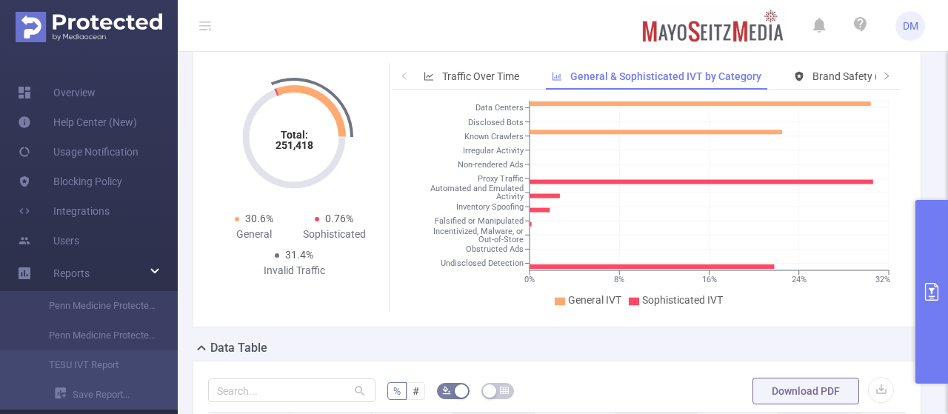
click at [508, 105] on tspan "Data Centers" at bounding box center [500, 109] width 48 height 10
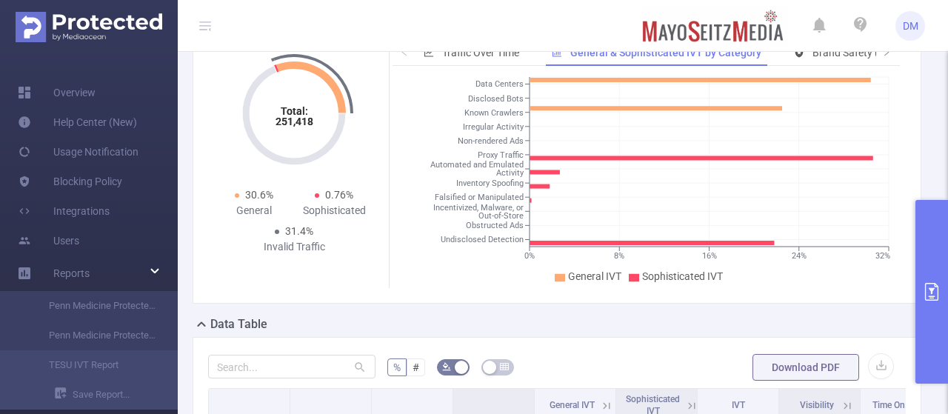
scroll to position [150, 0]
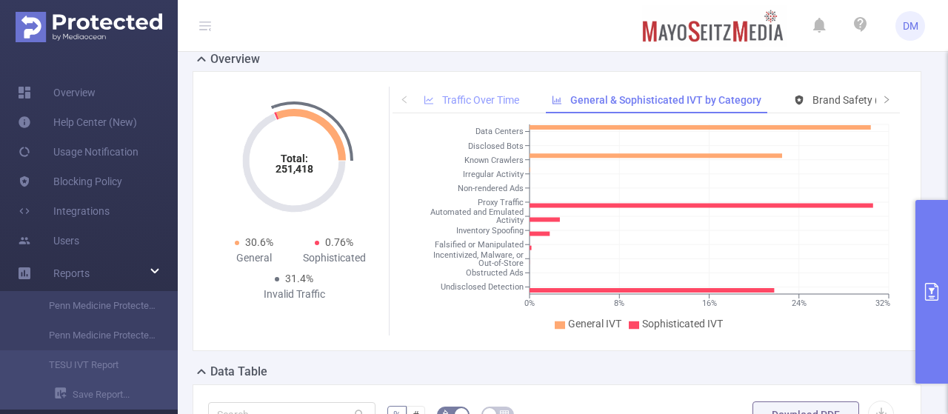
click at [489, 96] on span "Traffic Over Time" at bounding box center [480, 100] width 77 height 12
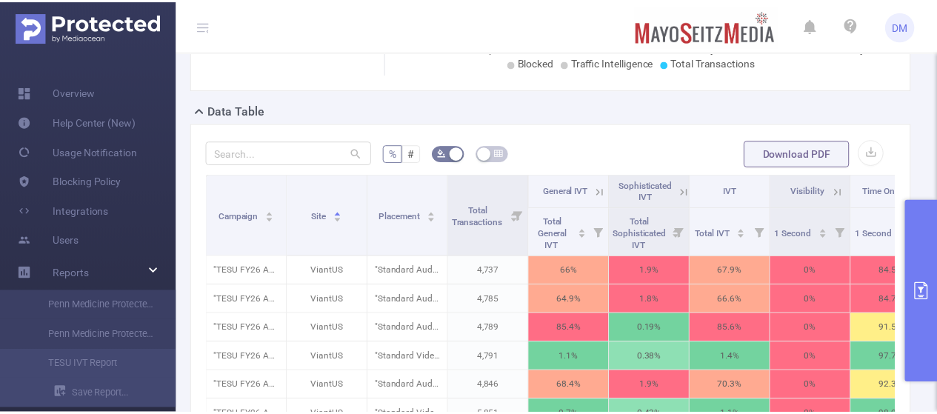
scroll to position [409, 0]
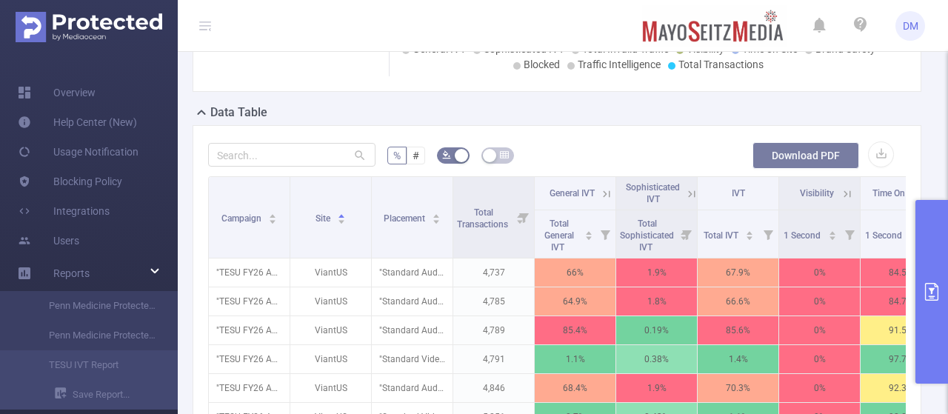
click at [778, 156] on button "Download PDF" at bounding box center [806, 155] width 107 height 27
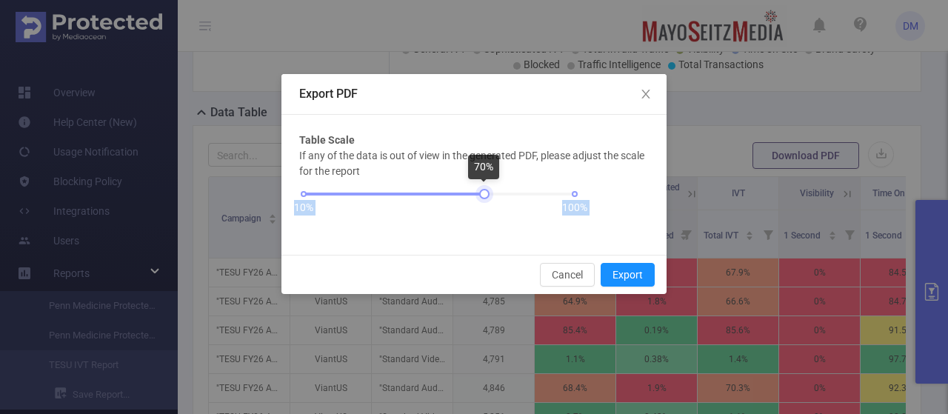
drag, startPoint x: 572, startPoint y: 196, endPoint x: 476, endPoint y: 254, distance: 112.1
click at [483, 262] on div "Export PDF Table Scale If any of the data is out of view in the generated PDF, …" at bounding box center [473, 184] width 385 height 220
click at [459, 212] on div "10% 100%" at bounding box center [439, 199] width 280 height 40
drag, startPoint x: 482, startPoint y: 199, endPoint x: 422, endPoint y: 193, distance: 60.3
click at [422, 193] on div at bounding box center [424, 194] width 10 height 10
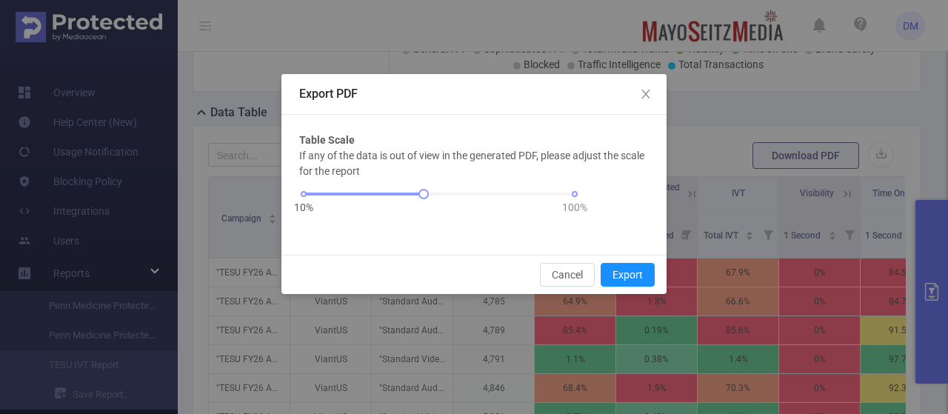
click at [644, 288] on div "Cancel Export" at bounding box center [473, 274] width 385 height 39
click at [644, 281] on button "Export" at bounding box center [628, 275] width 54 height 24
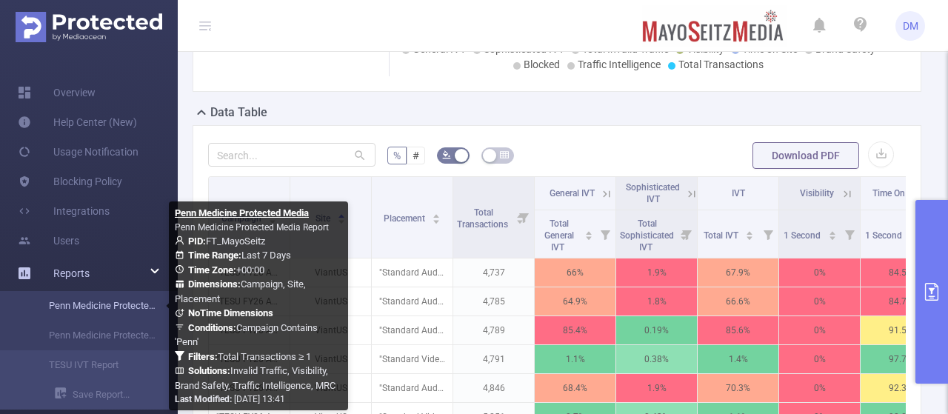
click at [104, 303] on link "Penn Medicine Protected Media" at bounding box center [95, 306] width 130 height 30
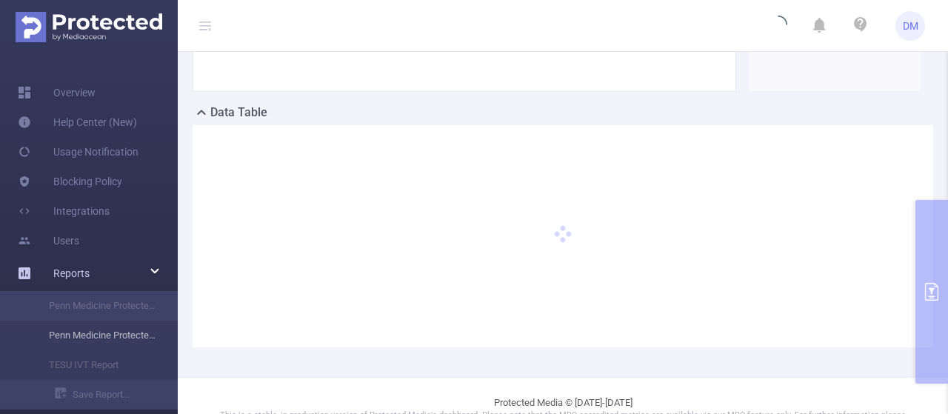
click at [103, 343] on li "Penn Medicine Protected Media Report" at bounding box center [89, 336] width 178 height 30
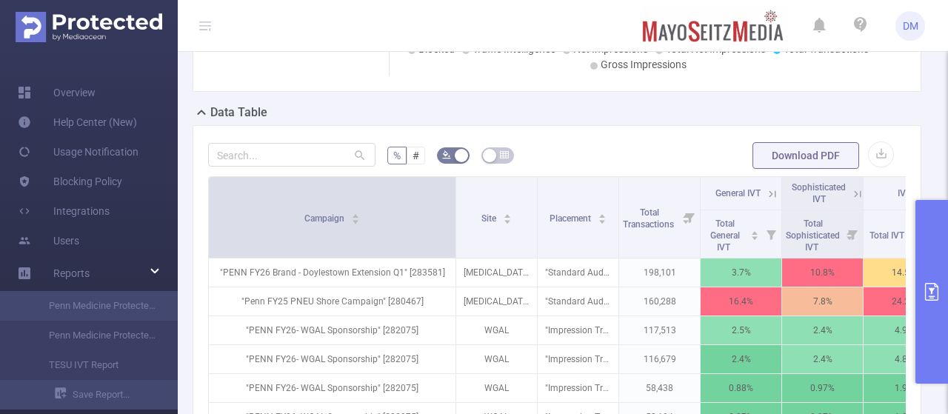
drag, startPoint x: 287, startPoint y: 179, endPoint x: 461, endPoint y: 174, distance: 174.2
click at [459, 177] on span at bounding box center [455, 217] width 7 height 81
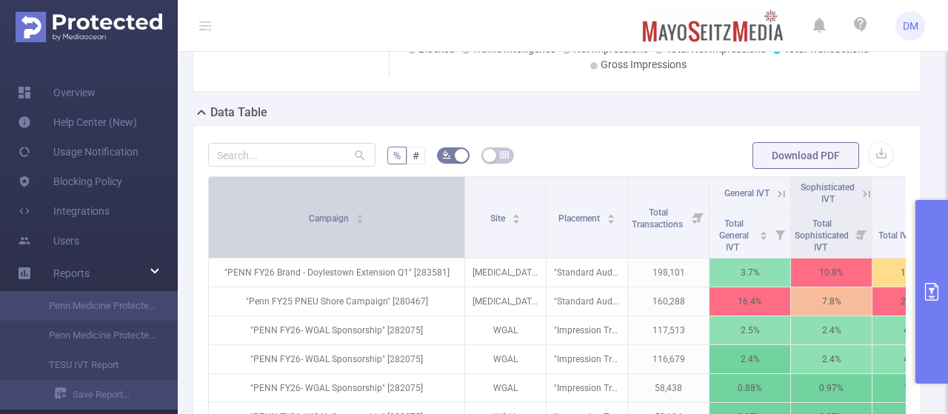
click at [365, 210] on div "Campaign" at bounding box center [337, 217] width 56 height 15
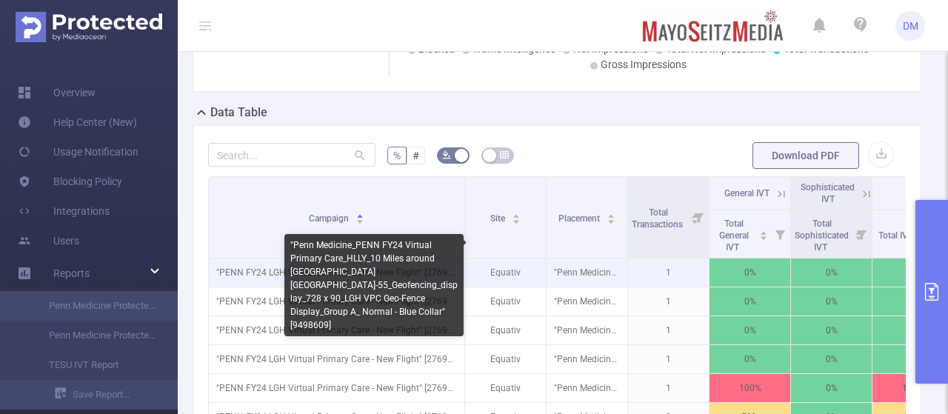
click at [547, 374] on p ""Penn Medicine_PENN FY24 Virtual Primary Care_HLLY_10 Miles around Lititz PA_AD…" at bounding box center [587, 388] width 81 height 28
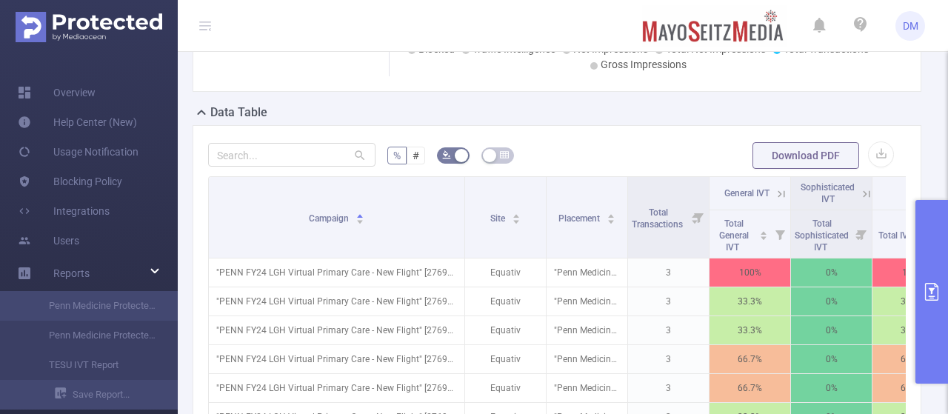
click at [646, 333] on div "Campaign Site Placement Total Transactions General IVT Sophisticated IVT IVT Vi…" at bounding box center [557, 389] width 698 height 427
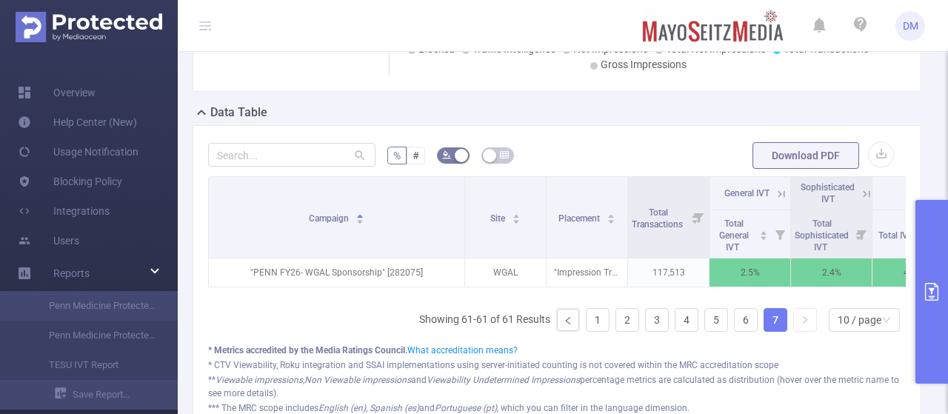
click at [575, 70] on span "General IVT" at bounding box center [594, 65] width 53 height 12
click at [650, 70] on span "Sophisticated IVT" at bounding box center [682, 65] width 81 height 12
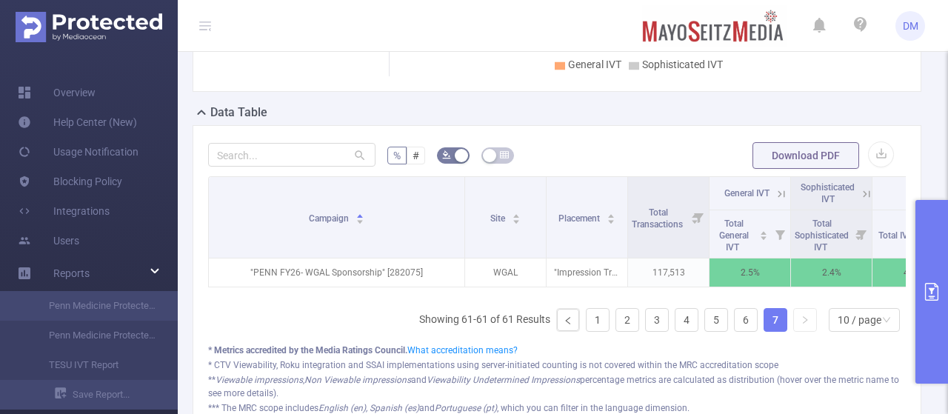
click at [650, 70] on span "Sophisticated IVT" at bounding box center [682, 65] width 81 height 12
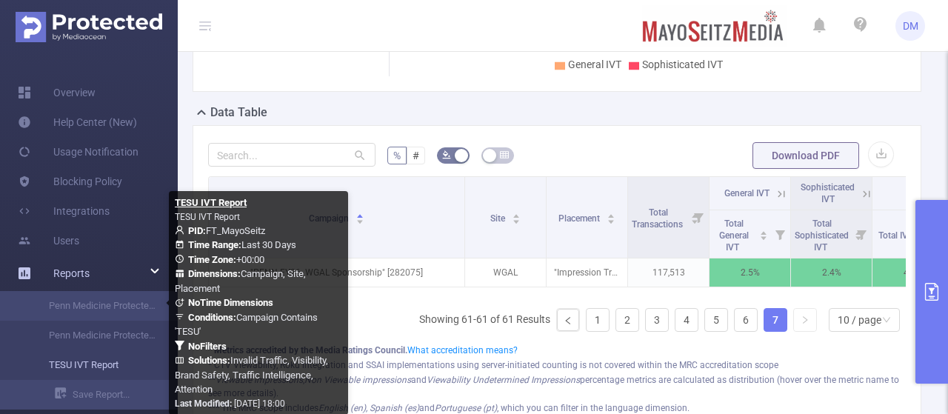
click at [84, 356] on link "TESU IVT Report" at bounding box center [95, 365] width 130 height 30
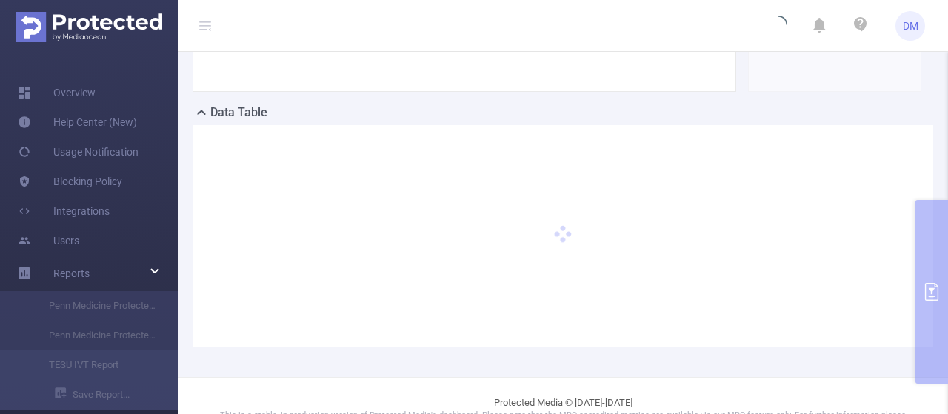
click at [304, 347] on div at bounding box center [563, 236] width 741 height 222
type input "2025-07-13 00:00"
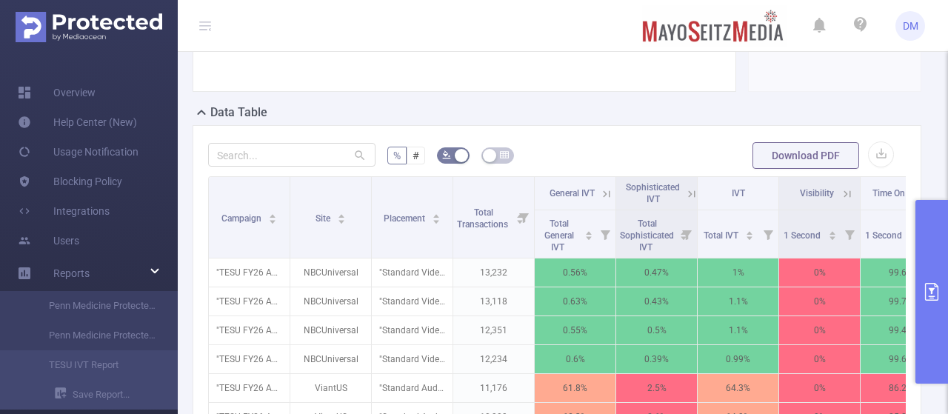
click at [947, 282] on button "primary" at bounding box center [932, 292] width 33 height 184
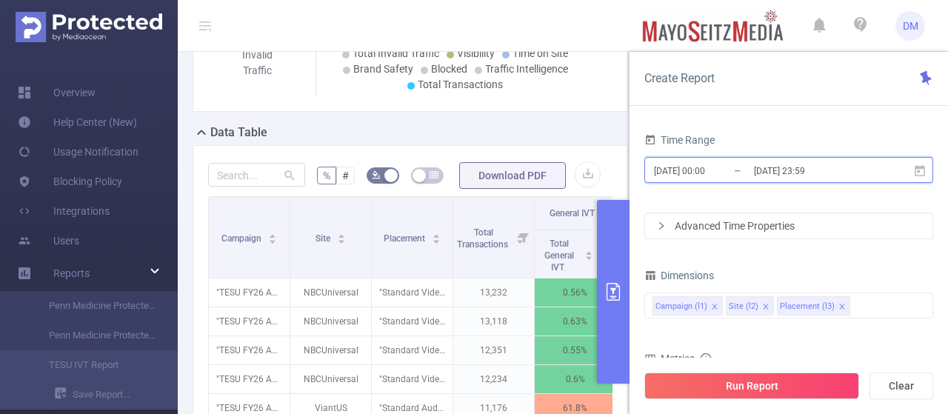
click at [919, 167] on icon at bounding box center [920, 169] width 10 height 11
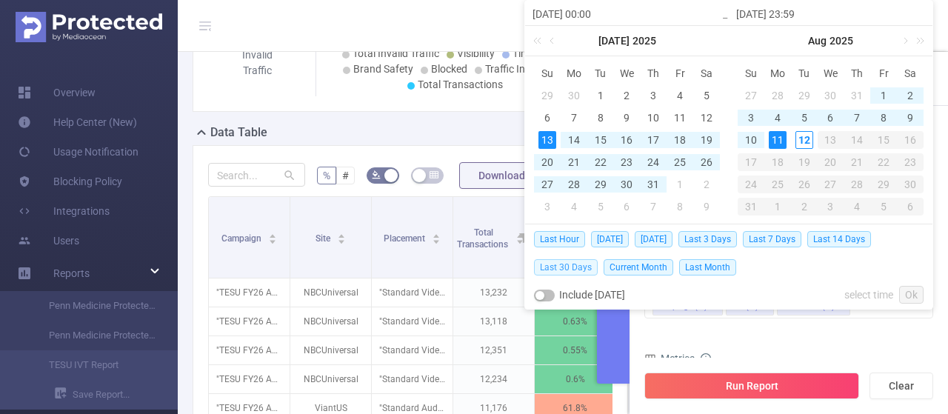
click at [572, 265] on span "Last 30 Days" at bounding box center [566, 267] width 64 height 16
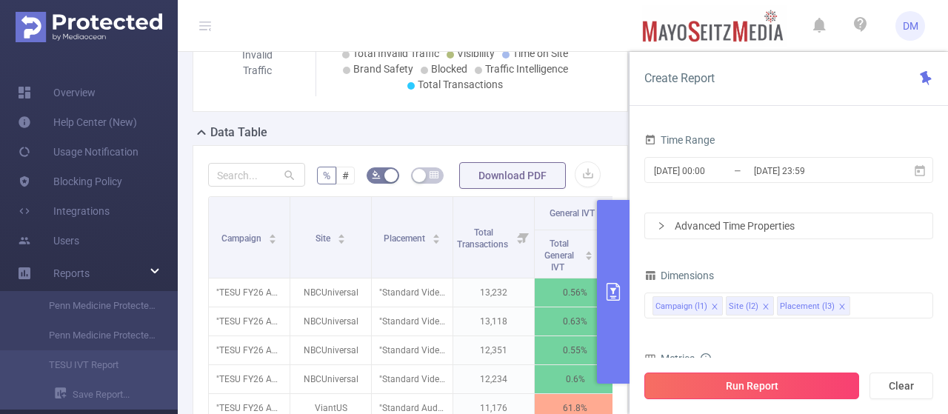
click at [819, 389] on button "Run Report" at bounding box center [751, 386] width 215 height 27
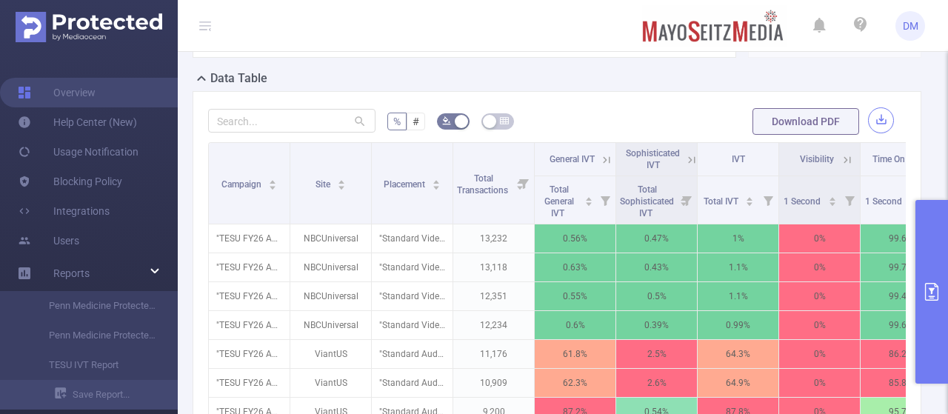
click at [874, 133] on button "button" at bounding box center [881, 120] width 26 height 26
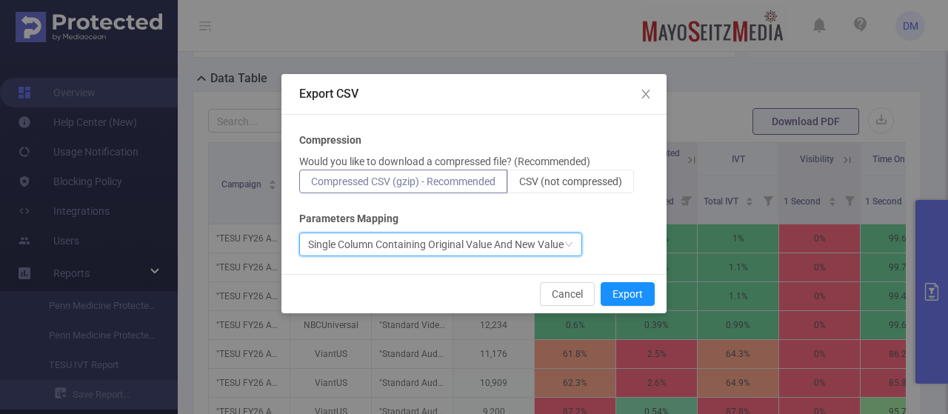
click at [493, 248] on div "Single Column Containing Original Value And New Value" at bounding box center [436, 244] width 256 height 22
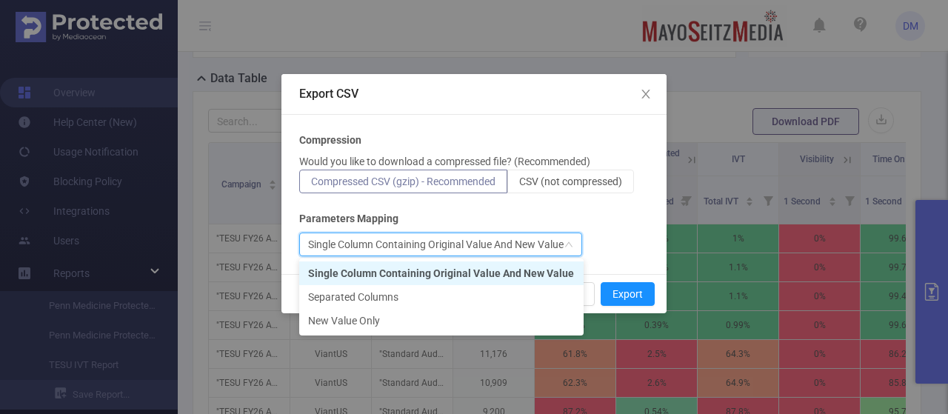
click at [573, 207] on div "Compression Would you like to download a compressed file? (Recommended) Compres…" at bounding box center [474, 195] width 350 height 124
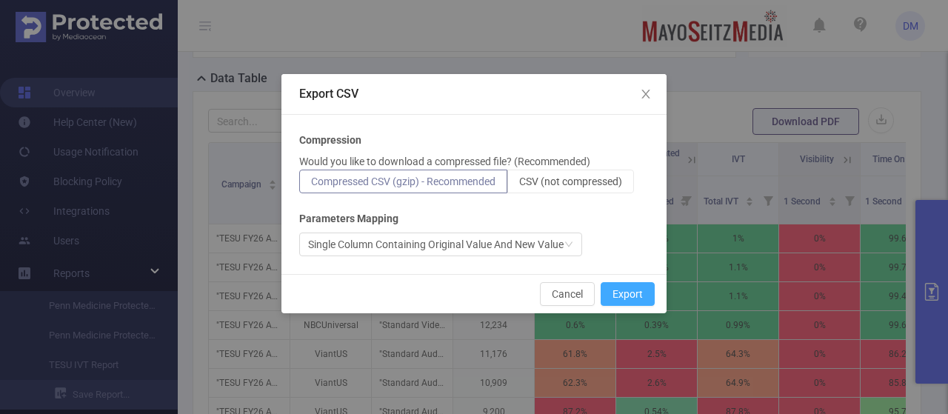
click at [623, 290] on button "Export" at bounding box center [628, 294] width 54 height 24
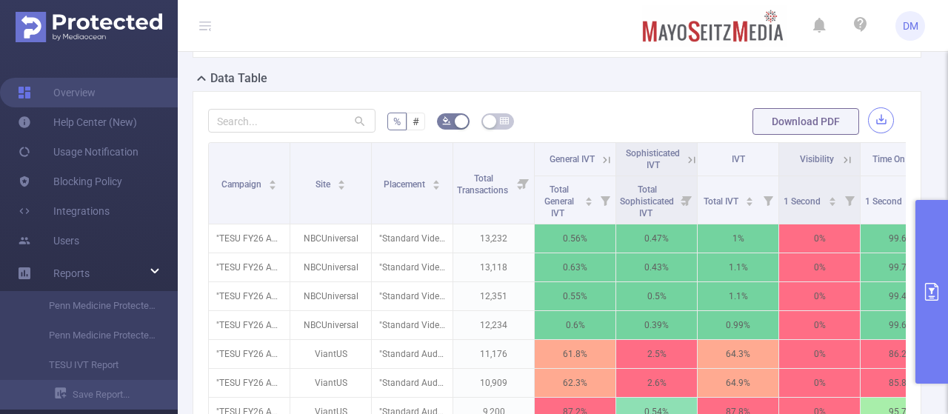
click at [871, 133] on button "button" at bounding box center [881, 120] width 26 height 26
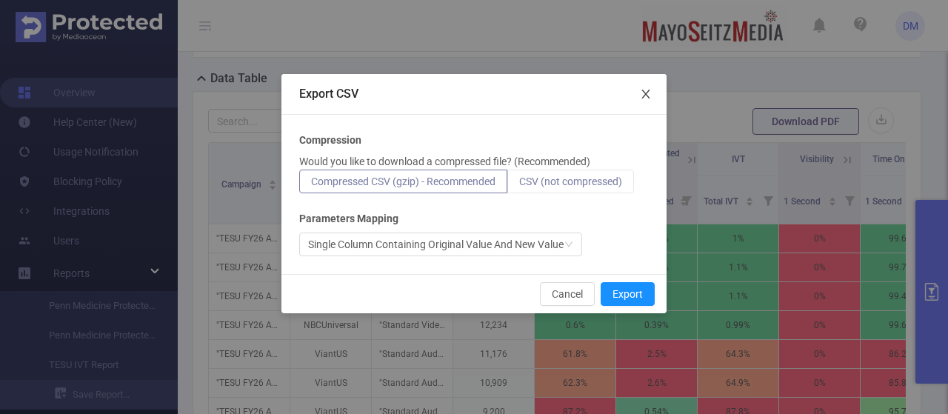
drag, startPoint x: 647, startPoint y: 99, endPoint x: 622, endPoint y: 174, distance: 78.9
click at [626, 179] on div "Export CSV Compression Would you like to download a compressed file? (Recommend…" at bounding box center [473, 193] width 385 height 239
click at [621, 170] on label "CSV (not compressed)" at bounding box center [570, 182] width 127 height 24
click at [519, 185] on input "CSV (not compressed)" at bounding box center [519, 185] width 0 height 0
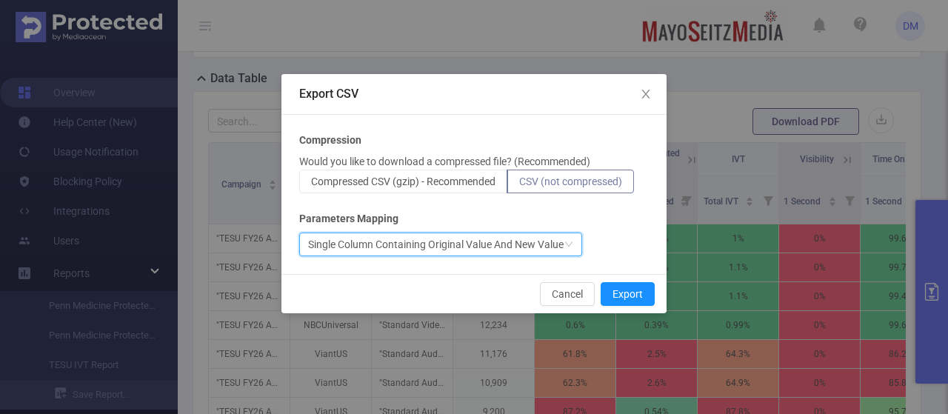
click at [555, 253] on div "Single Column Containing Original Value And New Value" at bounding box center [436, 244] width 256 height 22
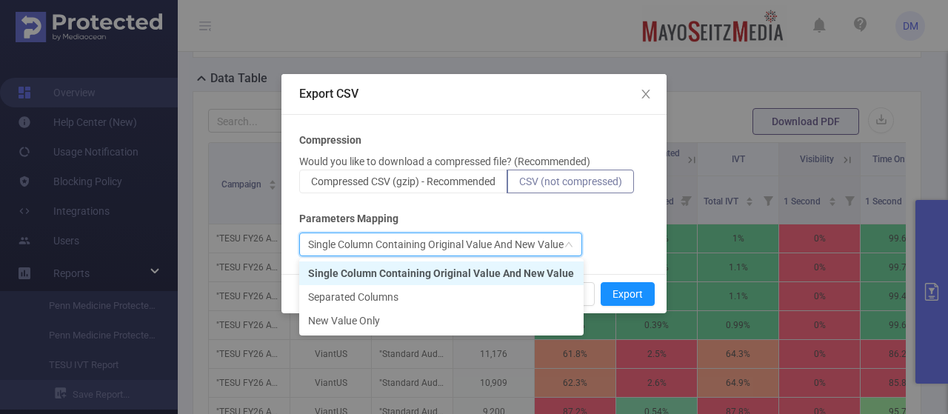
click at [612, 247] on div "Single Column Containing Original Value And New Value" at bounding box center [474, 245] width 350 height 24
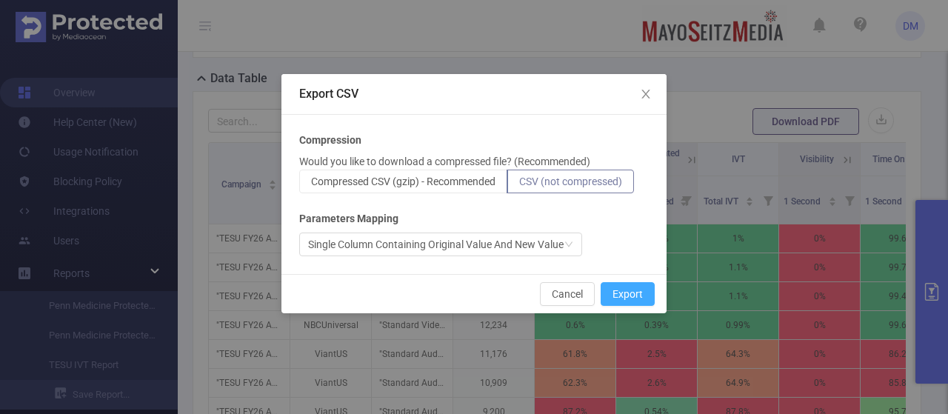
click at [622, 291] on button "Export" at bounding box center [628, 294] width 54 height 24
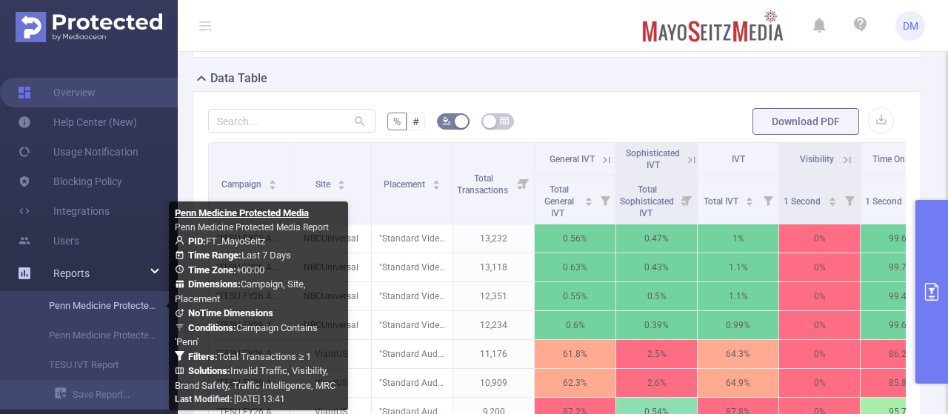
click at [130, 301] on link "Penn Medicine Protected Media" at bounding box center [95, 306] width 130 height 30
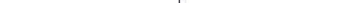
scroll to position [212, 0]
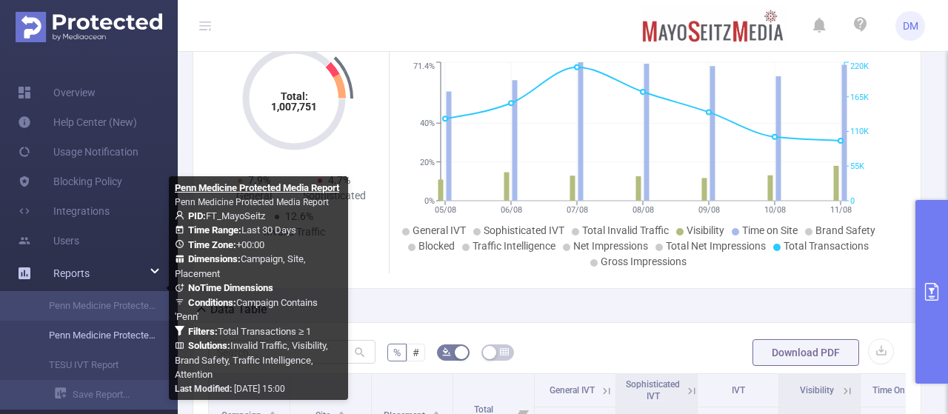
click at [105, 324] on link "Penn Medicine Protected Media Report" at bounding box center [95, 336] width 130 height 30
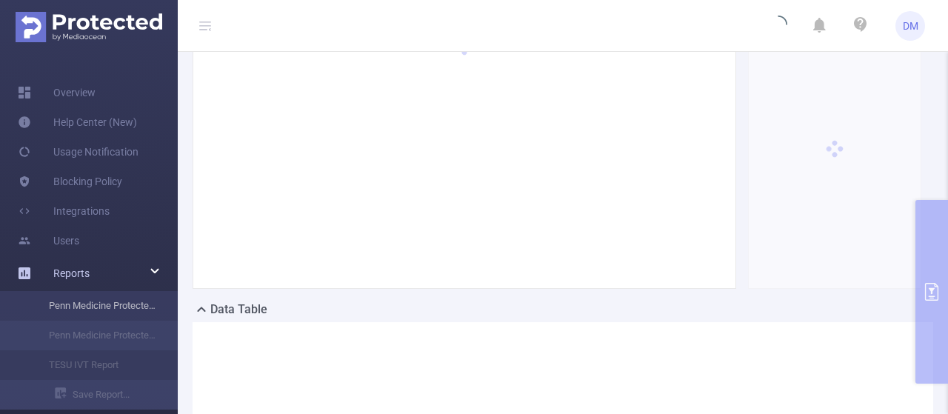
click at [103, 319] on li "Penn Medicine Protected Media" at bounding box center [89, 306] width 178 height 30
click at [96, 376] on li "TESU IVT Report" at bounding box center [89, 365] width 178 height 30
click at [97, 309] on li "Penn Medicine Protected Media" at bounding box center [89, 306] width 178 height 30
type input "2025-07-13 00:00"
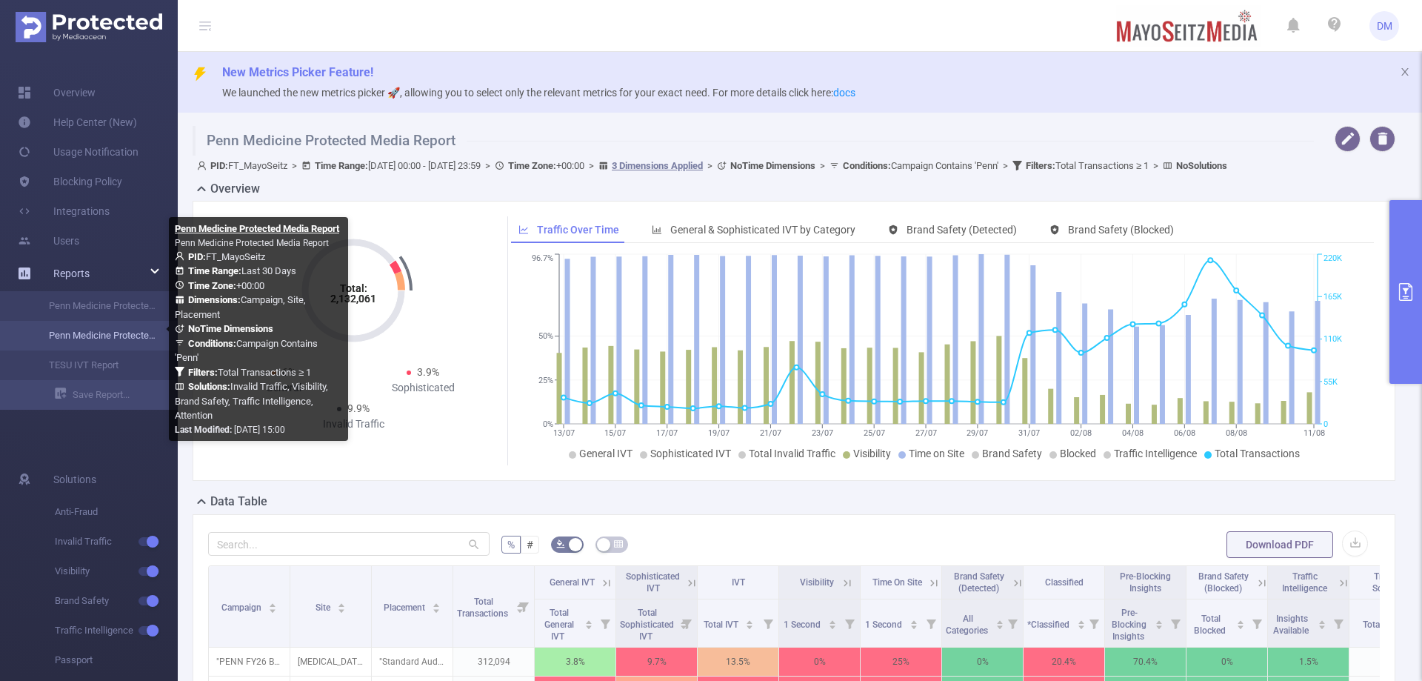
click at [99, 340] on link "Penn Medicine Protected Media Report" at bounding box center [95, 336] width 130 height 30
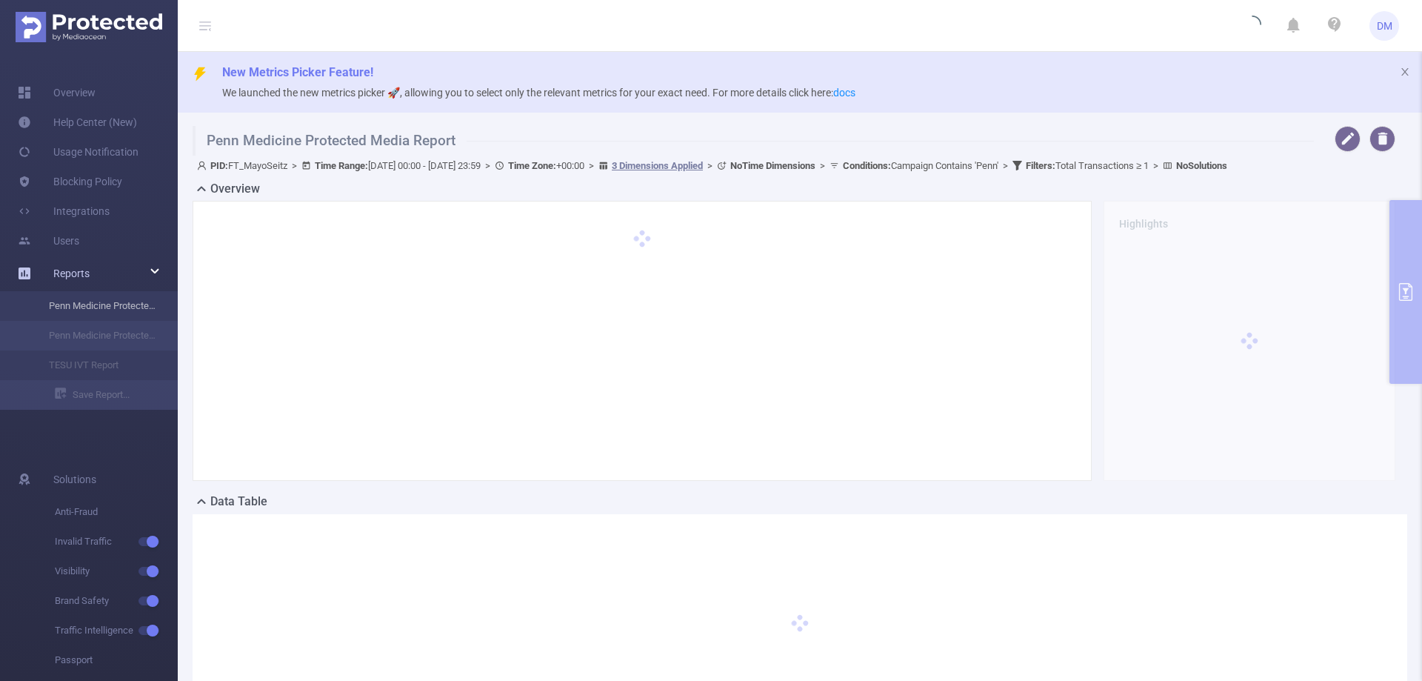
click at [95, 304] on li "Penn Medicine Protected Media" at bounding box center [89, 306] width 178 height 30
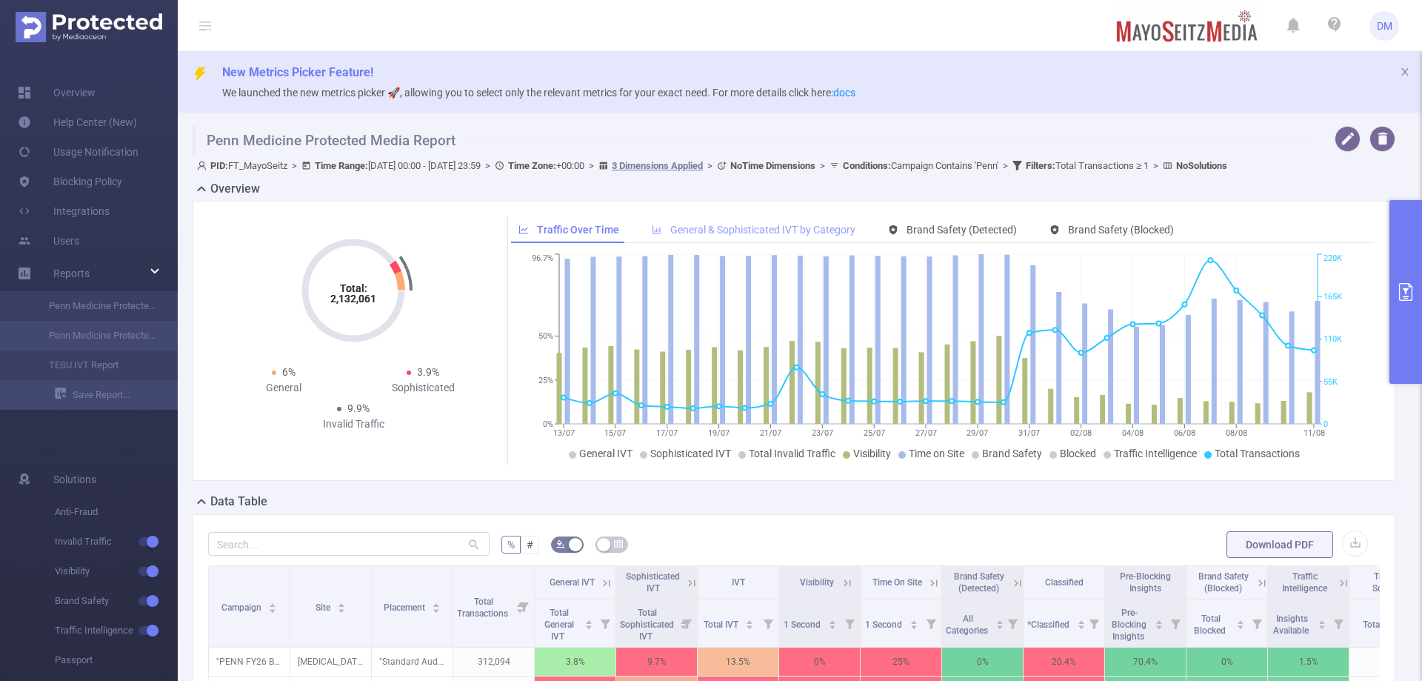
click at [767, 233] on span "General & Sophisticated IVT by Category" at bounding box center [762, 230] width 185 height 12
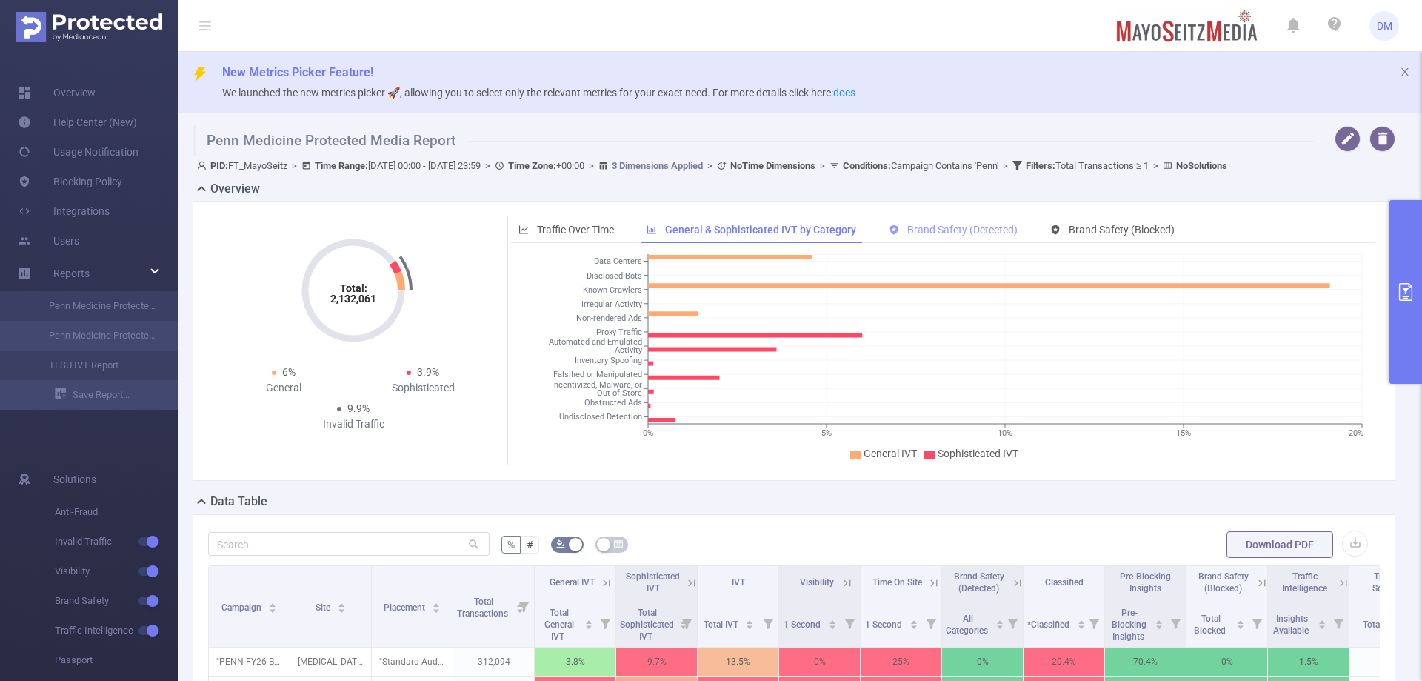
click at [947, 234] on span "Brand Safety (Detected)" at bounding box center [962, 230] width 110 height 12
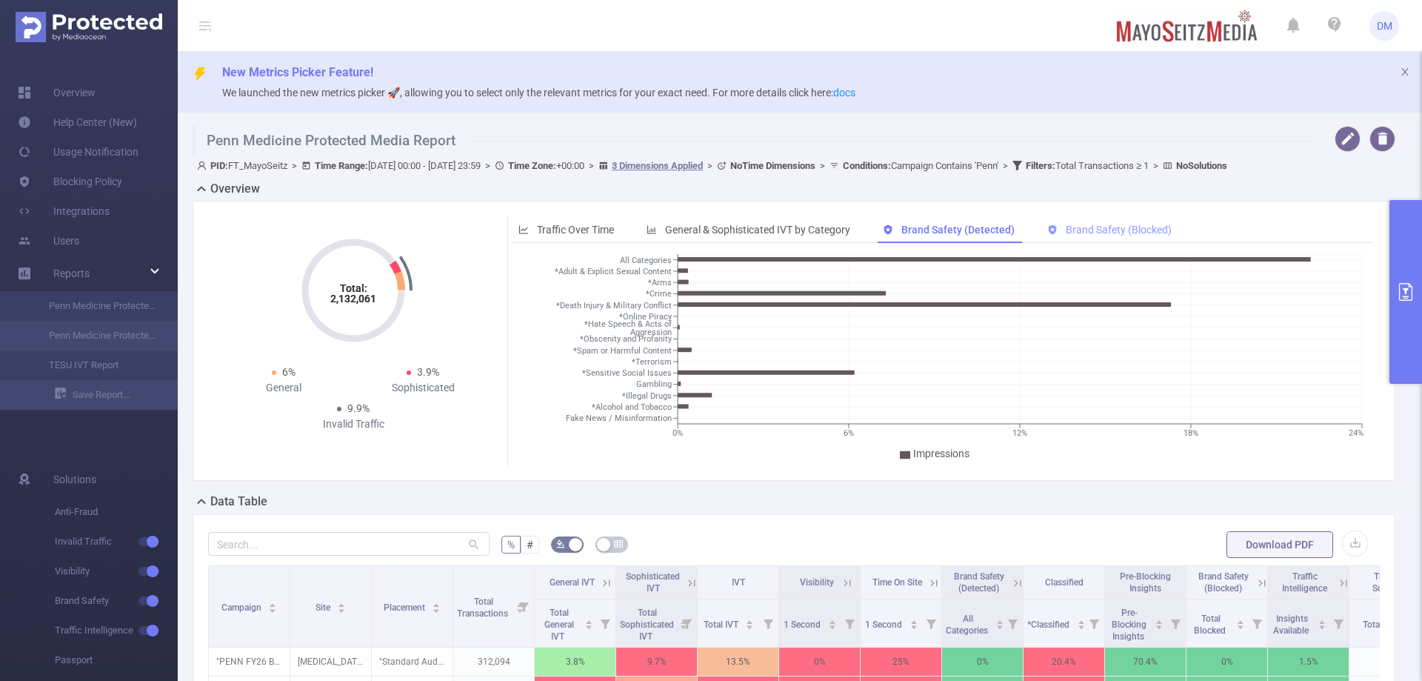
drag, startPoint x: 1079, startPoint y: 236, endPoint x: 1093, endPoint y: 232, distance: 14.6
click at [947, 236] on span "Brand Safety (Blocked)" at bounding box center [1119, 230] width 106 height 12
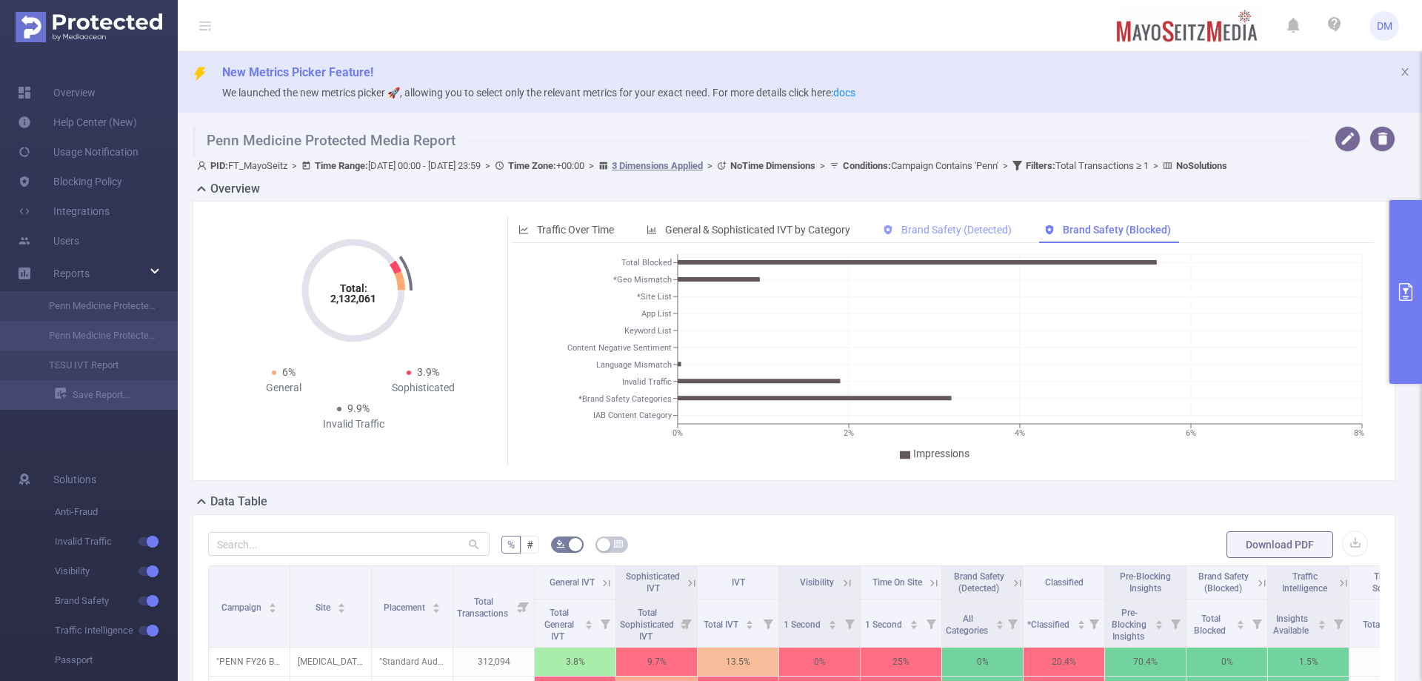
click at [947, 227] on span "Brand Safety (Detected)" at bounding box center [956, 230] width 110 height 12
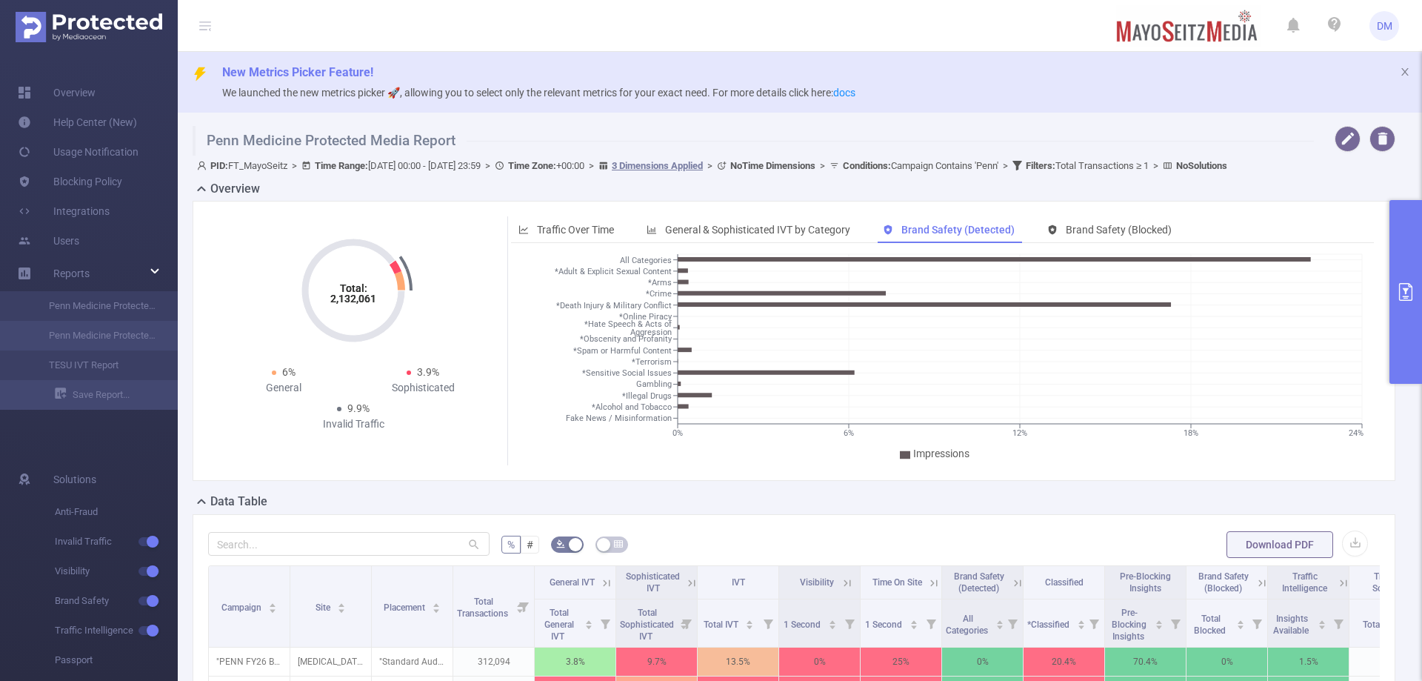
click at [696, 203] on div "Total: 2,132,061 Total: 2,132,061 6% General 3.9% Sophisticated 9.9% Invalid Tr…" at bounding box center [794, 341] width 1203 height 280
click at [720, 233] on span "General & Sophisticated IVT by Category" at bounding box center [757, 230] width 185 height 12
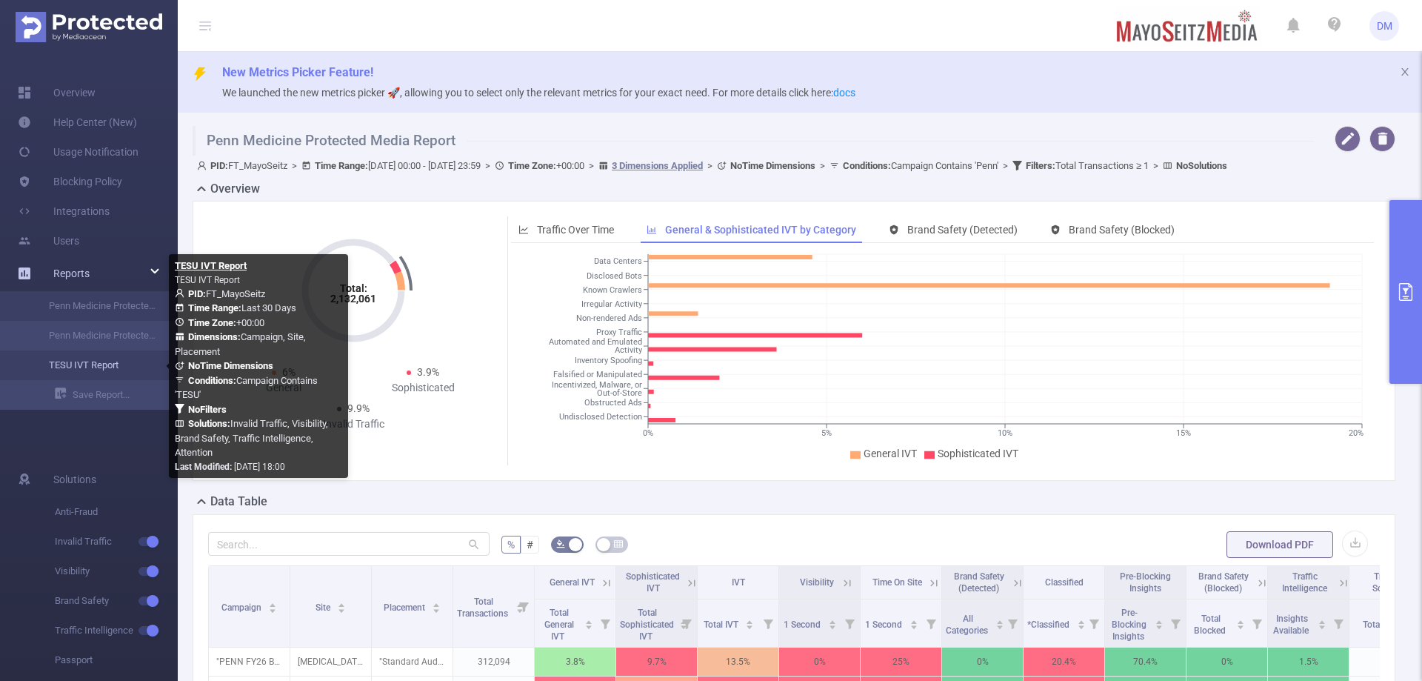
click at [128, 369] on link "TESU IVT Report" at bounding box center [95, 365] width 130 height 30
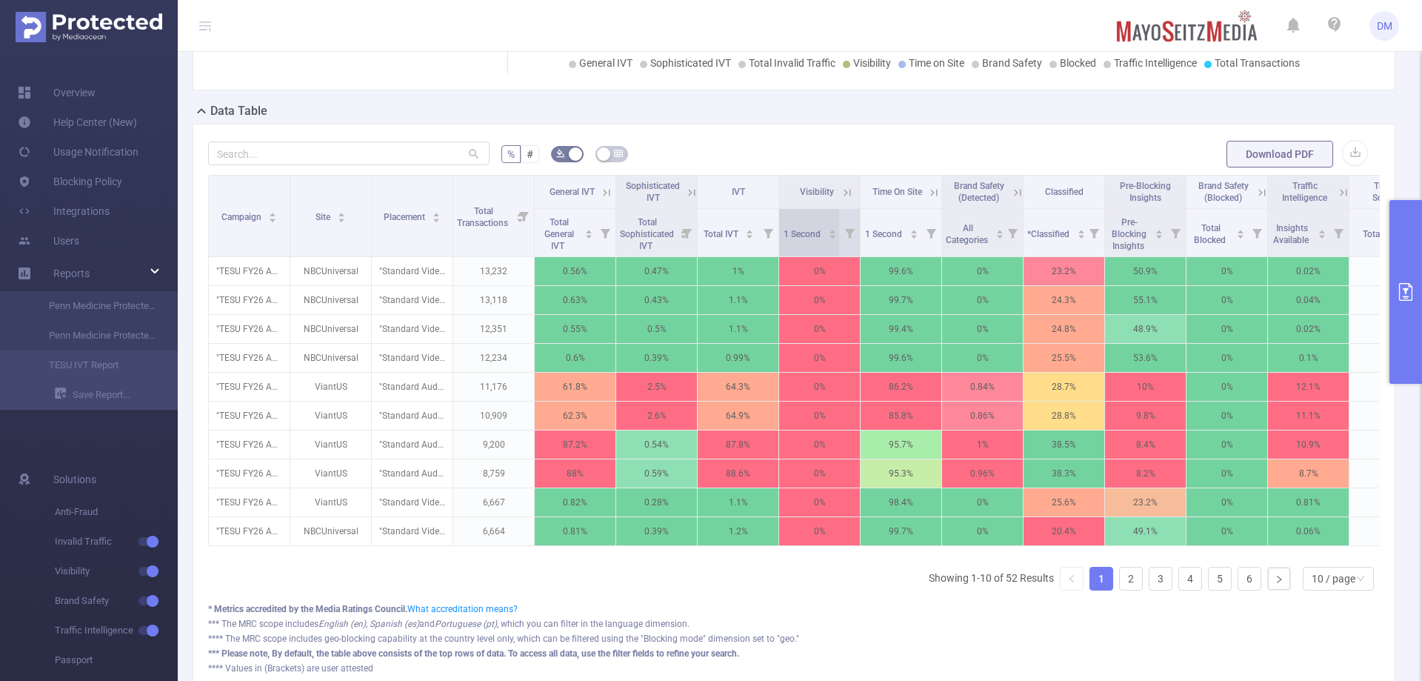
scroll to position [135, 0]
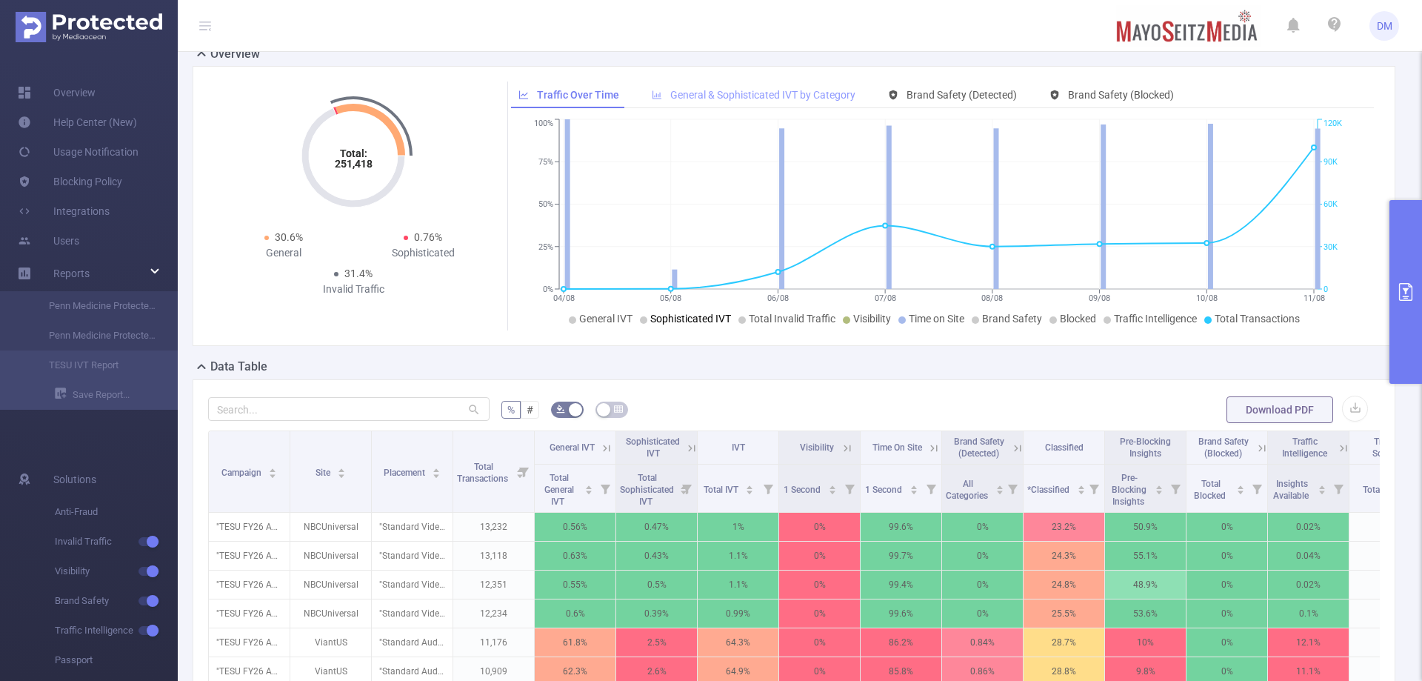
click at [685, 87] on div "General & Sophisticated IVT by Category" at bounding box center [753, 94] width 219 height 27
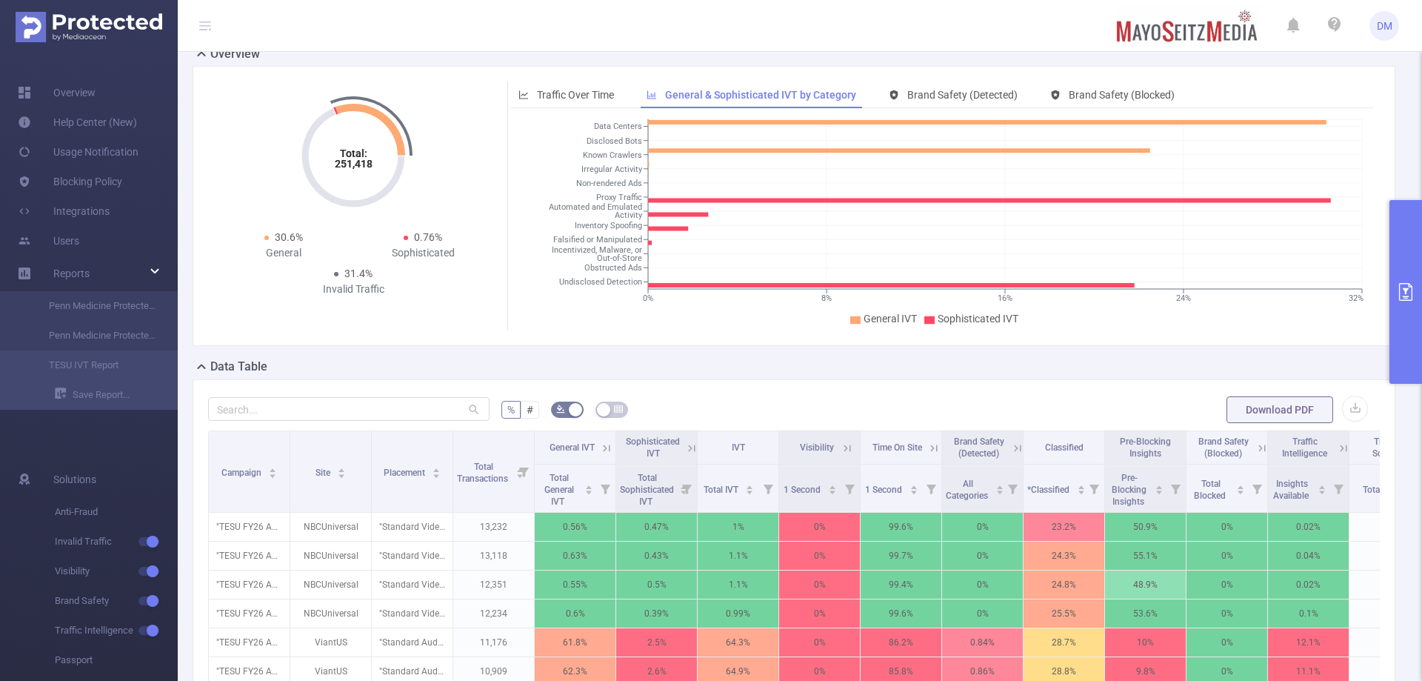
click at [890, 319] on span "General IVT" at bounding box center [890, 319] width 53 height 12
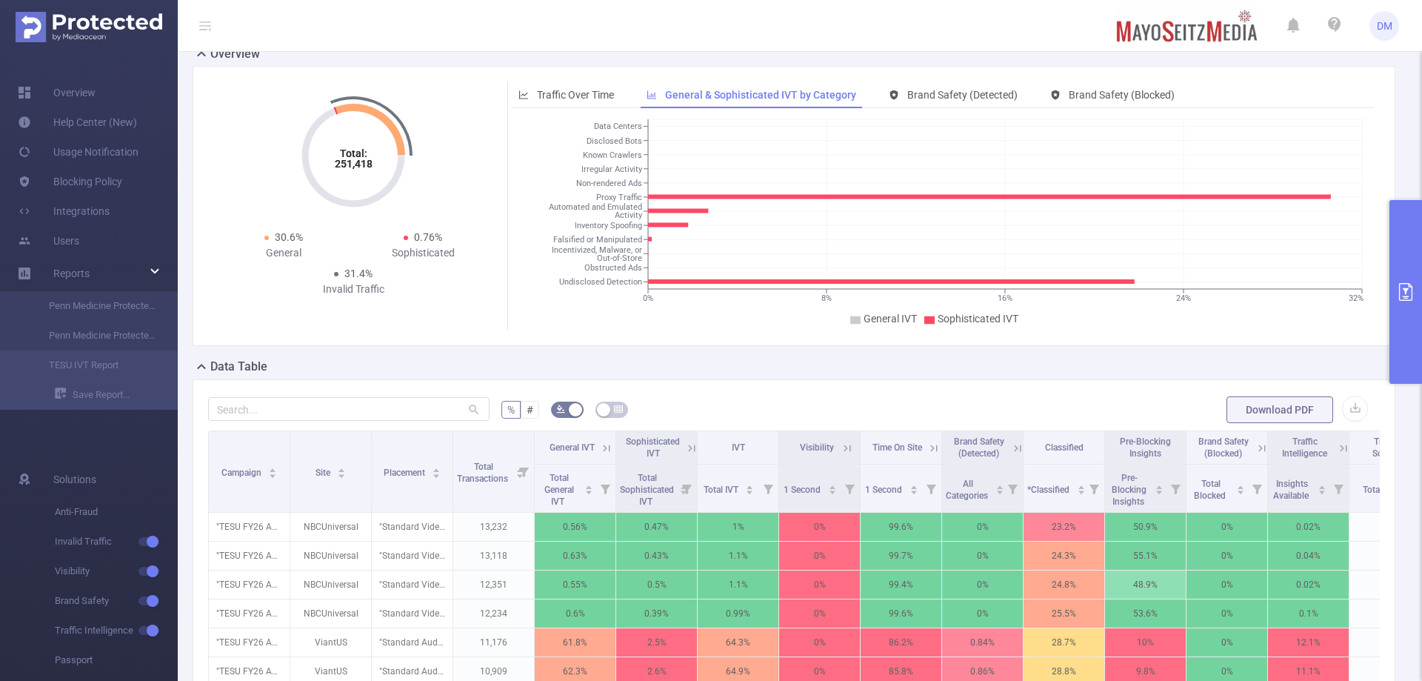
click at [890, 319] on span "General IVT" at bounding box center [890, 319] width 53 height 12
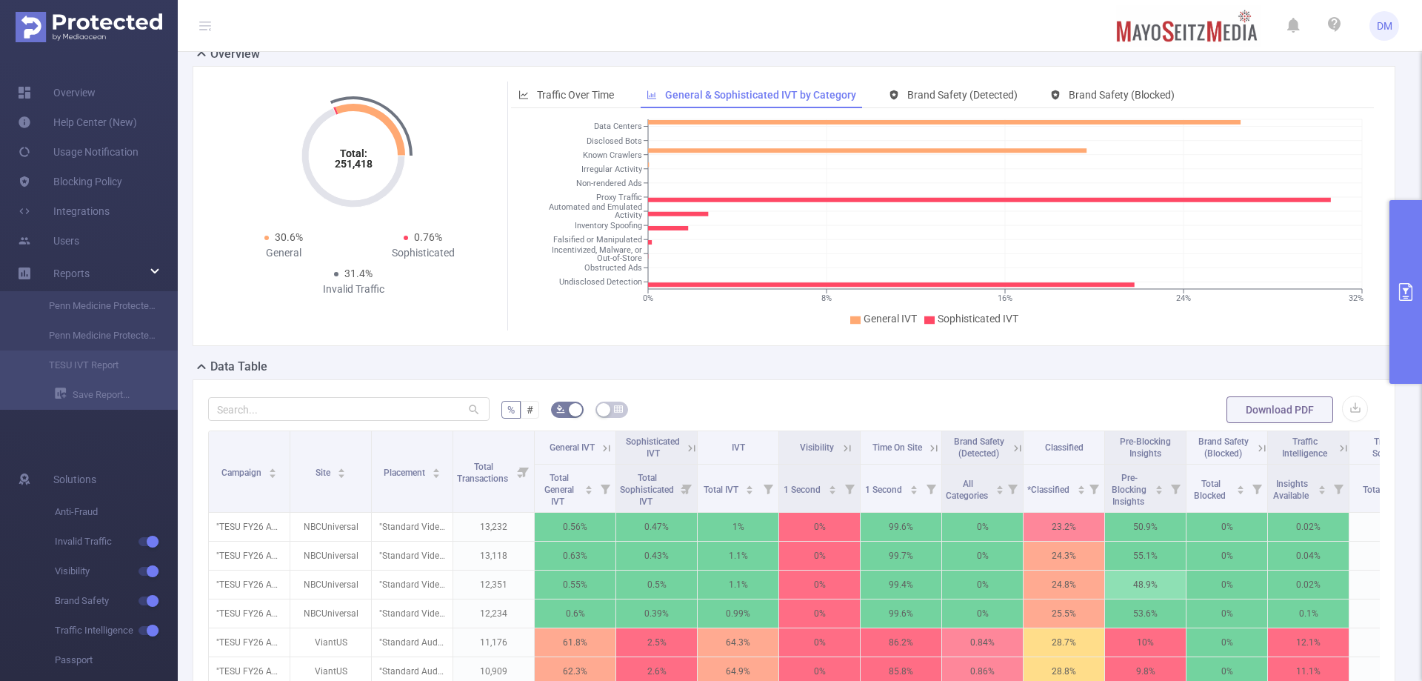
click at [947, 319] on span "Sophisticated IVT" at bounding box center [978, 319] width 81 height 12
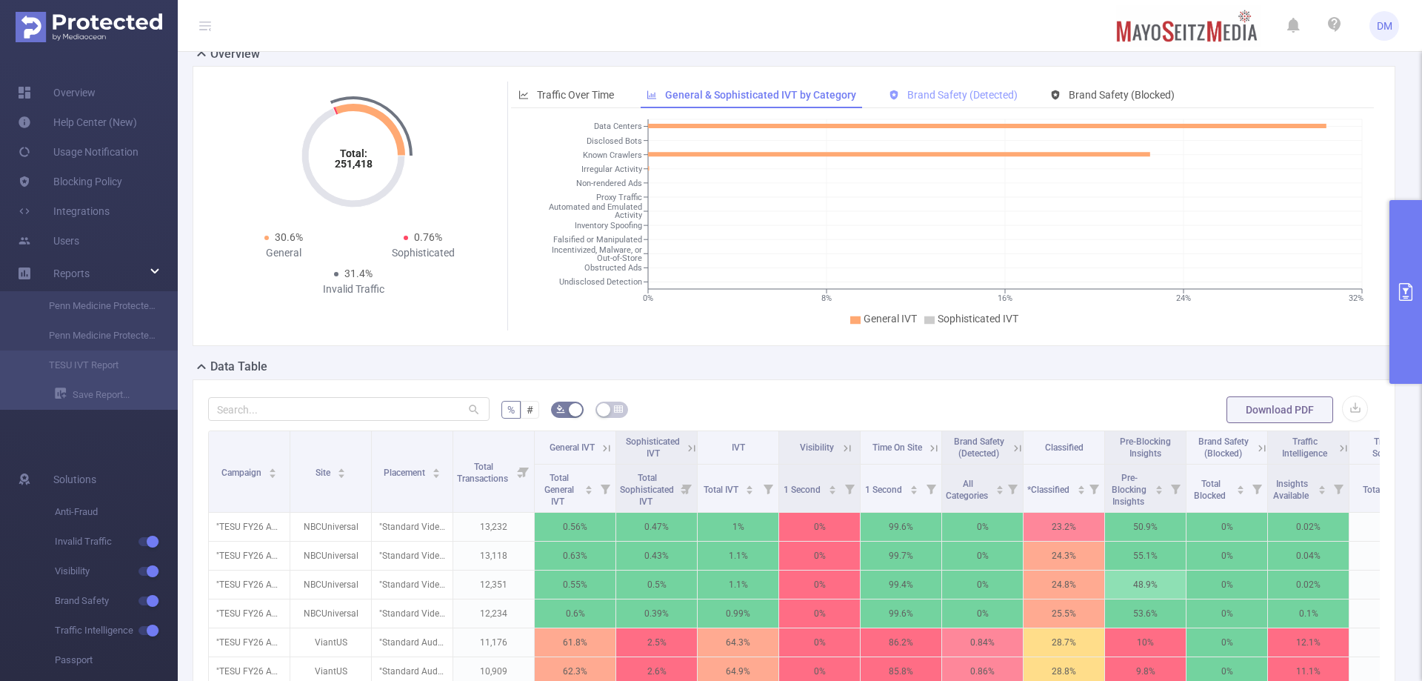
click at [936, 89] on span "Brand Safety (Detected)" at bounding box center [962, 95] width 110 height 12
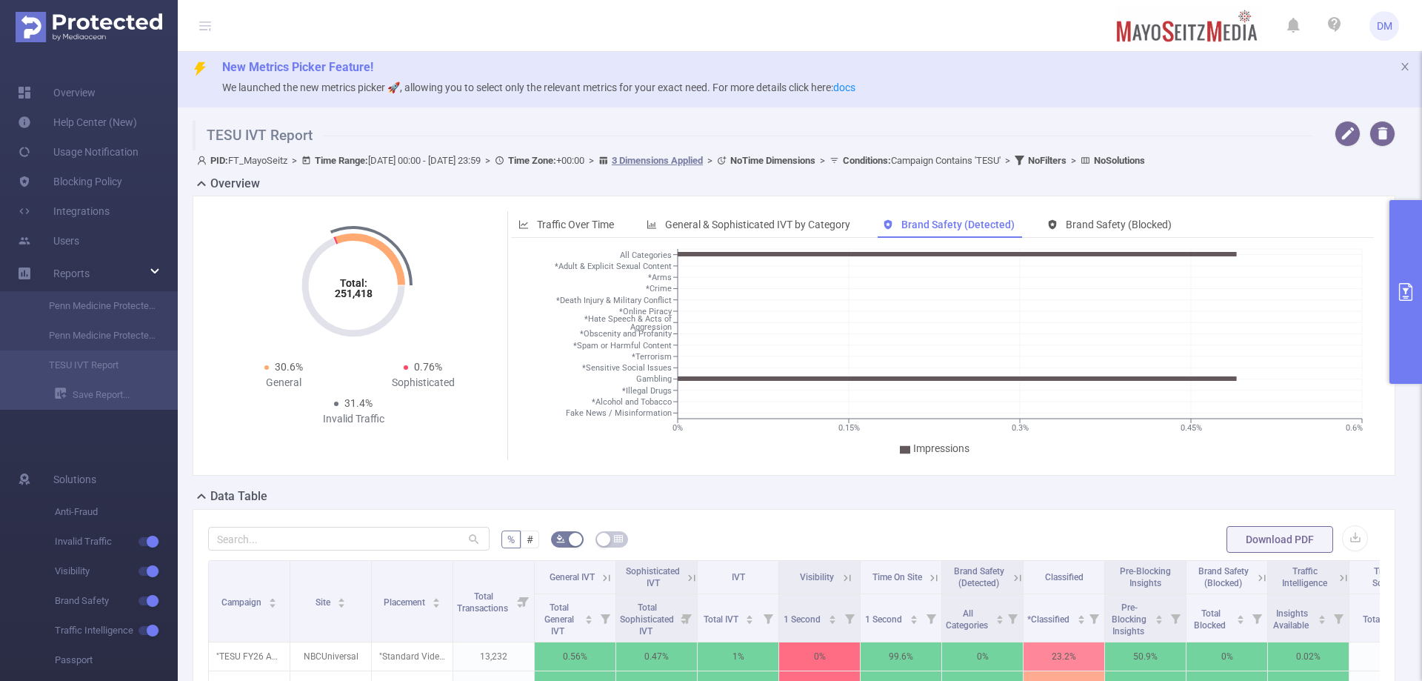
scroll to position [0, 0]
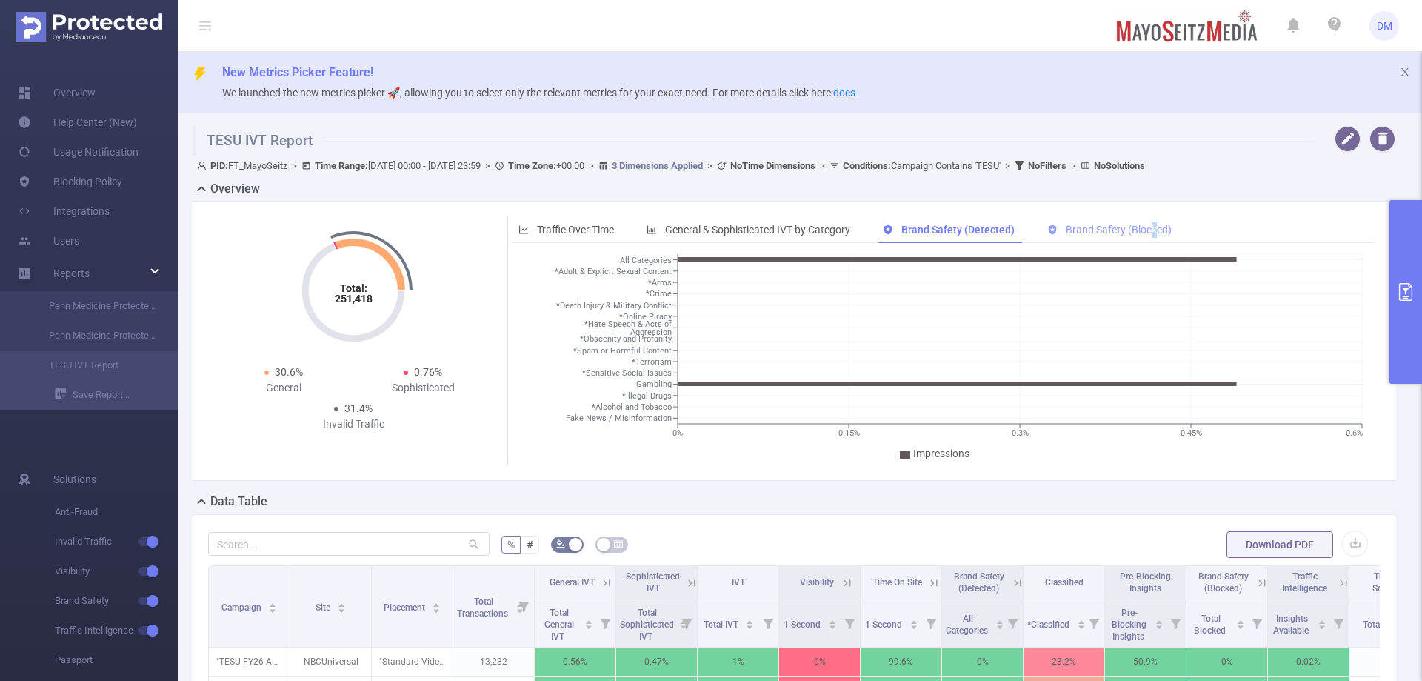
click at [947, 228] on span "Brand Safety (Blocked)" at bounding box center [1119, 230] width 106 height 12
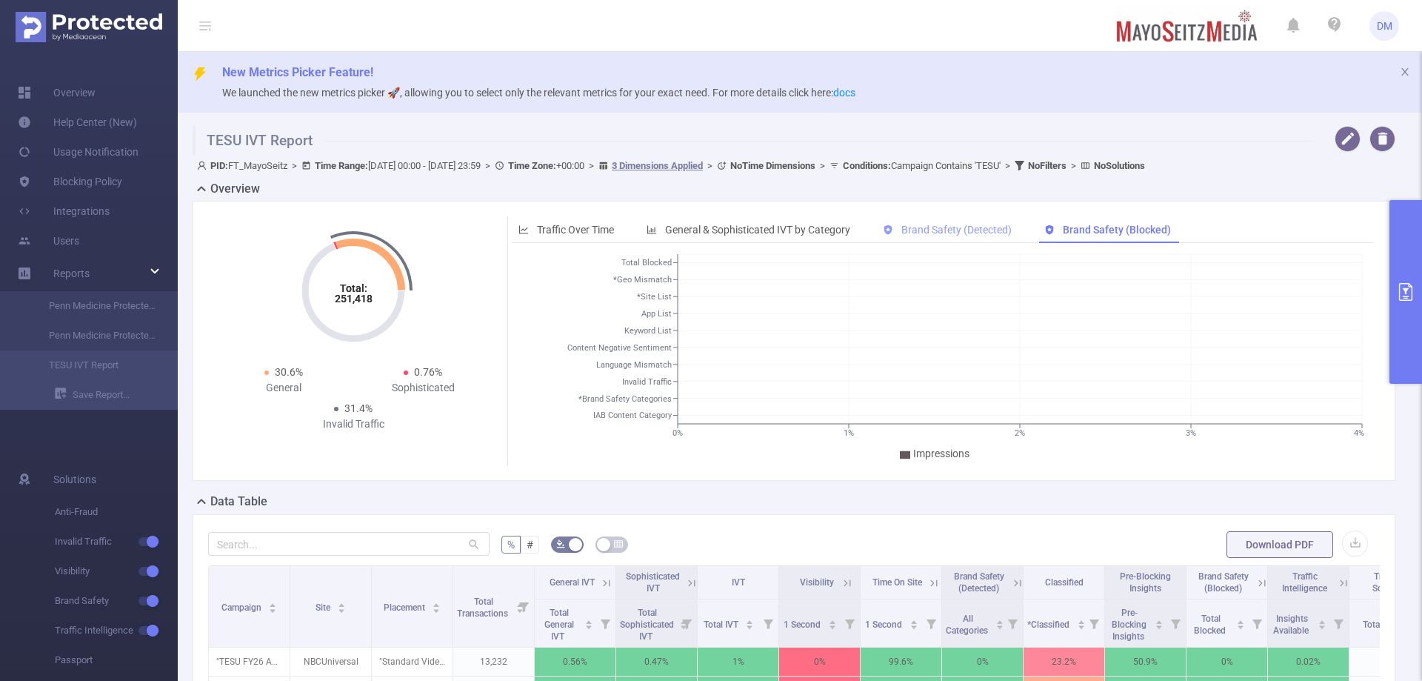
click at [947, 223] on div "Brand Safety (Detected)" at bounding box center [948, 229] width 144 height 27
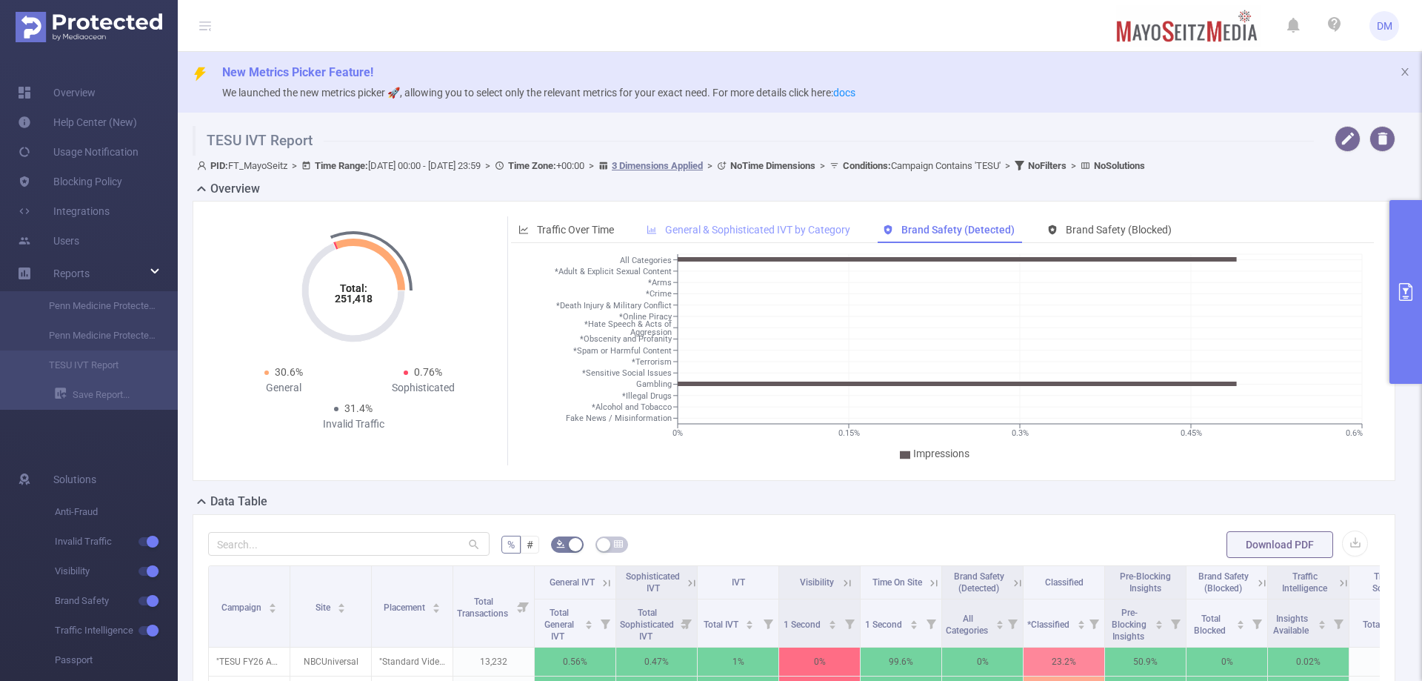
click at [811, 224] on span "General & Sophisticated IVT by Category" at bounding box center [757, 230] width 185 height 12
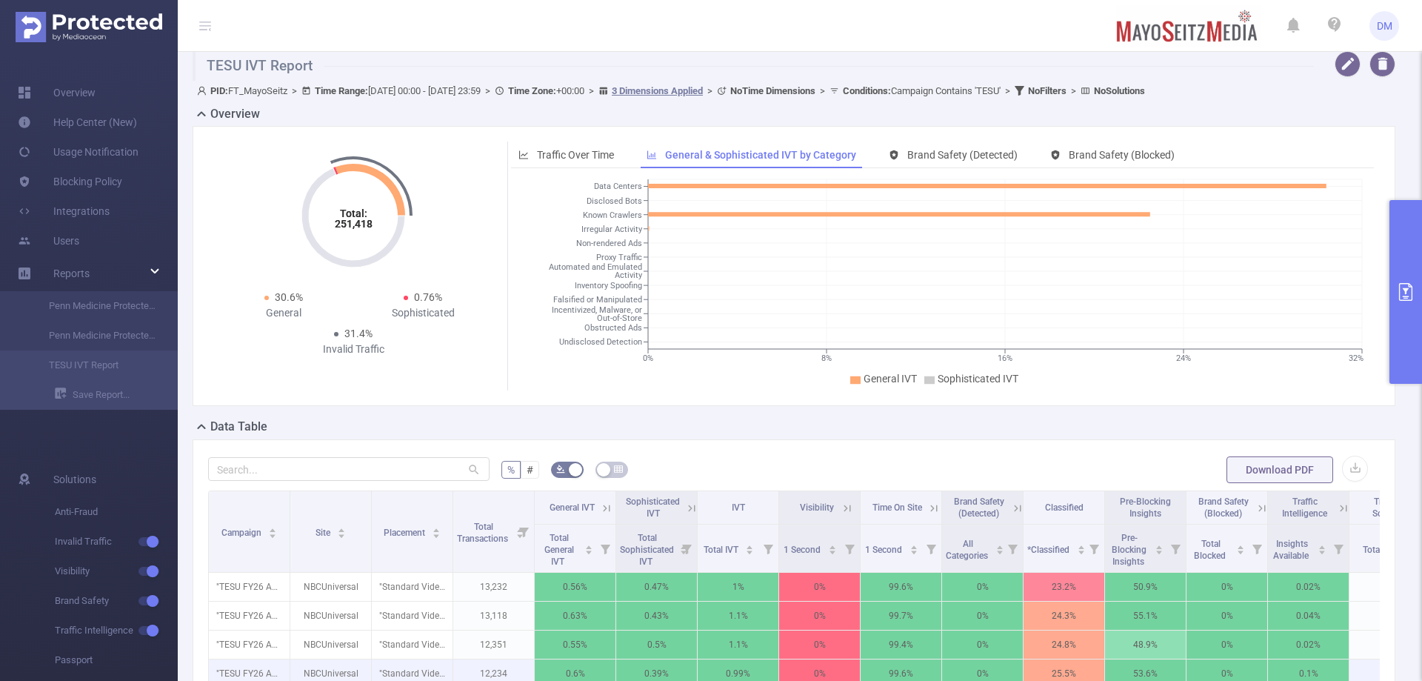
scroll to position [222, 0]
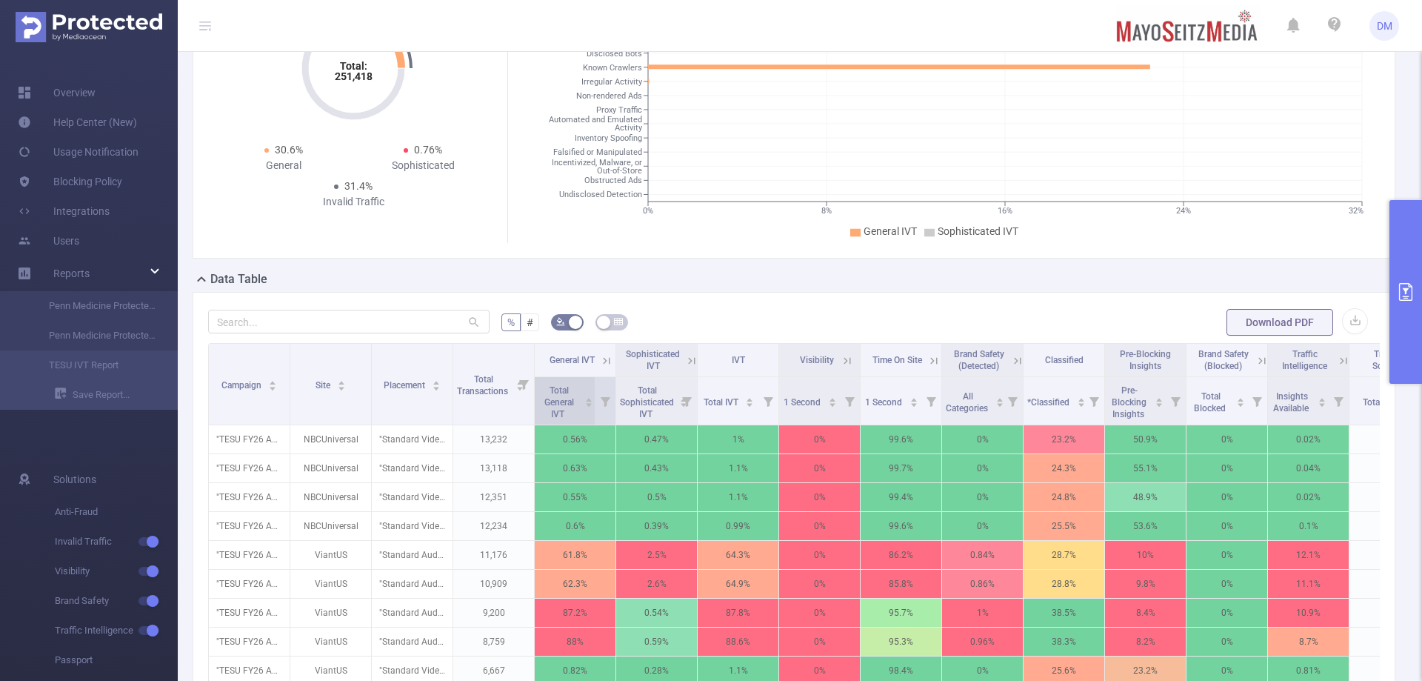
click at [577, 406] on span "Total General IVT" at bounding box center [559, 400] width 41 height 39
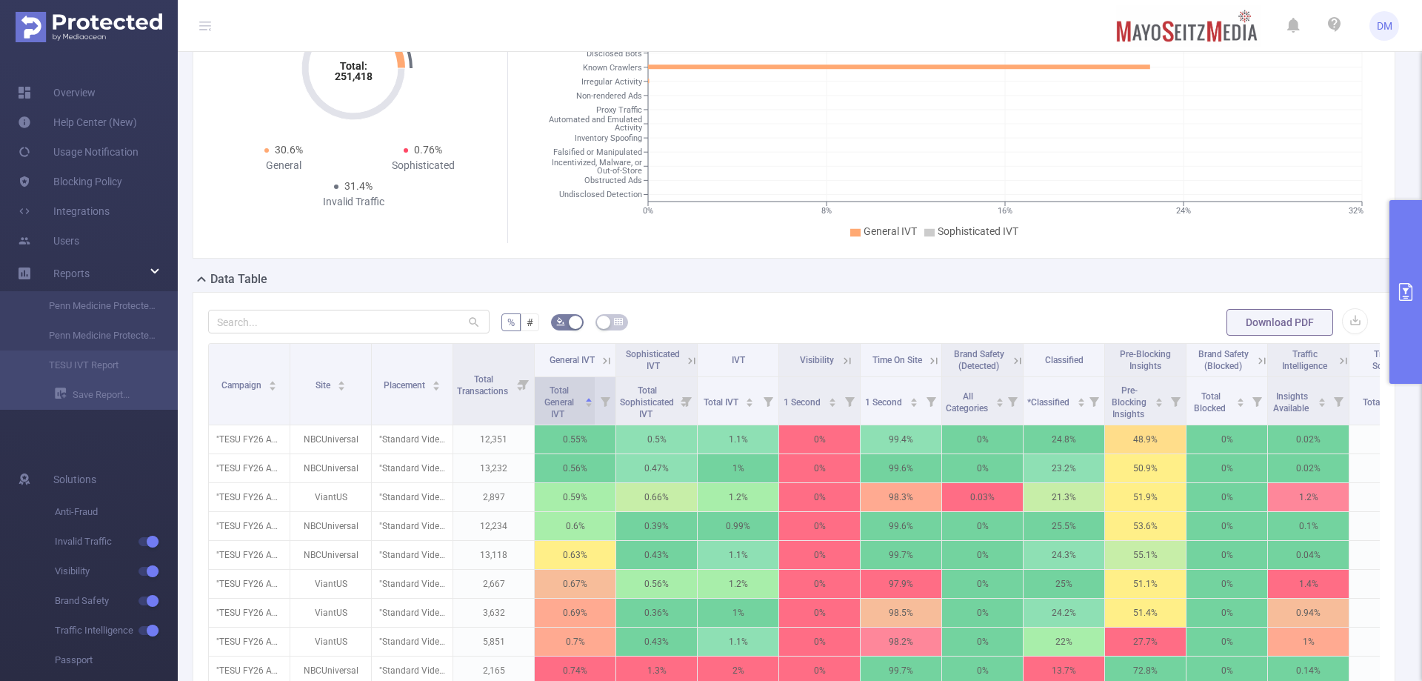
click at [576, 405] on span "Total General IVT" at bounding box center [559, 400] width 41 height 39
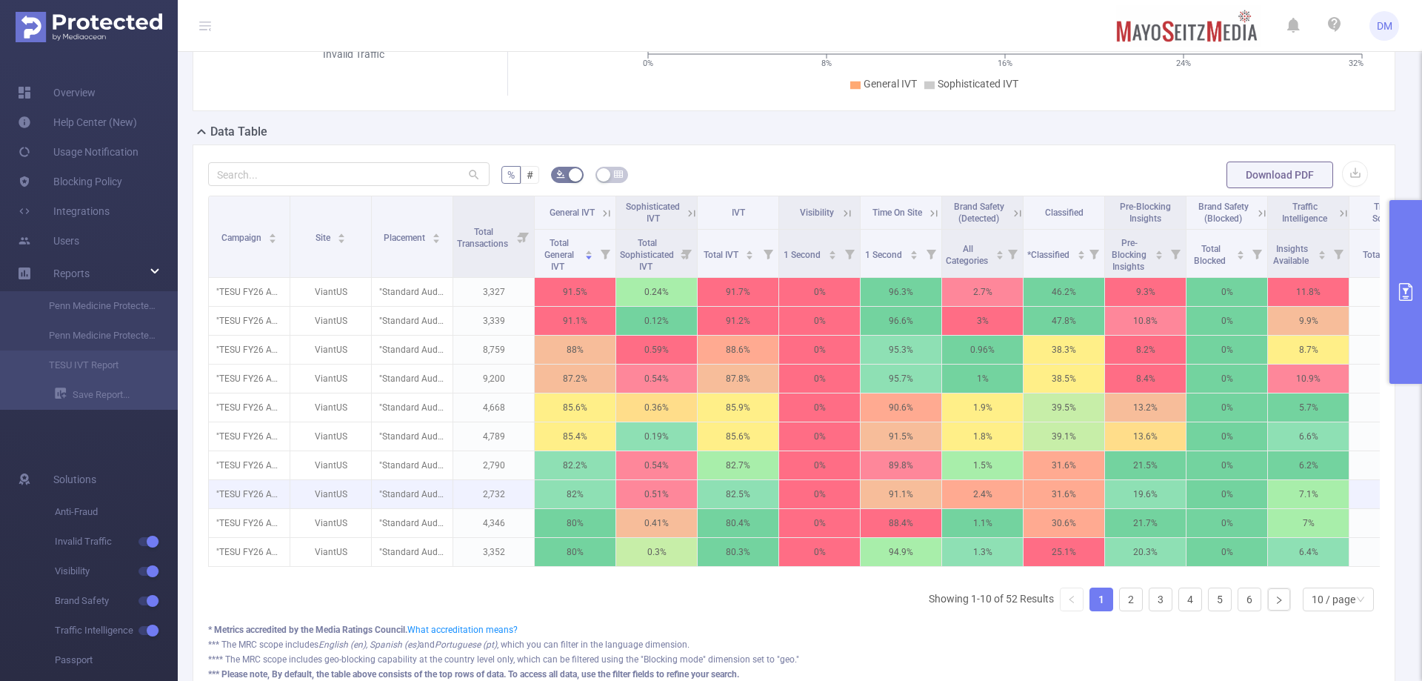
scroll to position [370, 0]
click at [947, 413] on div "Campaign Site Placement Total Transactions General IVT Sophisticated IVT IVT Vi…" at bounding box center [794, 408] width 1172 height 427
click at [947, 413] on link "2" at bounding box center [1131, 598] width 22 height 22
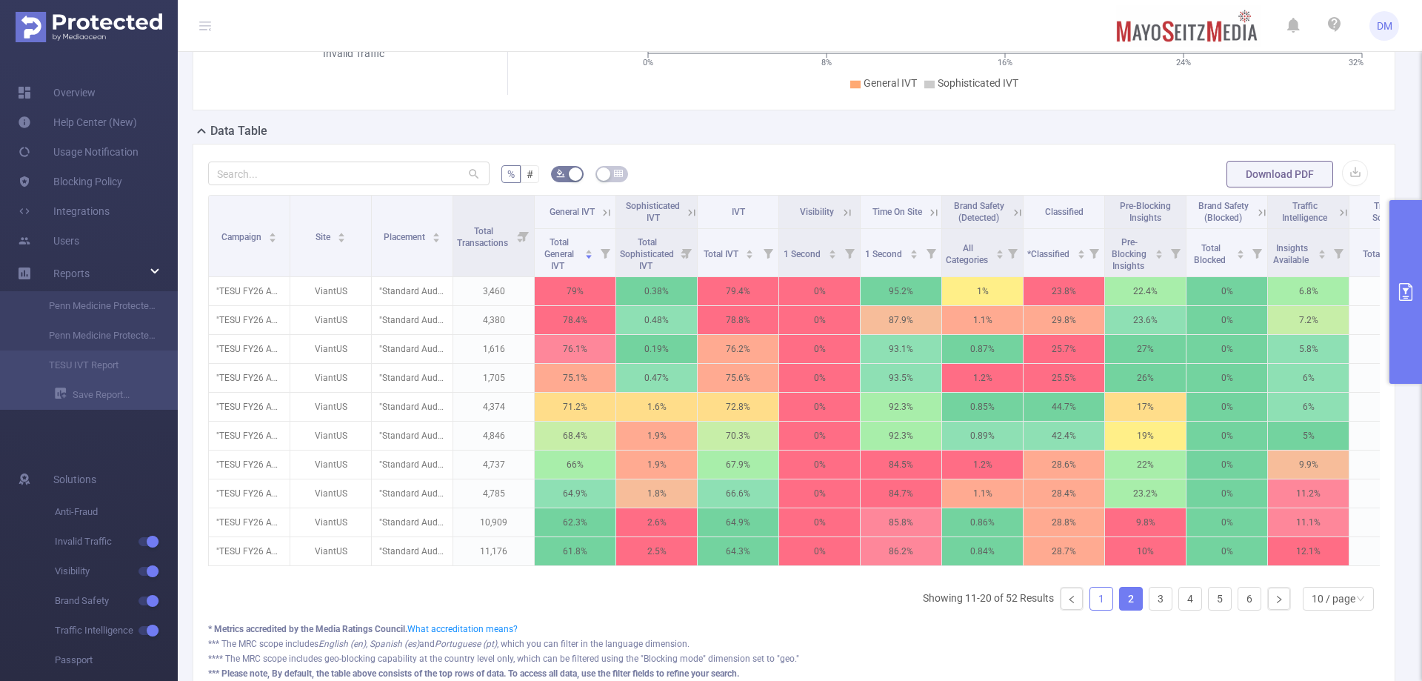
click at [947, 413] on link "1" at bounding box center [1101, 598] width 22 height 22
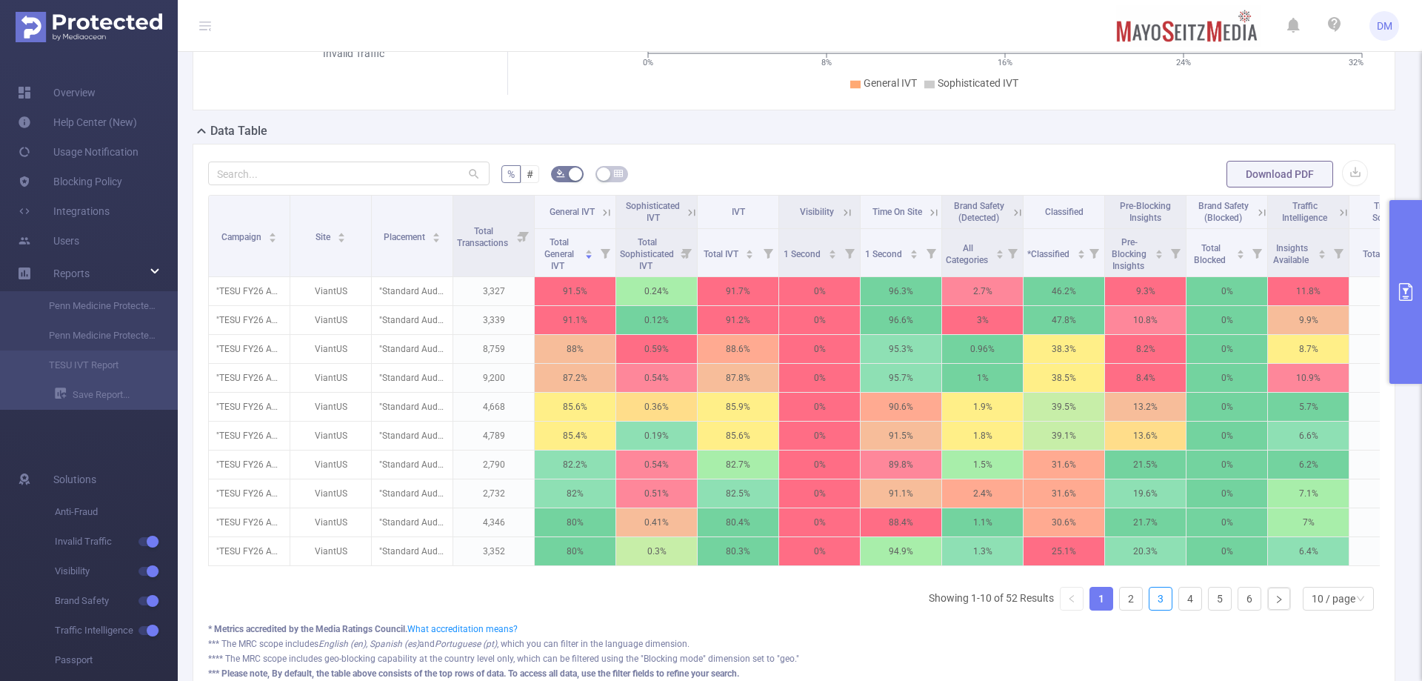
click at [947, 413] on ul "Showing 1-10 of 52 Results 1 2 3 4 5 6 10 / page" at bounding box center [1154, 599] width 451 height 24
click at [947, 413] on link "2" at bounding box center [1131, 598] width 22 height 22
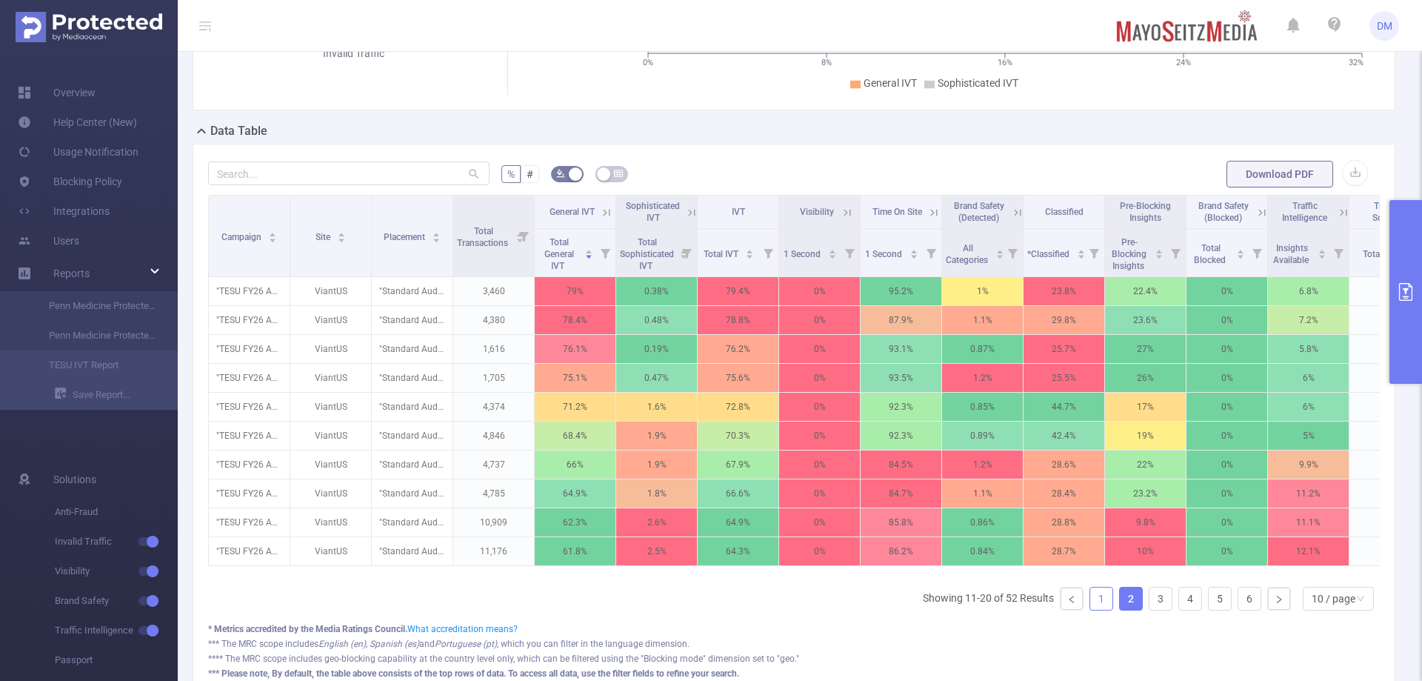
click at [947, 413] on link "1" at bounding box center [1101, 598] width 22 height 22
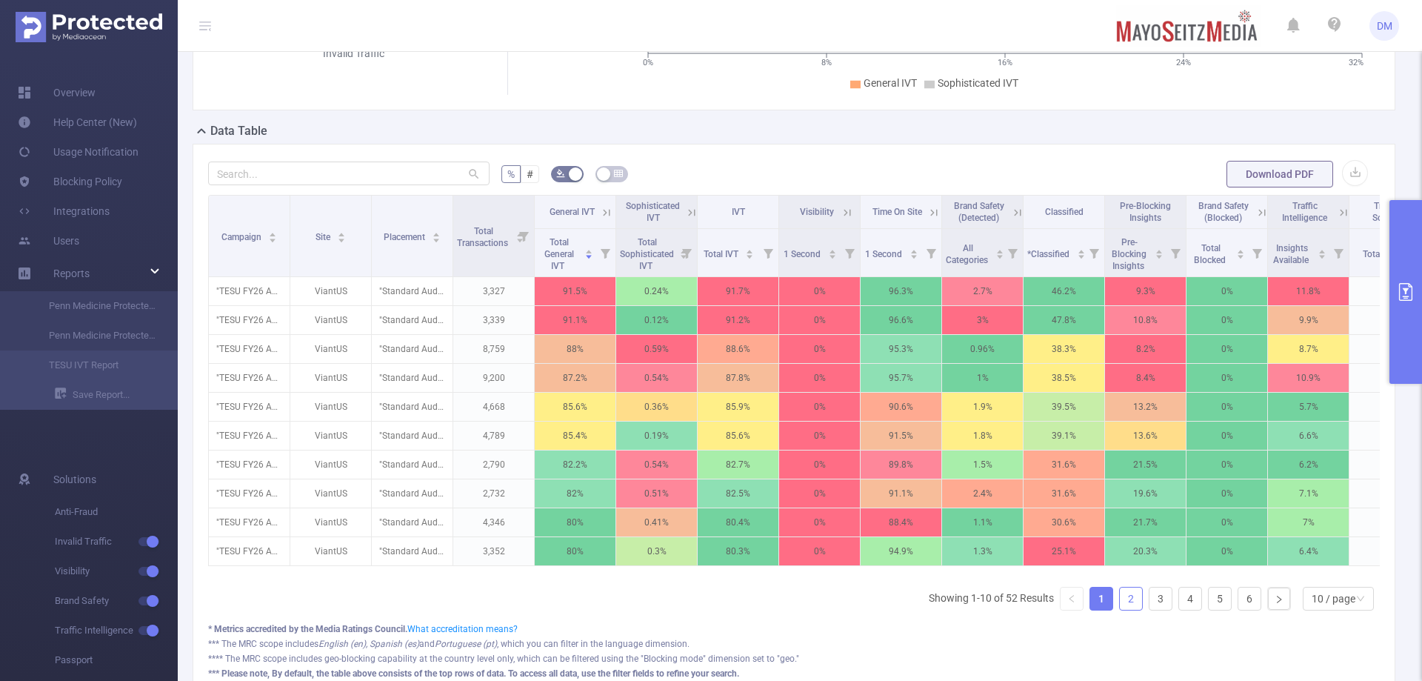
click at [947, 413] on link "2" at bounding box center [1131, 598] width 22 height 22
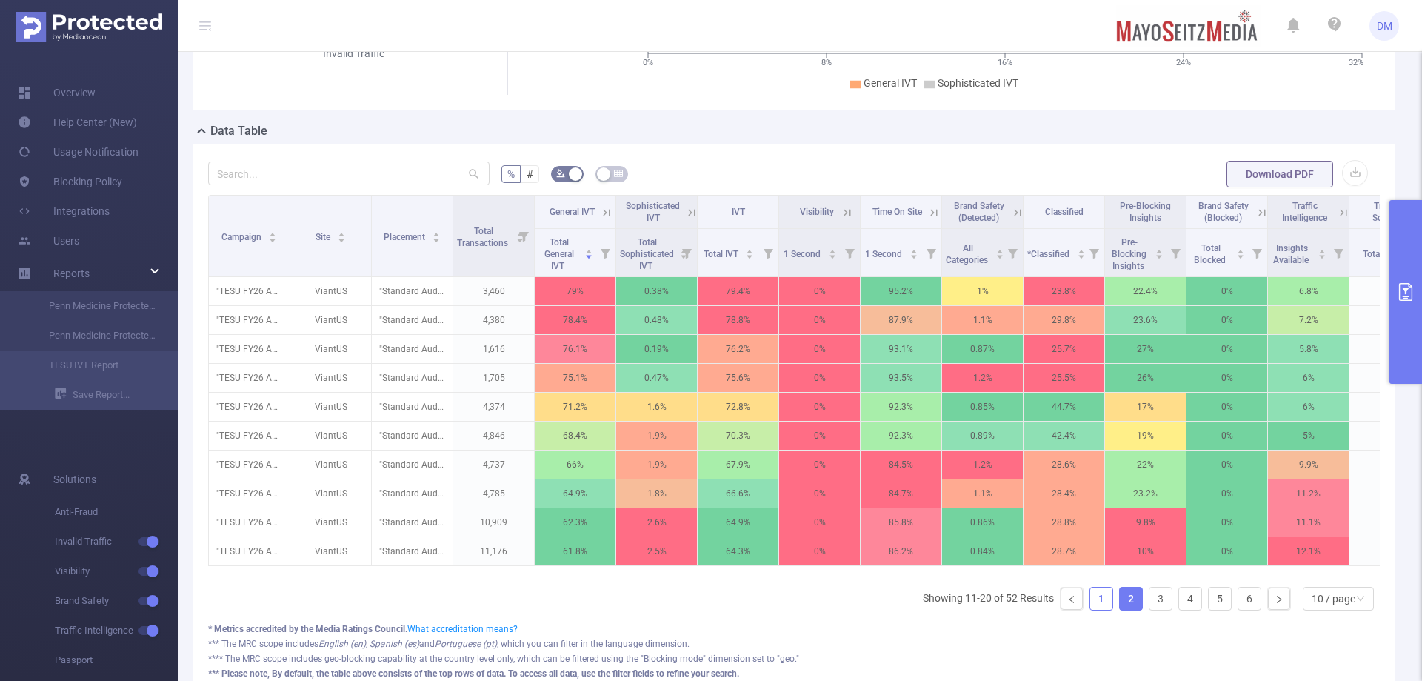
click at [947, 413] on link "1" at bounding box center [1101, 598] width 22 height 22
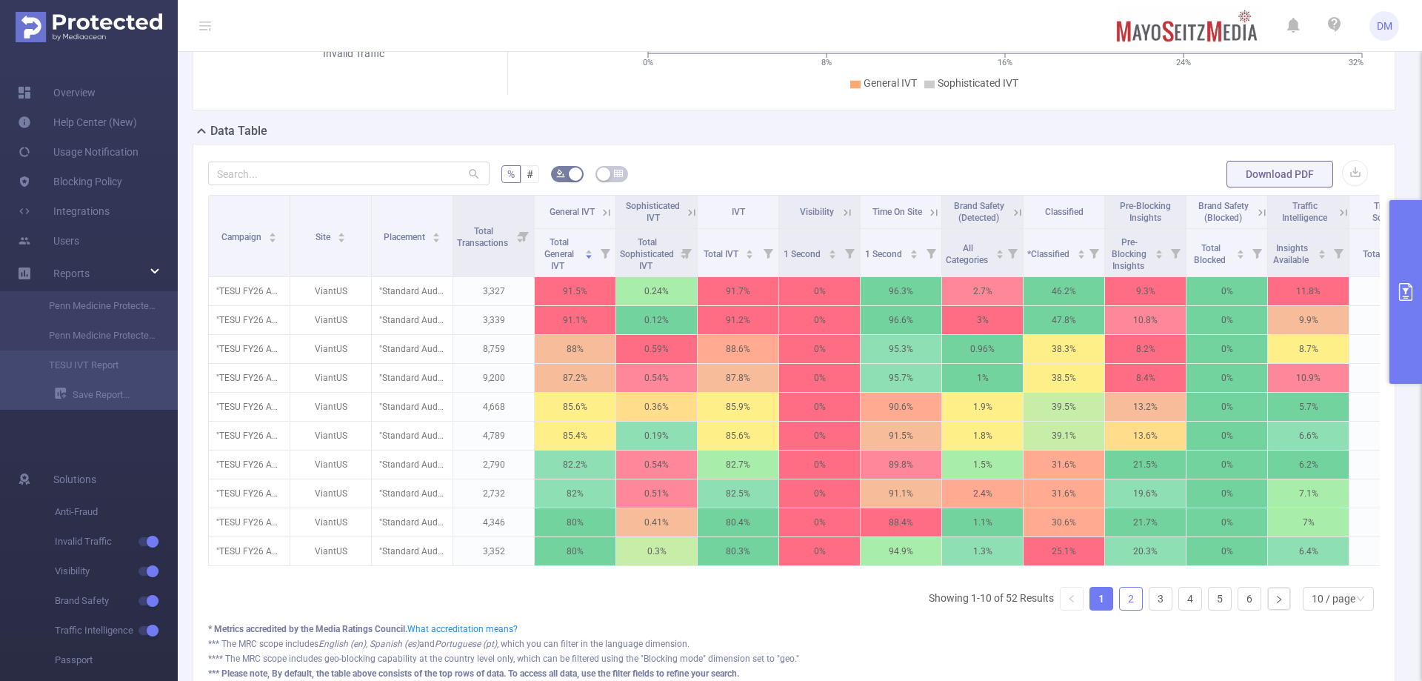
click at [947, 413] on link "2" at bounding box center [1131, 598] width 22 height 22
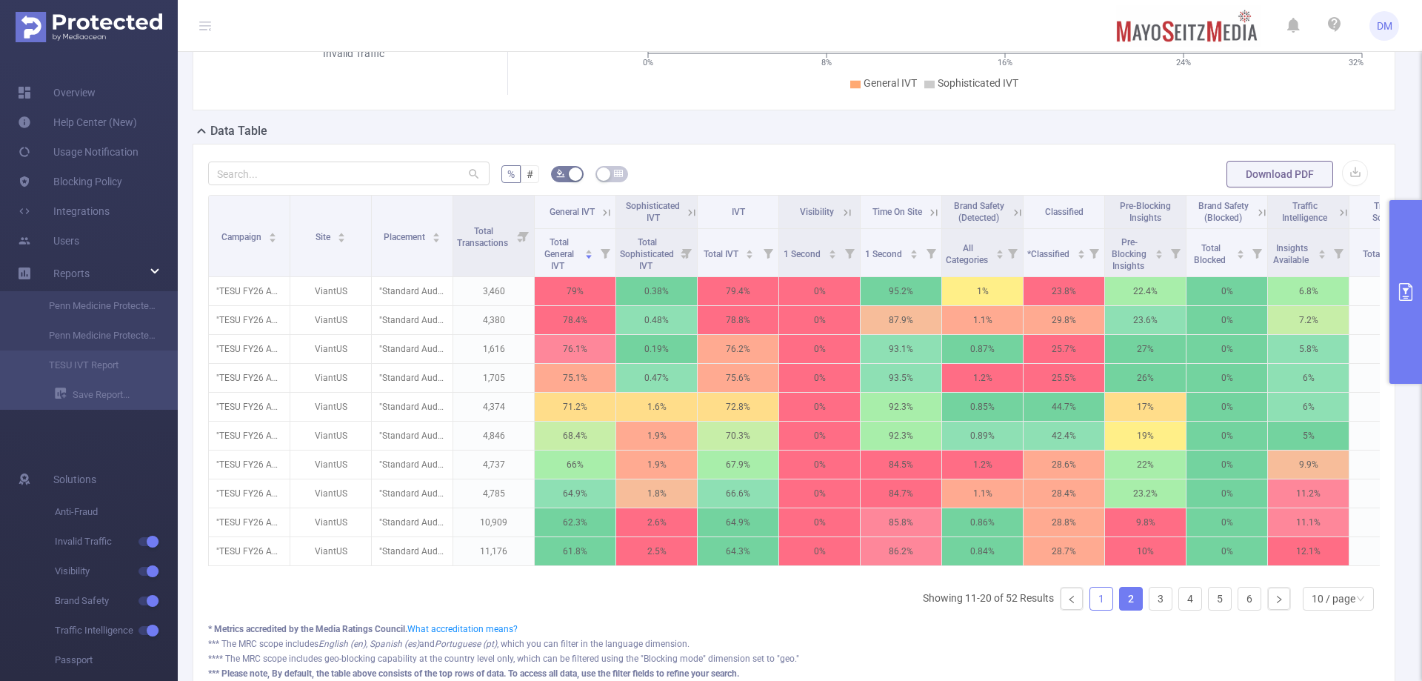
click at [947, 413] on link "1" at bounding box center [1101, 598] width 22 height 22
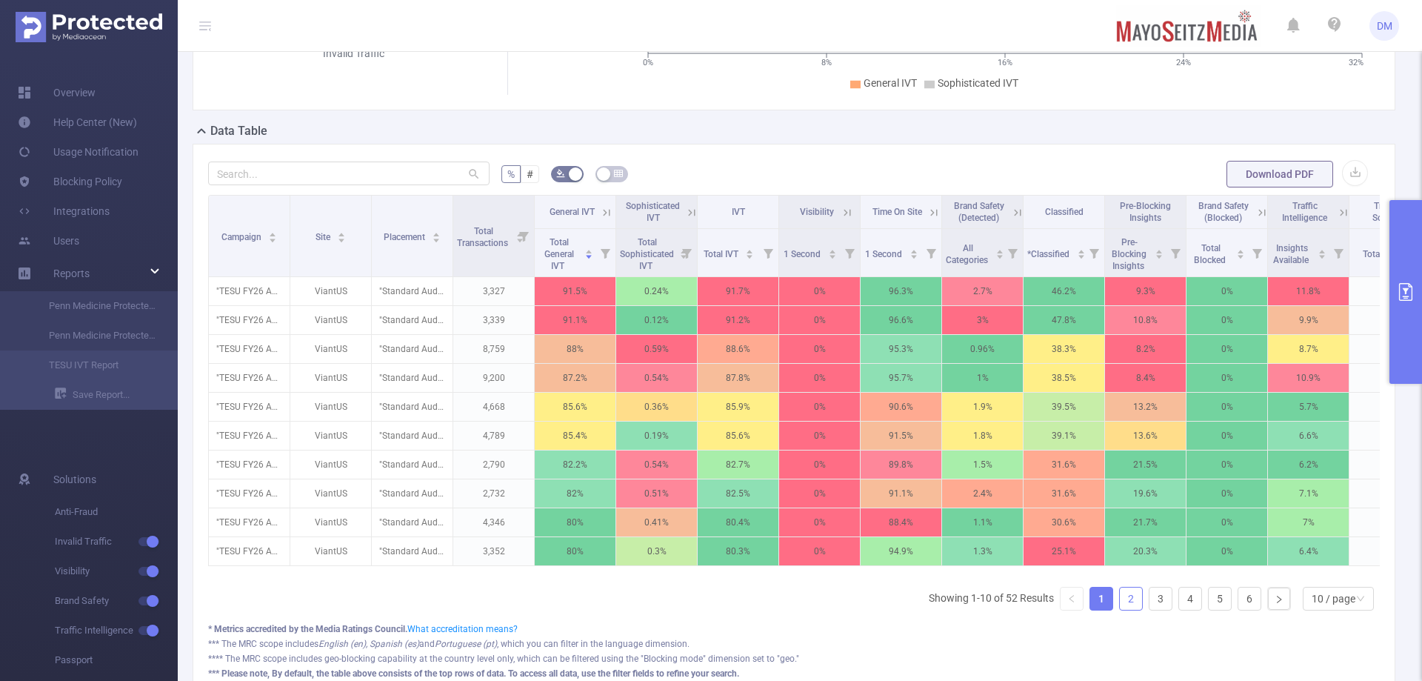
click at [947, 413] on link "2" at bounding box center [1131, 598] width 22 height 22
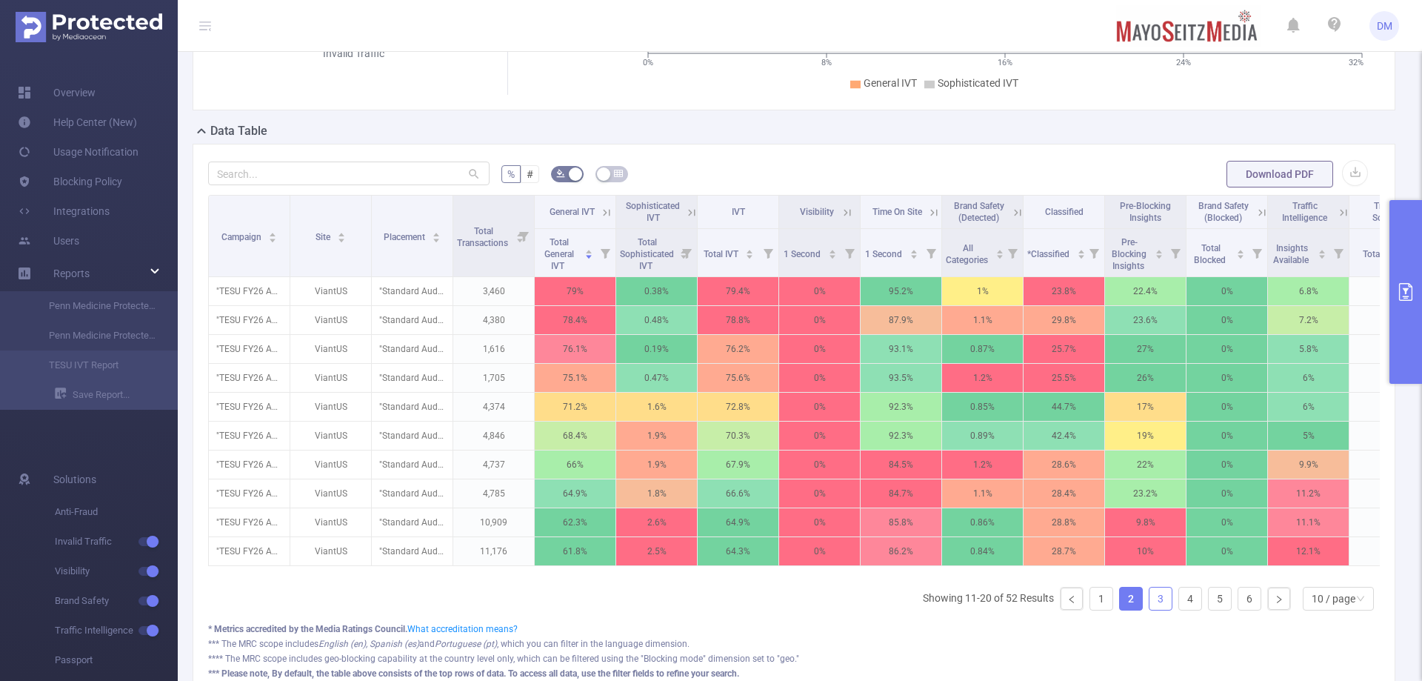
click at [947, 413] on link "3" at bounding box center [1161, 598] width 22 height 22
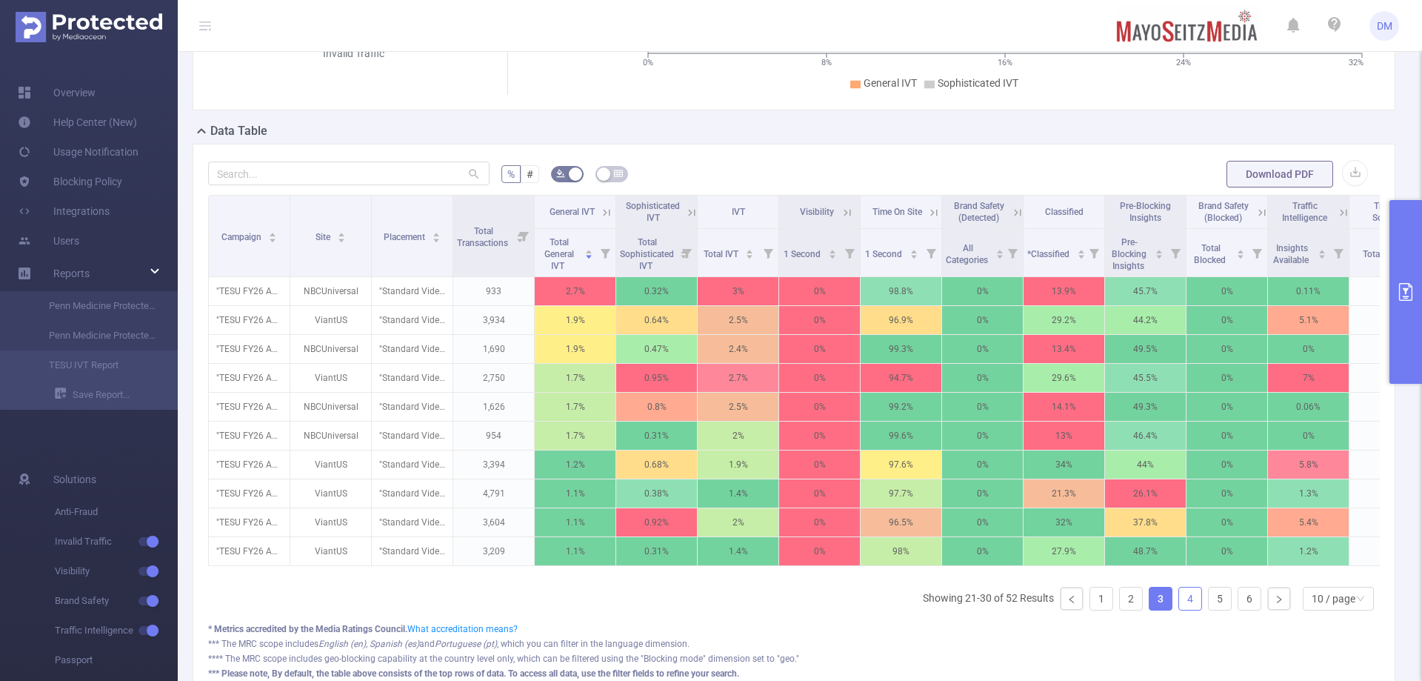
click at [947, 413] on link "4" at bounding box center [1190, 598] width 22 height 22
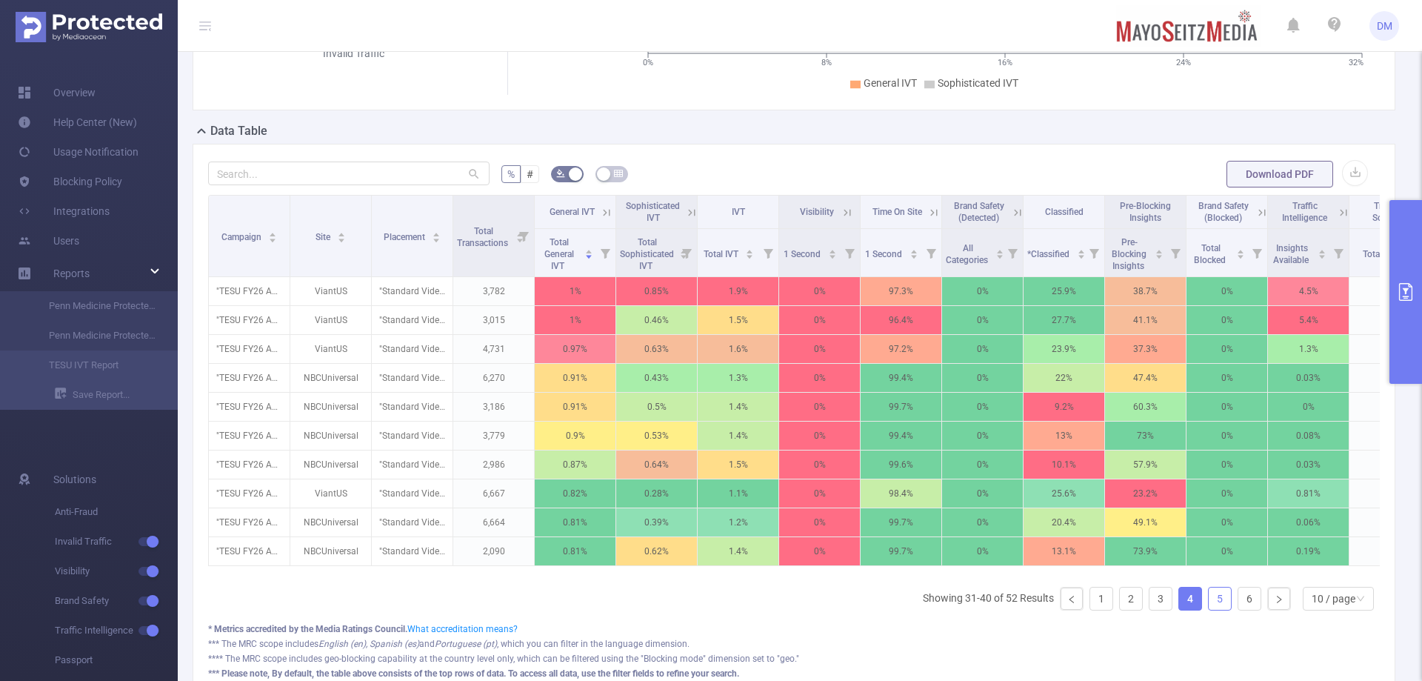
click at [947, 413] on link "5" at bounding box center [1220, 598] width 22 height 22
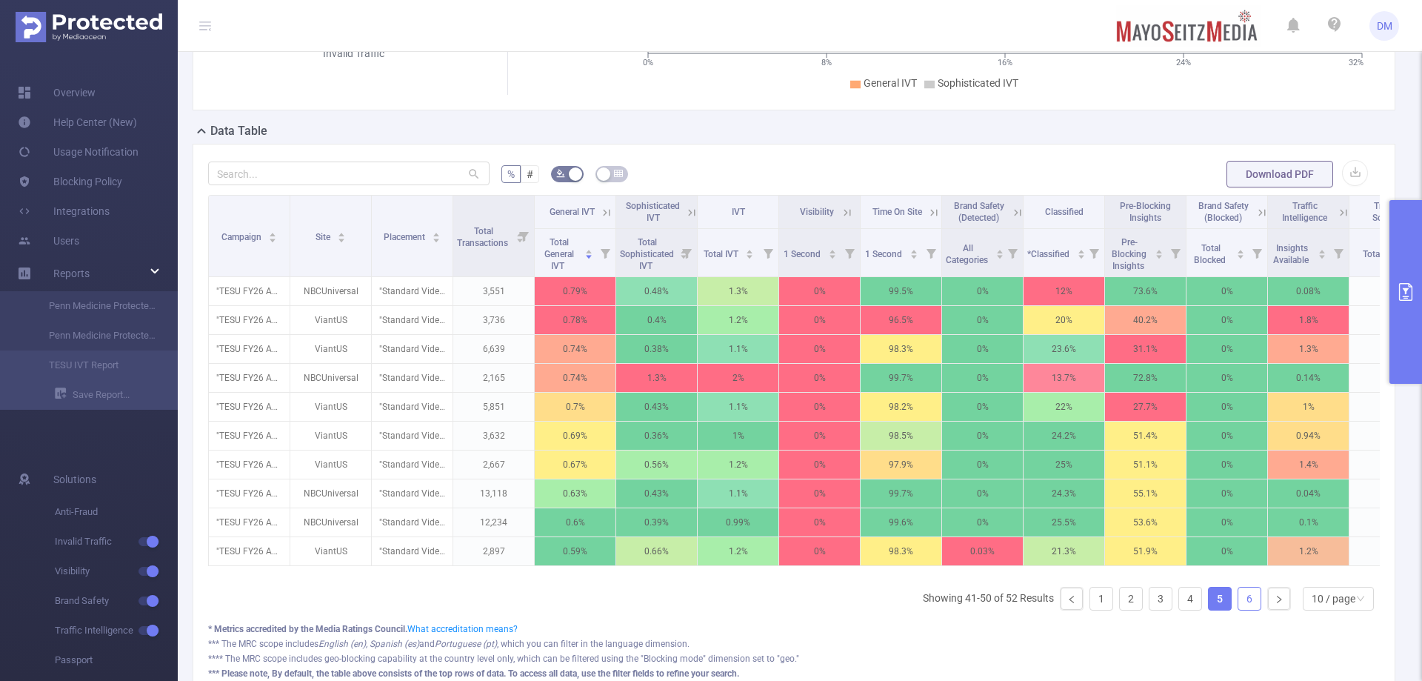
click at [947, 413] on link "6" at bounding box center [1250, 598] width 22 height 22
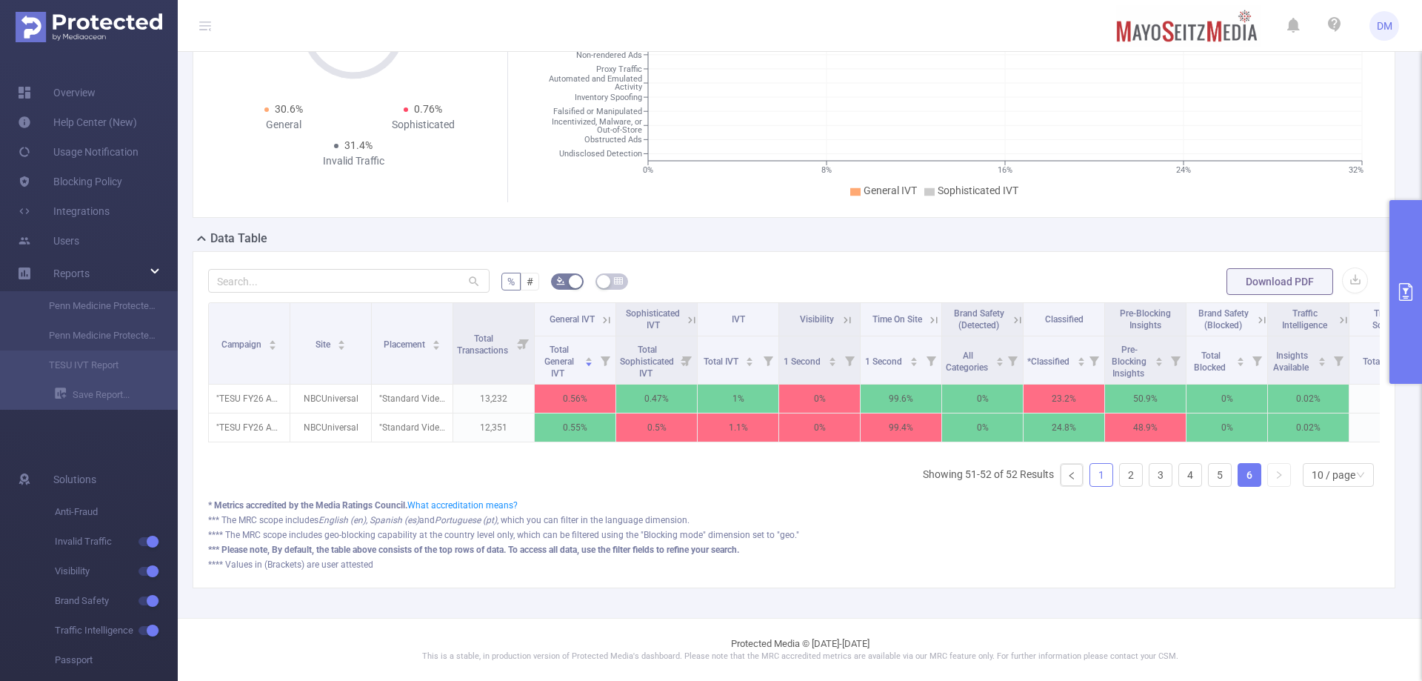
click at [947, 413] on link "1" at bounding box center [1101, 475] width 22 height 22
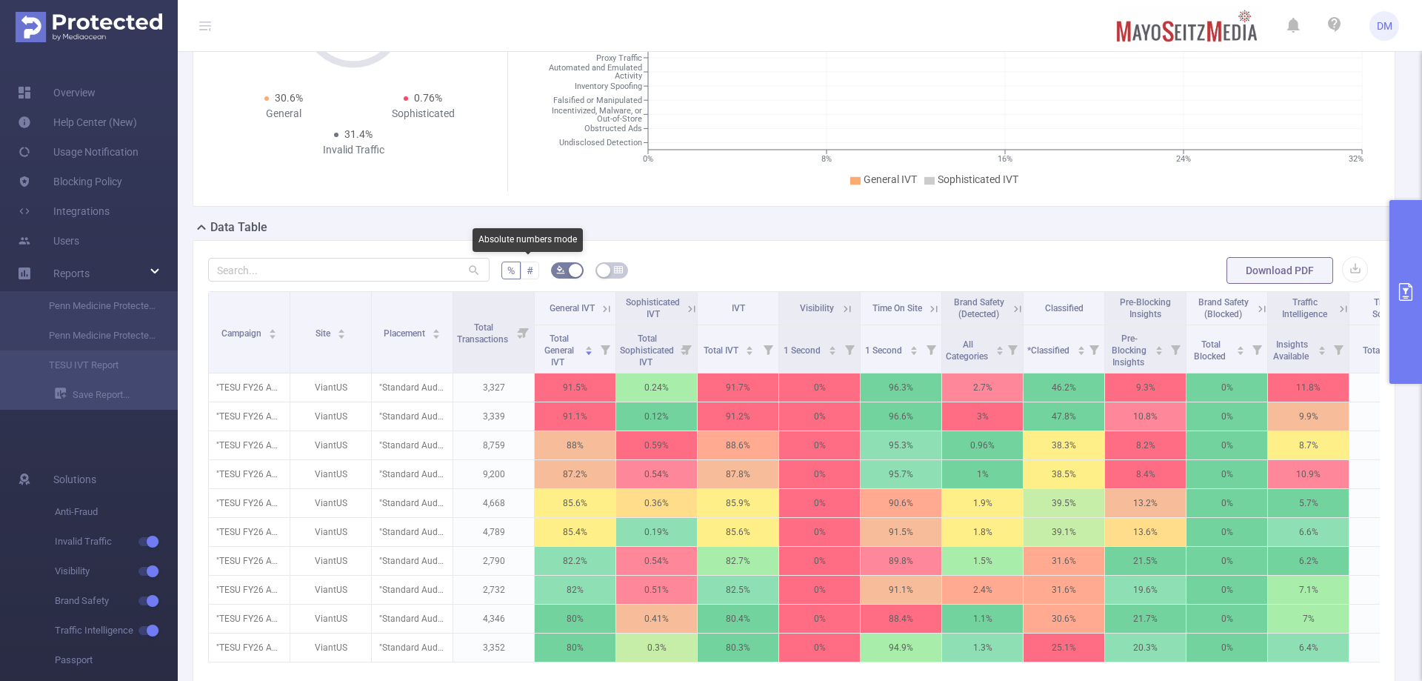
click at [521, 275] on label "#" at bounding box center [530, 270] width 19 height 18
click at [527, 274] on input "#" at bounding box center [527, 274] width 0 height 0
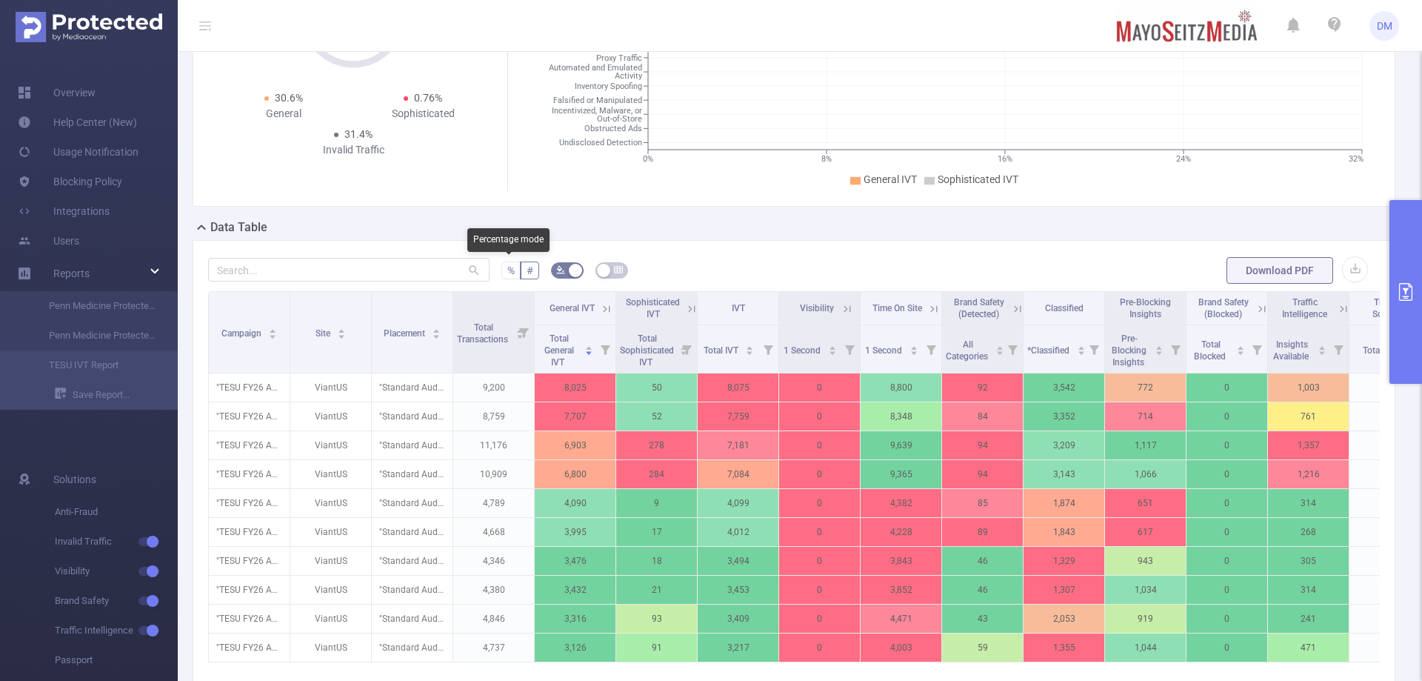
click at [501, 275] on label "%" at bounding box center [510, 270] width 19 height 18
click at [507, 274] on input "%" at bounding box center [507, 274] width 0 height 0
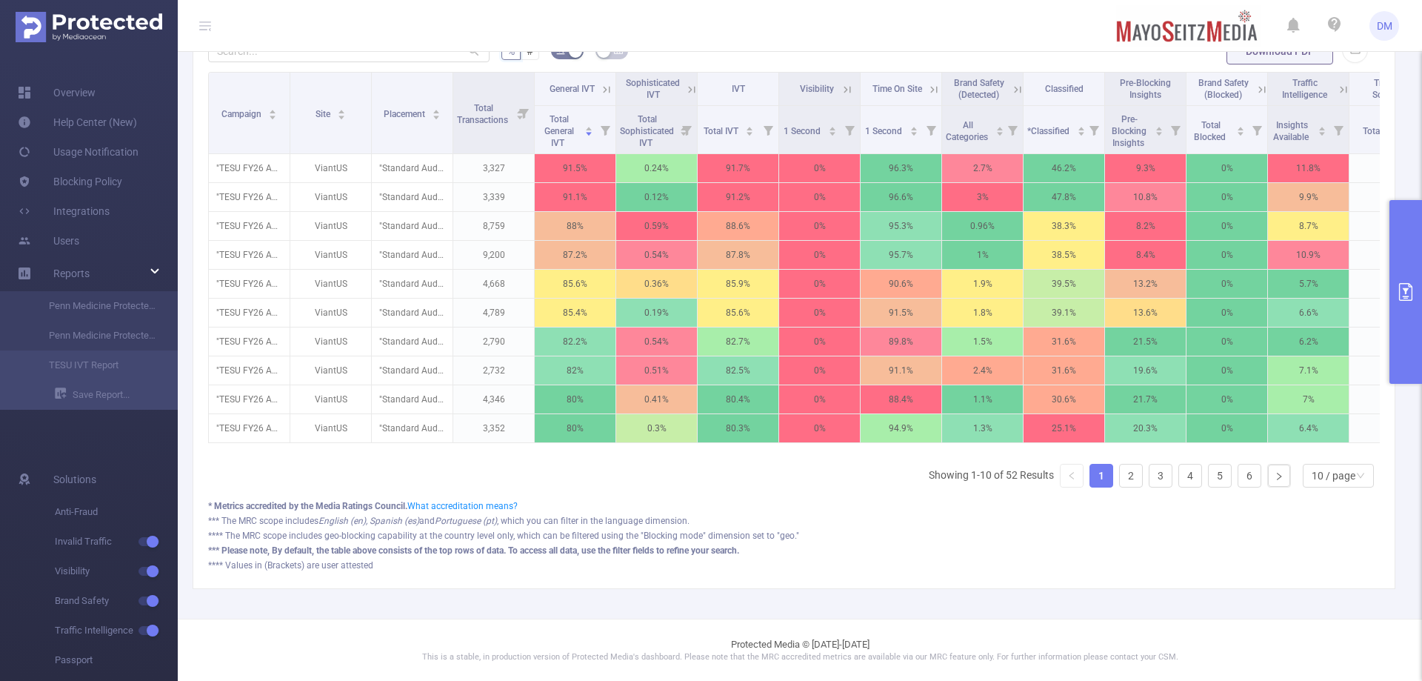
scroll to position [496, 0]
click at [947, 413] on link "2" at bounding box center [1131, 475] width 22 height 22
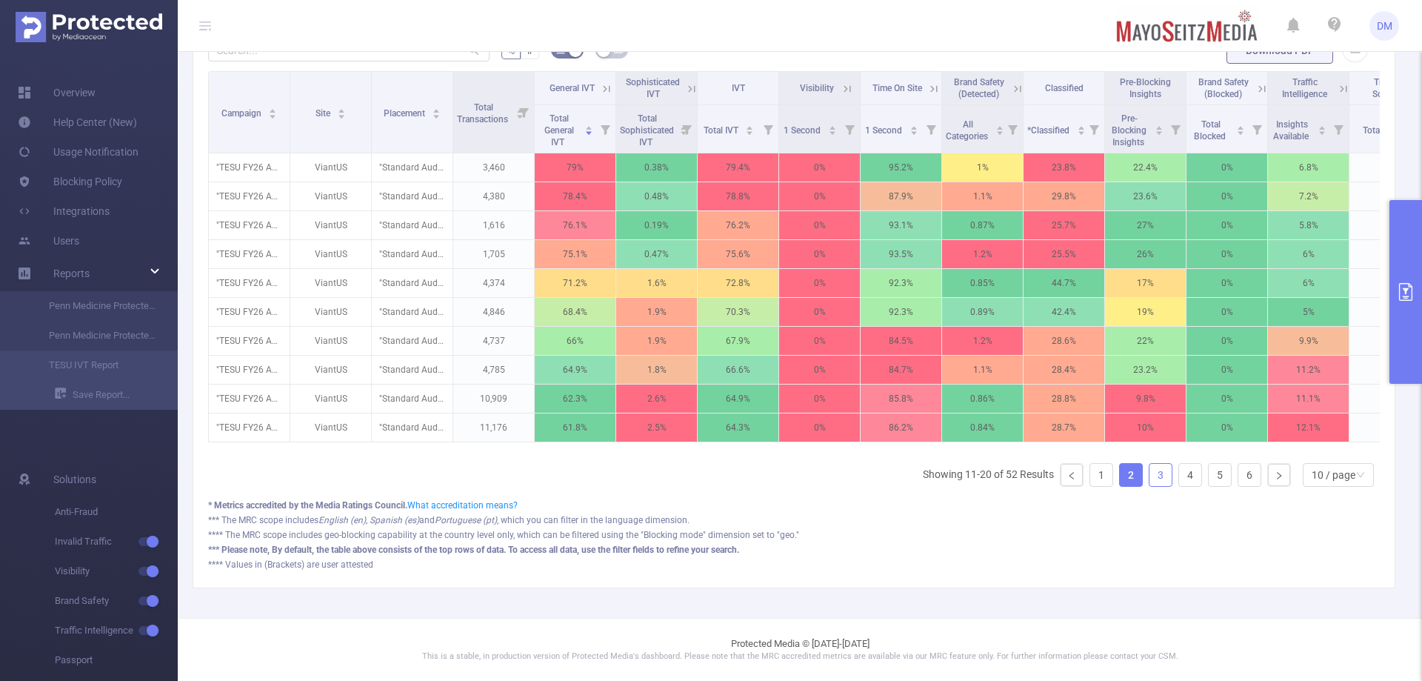
click at [947, 413] on link "3" at bounding box center [1161, 475] width 22 height 22
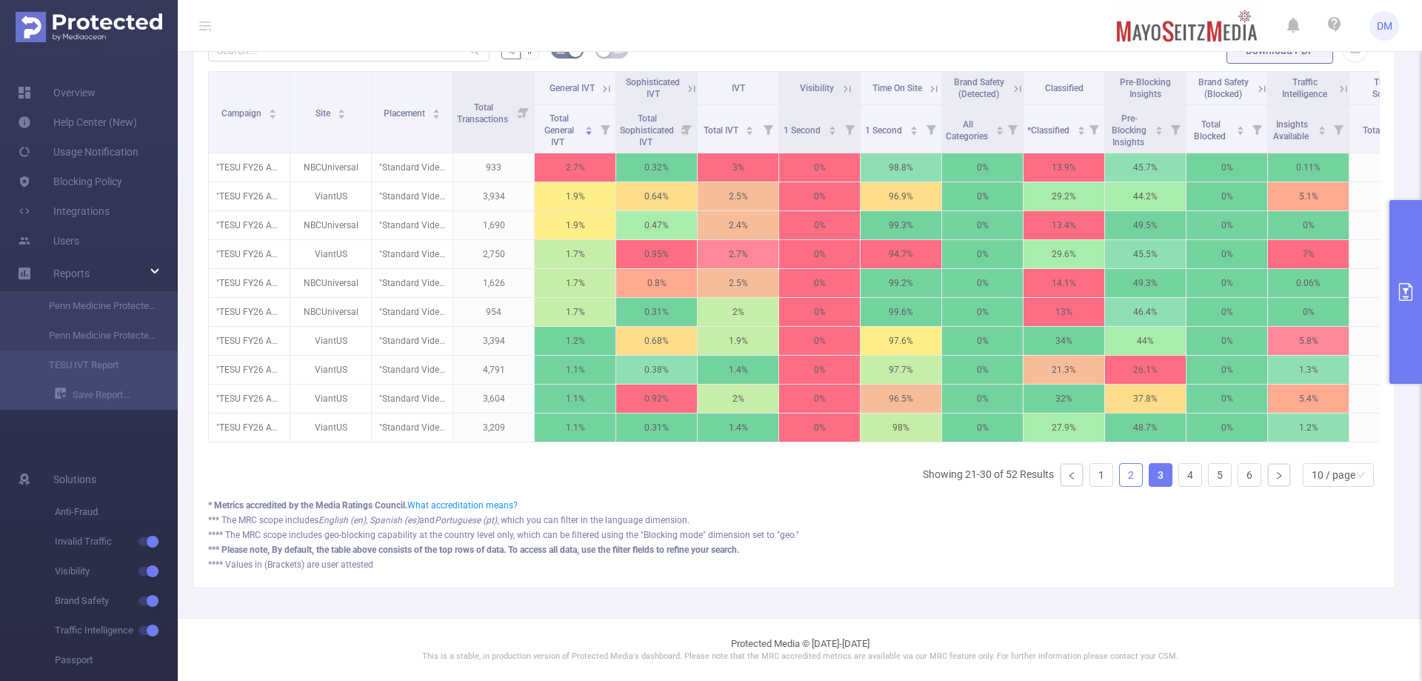
click at [947, 413] on link "2" at bounding box center [1131, 475] width 22 height 22
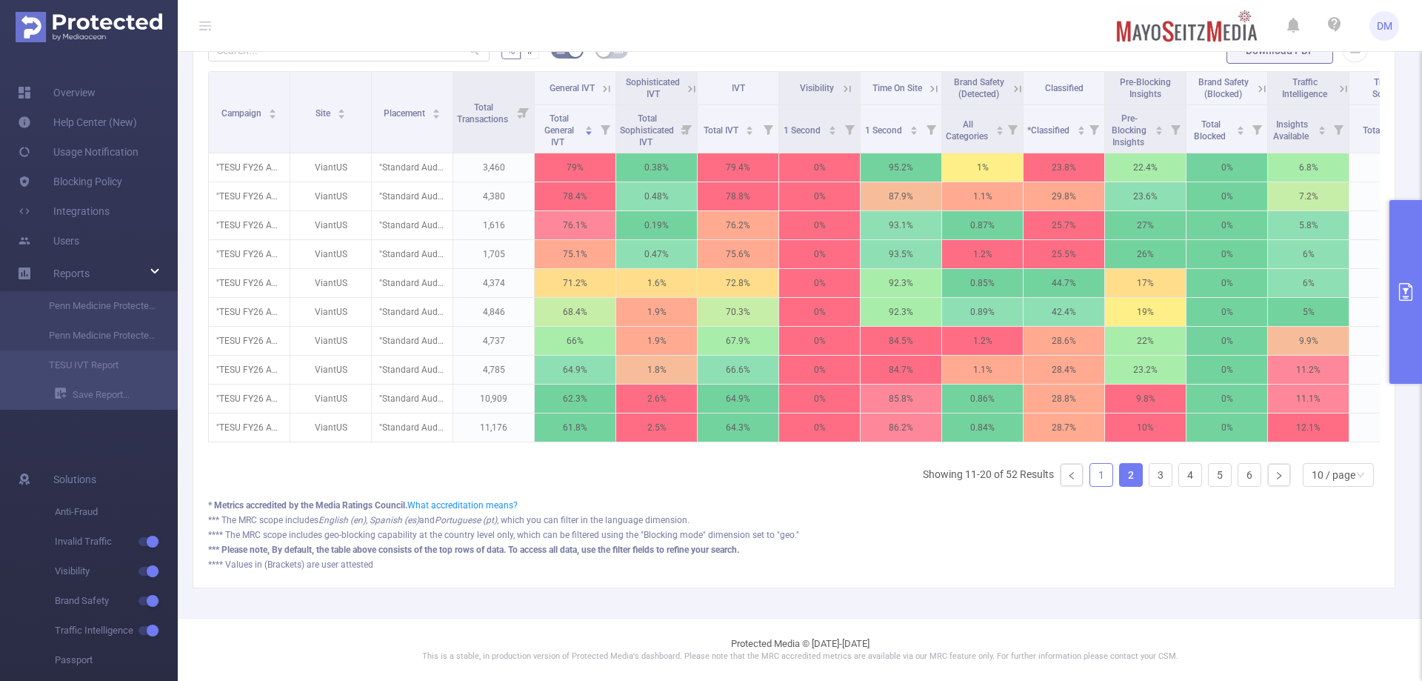
click at [947, 413] on link "1" at bounding box center [1101, 475] width 22 height 22
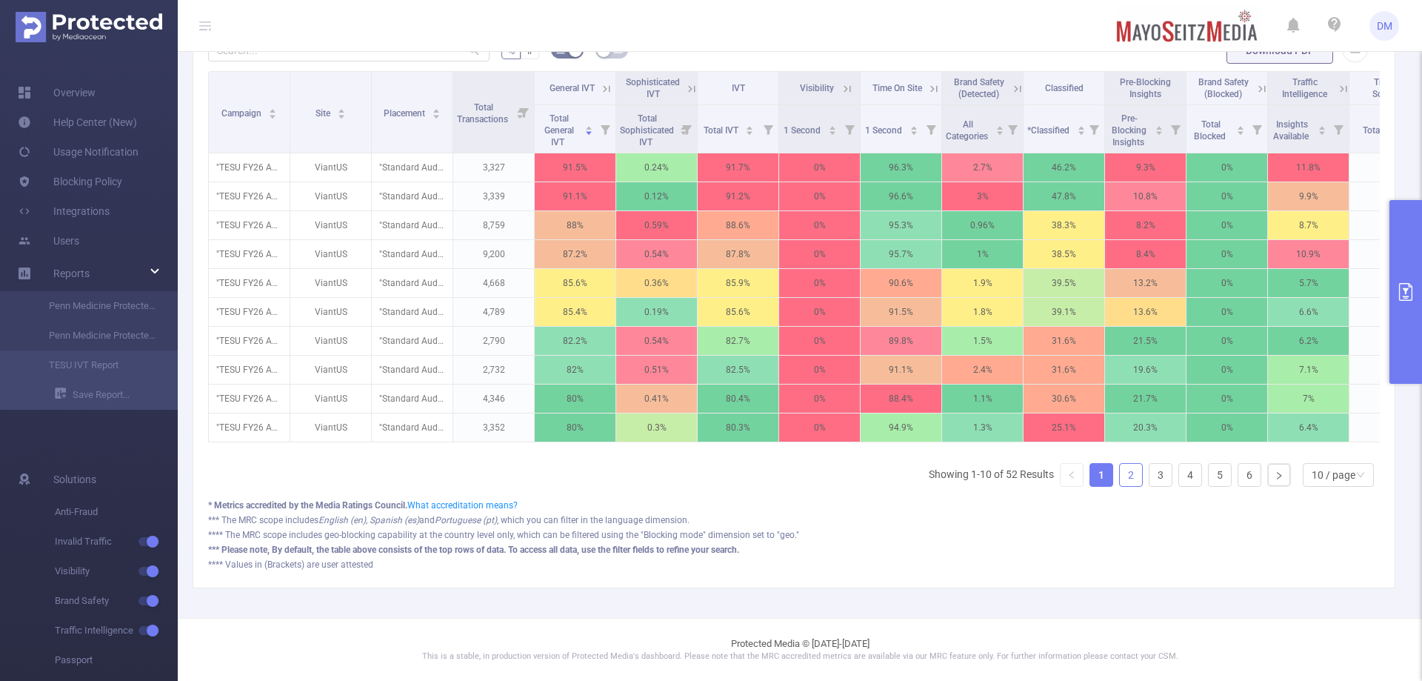
click at [947, 413] on link "2" at bounding box center [1131, 475] width 22 height 22
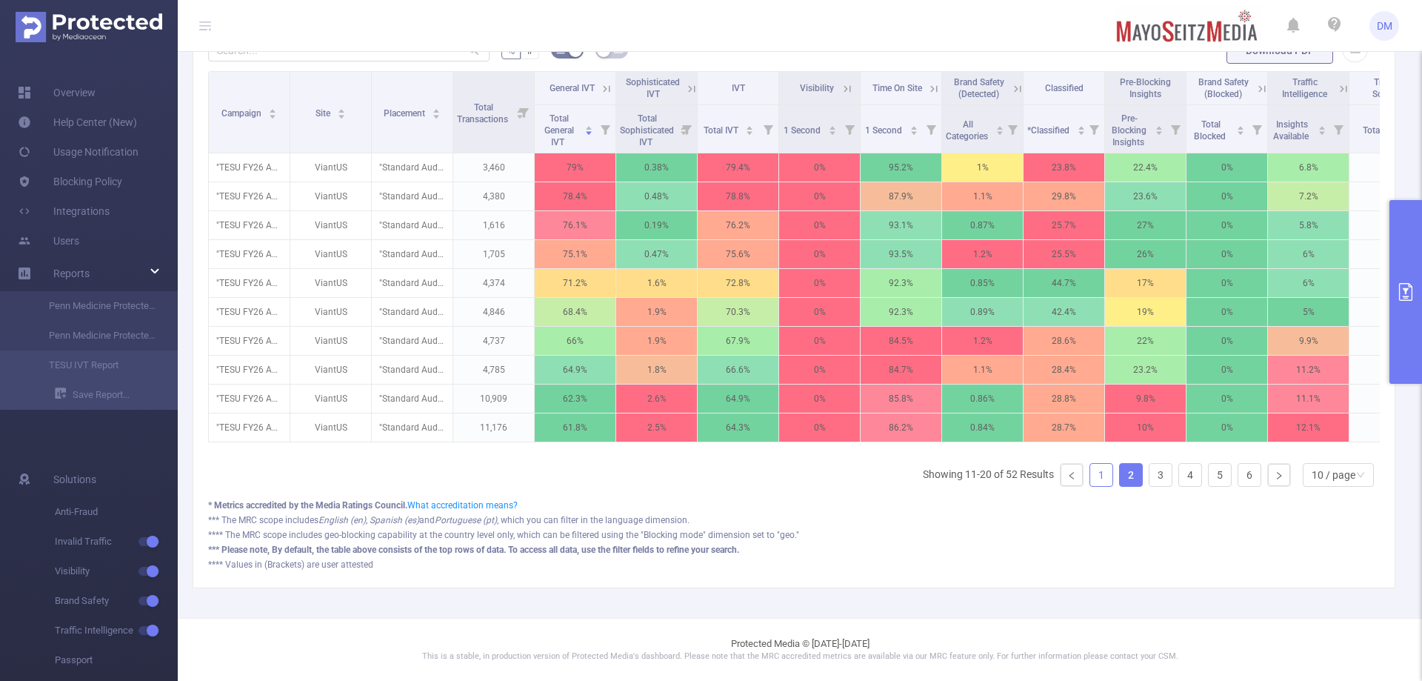
click at [947, 413] on link "1" at bounding box center [1101, 475] width 22 height 22
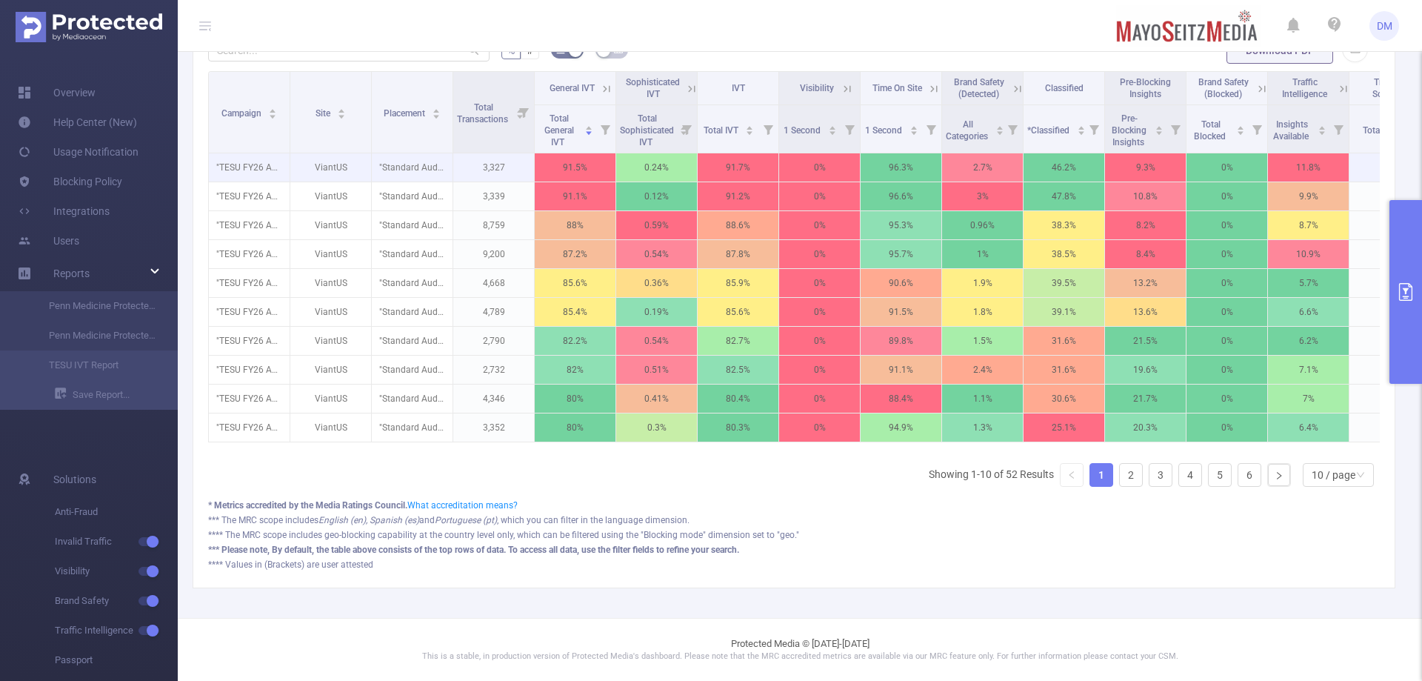
scroll to position [348, 0]
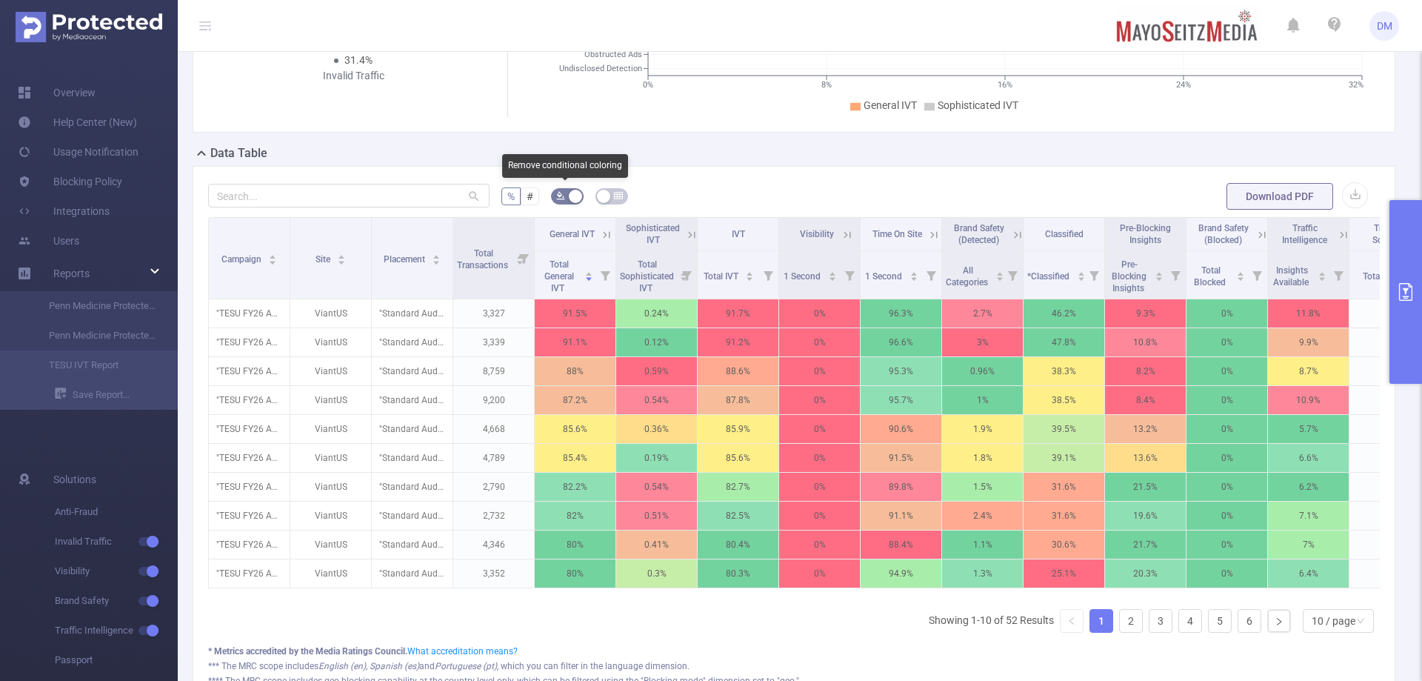
click at [570, 199] on button "button" at bounding box center [567, 196] width 33 height 16
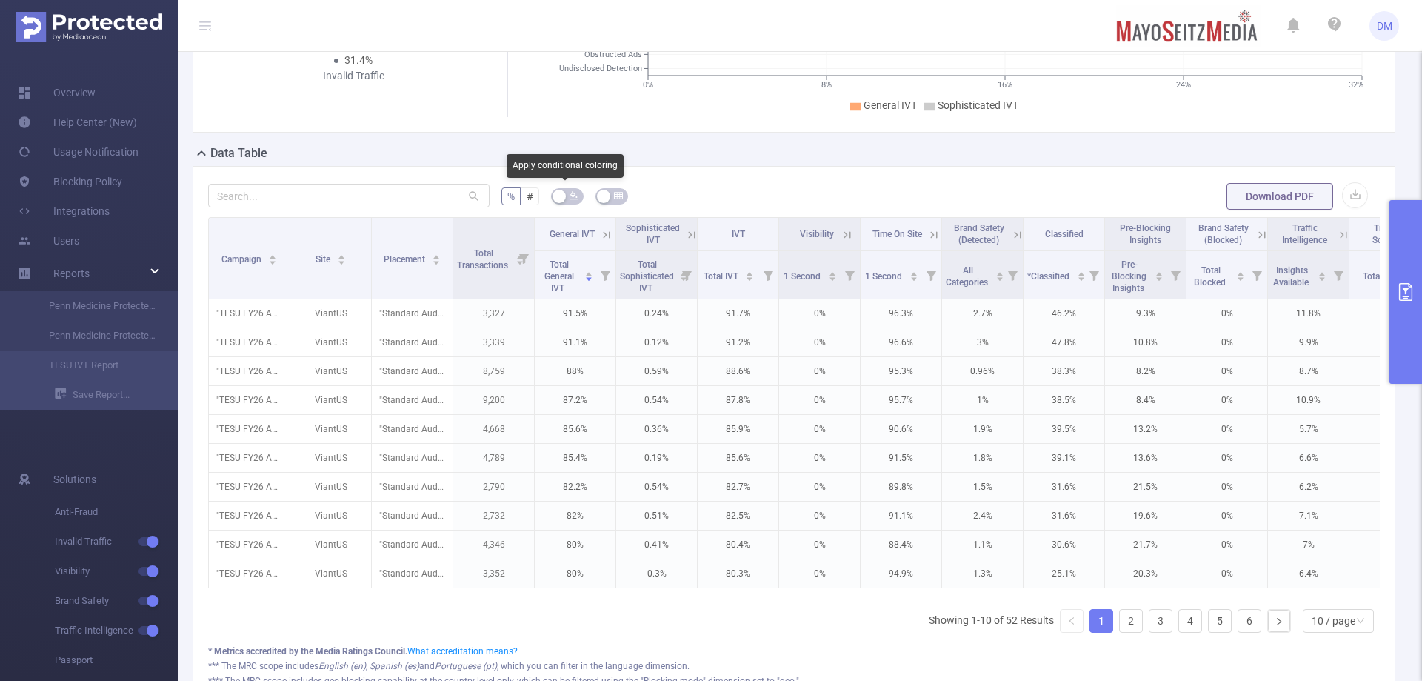
click at [573, 196] on icon "icon: bg-colors" at bounding box center [574, 196] width 8 height 8
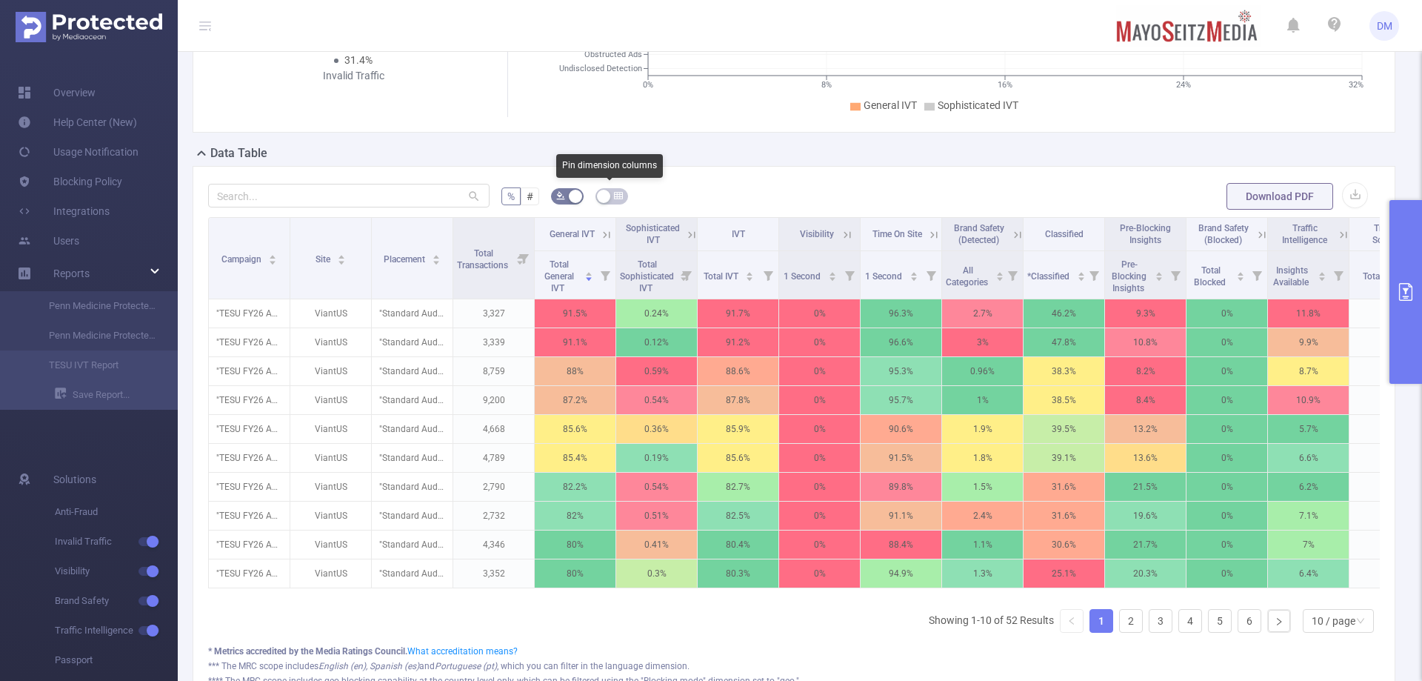
click at [619, 199] on icon "icon: table" at bounding box center [618, 195] width 9 height 9
click at [619, 199] on button "button" at bounding box center [612, 196] width 33 height 16
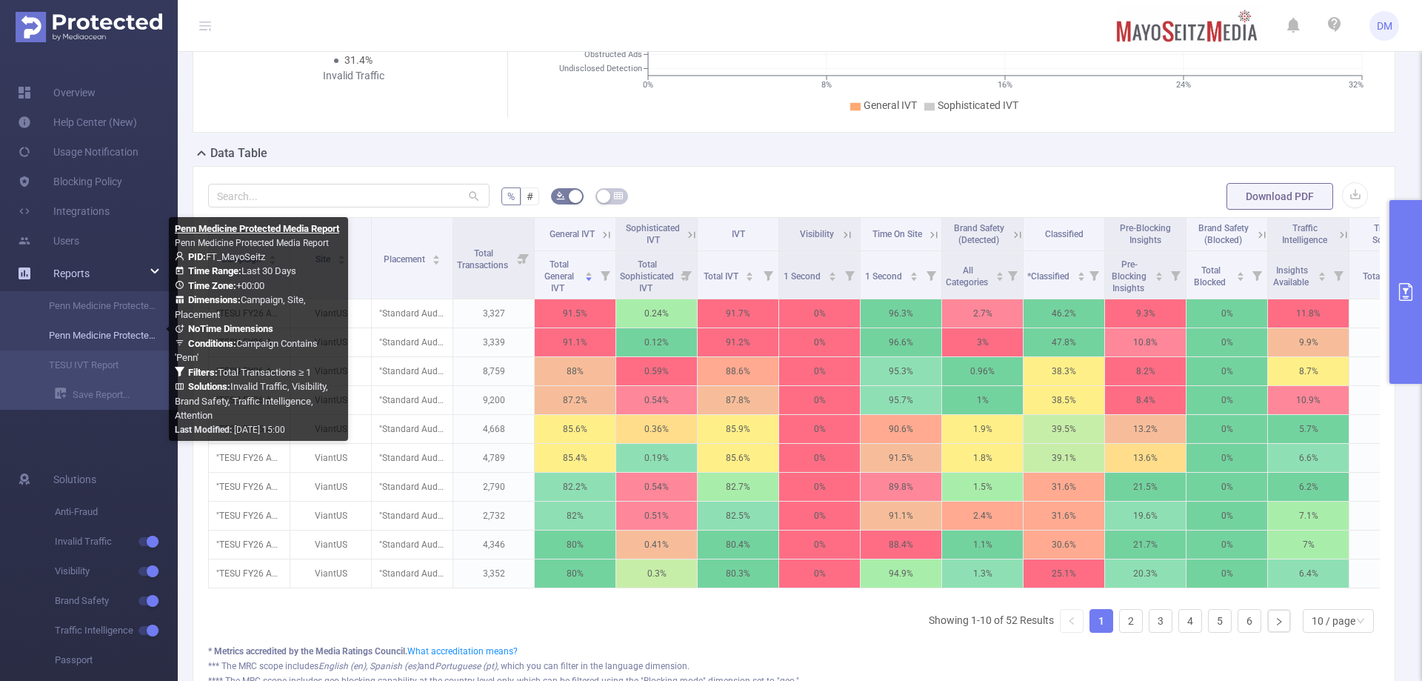
click at [115, 330] on link "Penn Medicine Protected Media Report" at bounding box center [95, 336] width 130 height 30
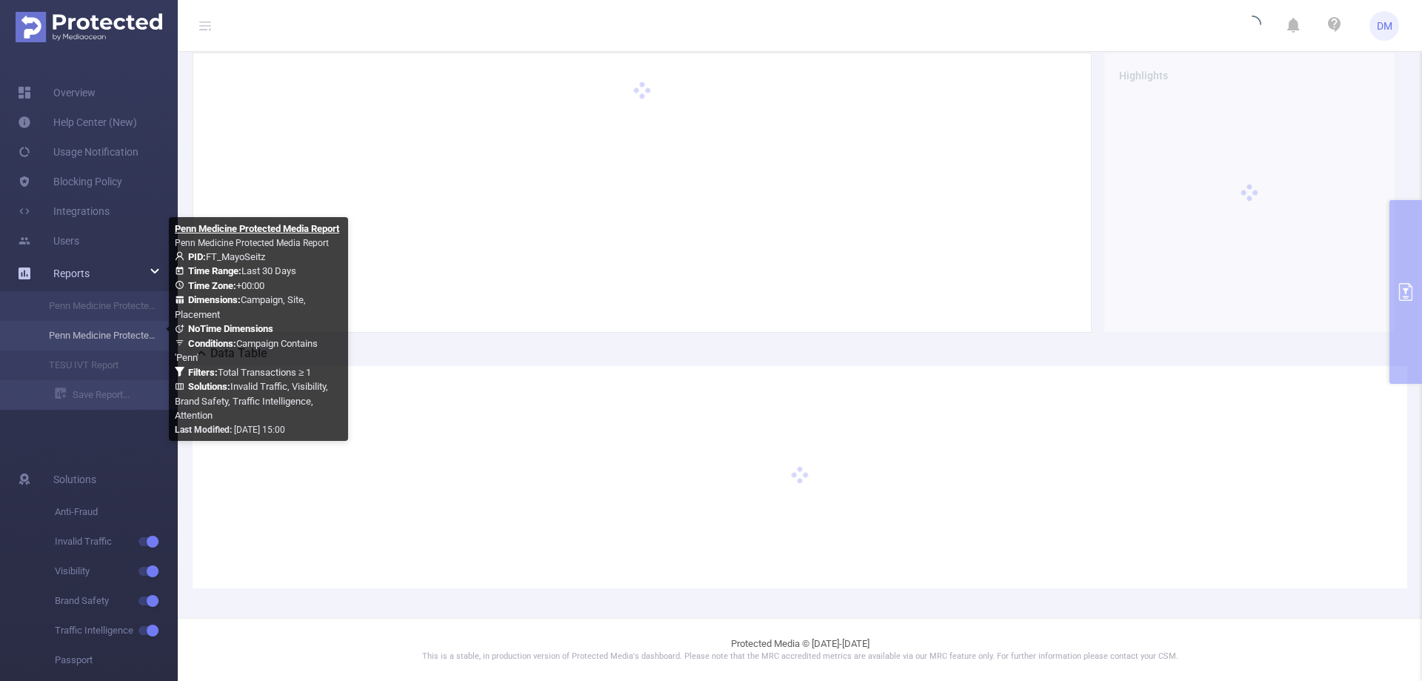
scroll to position [148, 0]
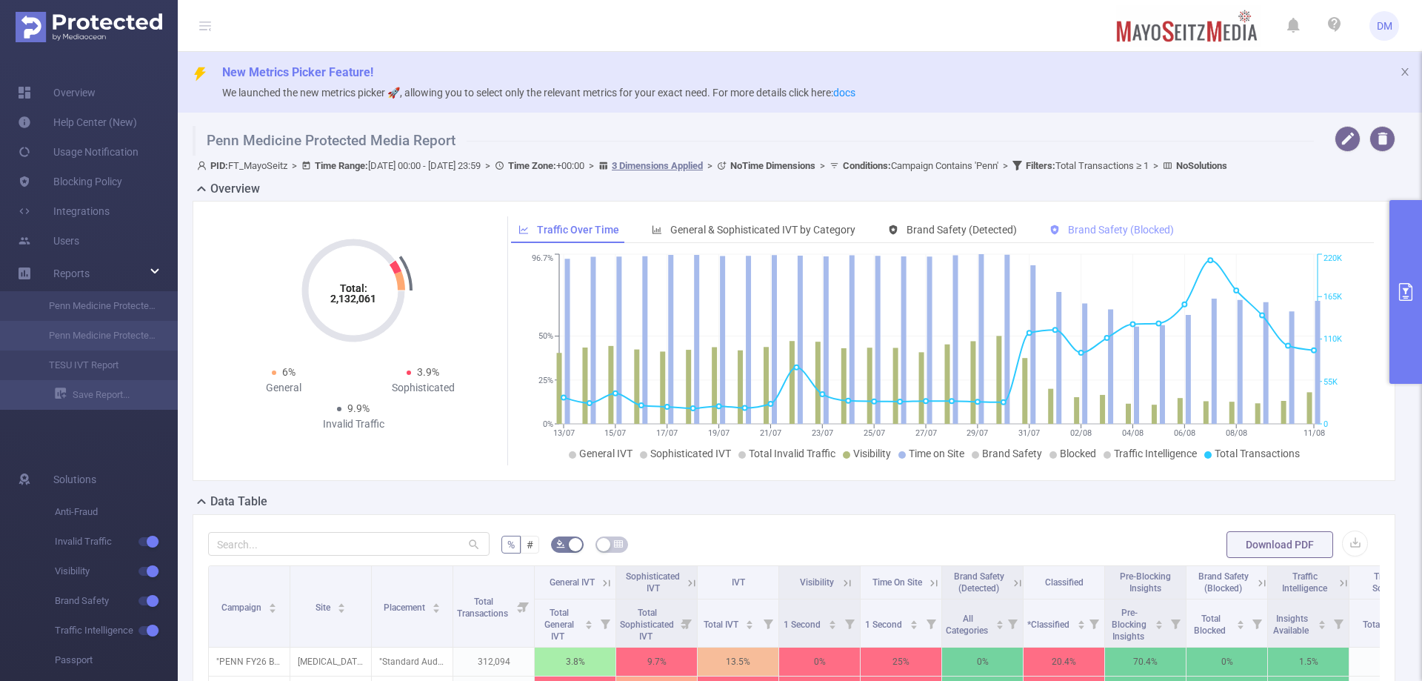
click at [947, 224] on span "Brand Safety (Blocked)" at bounding box center [1112, 230] width 124 height 12
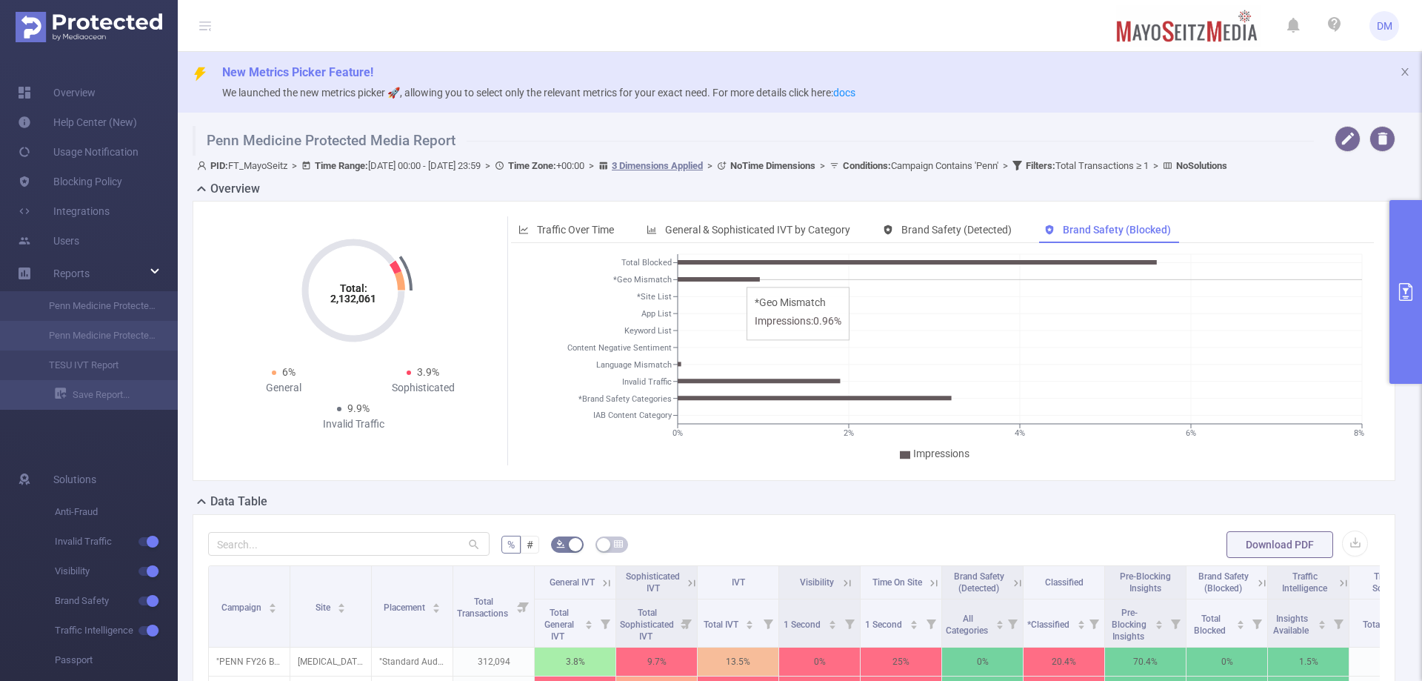
click at [736, 280] on icon at bounding box center [719, 279] width 82 height 4
click at [622, 279] on tspan "*Geo Mismatch" at bounding box center [642, 281] width 59 height 10
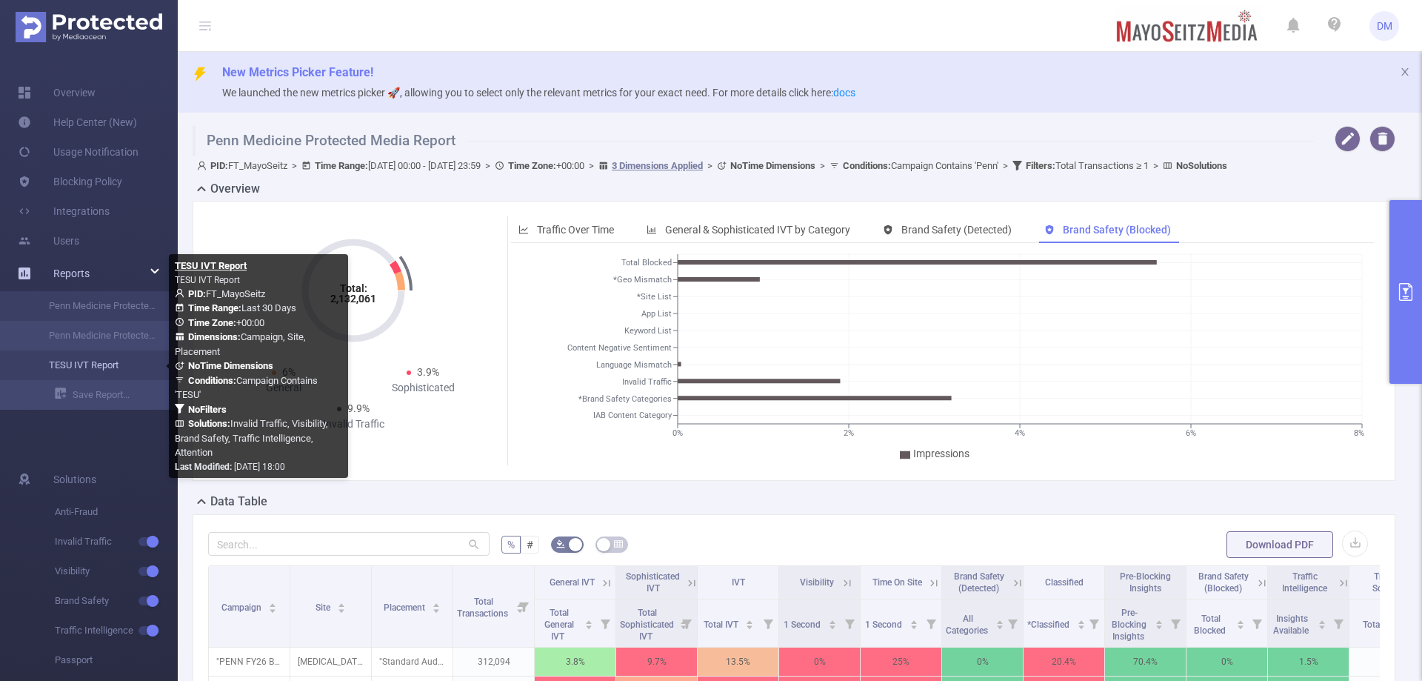
click at [96, 363] on link "TESU IVT Report" at bounding box center [95, 365] width 130 height 30
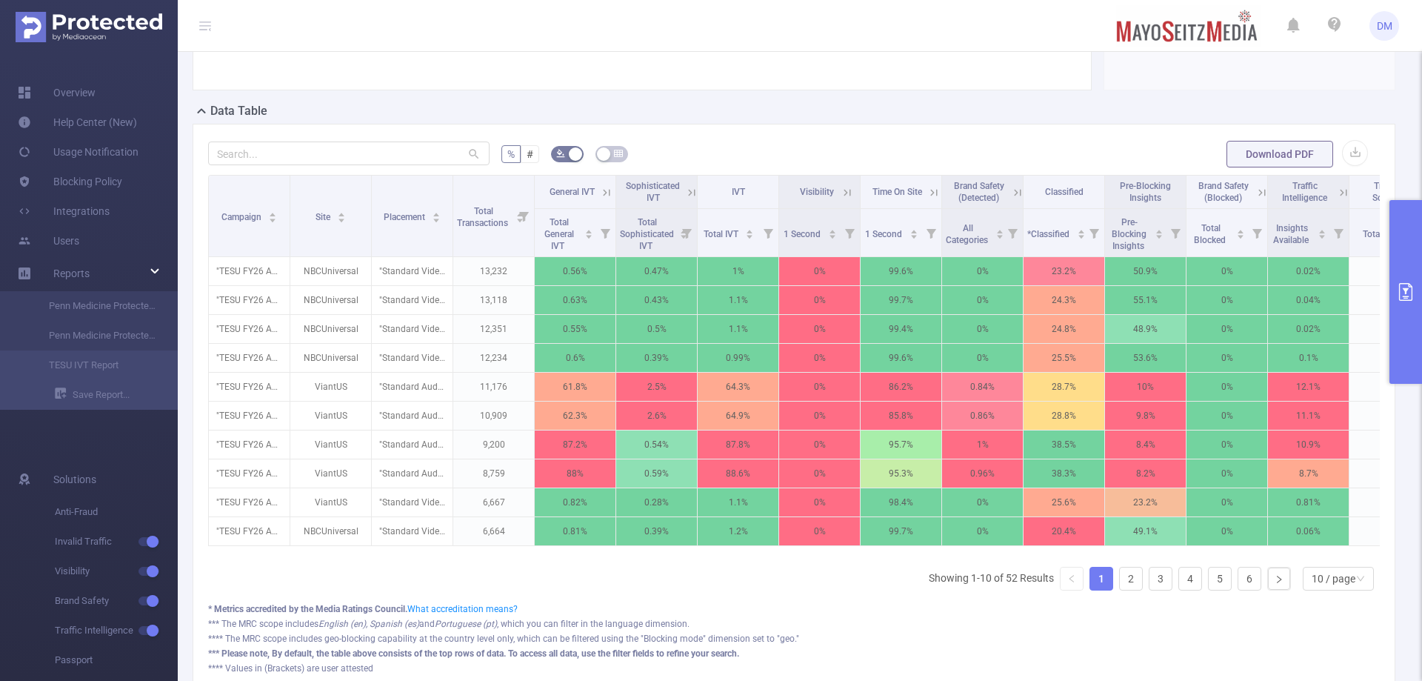
scroll to position [444, 0]
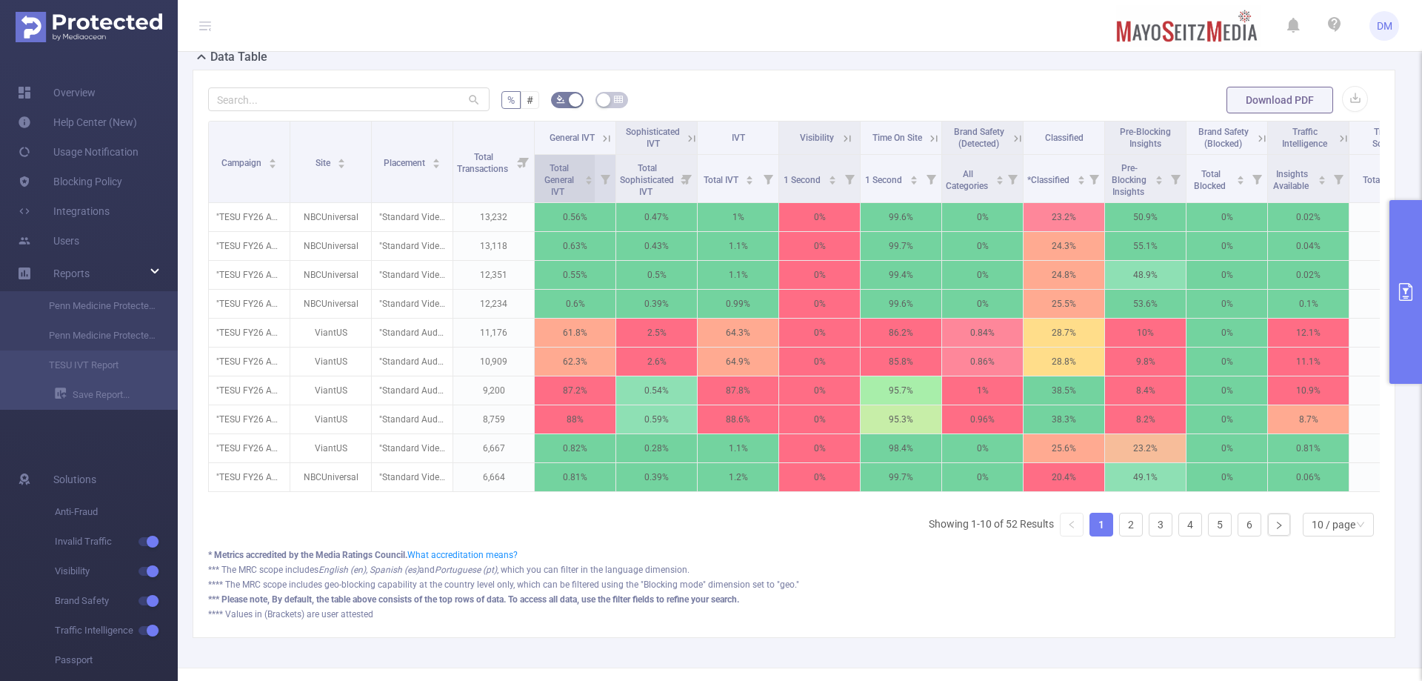
click at [579, 178] on span "Total General IVT" at bounding box center [559, 178] width 41 height 39
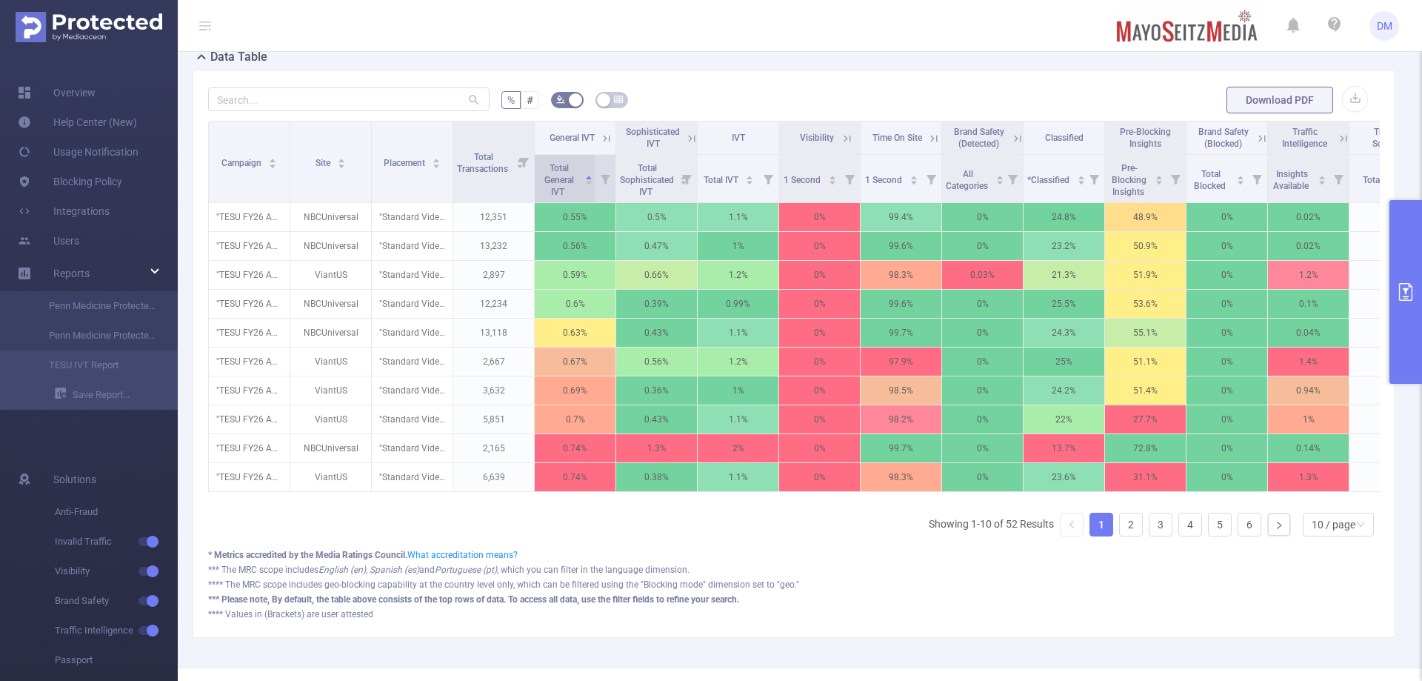
click at [579, 178] on span "Total General IVT" at bounding box center [559, 178] width 41 height 39
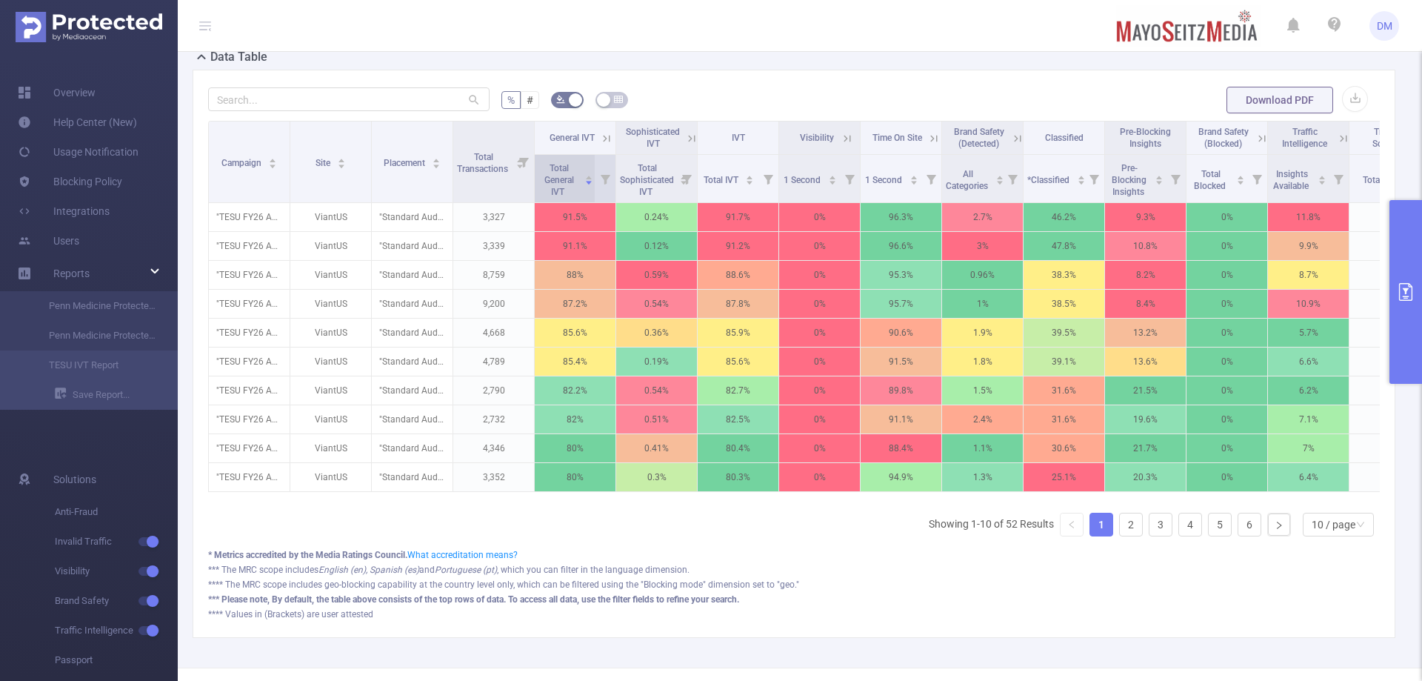
click at [579, 178] on span "Total General IVT" at bounding box center [559, 178] width 41 height 39
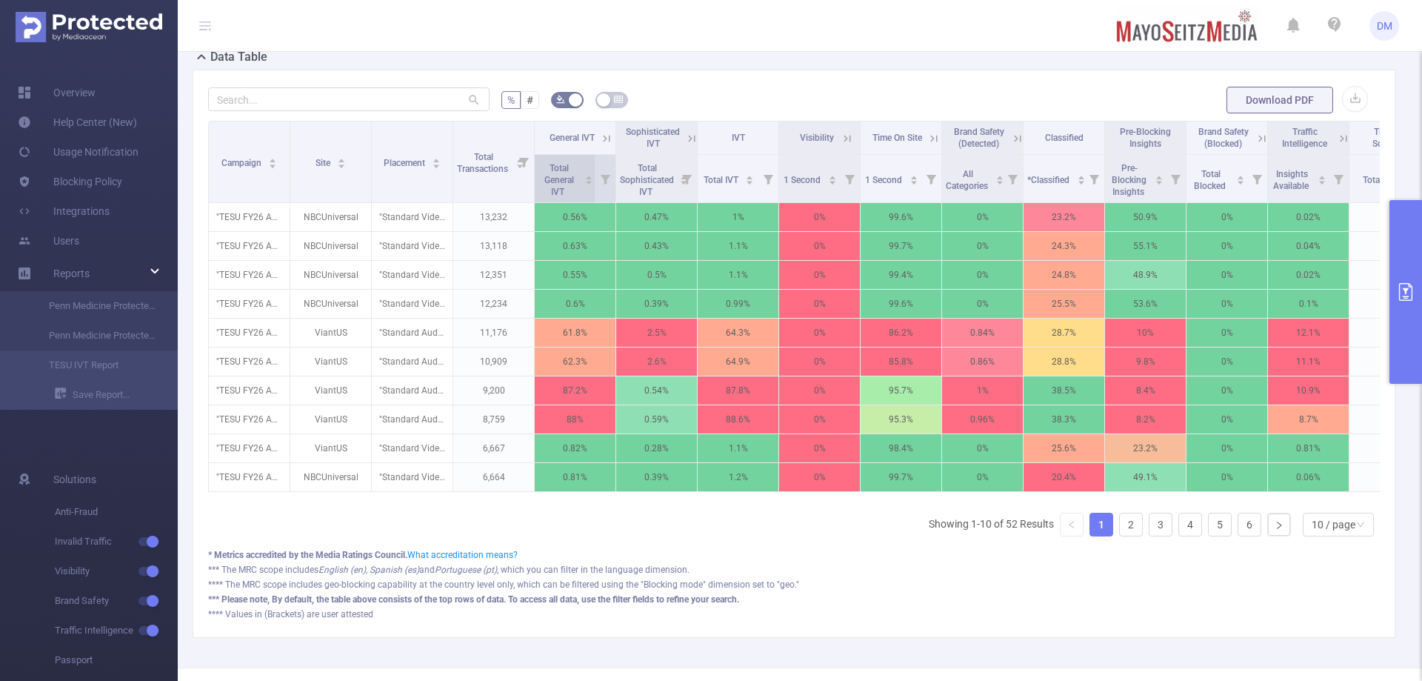
click at [579, 178] on span "Total General IVT" at bounding box center [559, 178] width 41 height 39
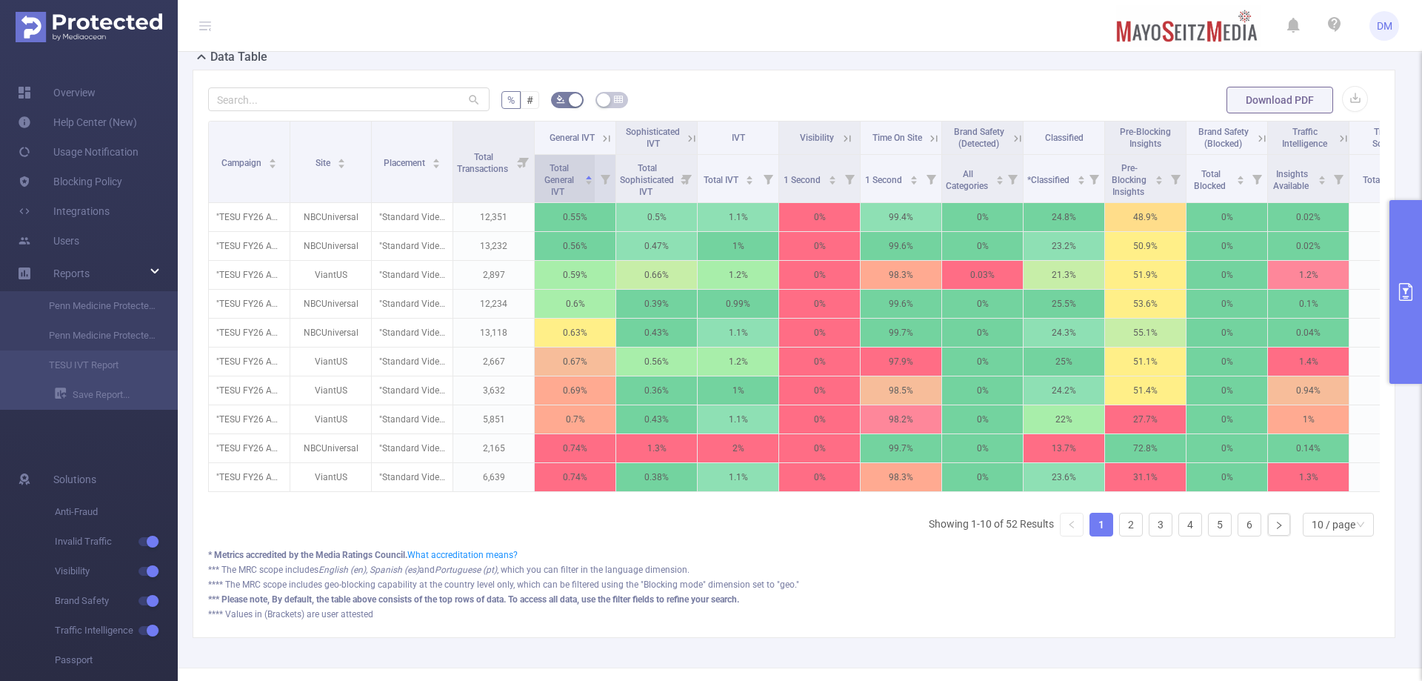
click at [576, 178] on span "Total General IVT" at bounding box center [559, 178] width 41 height 39
